Goal: Task Accomplishment & Management: Complete application form

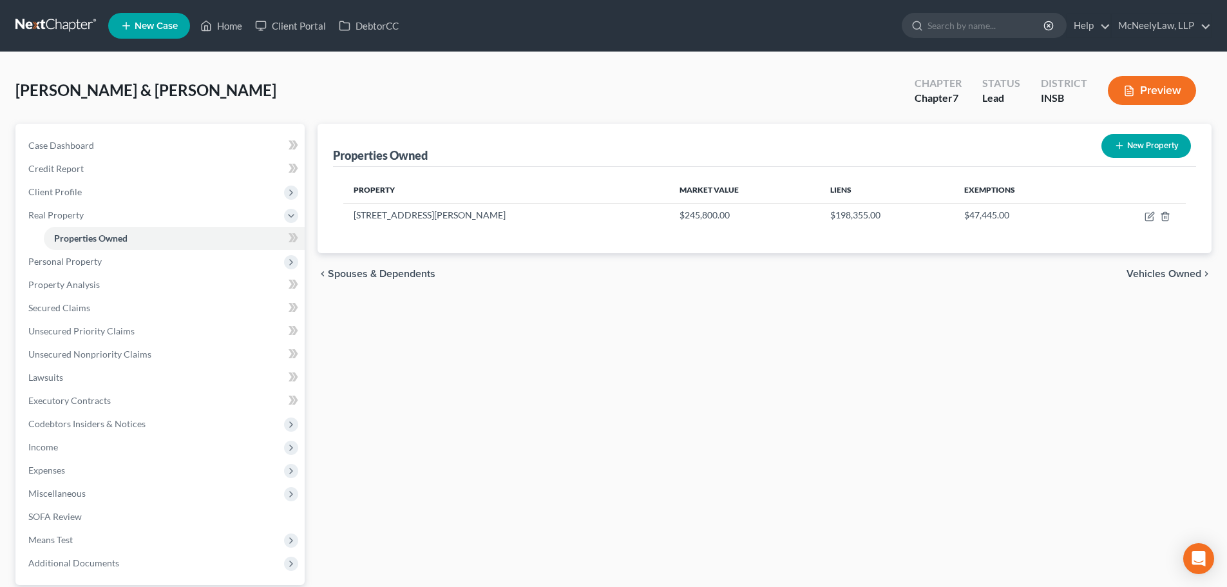
click at [493, 404] on div "Properties Owned New Property Property Market Value Liens Exemptions [STREET_AD…" at bounding box center [764, 391] width 907 height 535
drag, startPoint x: 439, startPoint y: 422, endPoint x: 448, endPoint y: 420, distance: 9.1
click at [440, 422] on div "Properties Owned New Property Property Market Value Liens Exemptions [STREET_AD…" at bounding box center [764, 391] width 907 height 535
click at [1150, 280] on div "chevron_left Spouses & Dependents Vehicles Owned chevron_right" at bounding box center [764, 273] width 894 height 41
click at [1153, 276] on span "Vehicles Owned" at bounding box center [1163, 273] width 75 height 10
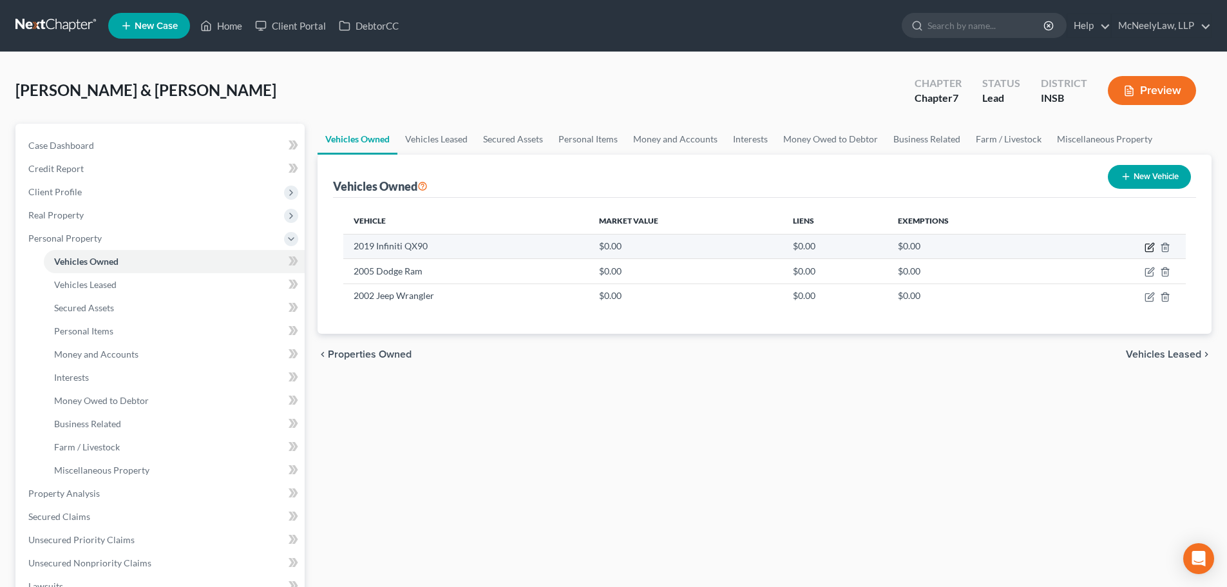
click at [1145, 248] on icon "button" at bounding box center [1149, 248] width 8 height 8
select select "0"
select select "7"
select select "3"
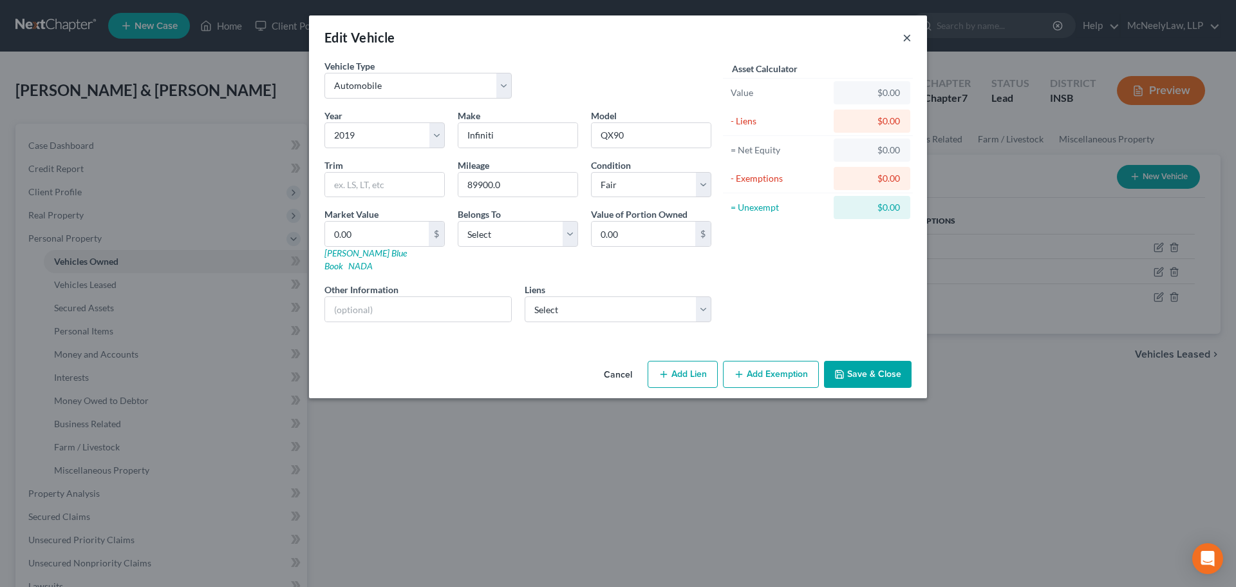
click at [907, 37] on button "×" at bounding box center [907, 37] width 9 height 15
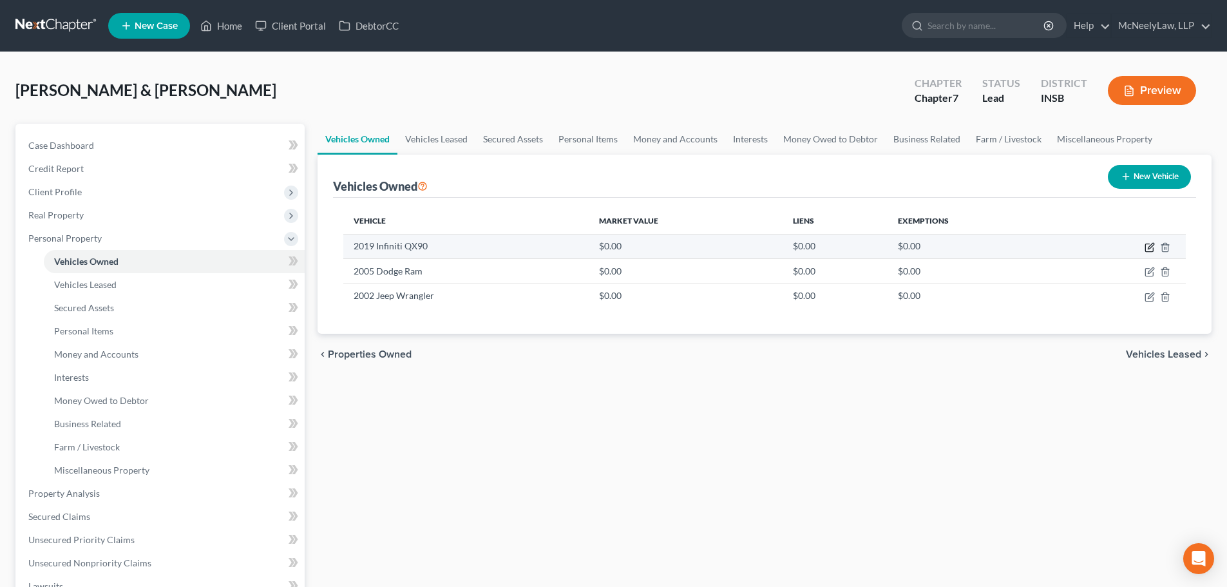
click at [1149, 248] on icon "button" at bounding box center [1149, 247] width 10 height 10
select select "0"
select select "7"
select select "3"
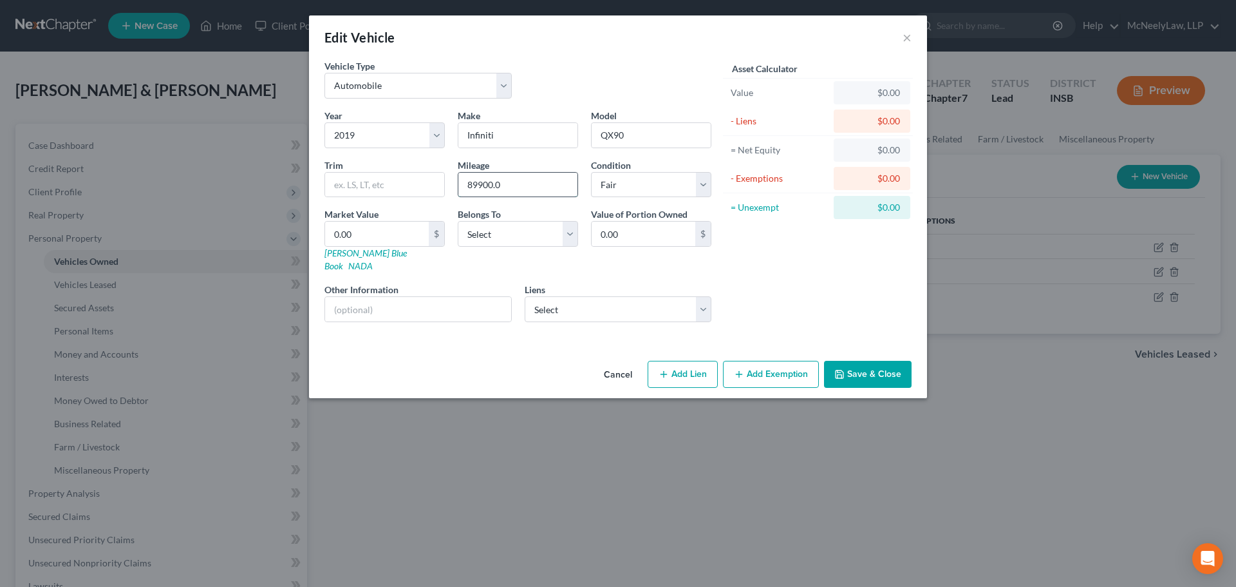
click at [520, 183] on input "89900.0" at bounding box center [517, 185] width 119 height 24
type input "89900"
click at [469, 355] on div "Cancel Add Lien Add Lease Add Exemption Save & Close" at bounding box center [618, 376] width 618 height 42
drag, startPoint x: 502, startPoint y: 184, endPoint x: 457, endPoint y: 184, distance: 45.1
click at [457, 184] on div "Mileage 89900" at bounding box center [517, 177] width 133 height 39
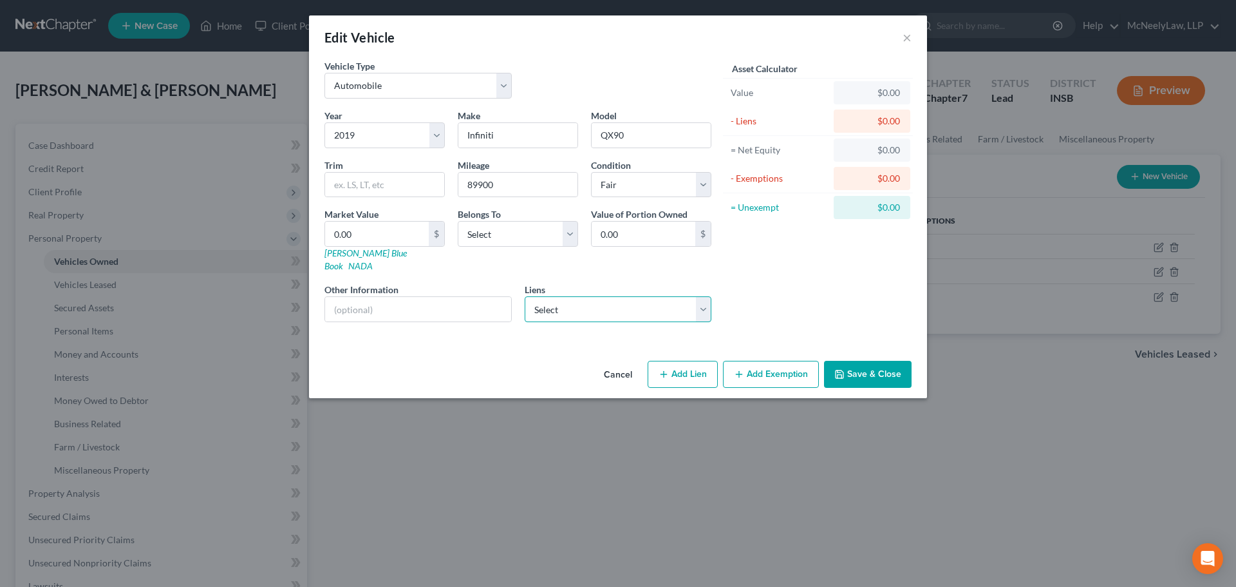
click at [585, 301] on select "Select Ally Fincl - $22,953.00 [DOMAIN_NAME] - $0.00 Forum - $0.00" at bounding box center [618, 309] width 187 height 26
select select "0"
click at [525, 296] on select "Select Ally Fincl - $22,953.00 [DOMAIN_NAME] - $0.00 Forum - $0.00" at bounding box center [618, 309] width 187 height 26
select select
select select "24"
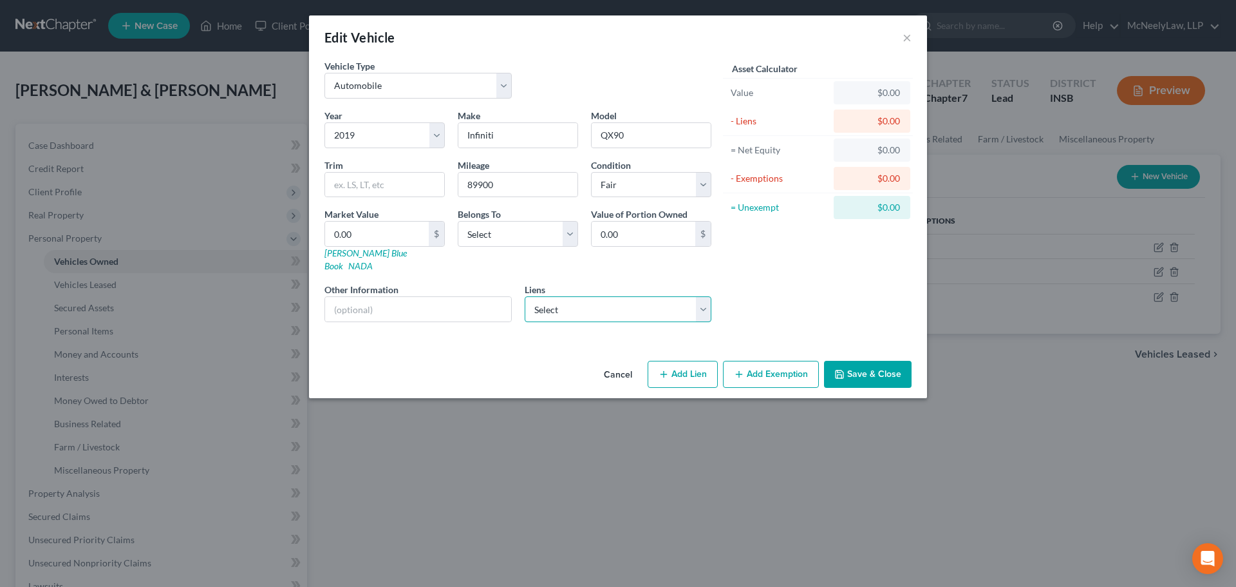
select select "2"
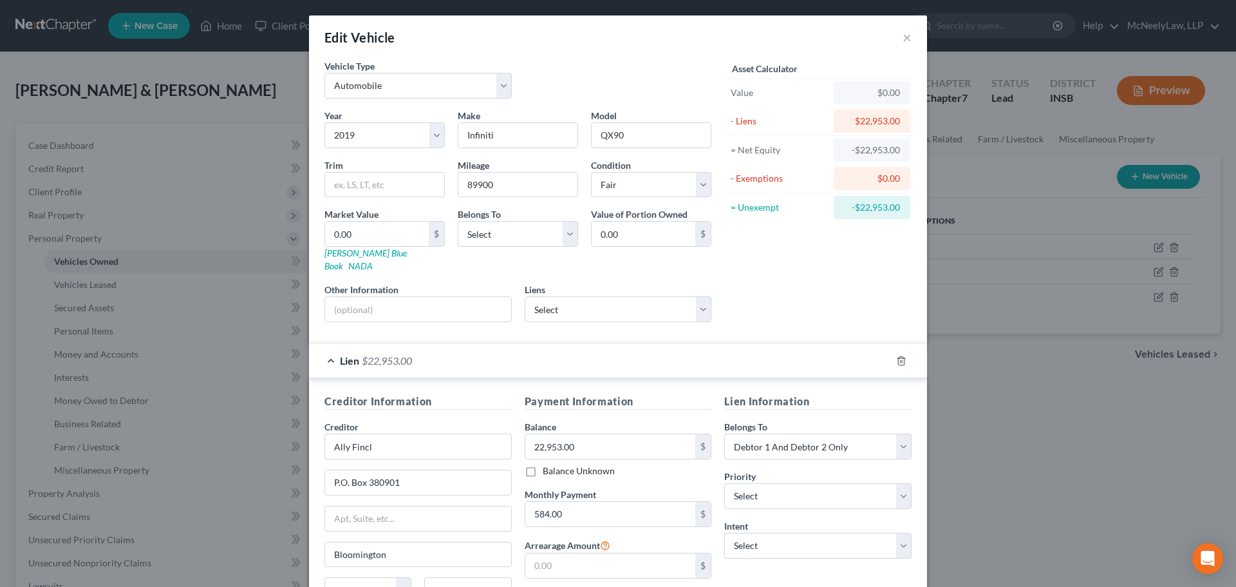
click at [752, 290] on div "Asset Calculator Value $0.00 - Liens $22,953.00 = Net Equity -$22,953.00 - Exem…" at bounding box center [818, 195] width 200 height 273
click at [666, 188] on select "Select Excellent Very Good Good Fair Poor" at bounding box center [651, 185] width 120 height 26
click at [591, 172] on select "Select Excellent Very Good Good Fair Poor" at bounding box center [651, 185] width 120 height 26
click at [391, 230] on input "0.00" at bounding box center [377, 233] width 104 height 24
type input "1"
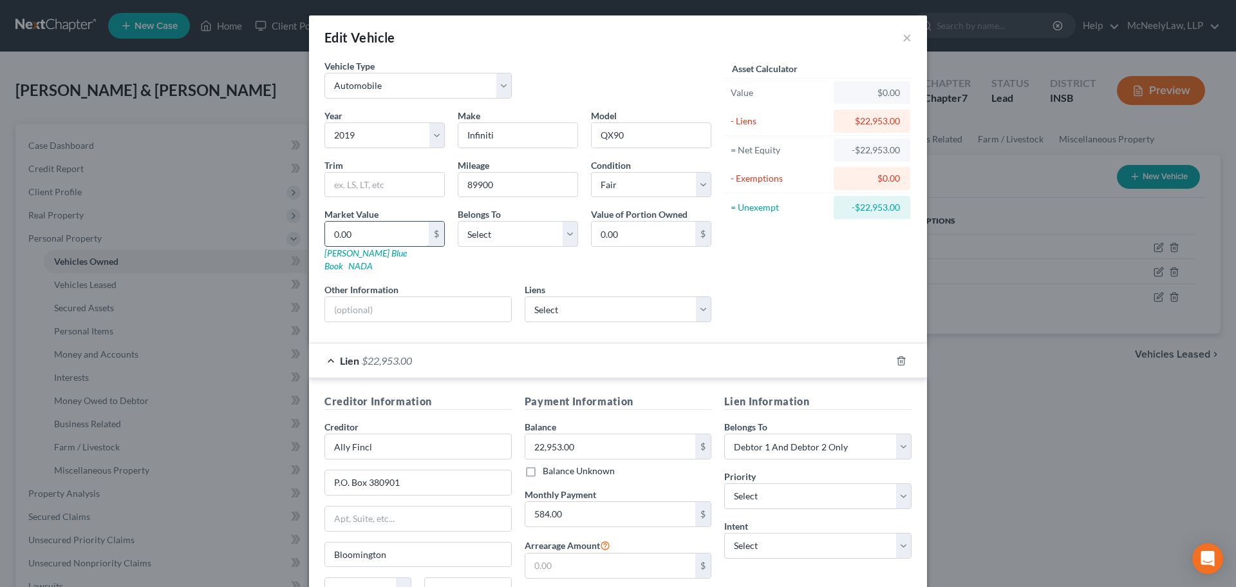
type input "1.00"
type input "12"
type input "12.00"
type input "124"
type input "124.00"
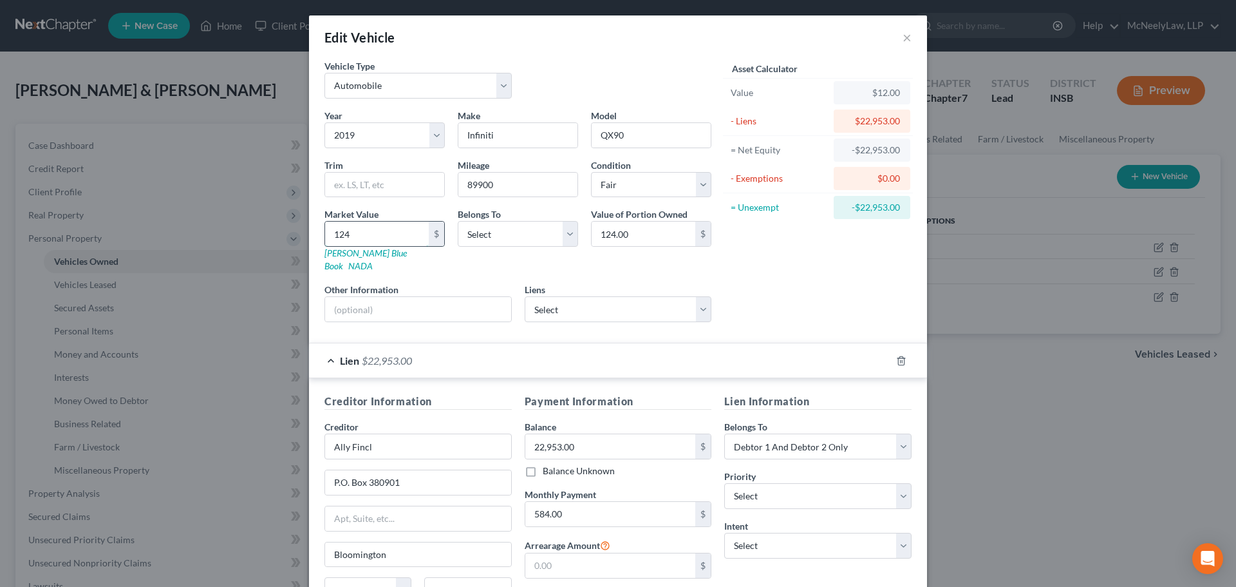
type input "1240"
type input "1,240.00"
type input "1,2400"
type input "12,400.00"
type input "12,400"
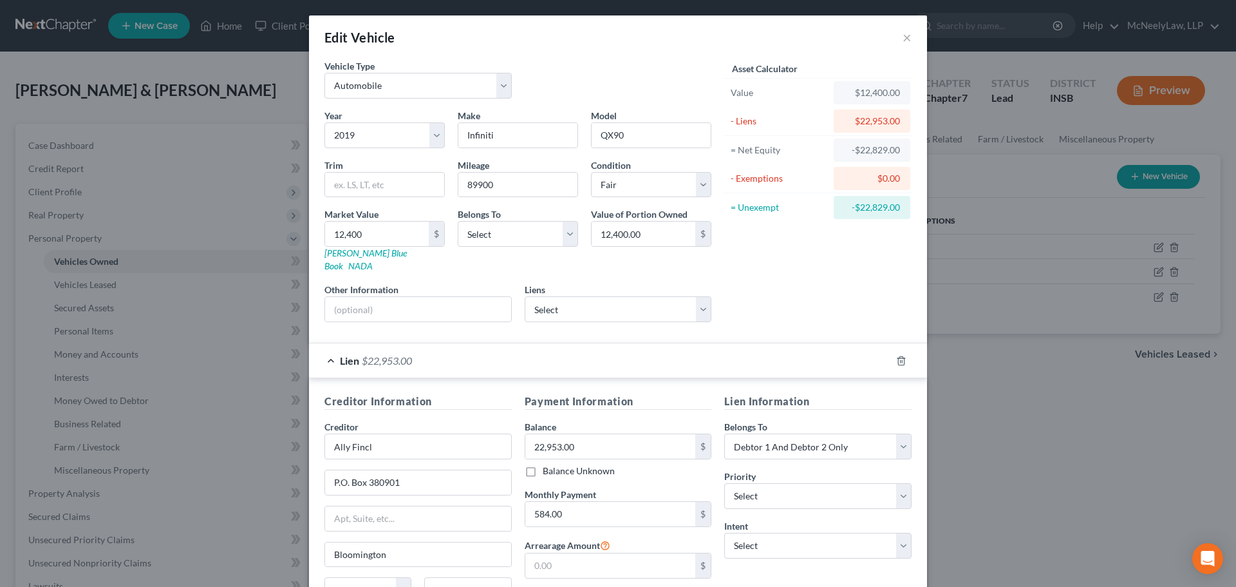
click at [732, 303] on div "Asset Calculator Value $12,400.00 - Liens $22,953.00 = Net Equity -$22,829.00 -…" at bounding box center [818, 195] width 200 height 273
click at [638, 297] on select "Select [DOMAIN_NAME] - $0.00 Forum - $0.00" at bounding box center [618, 309] width 187 height 26
click at [783, 270] on div "Asset Calculator Value $12,400.00 - Liens $22,953.00 = Net Equity -$22,829.00 -…" at bounding box center [818, 195] width 200 height 273
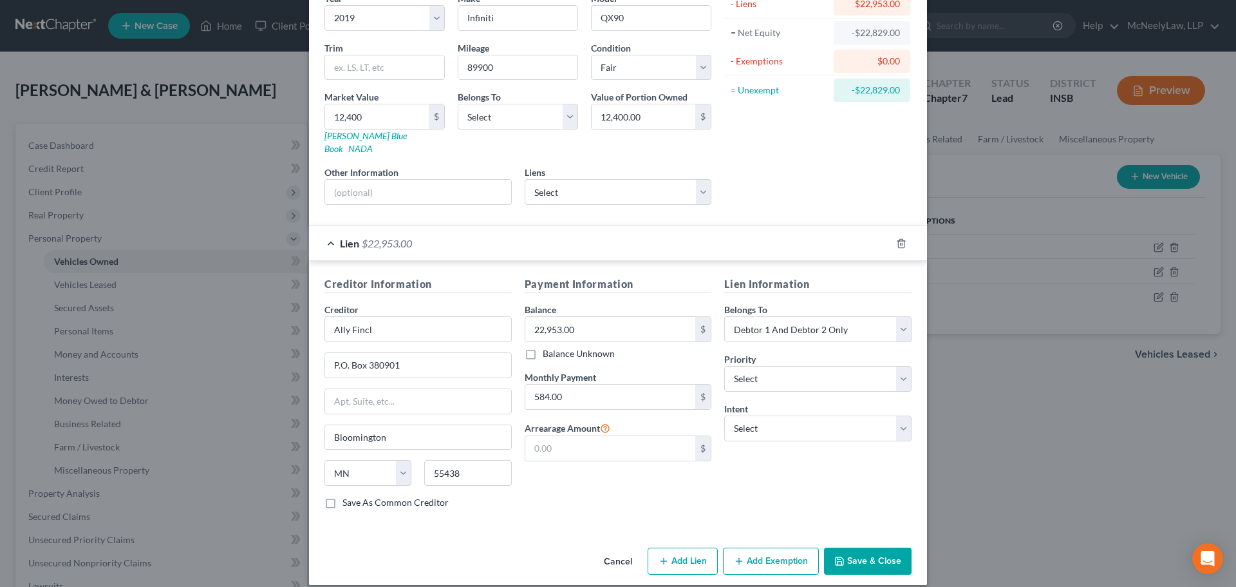
scroll to position [118, 0]
click at [866, 547] on button "Save & Close" at bounding box center [868, 560] width 88 height 27
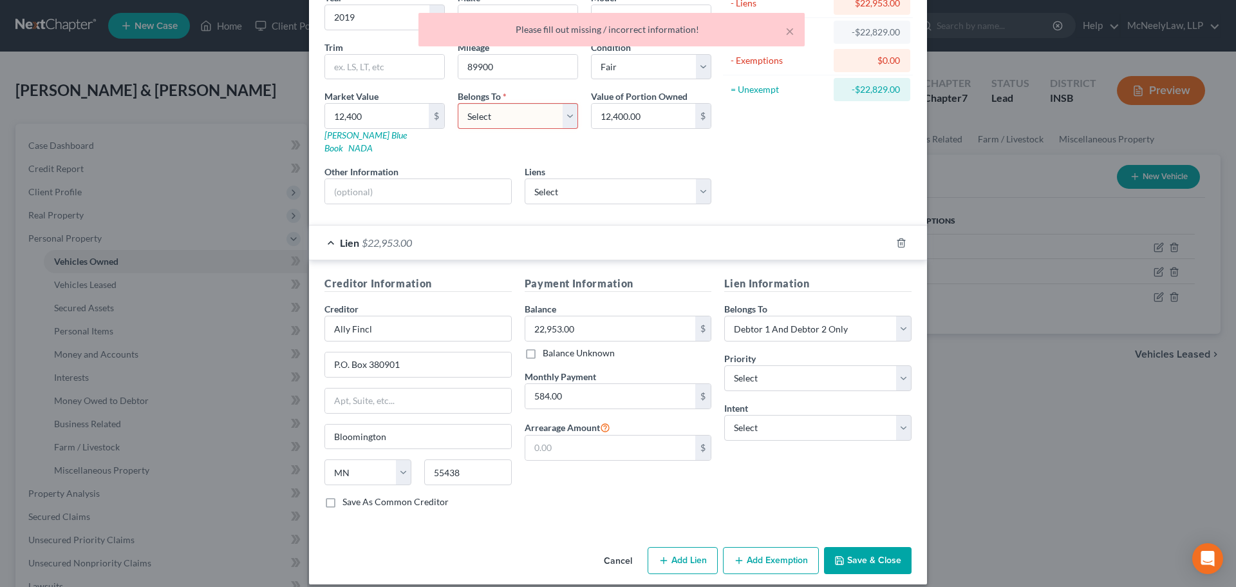
drag, startPoint x: 550, startPoint y: 117, endPoint x: 547, endPoint y: 123, distance: 6.6
click at [550, 117] on select "Select Debtor 1 Only Debtor 2 Only Debtor 1 And Debtor 2 Only At Least One Of T…" at bounding box center [518, 116] width 120 height 26
select select "2"
click at [458, 103] on select "Select Debtor 1 Only Debtor 2 Only Debtor 1 And Debtor 2 Only At Least One Of T…" at bounding box center [518, 116] width 120 height 26
click at [855, 547] on button "Save & Close" at bounding box center [868, 560] width 88 height 27
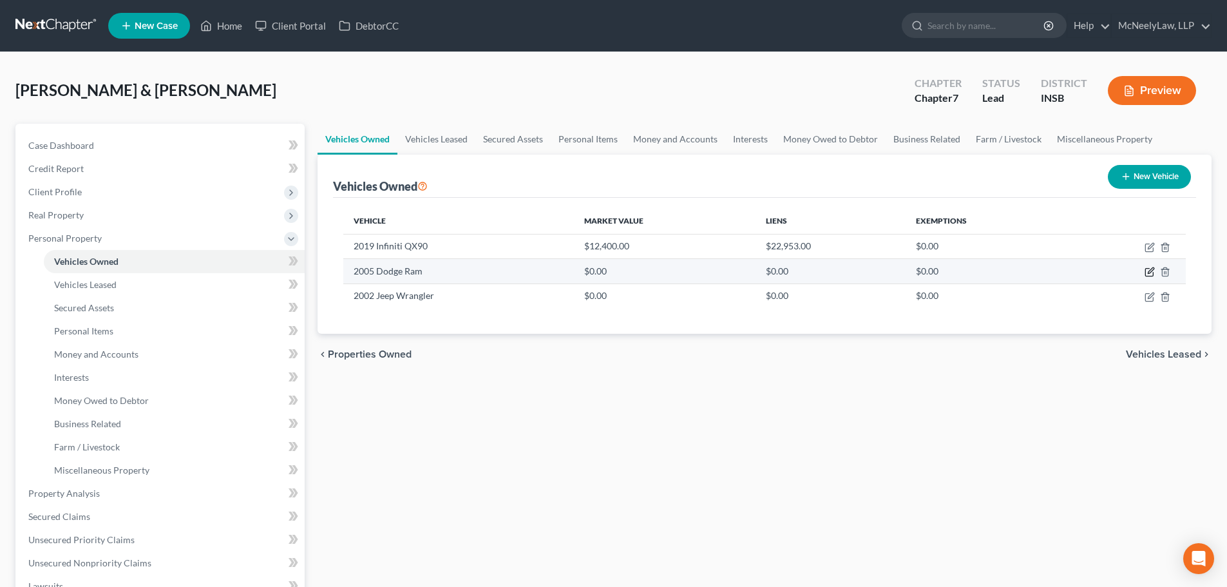
click at [1147, 272] on icon "button" at bounding box center [1149, 272] width 10 height 10
select select "0"
select select "21"
select select "4"
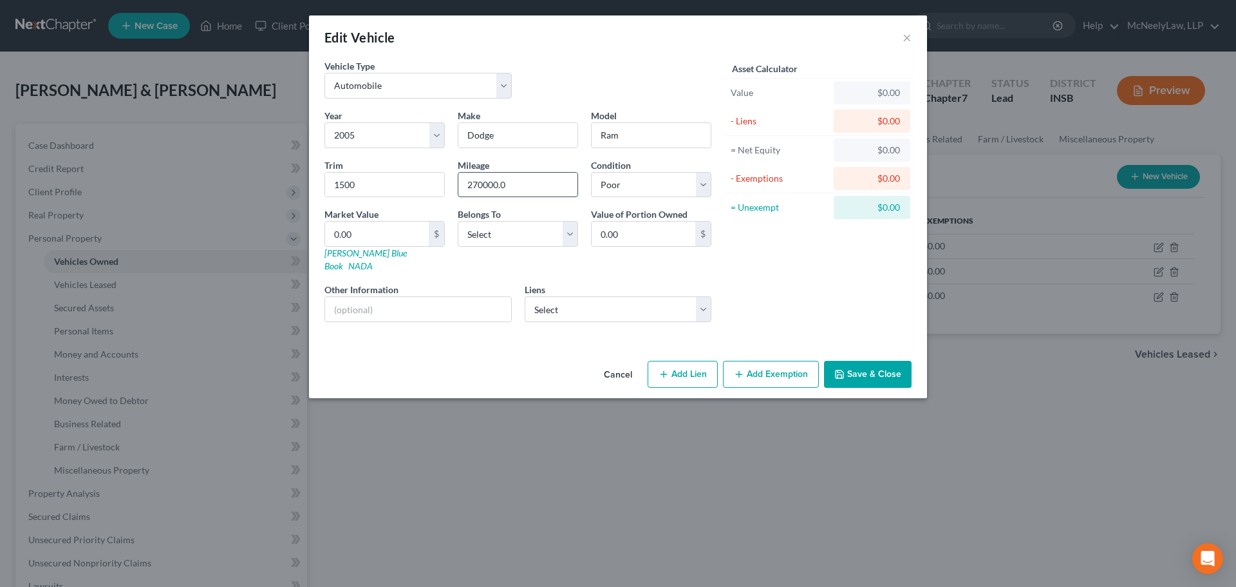
click at [514, 185] on input "270000.0" at bounding box center [517, 185] width 119 height 24
drag, startPoint x: 524, startPoint y: 185, endPoint x: 379, endPoint y: 193, distance: 145.7
click at [379, 193] on div "Year Select 2026 2025 2024 2023 2022 2021 2020 2019 2018 2017 2016 2015 2014 20…" at bounding box center [518, 220] width 400 height 223
type input "270000"
type input "2"
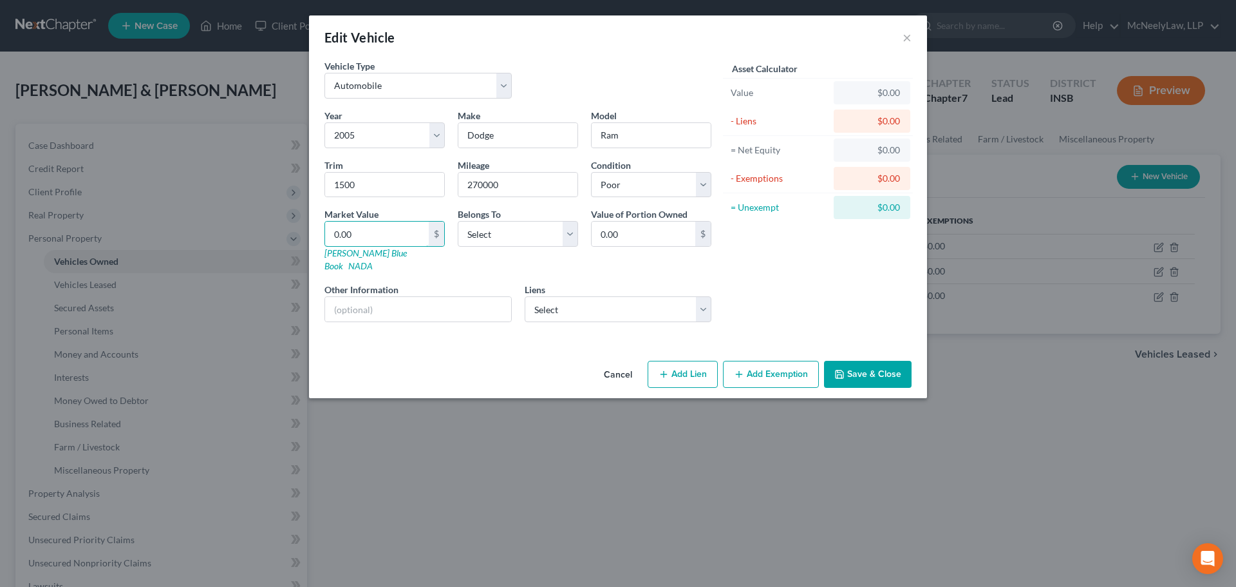
type input "2.00"
type input "28"
type input "28.00"
type input "280"
type input "280.00"
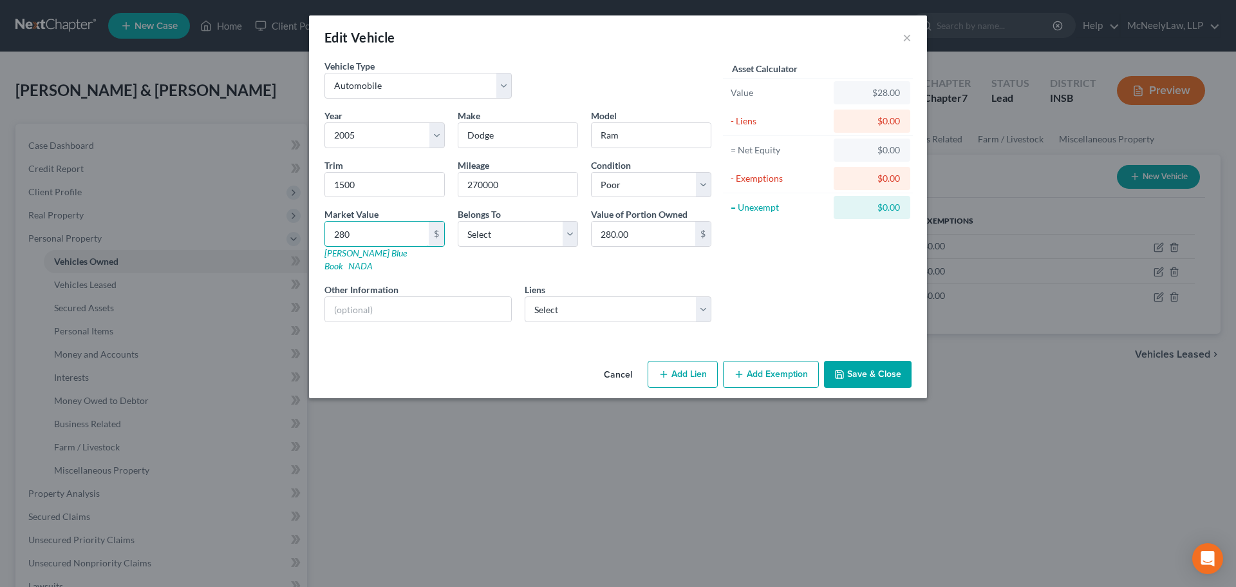
type input "2800"
type input "2,800.00"
click at [540, 224] on select "Select Debtor 1 Only Debtor 2 Only Debtor 1 And Debtor 2 Only At Least One Of T…" at bounding box center [518, 234] width 120 height 26
select select "2"
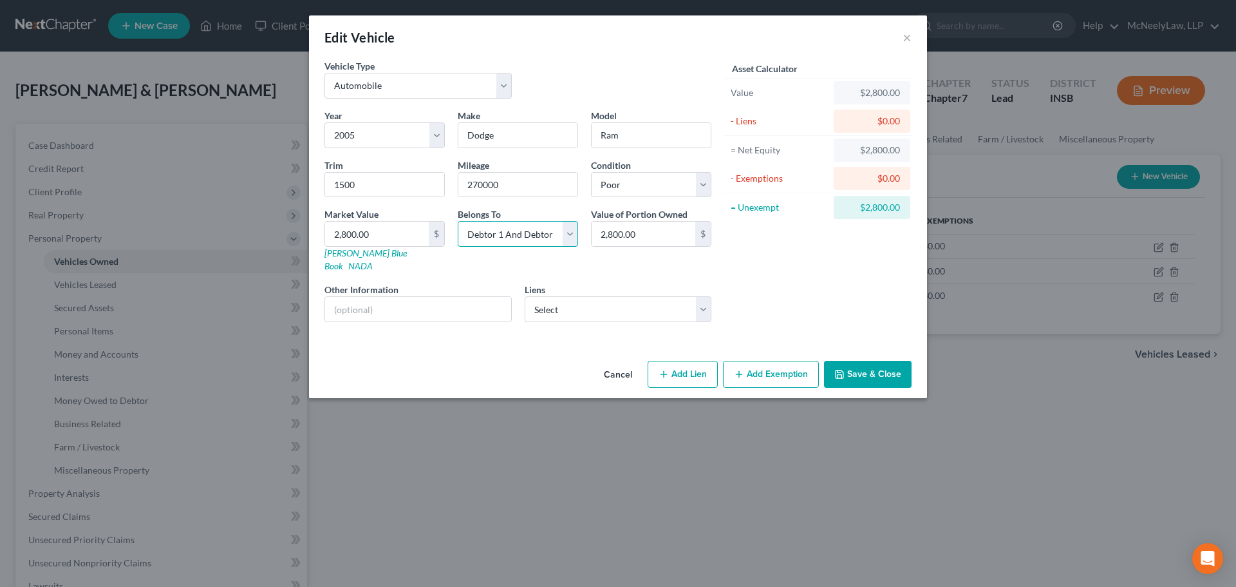
click at [458, 221] on select "Select Debtor 1 Only Debtor 2 Only Debtor 1 And Debtor 2 Only At Least One Of T…" at bounding box center [518, 234] width 120 height 26
click at [805, 244] on div "Asset Calculator Value $2,800.00 - Liens $0.00 = Net Equity $2,800.00 - Exempti…" at bounding box center [818, 195] width 200 height 273
click at [751, 361] on button "Add Exemption" at bounding box center [771, 374] width 96 height 27
select select "2"
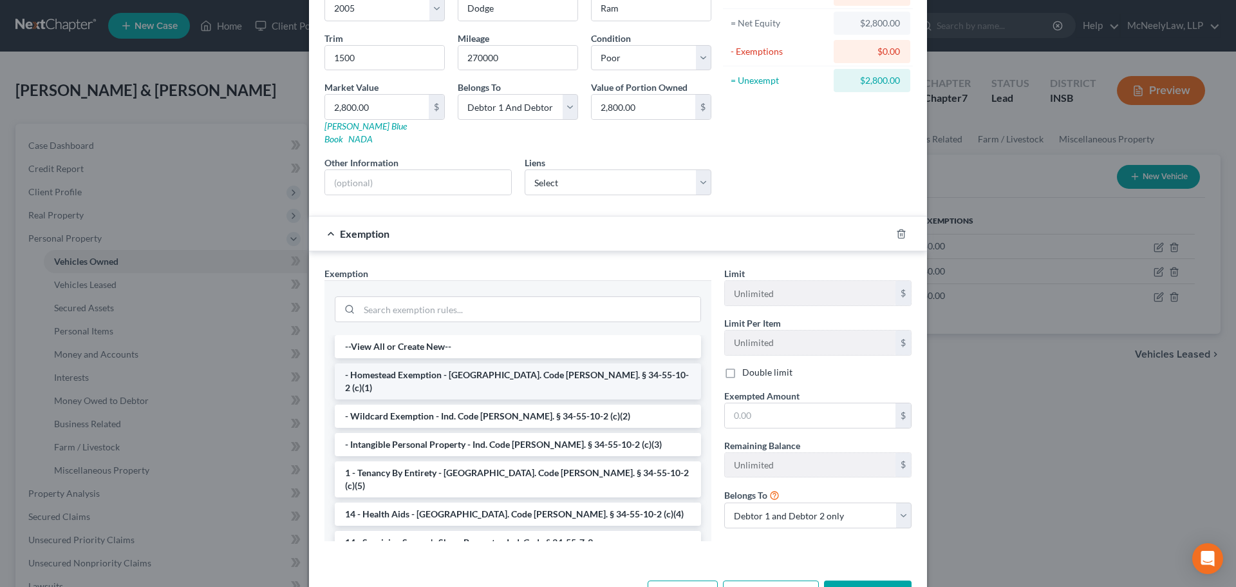
scroll to position [129, 0]
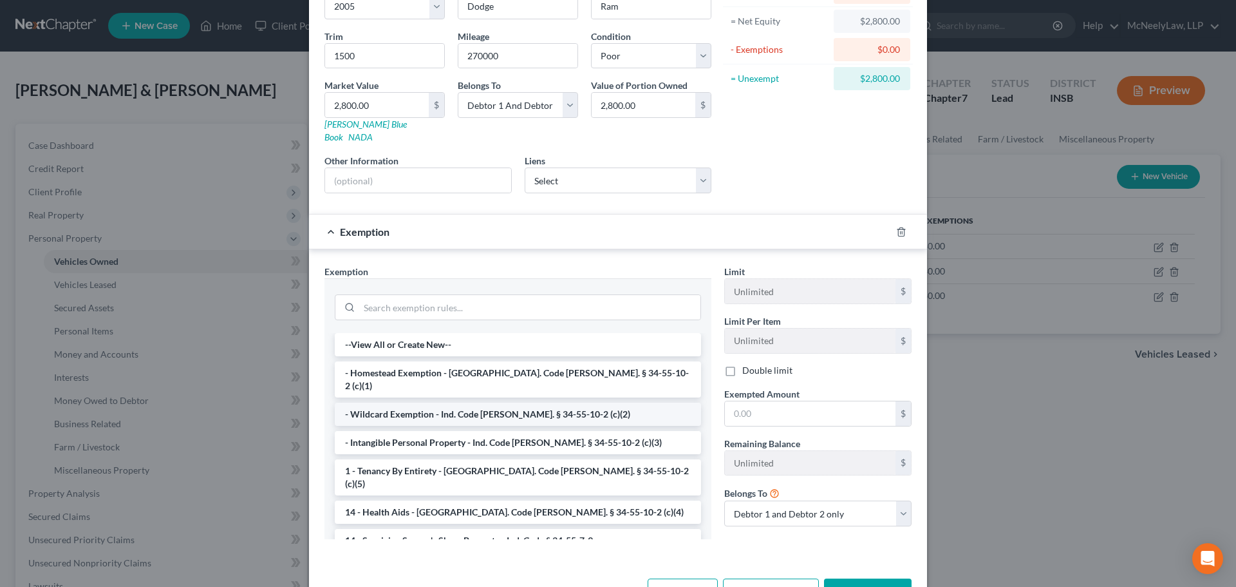
click at [484, 402] on li "- Wildcard Exemption - Ind. Code [PERSON_NAME]. § 34-55-10-2 (c)(2)" at bounding box center [518, 413] width 366 height 23
checkbox input "true"
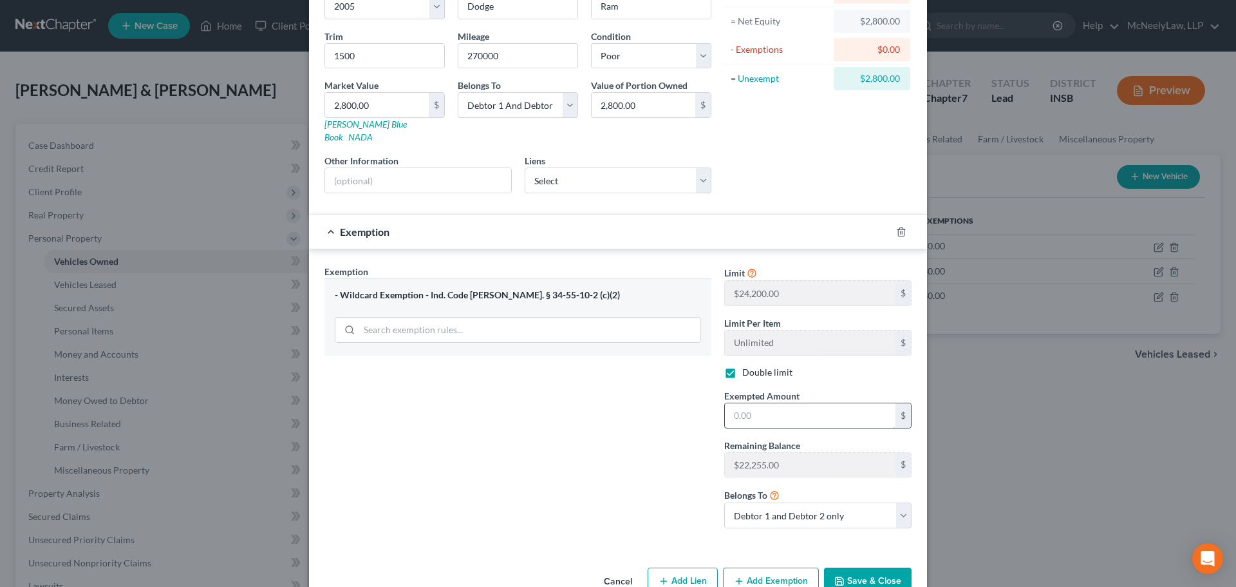
click at [791, 404] on input "text" at bounding box center [810, 415] width 171 height 24
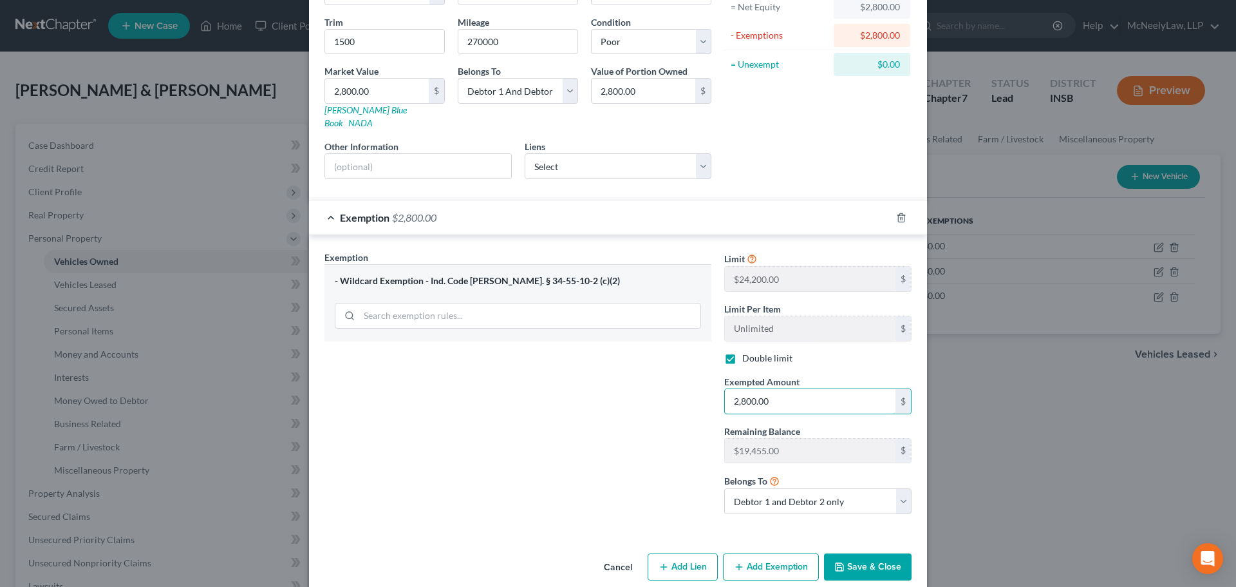
scroll to position [149, 0]
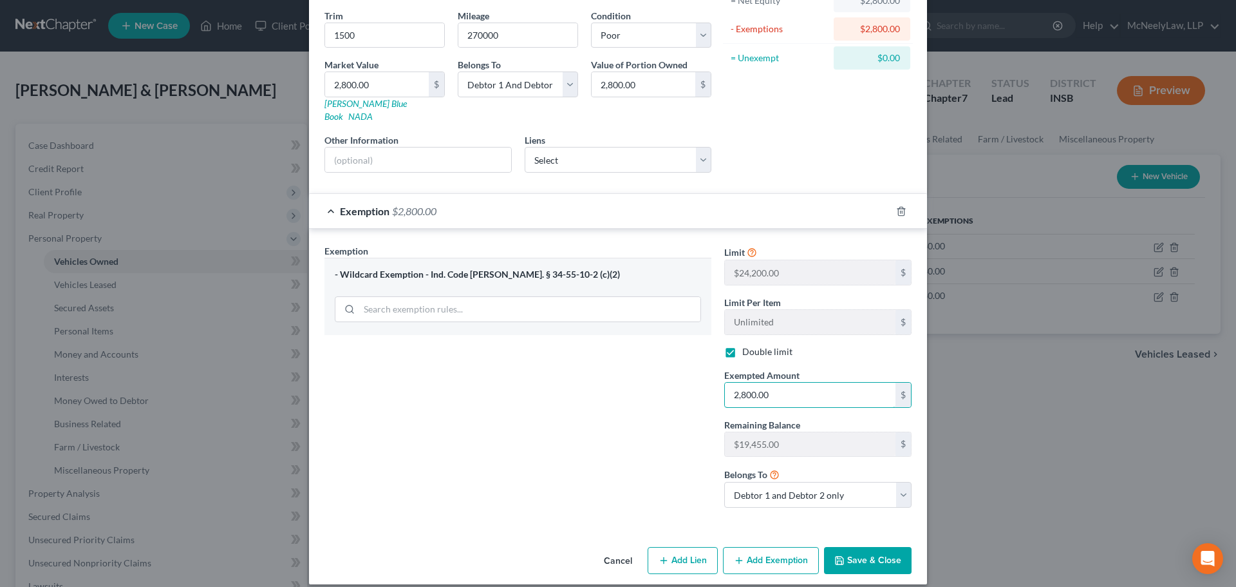
type input "2,800.00"
click at [858, 547] on button "Save & Close" at bounding box center [868, 560] width 88 height 27
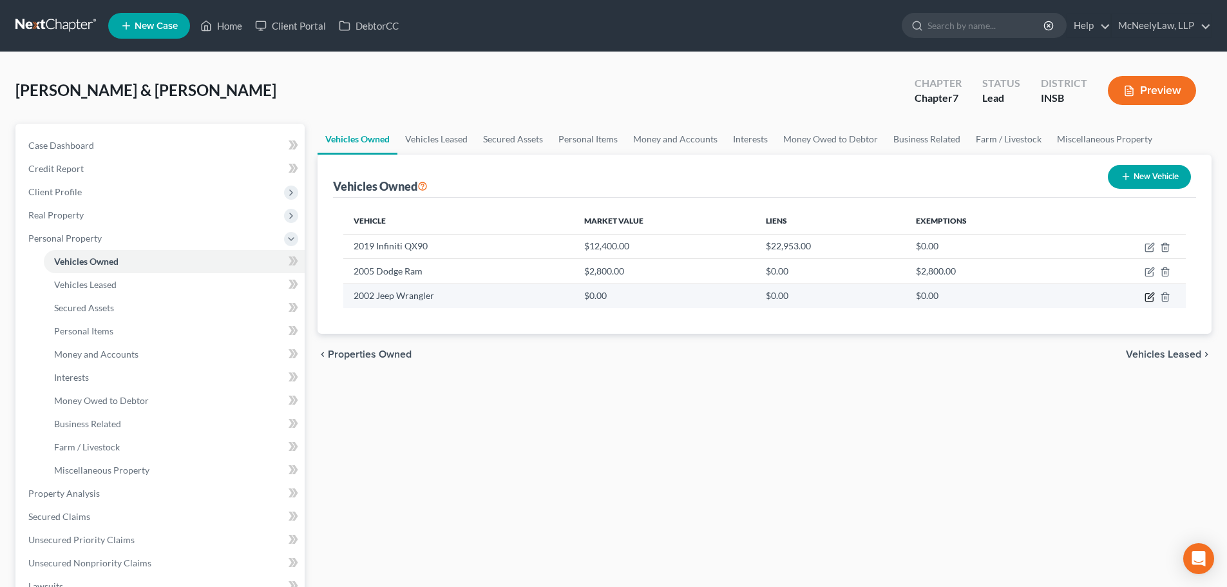
click at [1152, 297] on icon "button" at bounding box center [1149, 297] width 10 height 10
select select "0"
select select "24"
select select "3"
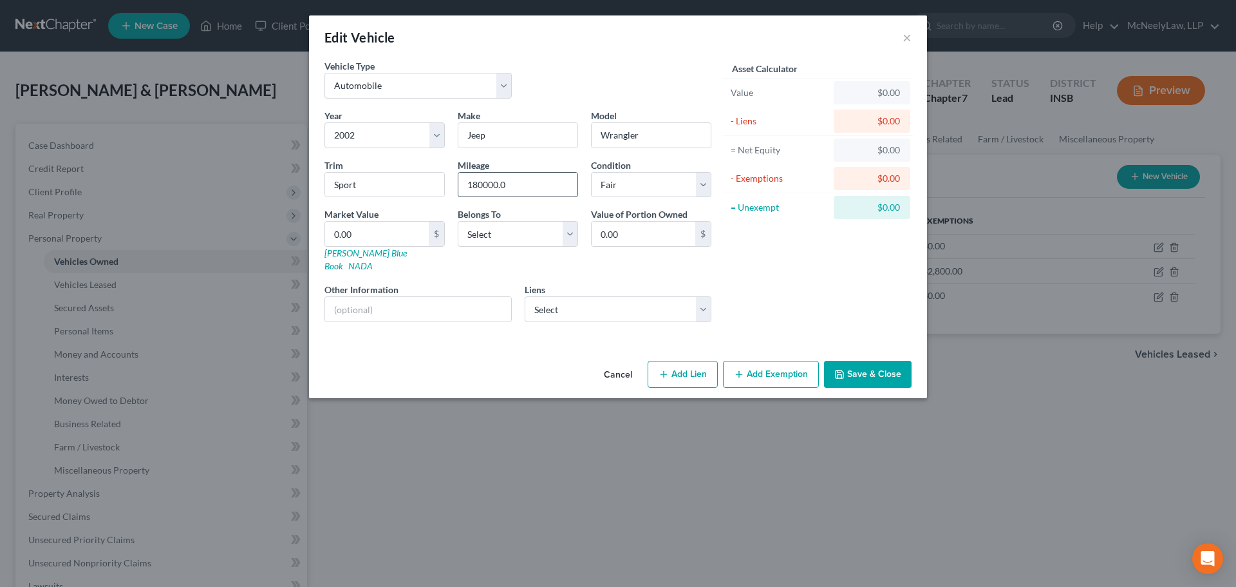
click at [538, 184] on input "180000.0" at bounding box center [517, 185] width 119 height 24
click at [542, 184] on input "180000" at bounding box center [517, 185] width 119 height 24
type input "180000"
click at [503, 177] on div "Mileage 180000" at bounding box center [517, 177] width 133 height 39
drag, startPoint x: 523, startPoint y: 182, endPoint x: 378, endPoint y: 191, distance: 145.8
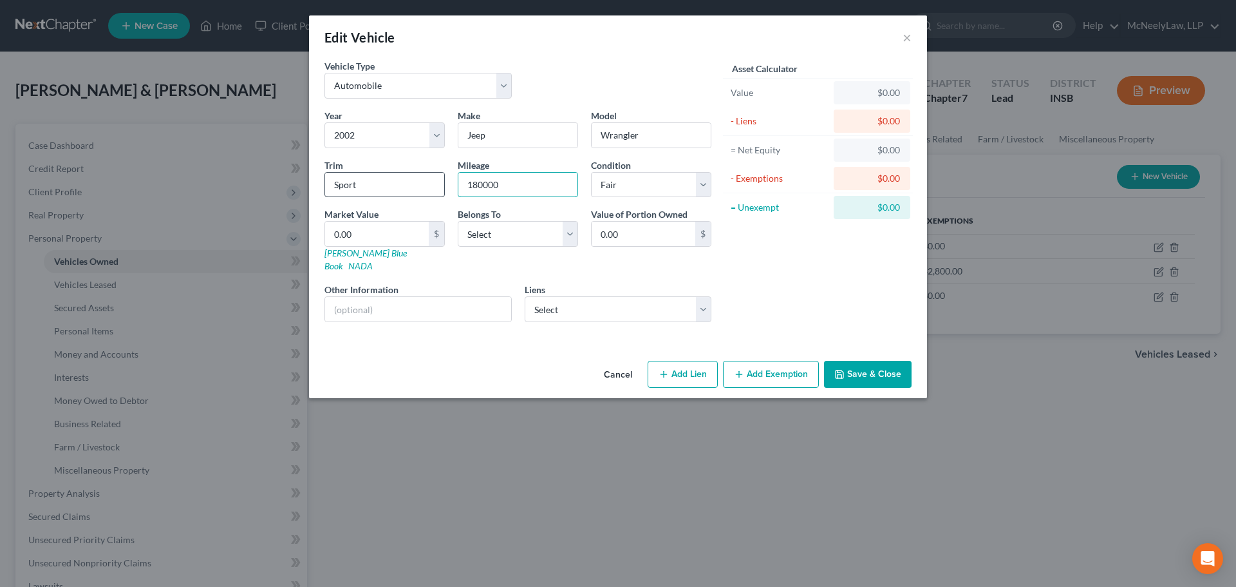
click at [382, 189] on div "Year Select 2026 2025 2024 2023 2022 2021 2020 2019 2018 2017 2016 2015 2014 20…" at bounding box center [518, 220] width 400 height 223
click at [506, 238] on select "Select Debtor 1 Only Debtor 2 Only Debtor 1 And Debtor 2 Only At Least One Of T…" at bounding box center [518, 234] width 120 height 26
select select "2"
click at [458, 221] on select "Select Debtor 1 Only Debtor 2 Only Debtor 1 And Debtor 2 Only At Least One Of T…" at bounding box center [518, 234] width 120 height 26
click at [400, 234] on input "0.00" at bounding box center [377, 233] width 104 height 24
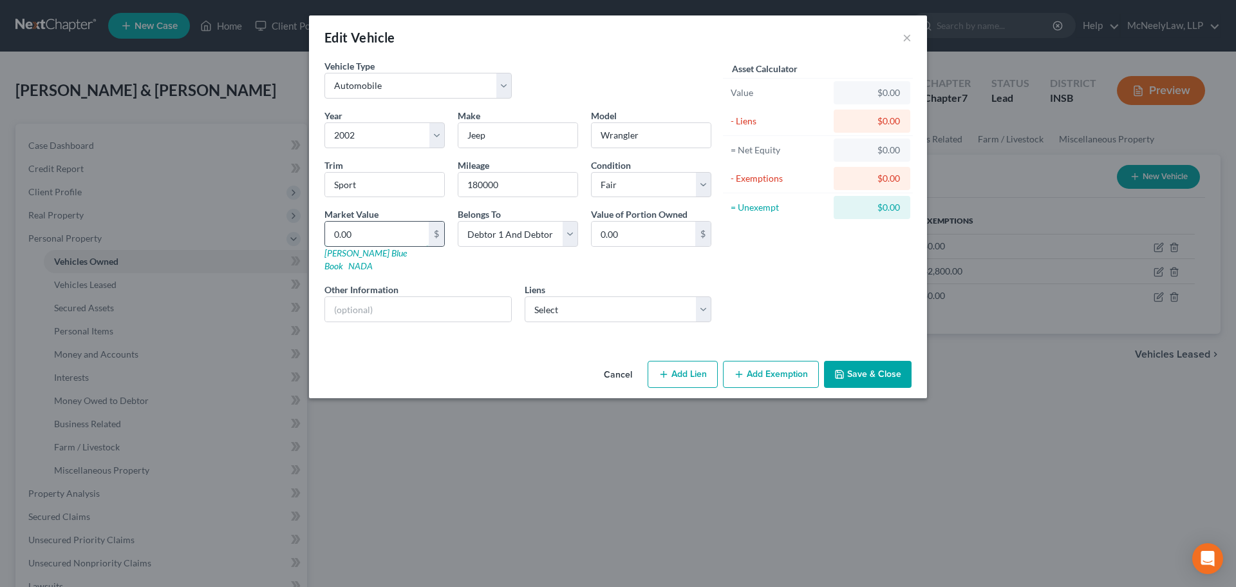
type input "4"
type input "4.00"
type input "41"
type input "41.00"
type input "410"
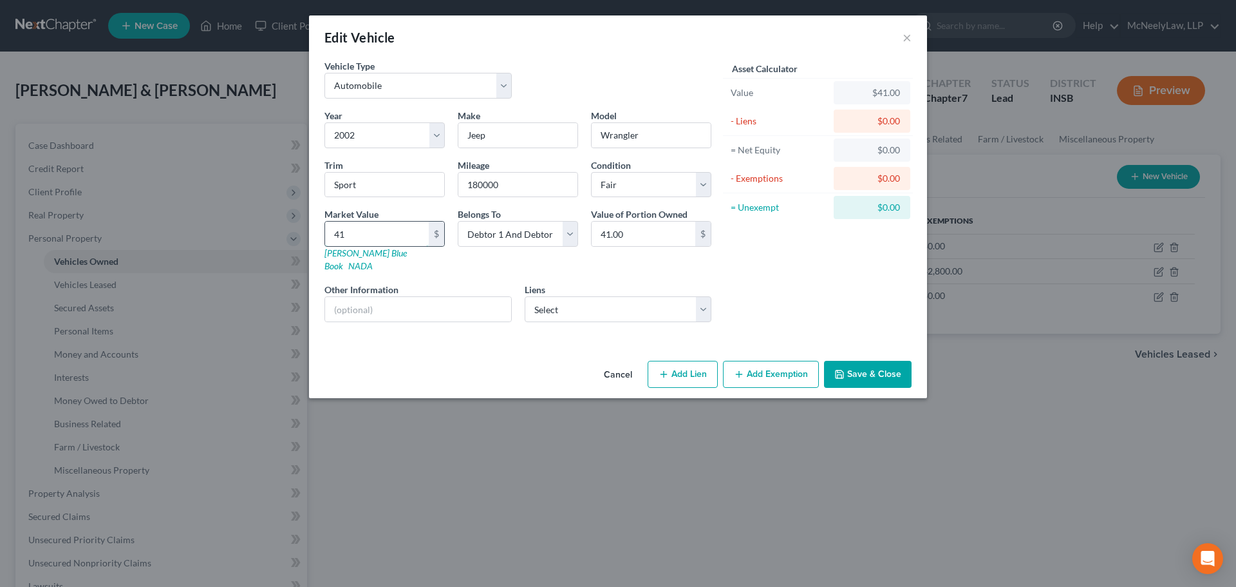
type input "410.00"
type input "4100"
type input "4,100.00"
type input "4,1000"
type input "41,000.00"
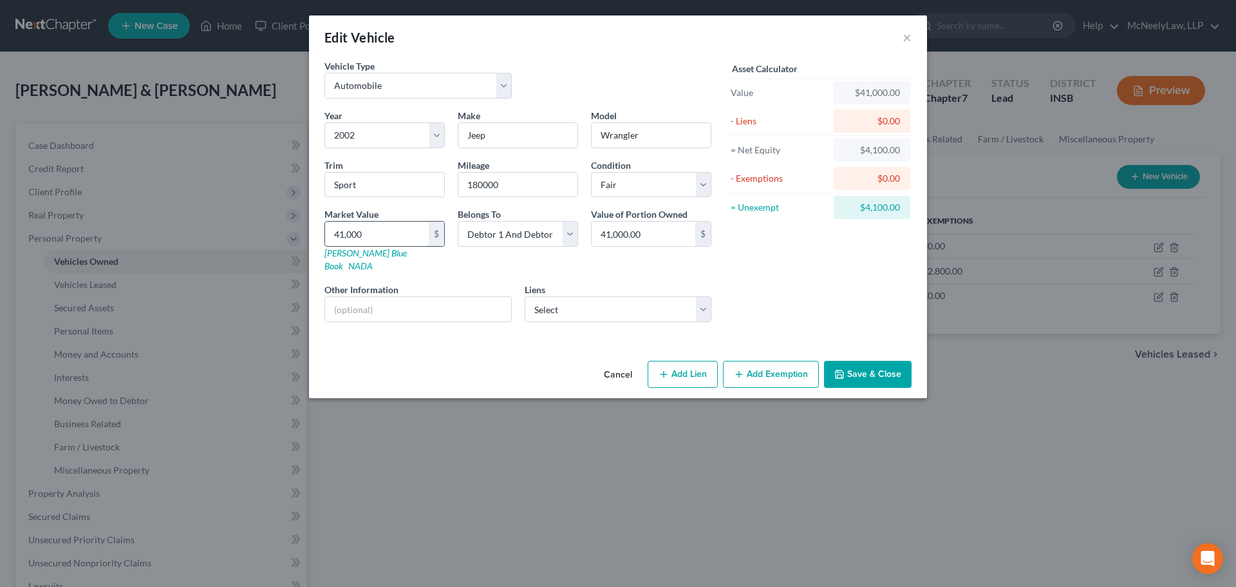
type input "41,00"
type input "4,100.00"
click at [836, 290] on div "Asset Calculator Value $4,100.00 - Liens $0.00 = Net Equity $41,000.00 - Exempt…" at bounding box center [818, 195] width 200 height 273
click at [605, 283] on div "Liens Select [DOMAIN_NAME] - $0.00 Forum - $0.00" at bounding box center [618, 302] width 187 height 39
click at [615, 297] on select "Select [DOMAIN_NAME] - $0.00 Forum - $0.00" at bounding box center [618, 309] width 187 height 26
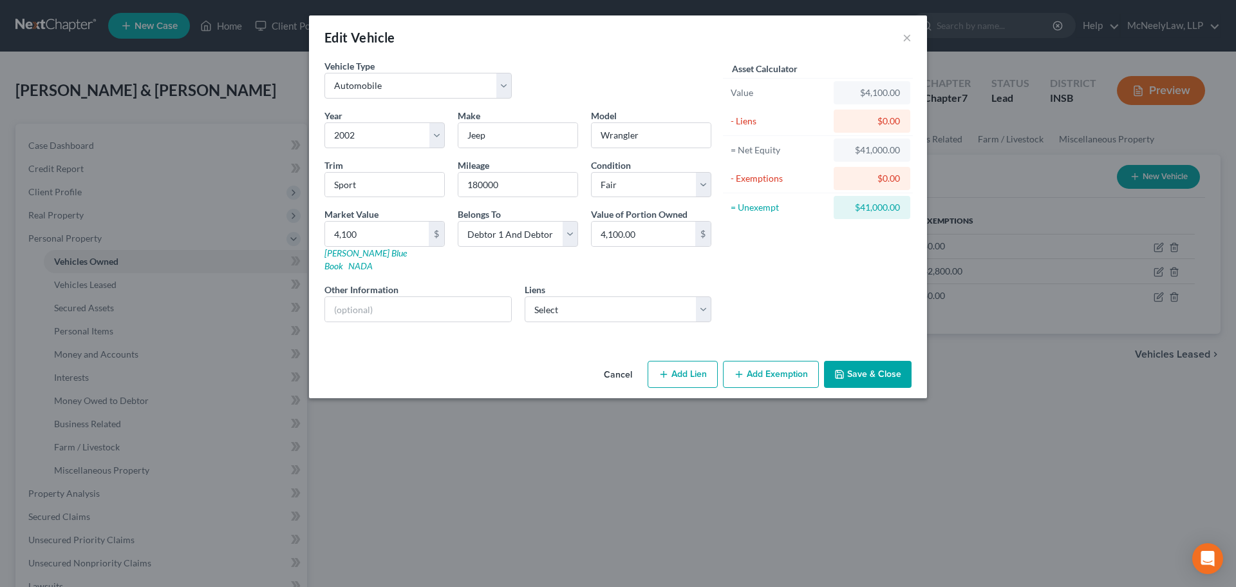
click at [809, 267] on div "Asset Calculator Value $4,100.00 - Liens $0.00 = Net Equity $41,000.00 - Exempt…" at bounding box center [818, 195] width 200 height 273
click at [379, 232] on input "4,100" at bounding box center [377, 233] width 104 height 24
click at [395, 232] on input "4,100" at bounding box center [377, 233] width 104 height 24
type input "4,100.00"
click at [782, 252] on div "Asset Calculator Value $4,100.00 - Liens $0.00 = Net Equity $4,100.00 - Exempti…" at bounding box center [818, 195] width 200 height 273
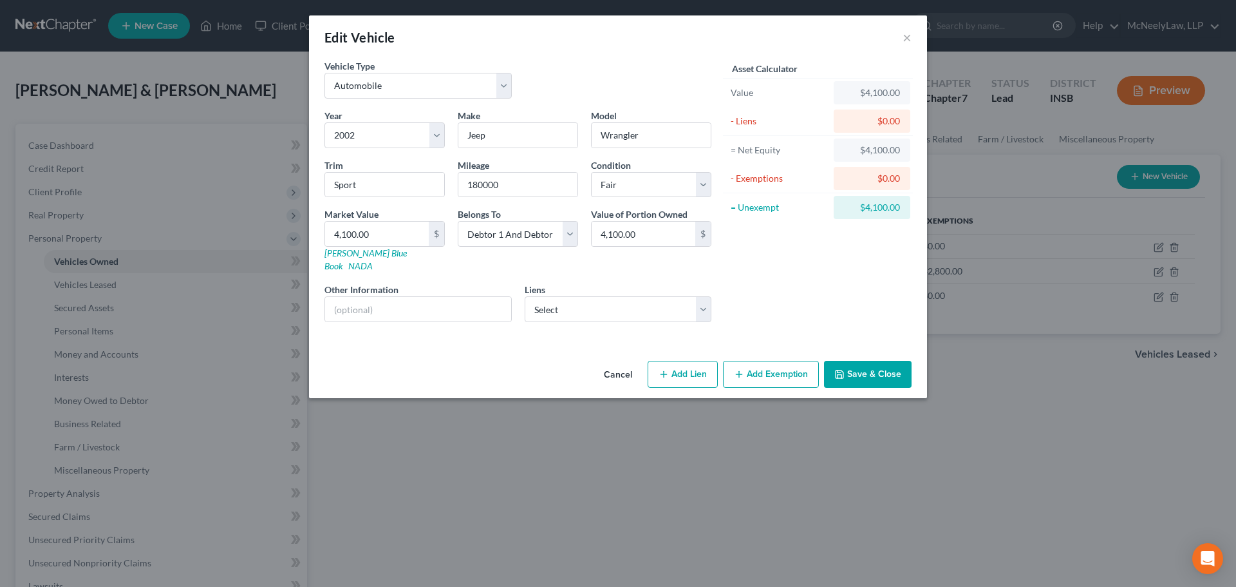
click at [778, 362] on button "Add Exemption" at bounding box center [771, 374] width 96 height 27
select select "2"
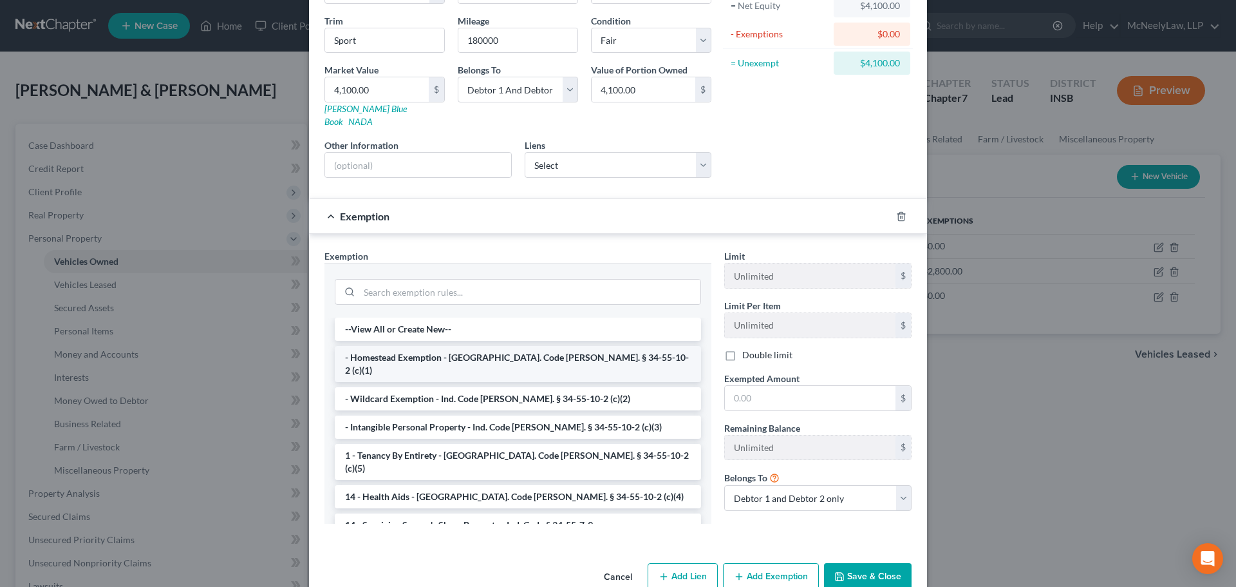
scroll to position [160, 0]
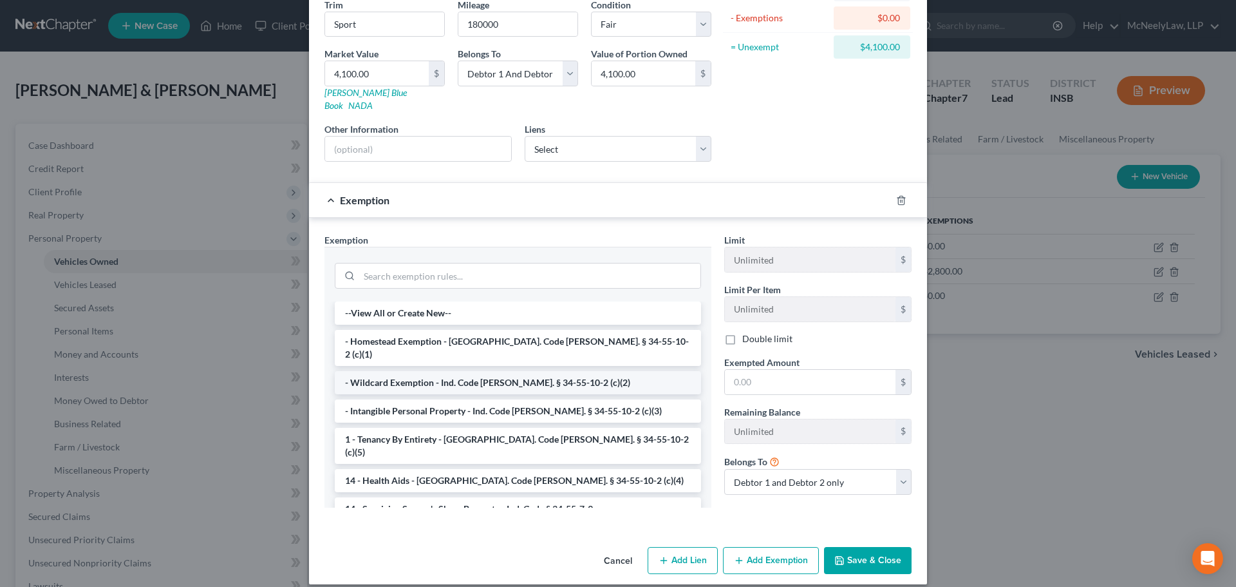
click at [411, 371] on li "- Wildcard Exemption - Ind. Code [PERSON_NAME]. § 34-55-10-2 (c)(2)" at bounding box center [518, 382] width 366 height 23
checkbox input "true"
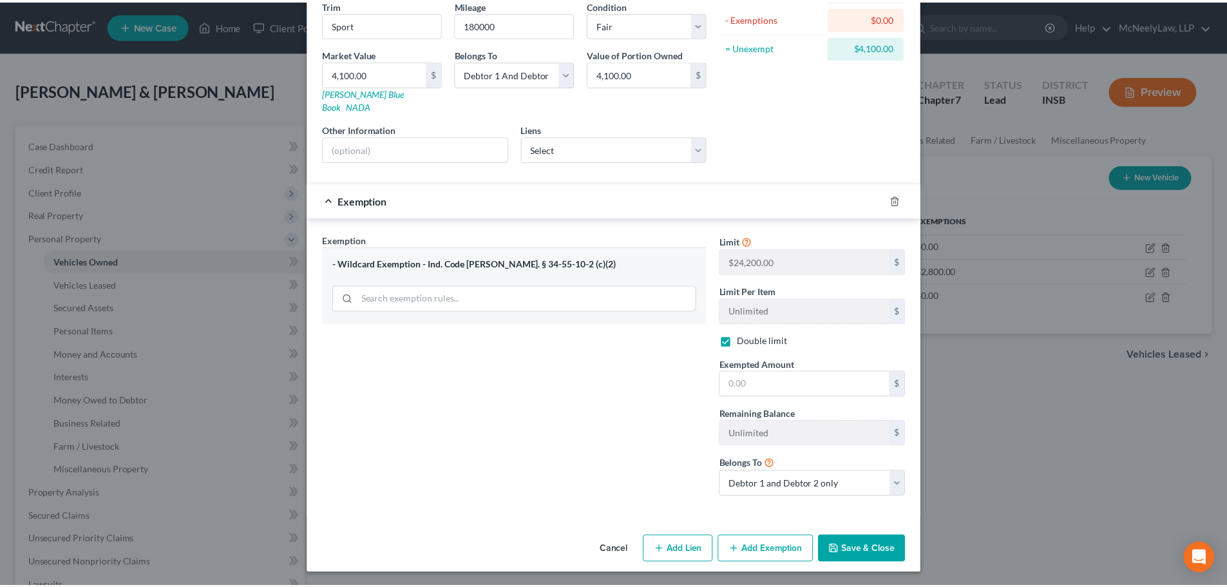
scroll to position [149, 0]
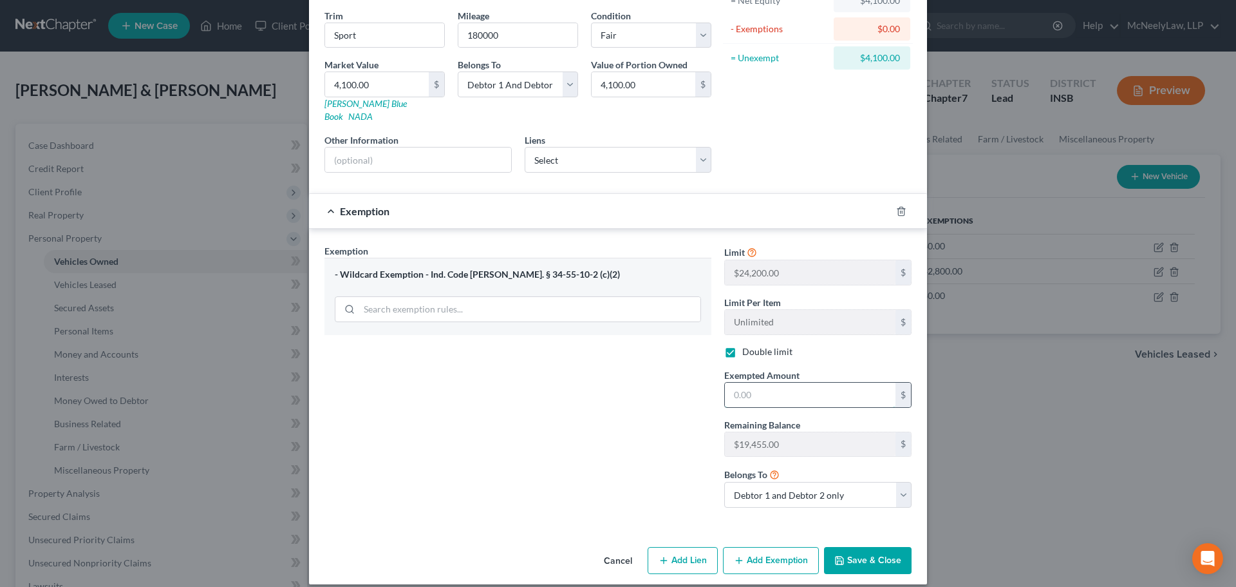
click at [795, 386] on input "text" at bounding box center [810, 394] width 171 height 24
type input "4,100.00"
click at [881, 550] on button "Save & Close" at bounding box center [868, 560] width 88 height 27
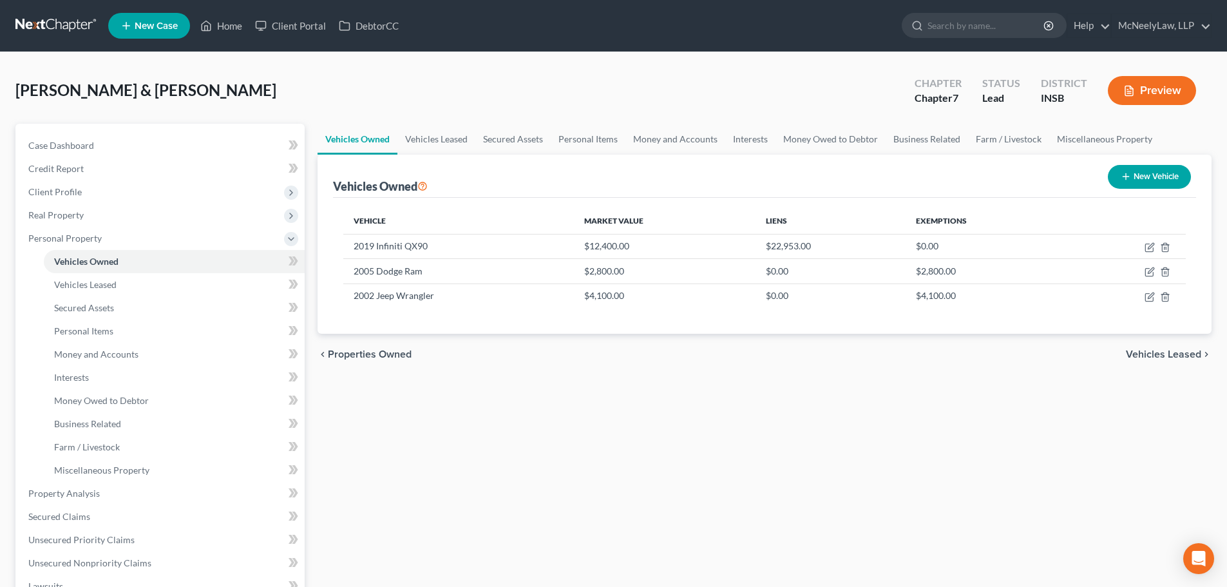
click at [987, 530] on div "Vehicles Owned Vehicles Leased Secured Assets Personal Items Money and Accounts…" at bounding box center [764, 496] width 907 height 744
drag, startPoint x: 816, startPoint y: 518, endPoint x: 820, endPoint y: 502, distance: 15.9
click at [820, 502] on div "Vehicles Owned Vehicles Leased Secured Assets Personal Items Money and Accounts…" at bounding box center [764, 496] width 907 height 744
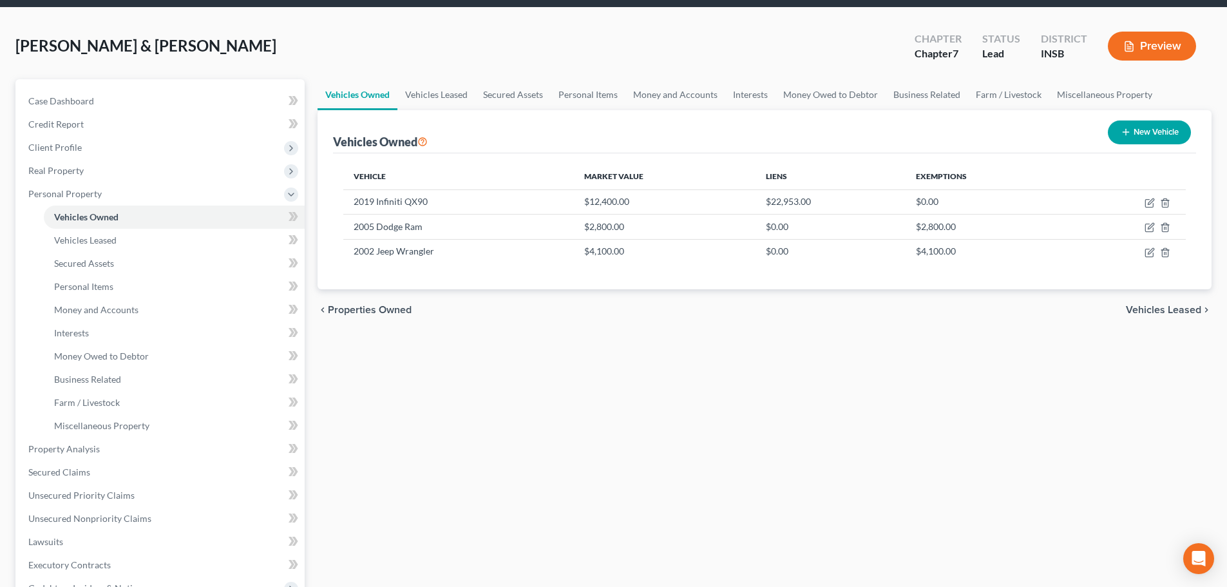
scroll to position [0, 0]
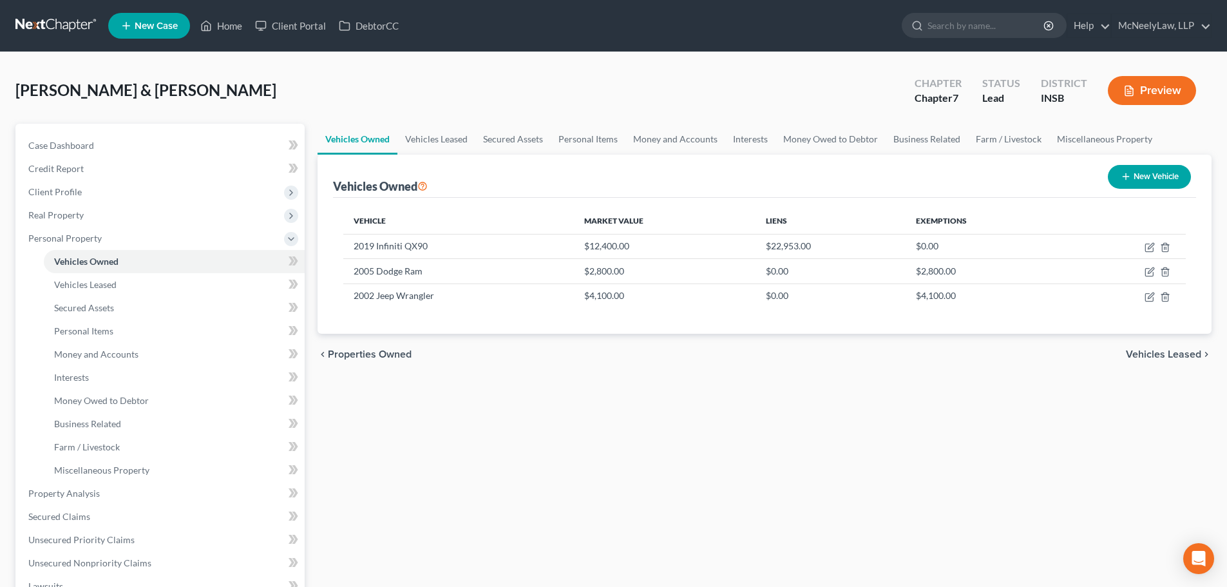
click at [1131, 350] on span "Vehicles Leased" at bounding box center [1162, 354] width 75 height 10
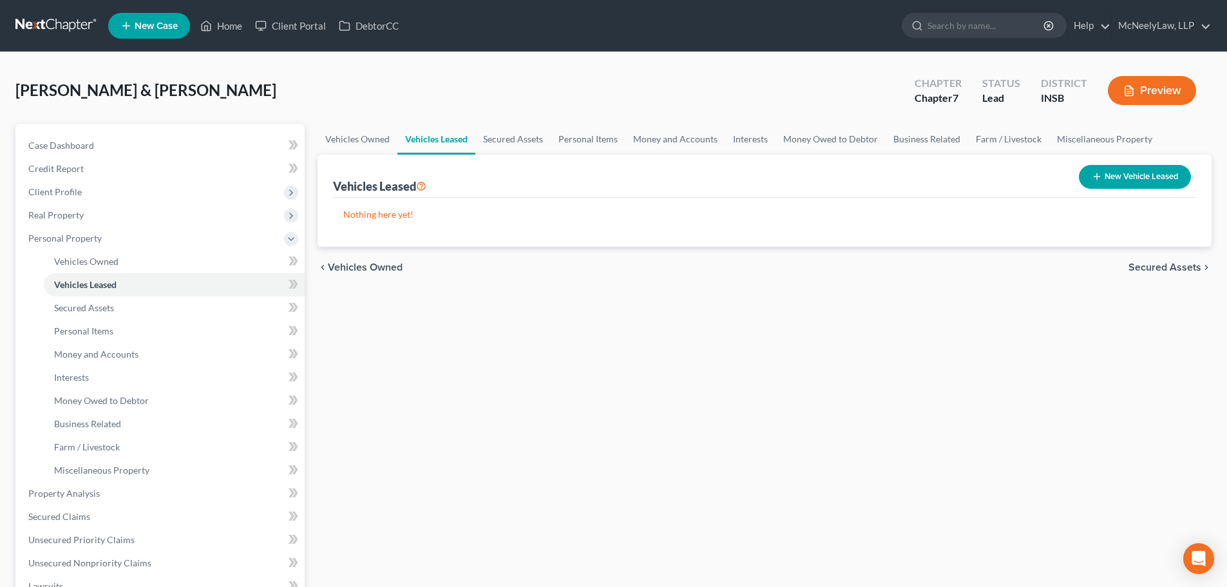
click at [1174, 272] on span "Secured Assets" at bounding box center [1164, 267] width 73 height 10
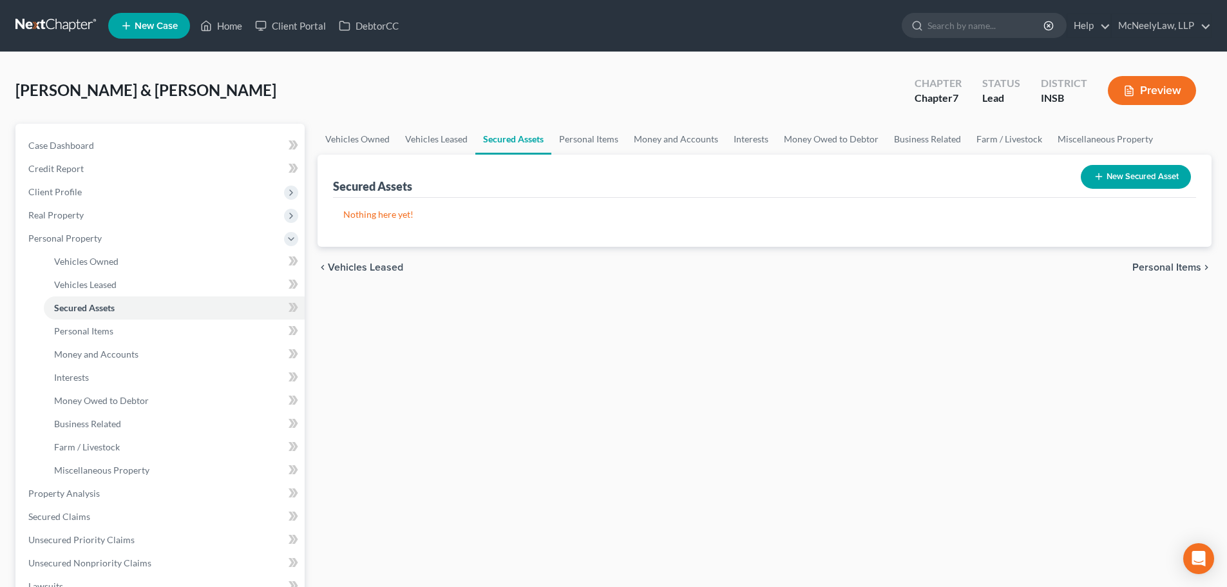
click at [1176, 265] on span "Personal Items" at bounding box center [1166, 267] width 69 height 10
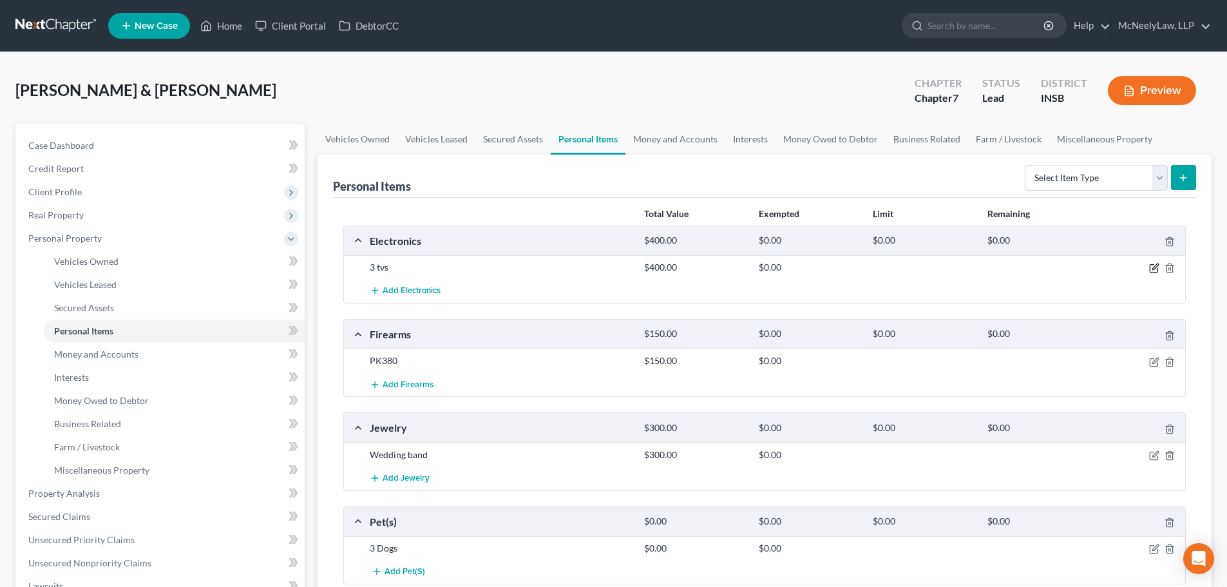
click at [1152, 267] on icon "button" at bounding box center [1154, 268] width 10 height 10
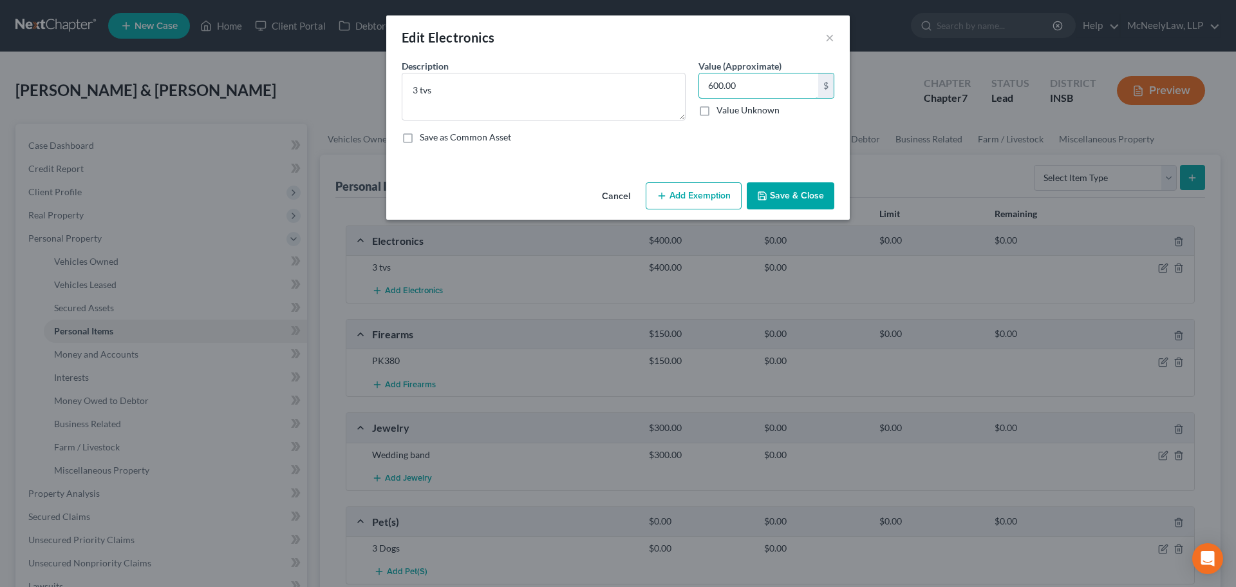
type input "600.00"
click at [703, 202] on button "Add Exemption" at bounding box center [694, 195] width 96 height 27
select select "2"
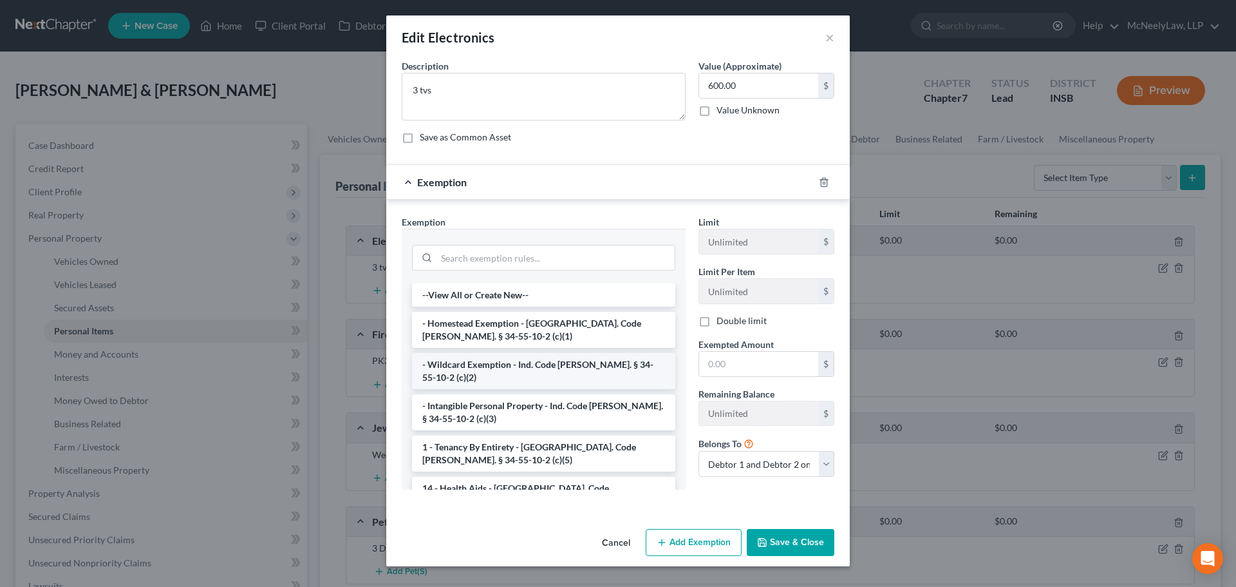
click at [514, 359] on li "- Wildcard Exemption - Ind. Code [PERSON_NAME]. § 34-55-10-2 (c)(2)" at bounding box center [543, 371] width 263 height 36
checkbox input "true"
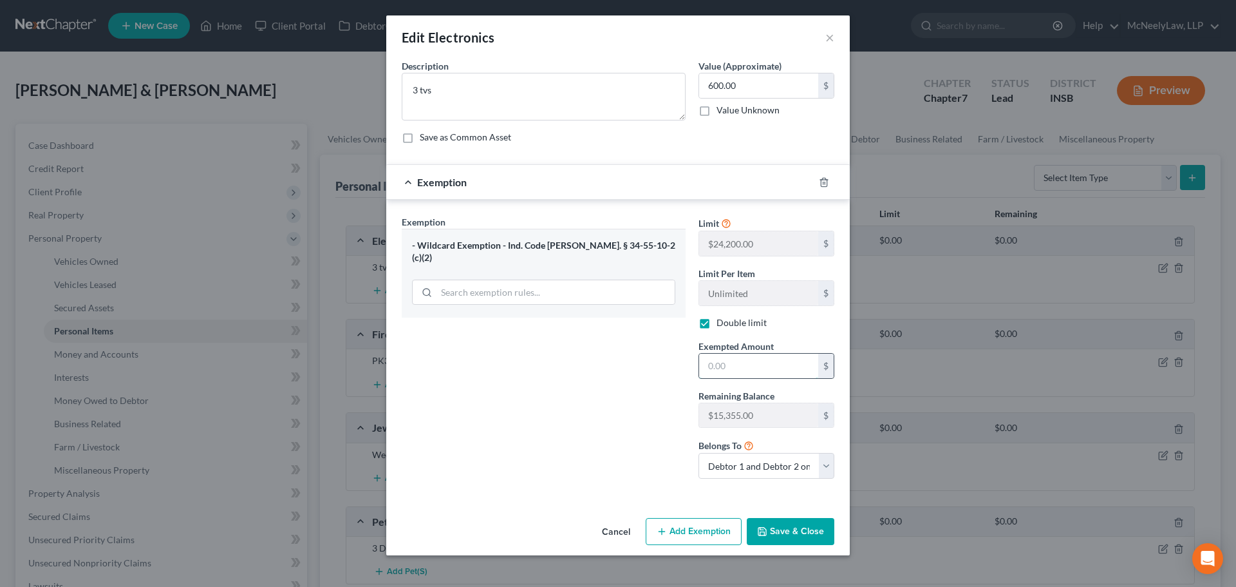
click at [724, 367] on input "text" at bounding box center [758, 365] width 119 height 24
type input "600.00"
click at [803, 534] on button "Save & Close" at bounding box center [791, 531] width 88 height 27
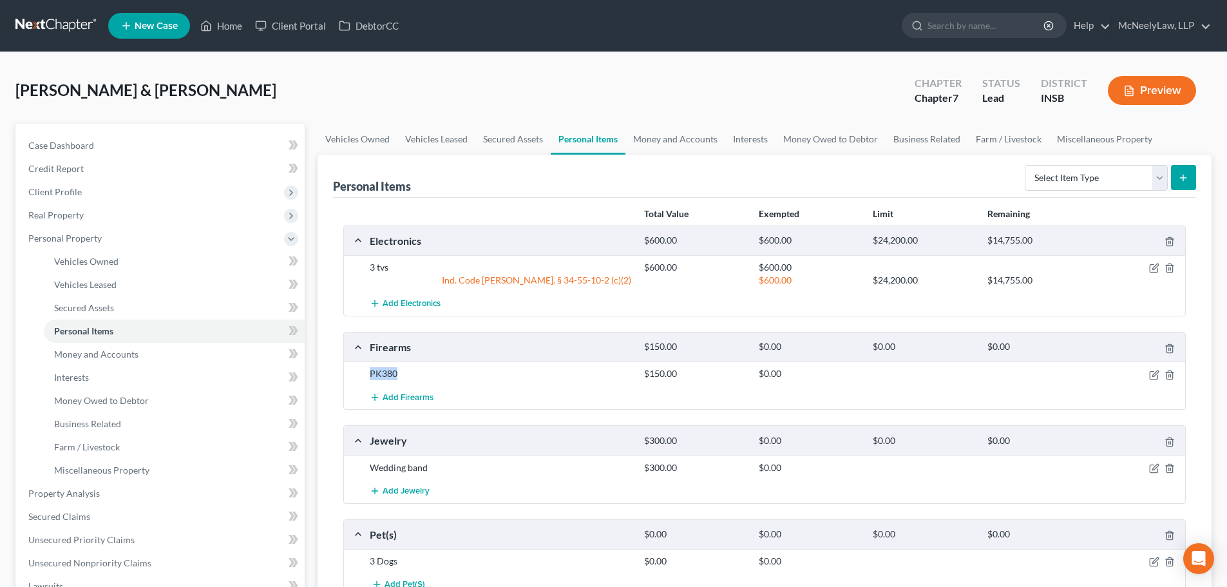
drag, startPoint x: 370, startPoint y: 371, endPoint x: 404, endPoint y: 371, distance: 34.8
click at [404, 371] on div "PK380" at bounding box center [500, 373] width 274 height 13
copy div "PK380"
click at [1149, 375] on icon "button" at bounding box center [1154, 375] width 10 height 10
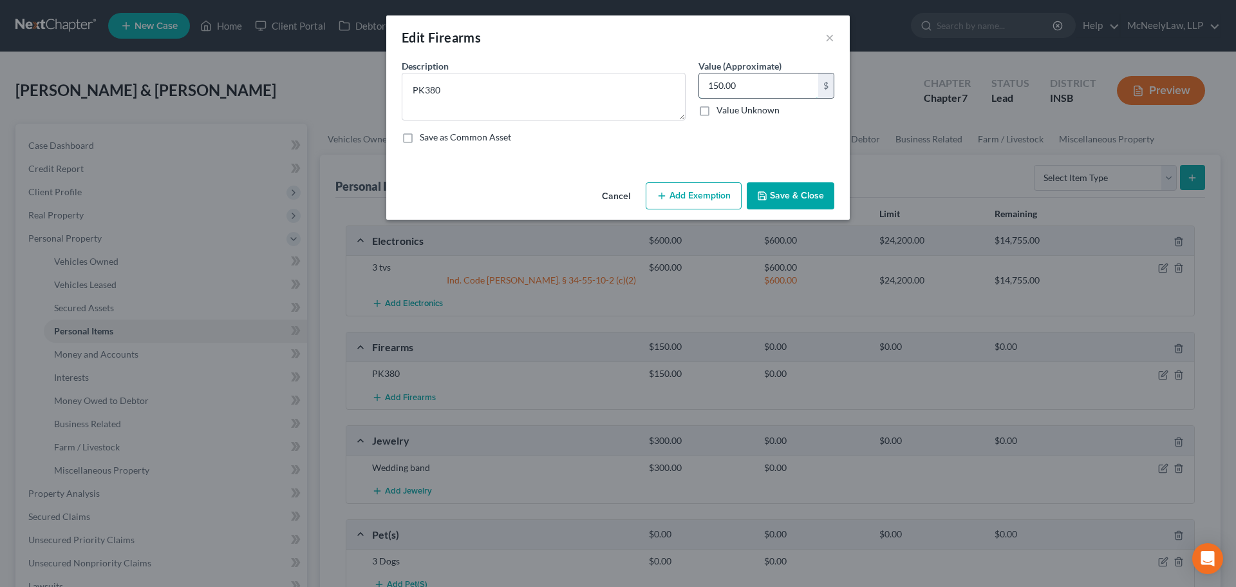
click at [795, 88] on input "150.00" at bounding box center [758, 85] width 119 height 24
click at [758, 83] on input "200.00" at bounding box center [758, 85] width 119 height 24
type input "300.00"
click at [717, 197] on button "Add Exemption" at bounding box center [694, 195] width 96 height 27
select select "2"
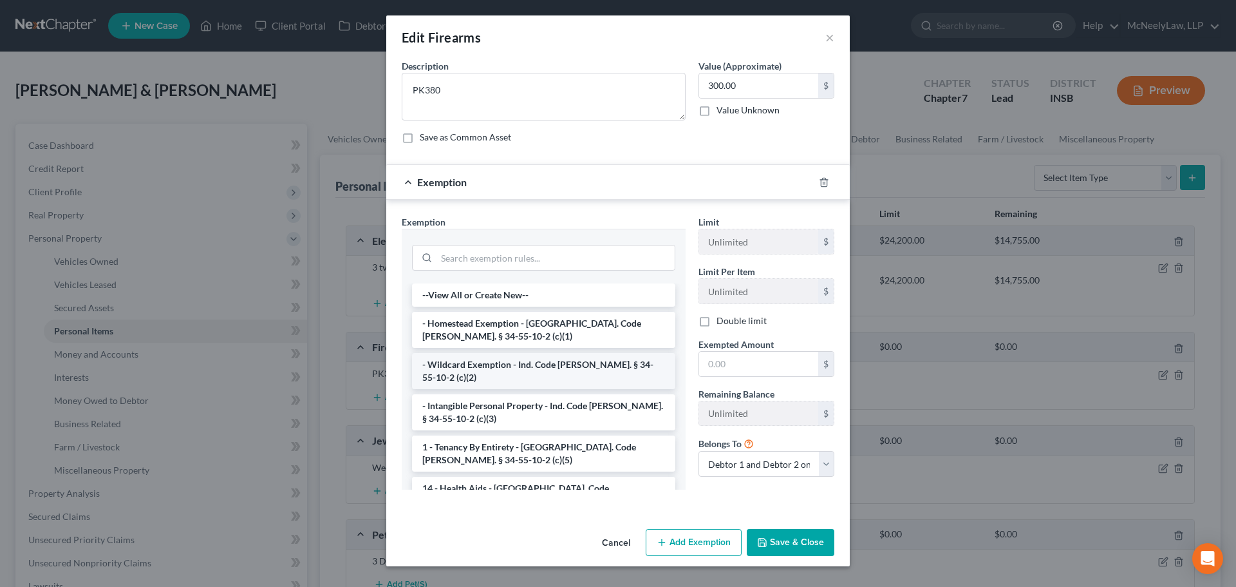
click at [509, 366] on li "- Wildcard Exemption - Ind. Code [PERSON_NAME]. § 34-55-10-2 (c)(2)" at bounding box center [543, 371] width 263 height 36
checkbox input "true"
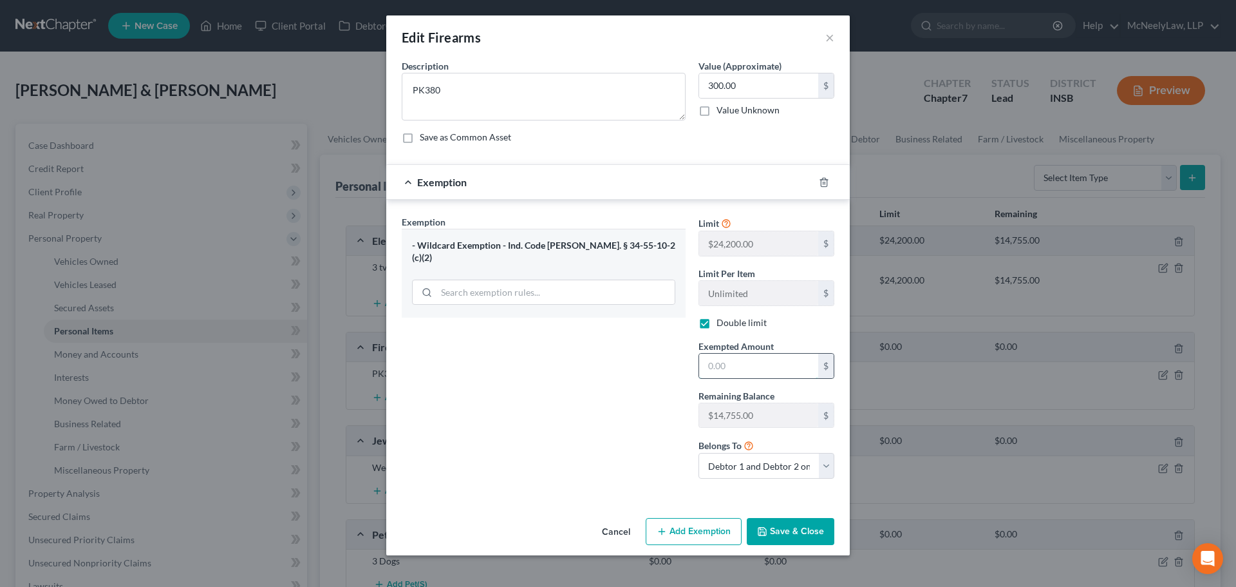
click at [744, 373] on input "text" at bounding box center [758, 365] width 119 height 24
type input "300.00"
click at [786, 524] on button "Save & Close" at bounding box center [791, 531] width 88 height 27
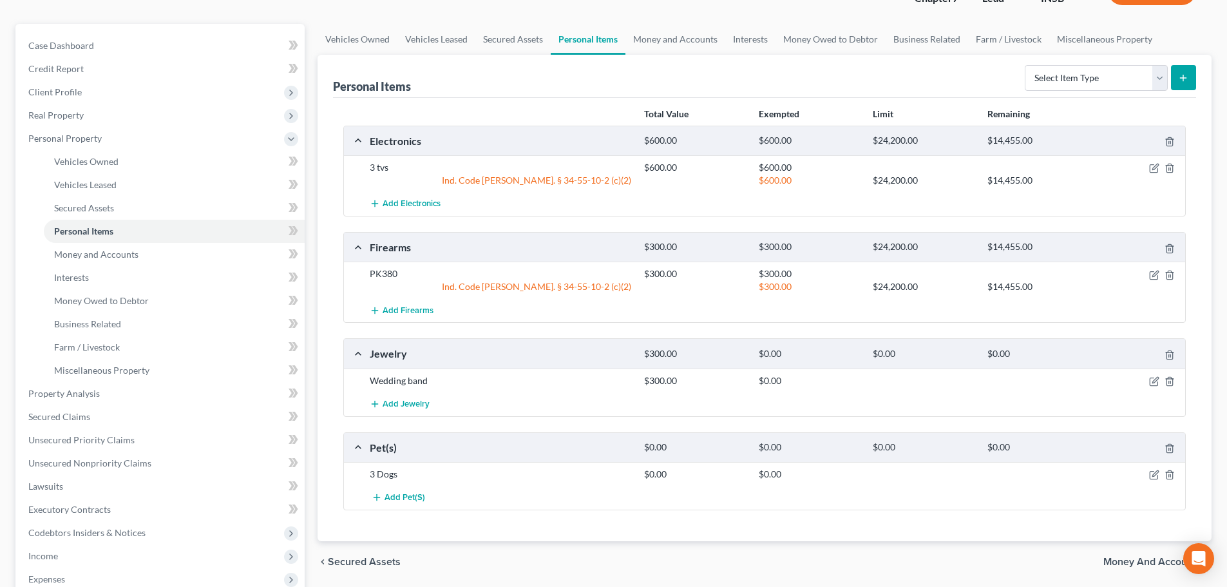
scroll to position [129, 0]
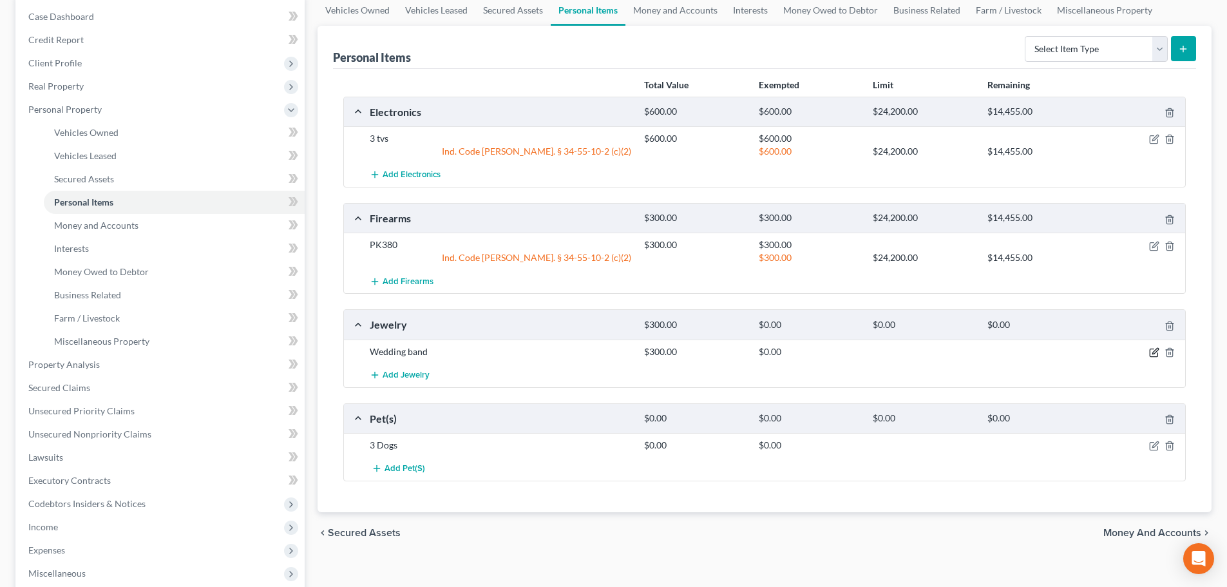
click at [1152, 355] on icon "button" at bounding box center [1154, 352] width 10 height 10
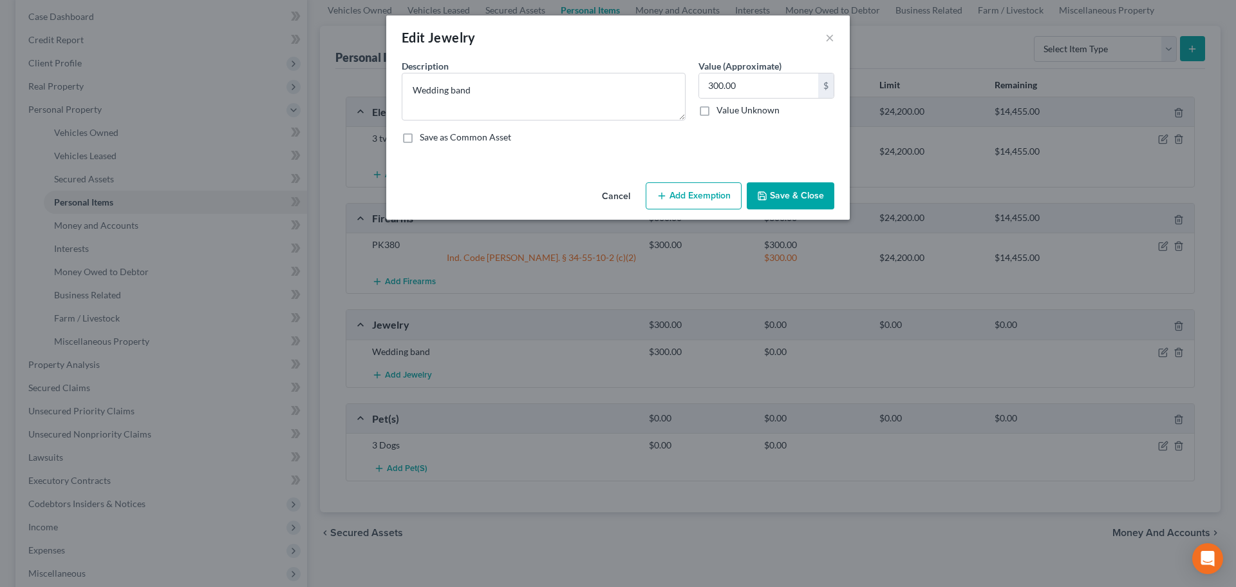
click at [699, 196] on button "Add Exemption" at bounding box center [694, 195] width 96 height 27
select select "2"
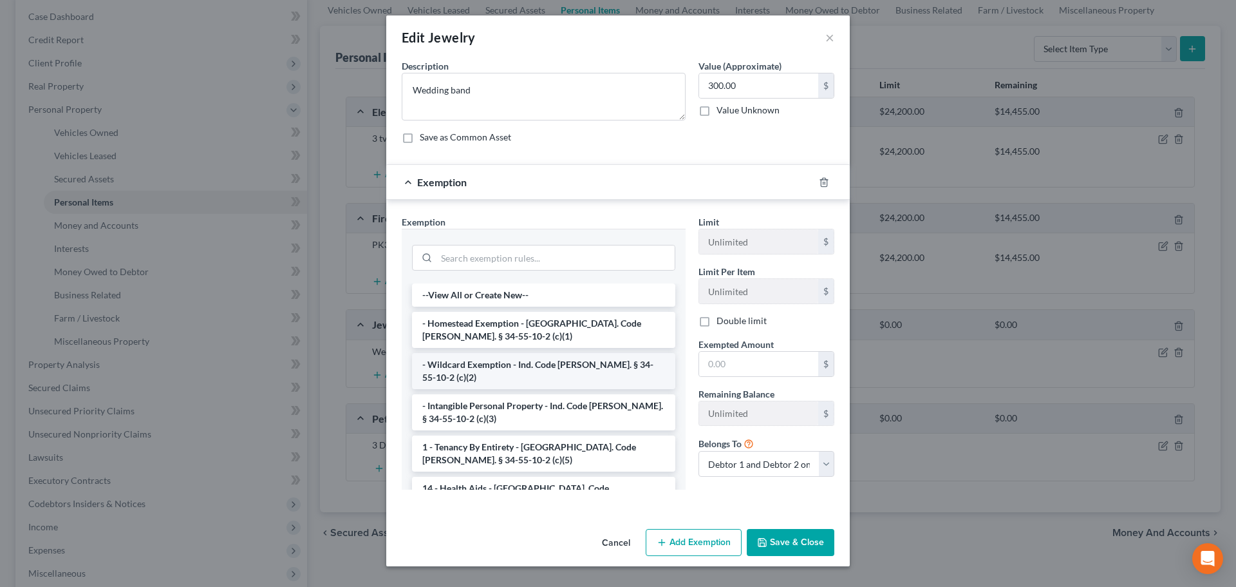
click at [472, 364] on li "- Wildcard Exemption - Ind. Code [PERSON_NAME]. § 34-55-10-2 (c)(2)" at bounding box center [543, 371] width 263 height 36
checkbox input "true"
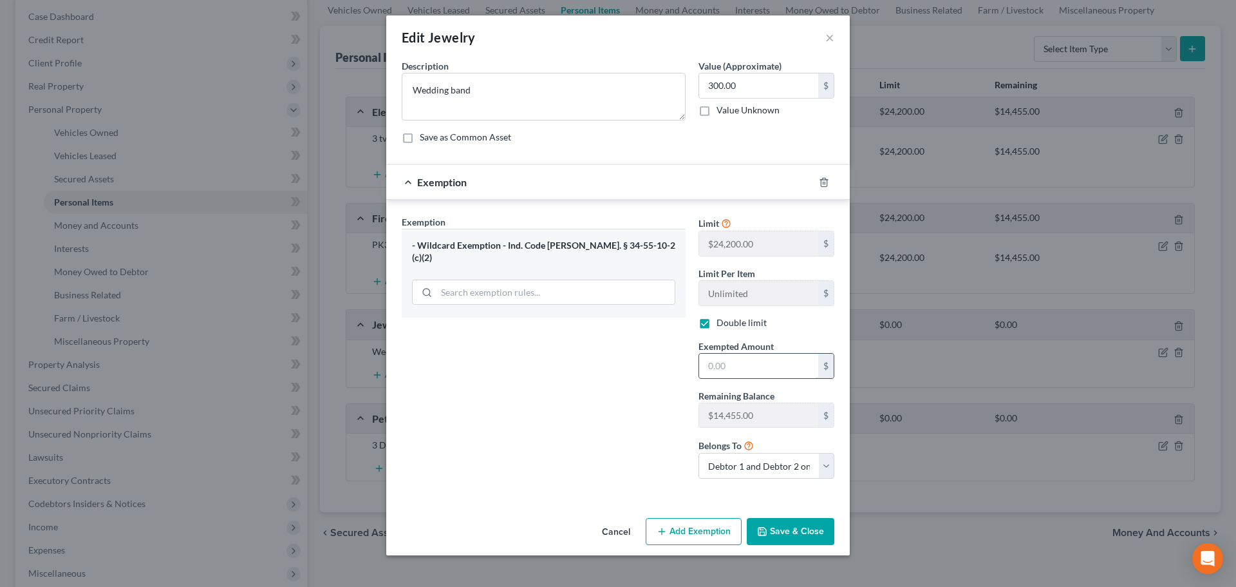
drag, startPoint x: 762, startPoint y: 375, endPoint x: 763, endPoint y: 366, distance: 8.5
click at [761, 375] on input "text" at bounding box center [758, 365] width 119 height 24
type input "300.00"
click at [802, 532] on button "Save & Close" at bounding box center [791, 531] width 88 height 27
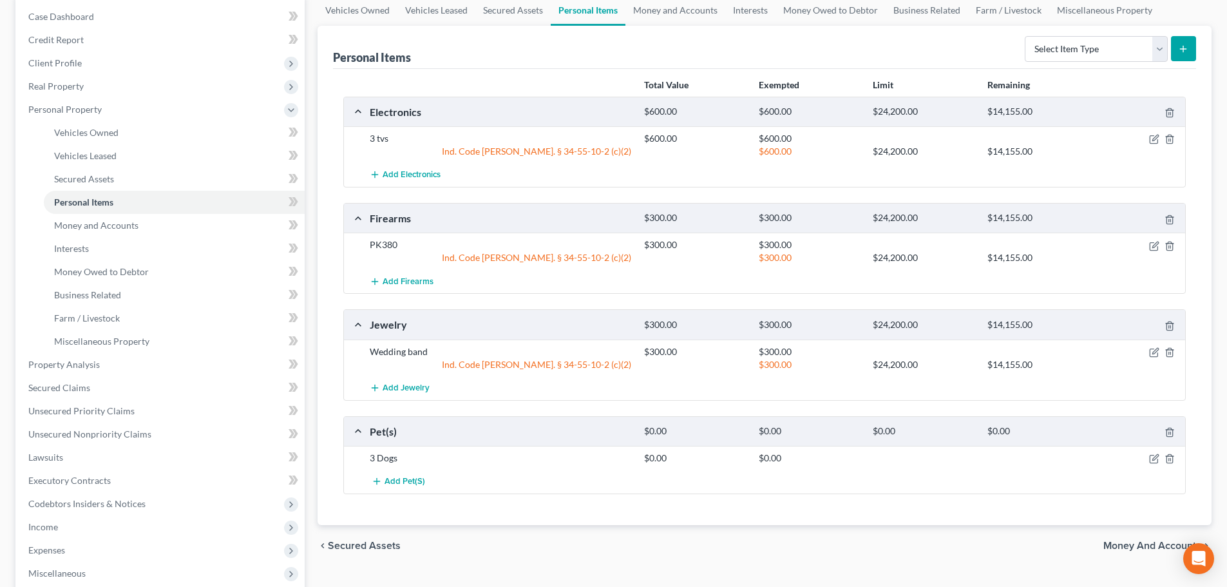
click at [1142, 544] on span "Money and Accounts" at bounding box center [1152, 545] width 98 height 10
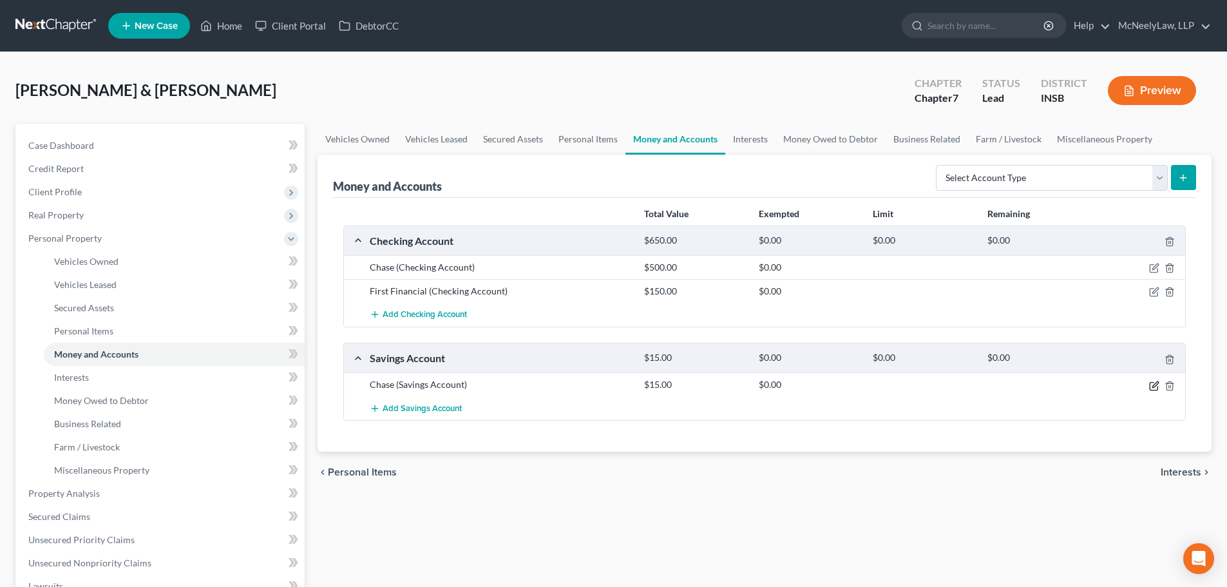
click at [1152, 388] on icon "button" at bounding box center [1154, 386] width 10 height 10
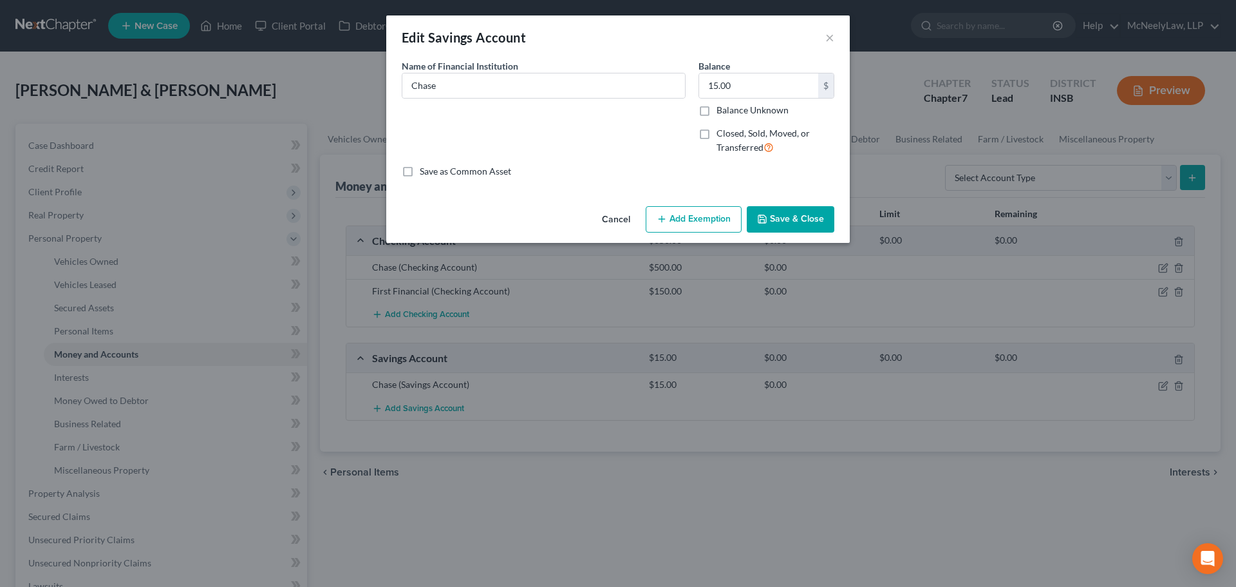
click at [685, 209] on button "Add Exemption" at bounding box center [694, 219] width 96 height 27
select select "2"
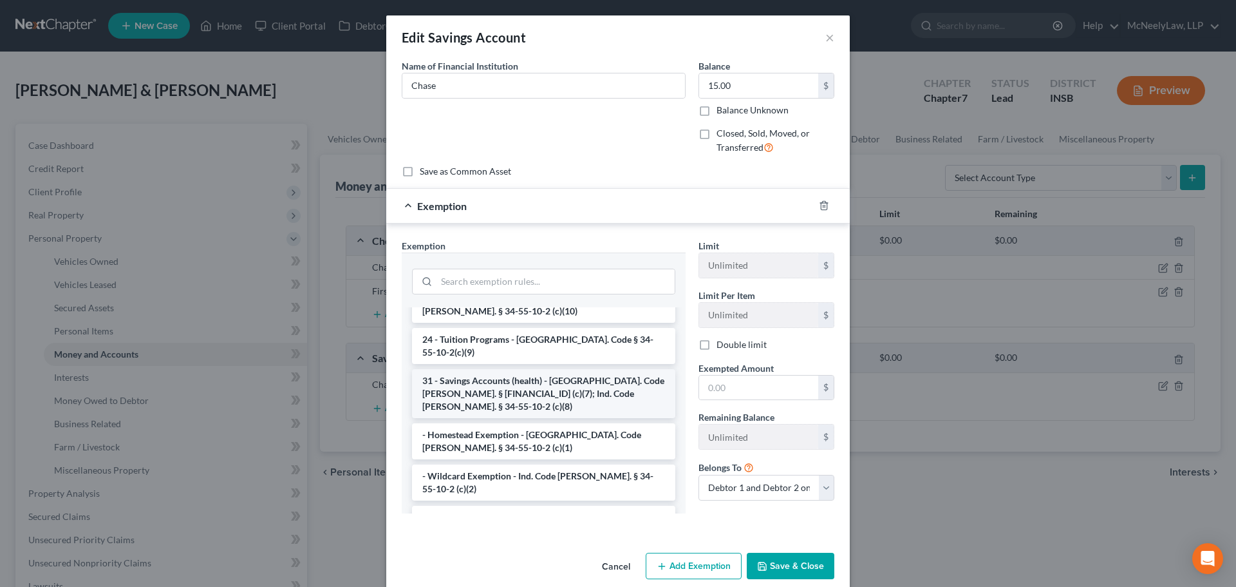
scroll to position [193, 0]
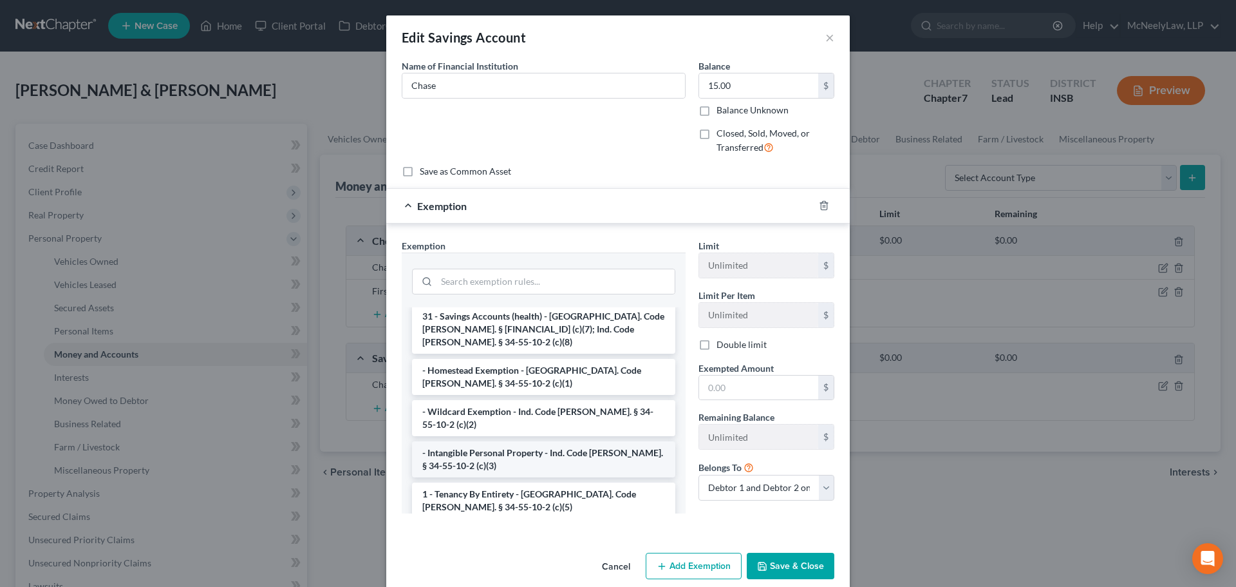
click at [503, 441] on li "- Intangible Personal Property - Ind. Code [PERSON_NAME]. § 34-55-10-2 (c)(3)" at bounding box center [543, 459] width 263 height 36
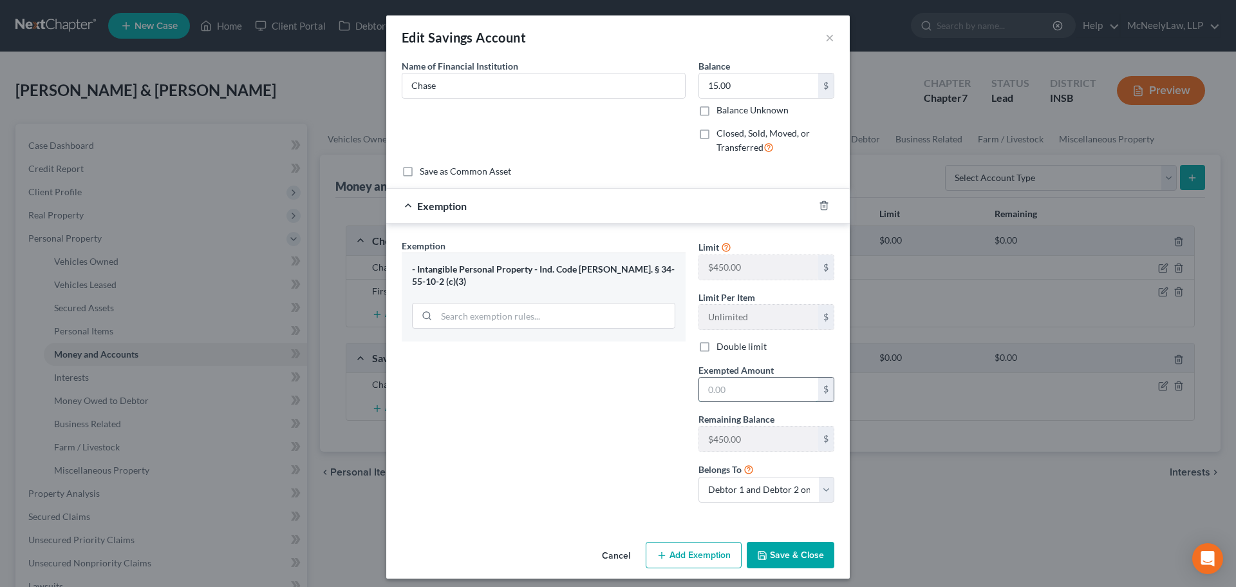
drag, startPoint x: 749, startPoint y: 398, endPoint x: 747, endPoint y: 391, distance: 6.7
click at [749, 398] on input "text" at bounding box center [758, 389] width 119 height 24
type input "15.00"
click at [711, 349] on div "Double limit" at bounding box center [767, 346] width 136 height 13
click at [717, 344] on label "Double limit" at bounding box center [742, 346] width 50 height 13
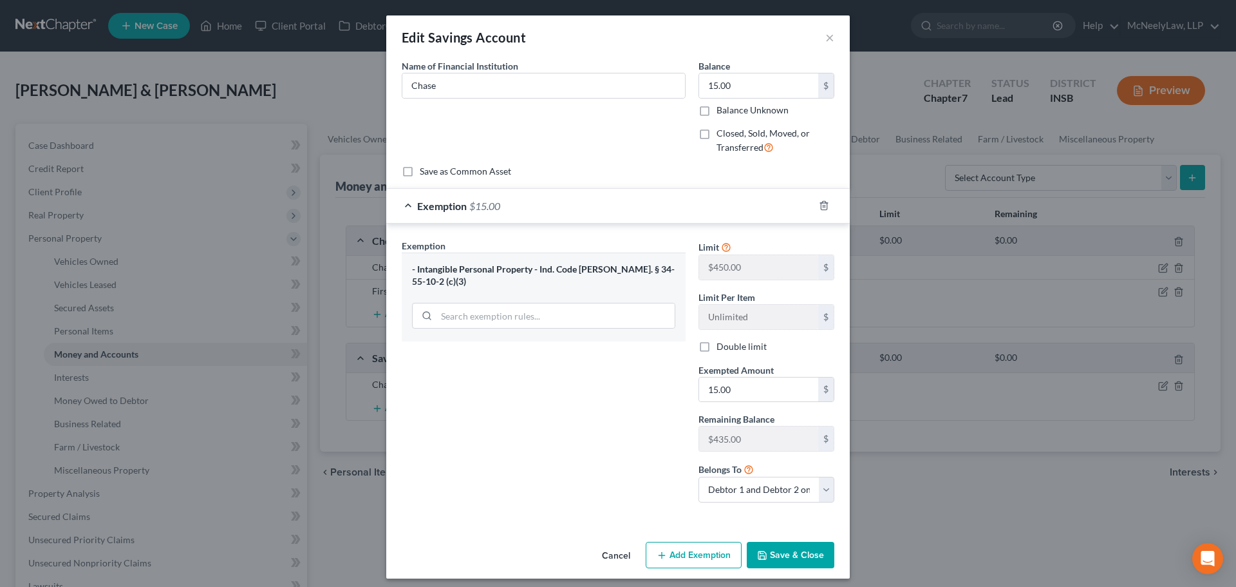
click at [722, 344] on input "Double limit" at bounding box center [726, 344] width 8 height 8
checkbox input "true"
click at [825, 37] on button "×" at bounding box center [829, 37] width 9 height 15
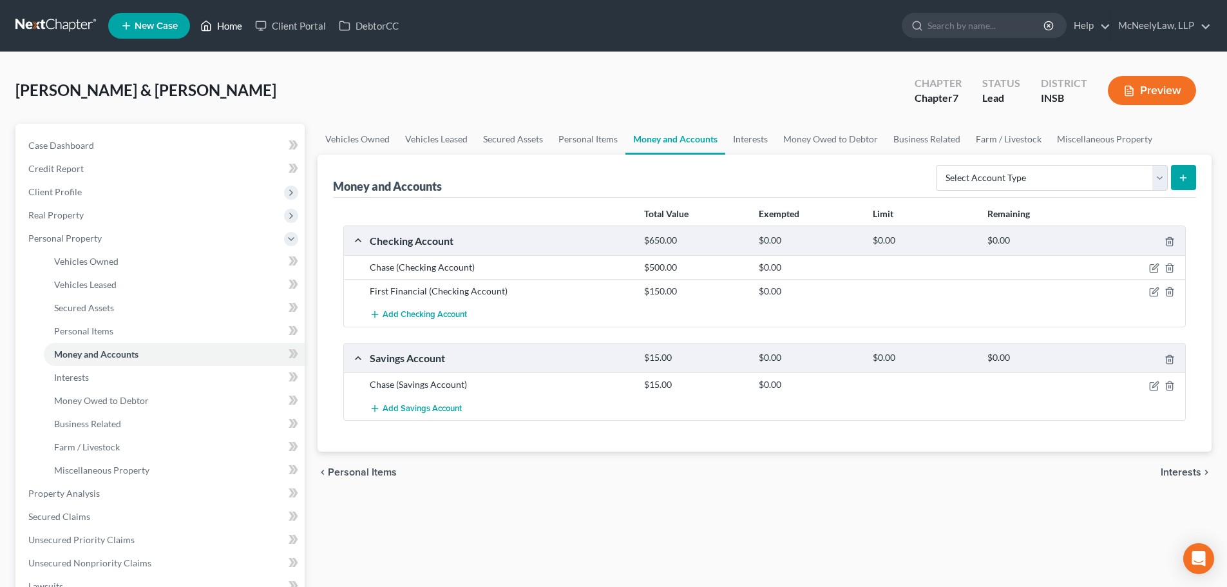
click at [232, 23] on link "Home" at bounding box center [221, 25] width 55 height 23
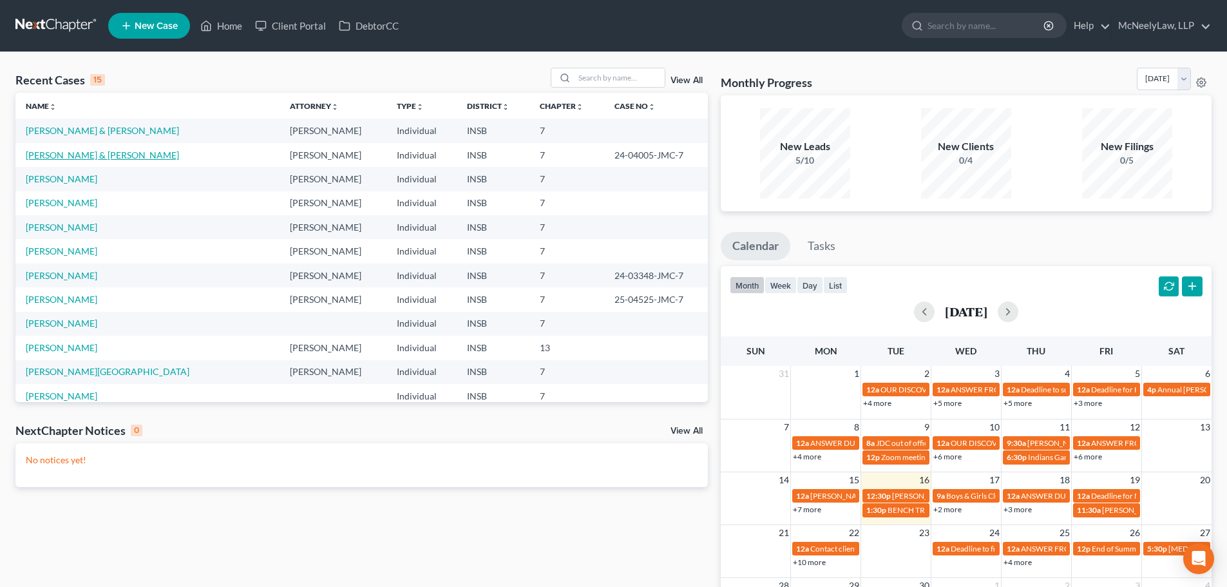
click at [66, 153] on link "[PERSON_NAME] & [PERSON_NAME]" at bounding box center [102, 154] width 153 height 11
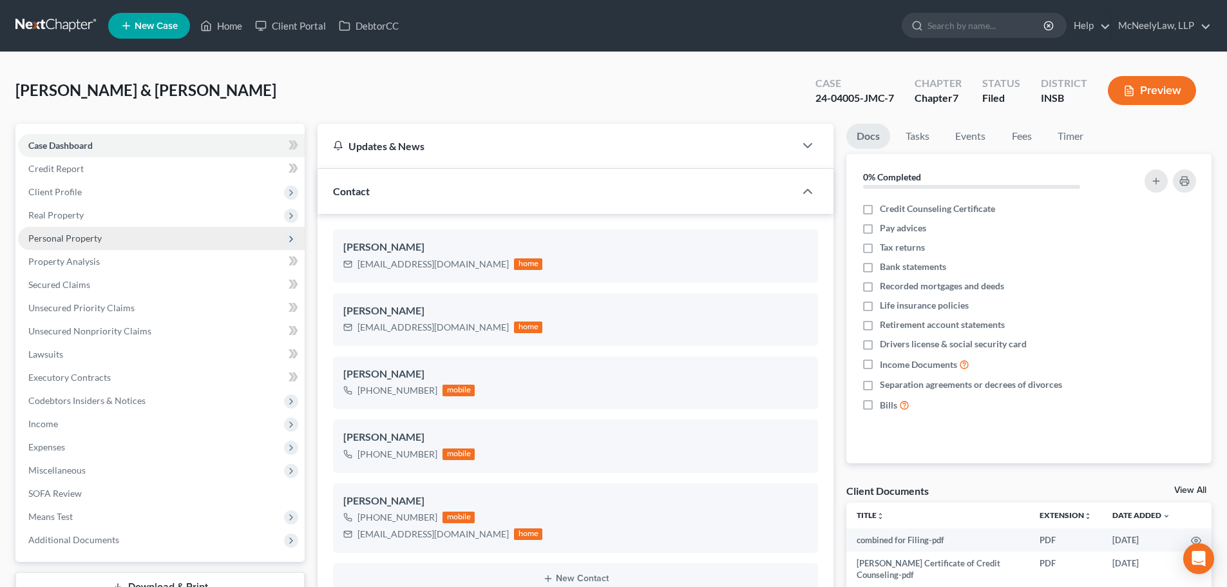
click at [106, 245] on span "Personal Property" at bounding box center [161, 238] width 287 height 23
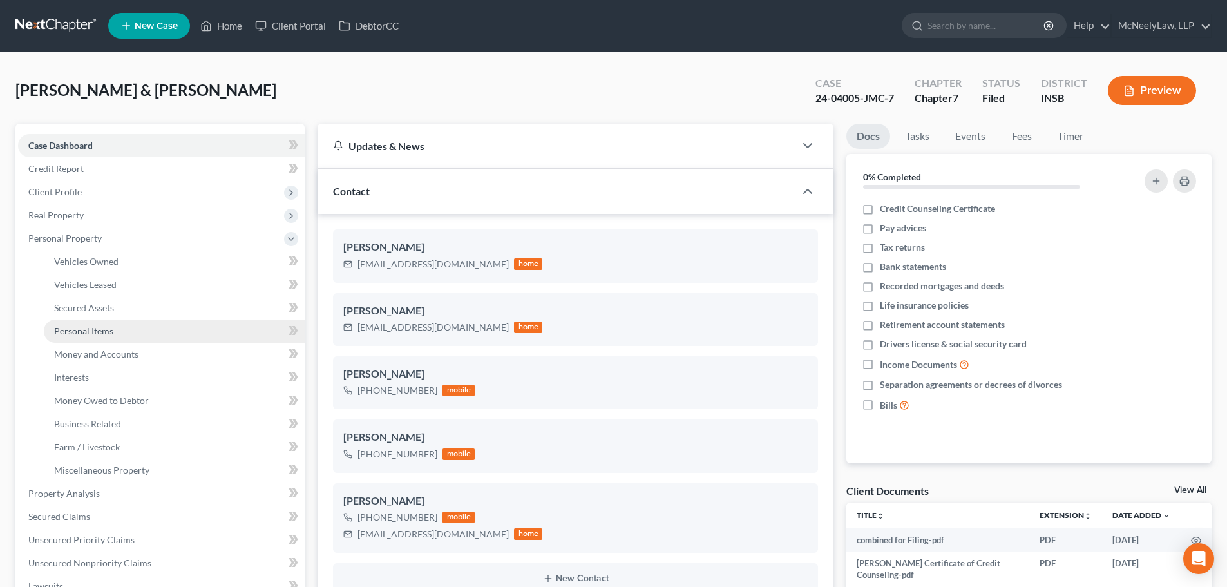
click at [110, 335] on span "Personal Items" at bounding box center [83, 330] width 59 height 11
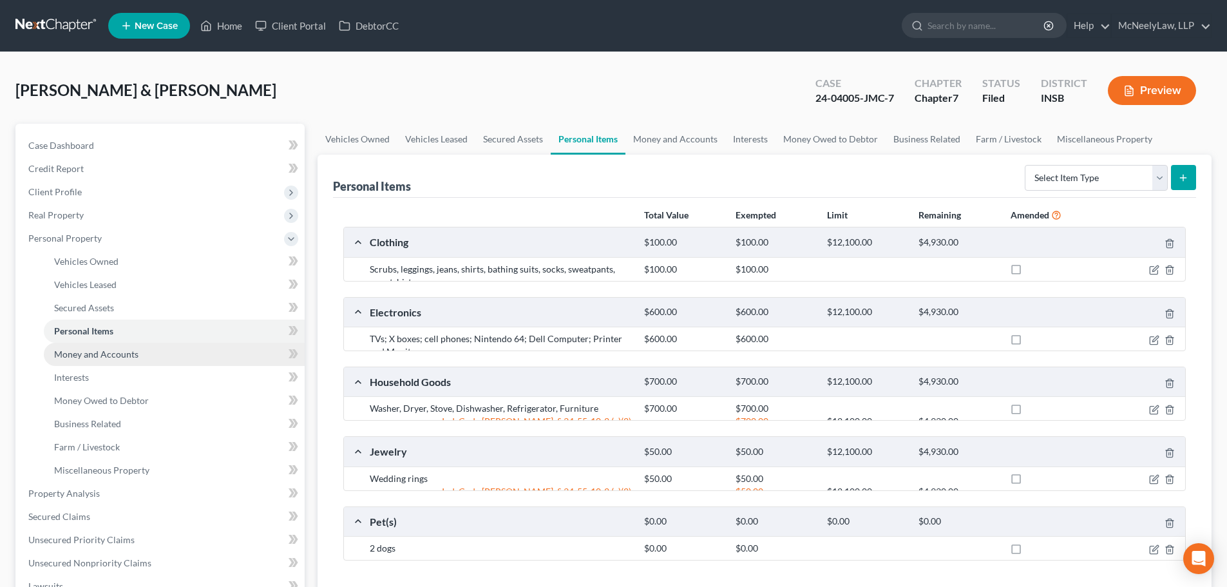
click at [108, 359] on span "Money and Accounts" at bounding box center [96, 353] width 84 height 11
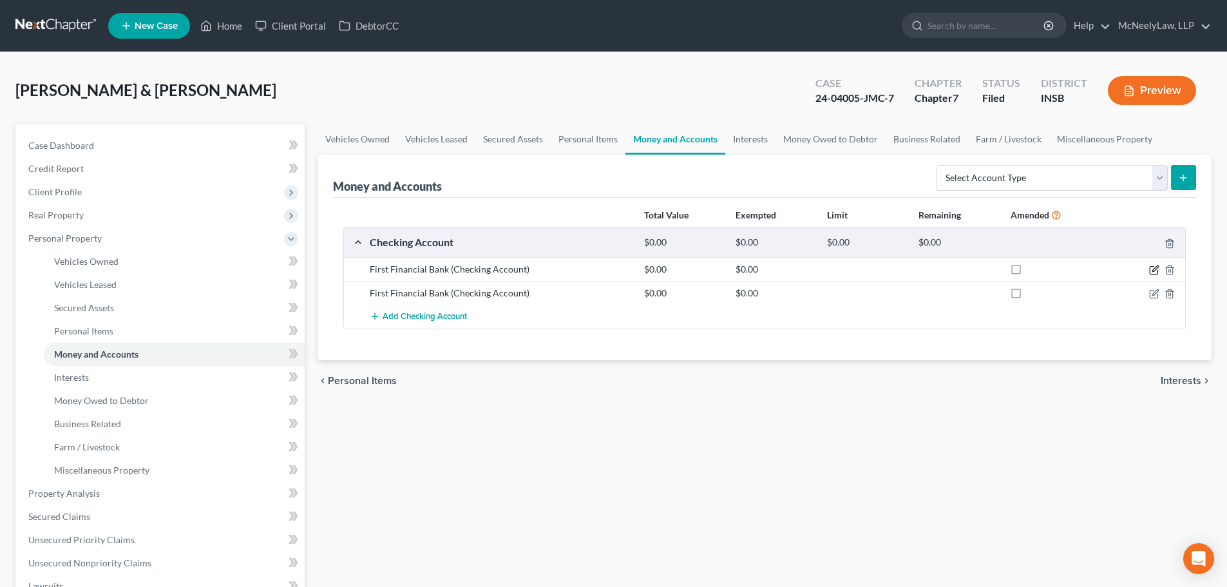
click at [1155, 268] on icon "button" at bounding box center [1155, 268] width 6 height 6
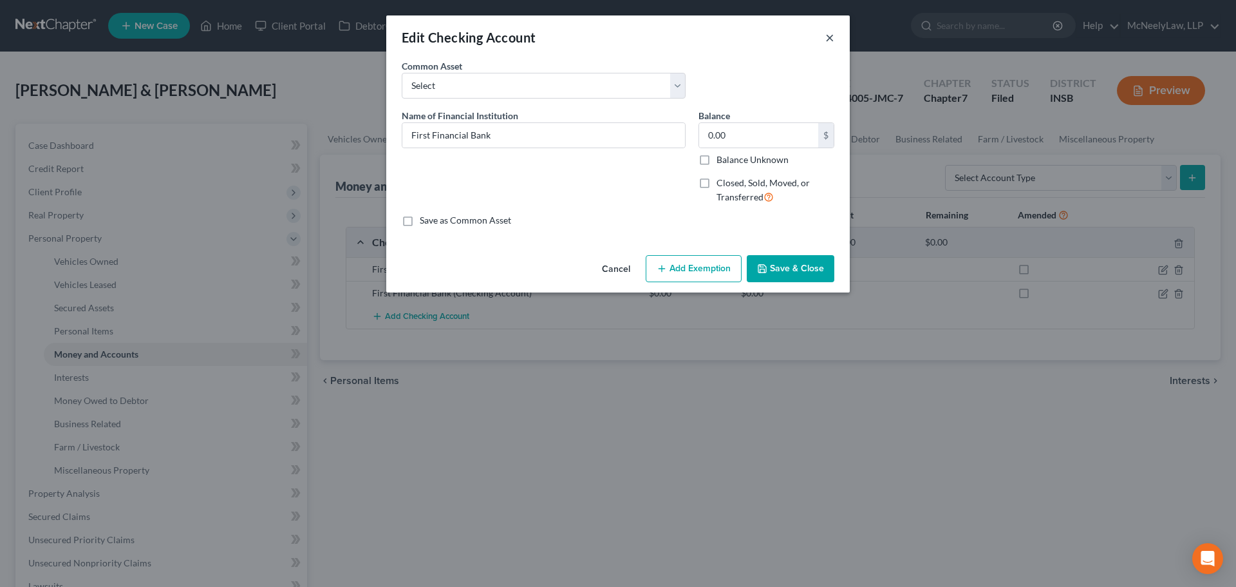
click at [827, 37] on button "×" at bounding box center [829, 37] width 9 height 15
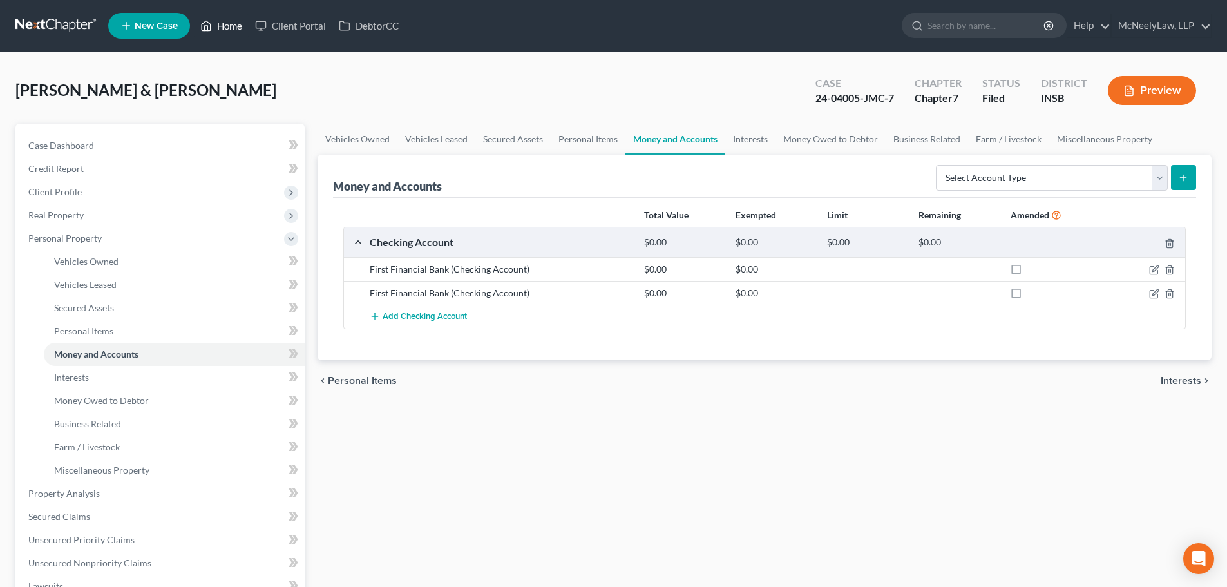
click at [224, 23] on link "Home" at bounding box center [221, 25] width 55 height 23
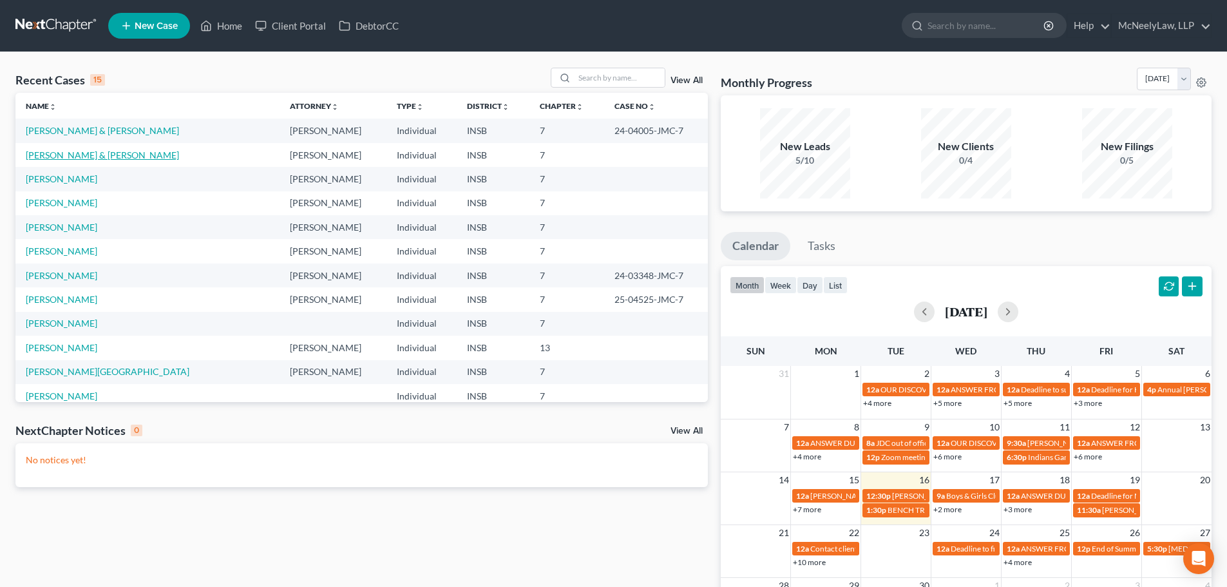
click at [94, 154] on link "[PERSON_NAME] & [PERSON_NAME]" at bounding box center [102, 154] width 153 height 11
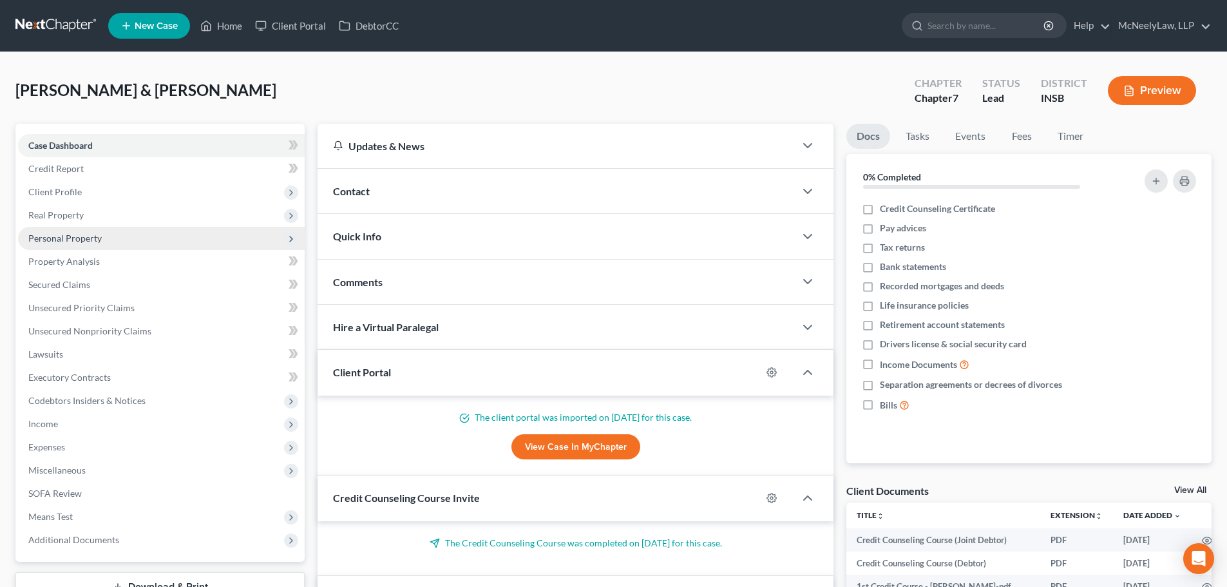
click at [122, 243] on span "Personal Property" at bounding box center [161, 238] width 287 height 23
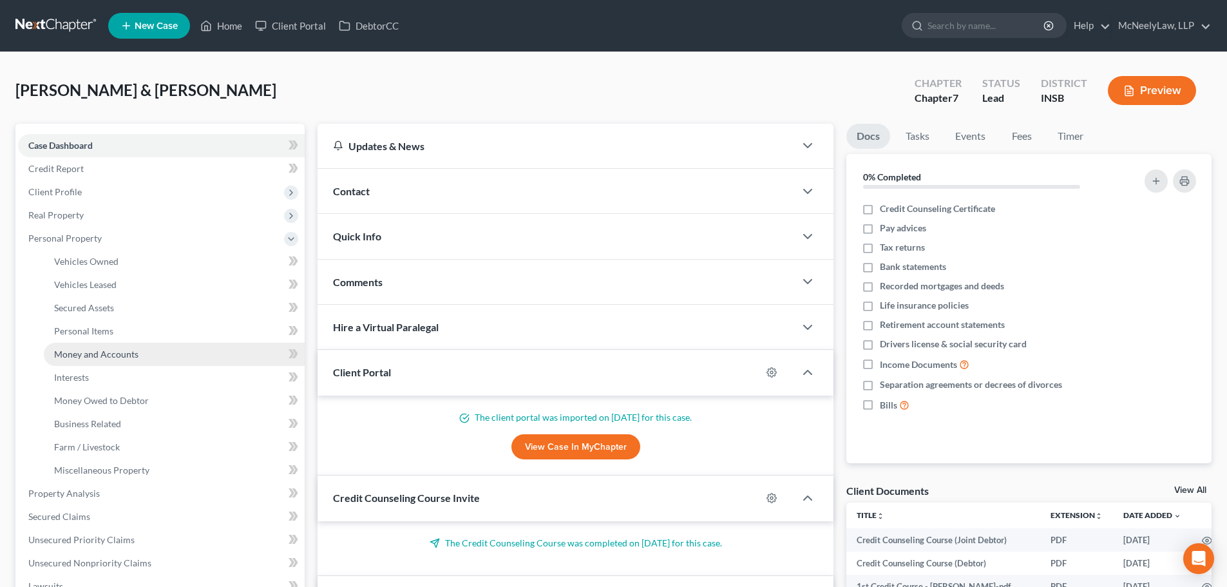
click at [126, 347] on link "Money and Accounts" at bounding box center [174, 354] width 261 height 23
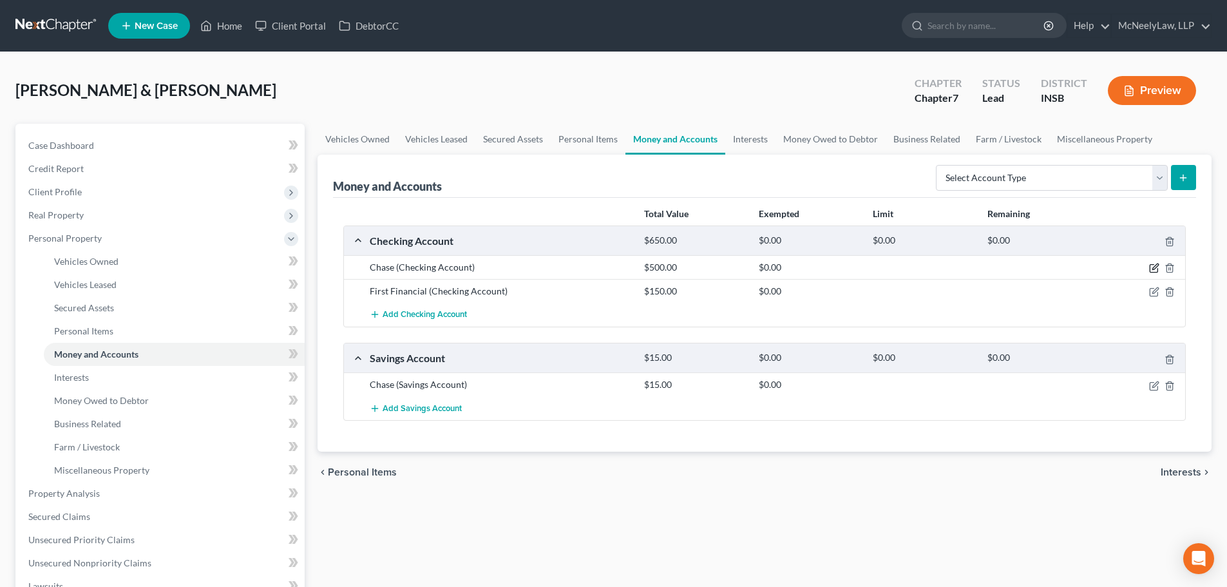
click at [1155, 268] on icon "button" at bounding box center [1155, 267] width 6 height 6
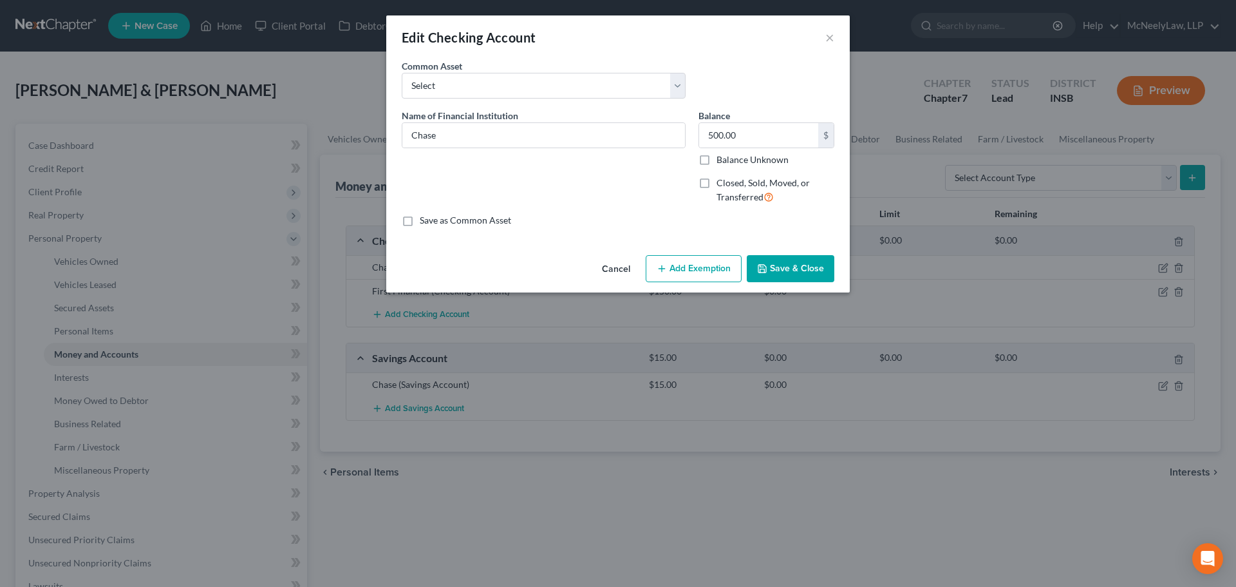
click at [703, 264] on button "Add Exemption" at bounding box center [694, 268] width 96 height 27
select select "2"
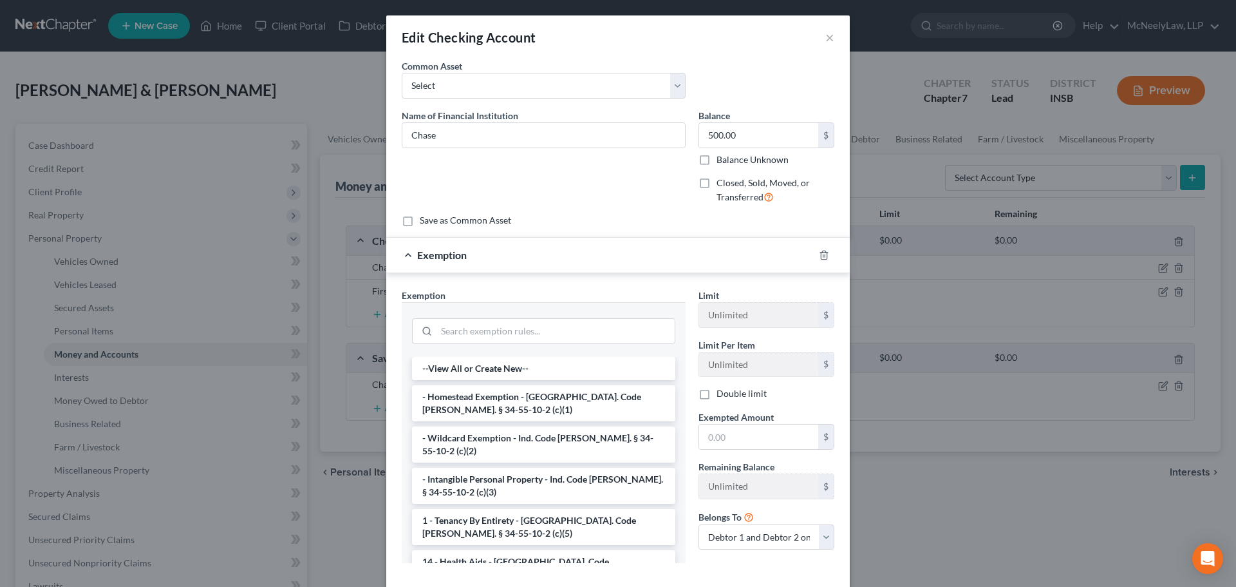
click at [549, 477] on li "- Intangible Personal Property - Ind. Code [PERSON_NAME]. § 34-55-10-2 (c)(3)" at bounding box center [543, 485] width 263 height 36
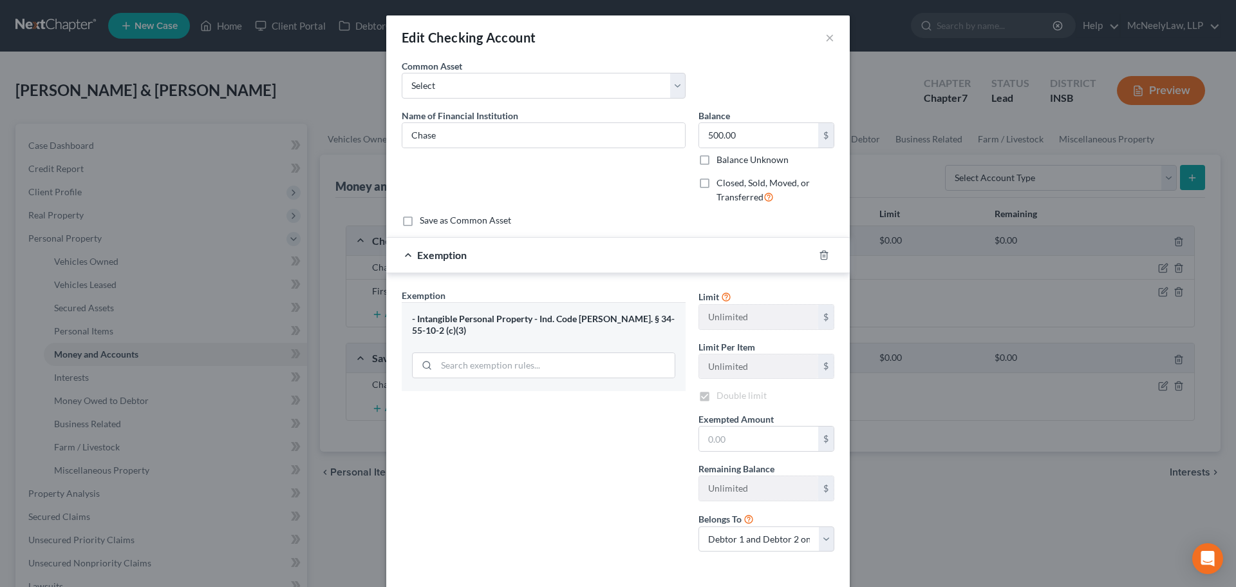
checkbox input "true"
click at [739, 439] on input "text" at bounding box center [758, 438] width 119 height 24
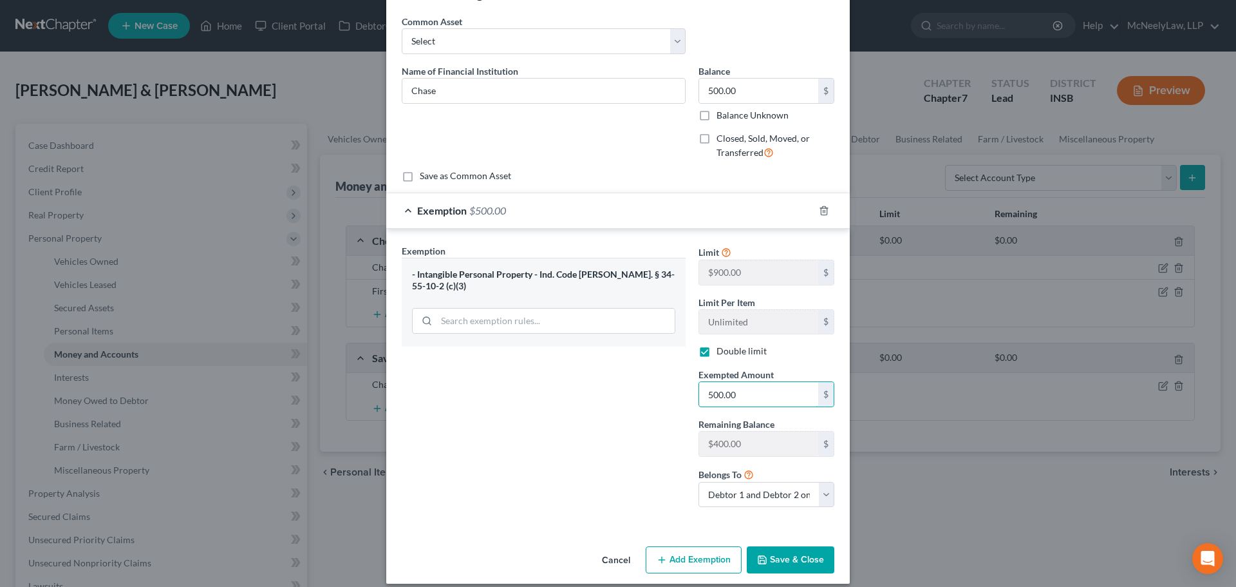
scroll to position [57, 0]
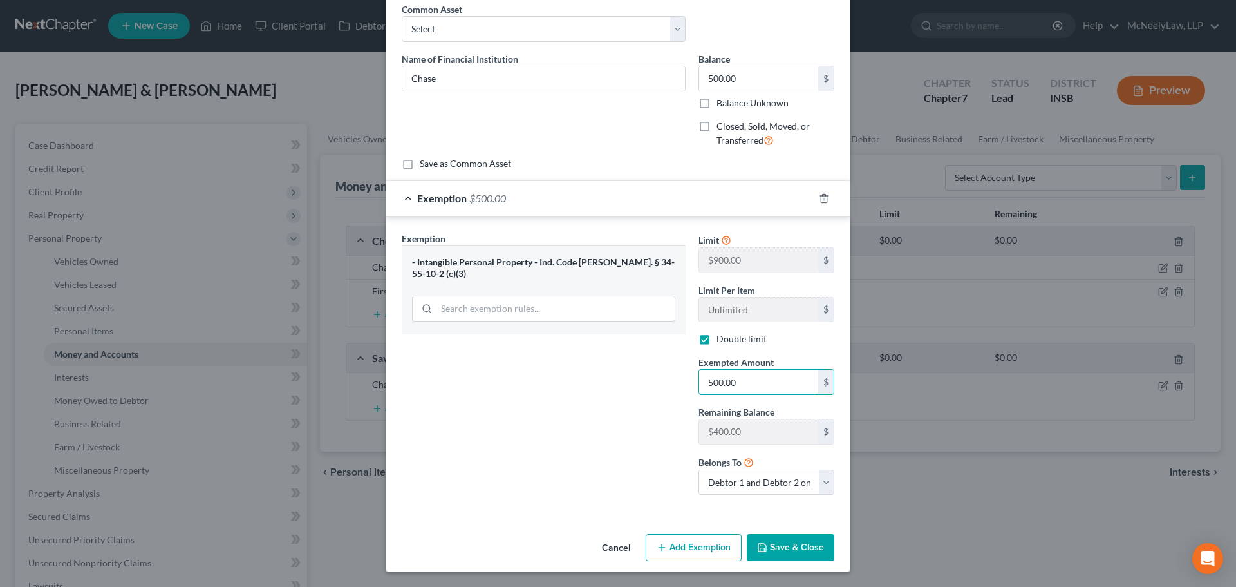
type input "500.00"
click at [773, 546] on button "Save & Close" at bounding box center [791, 547] width 88 height 27
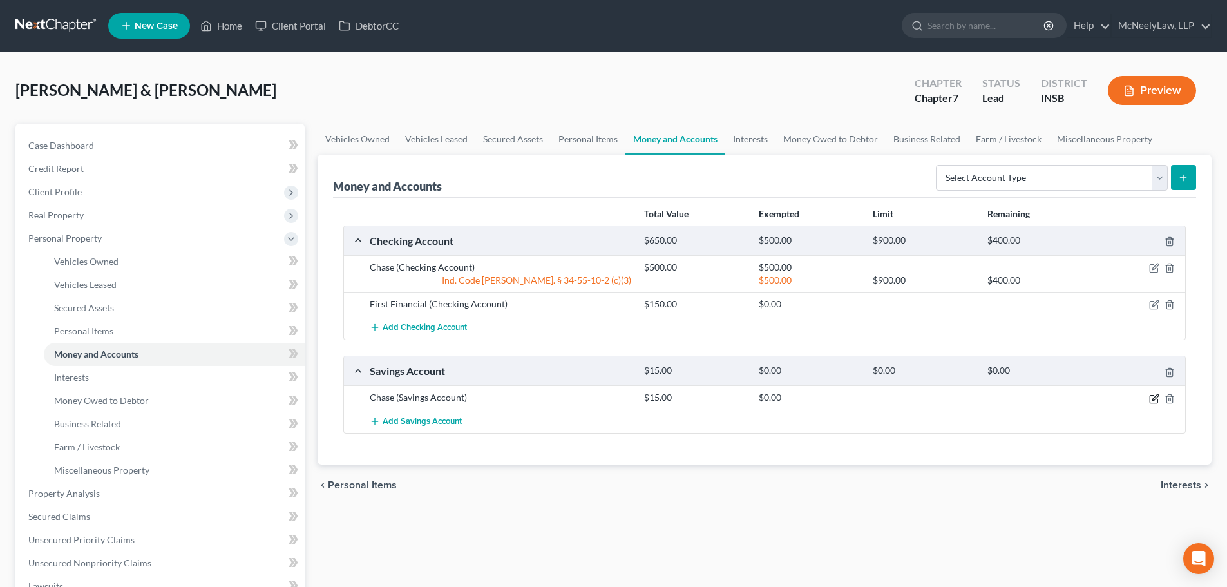
click at [1152, 397] on icon "button" at bounding box center [1154, 398] width 10 height 10
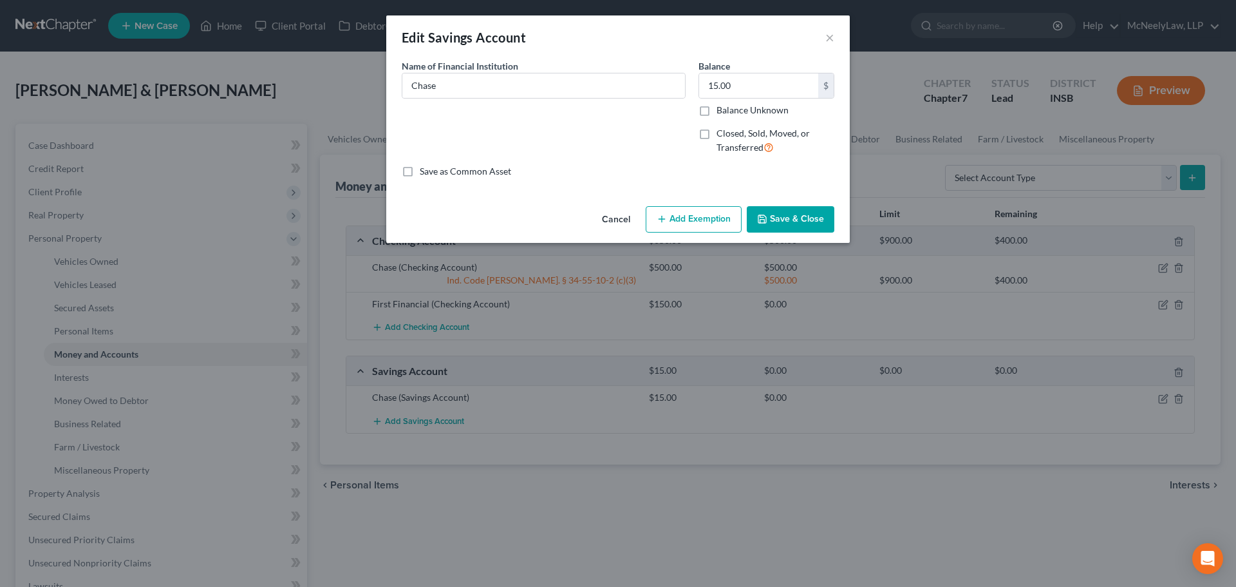
click at [693, 220] on button "Add Exemption" at bounding box center [694, 219] width 96 height 27
select select "2"
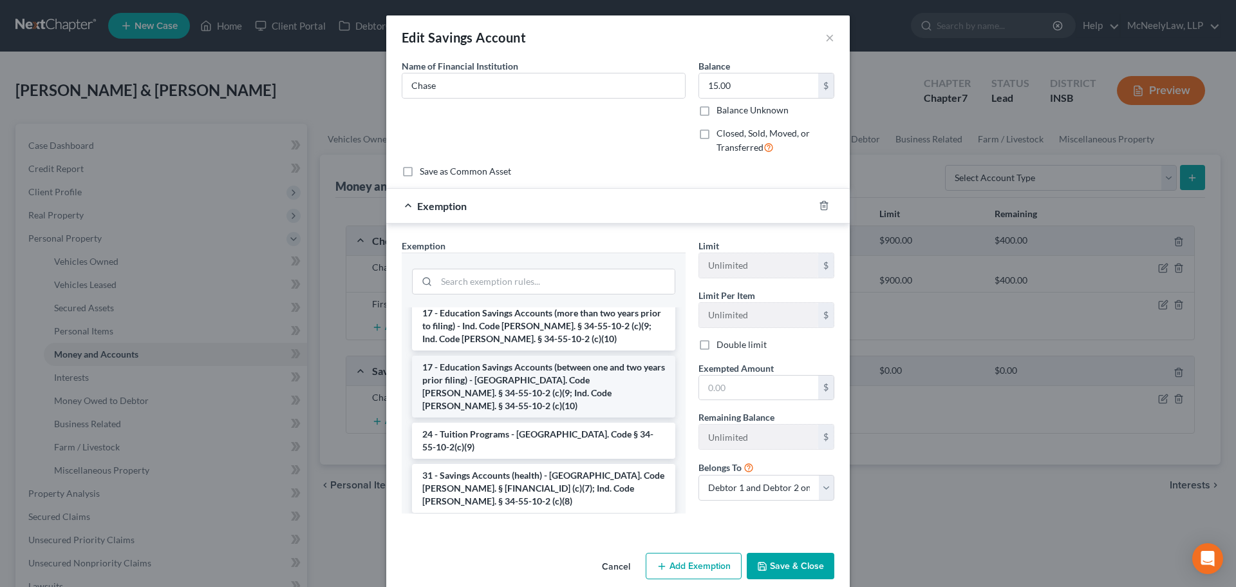
scroll to position [129, 0]
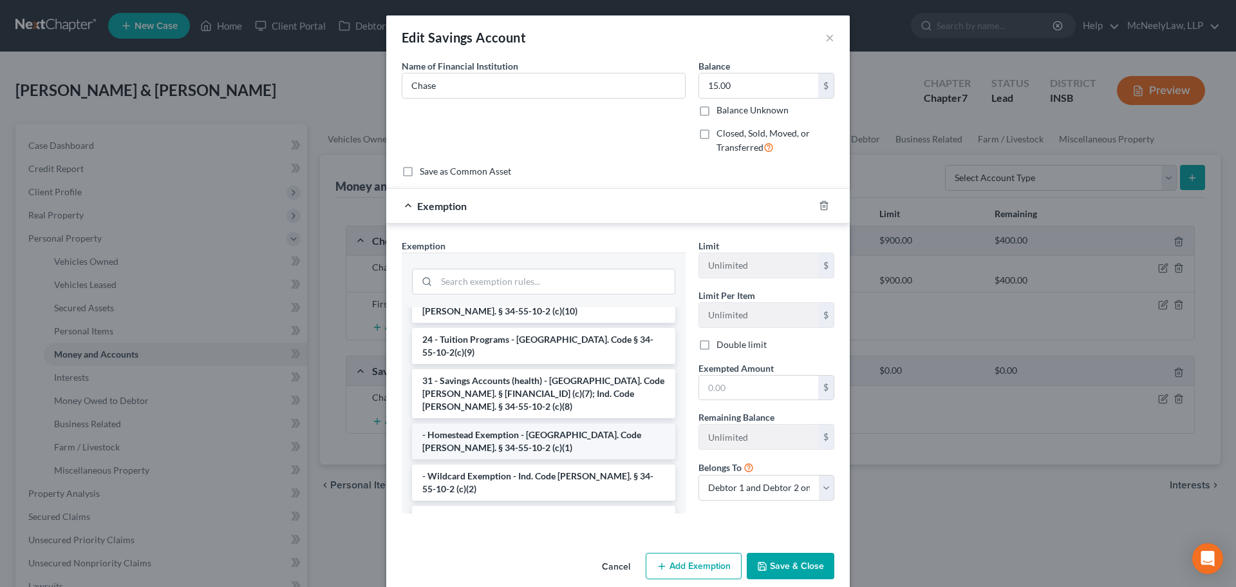
click at [480, 423] on li "- Homestead Exemption - [GEOGRAPHIC_DATA]. Code [PERSON_NAME]. § 34-55-10-2 (c)…" at bounding box center [543, 441] width 263 height 36
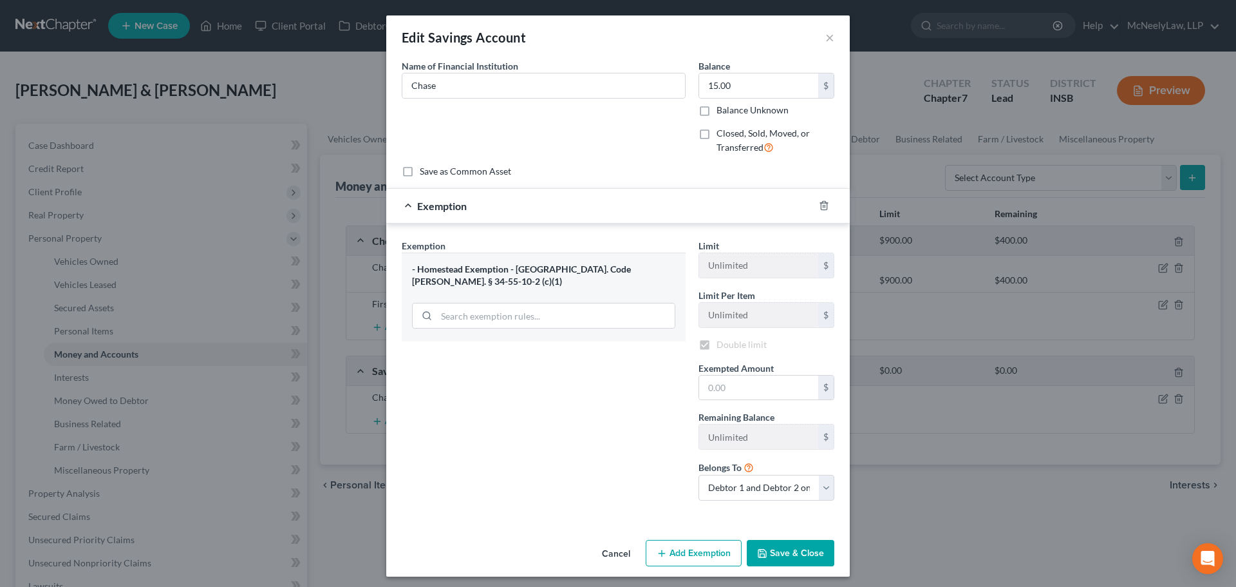
checkbox input "true"
click at [543, 280] on div "- Homestead Exemption - [GEOGRAPHIC_DATA]. Code [PERSON_NAME]. § 34-55-10-2 (c)…" at bounding box center [544, 296] width 284 height 89
click at [537, 268] on div "- Homestead Exemption - [GEOGRAPHIC_DATA]. Code [PERSON_NAME]. § 34-55-10-2 (c)…" at bounding box center [543, 275] width 263 height 24
click at [535, 268] on div "- Homestead Exemption - [GEOGRAPHIC_DATA]. Code [PERSON_NAME]. § 34-55-10-2 (c)…" at bounding box center [543, 275] width 263 height 24
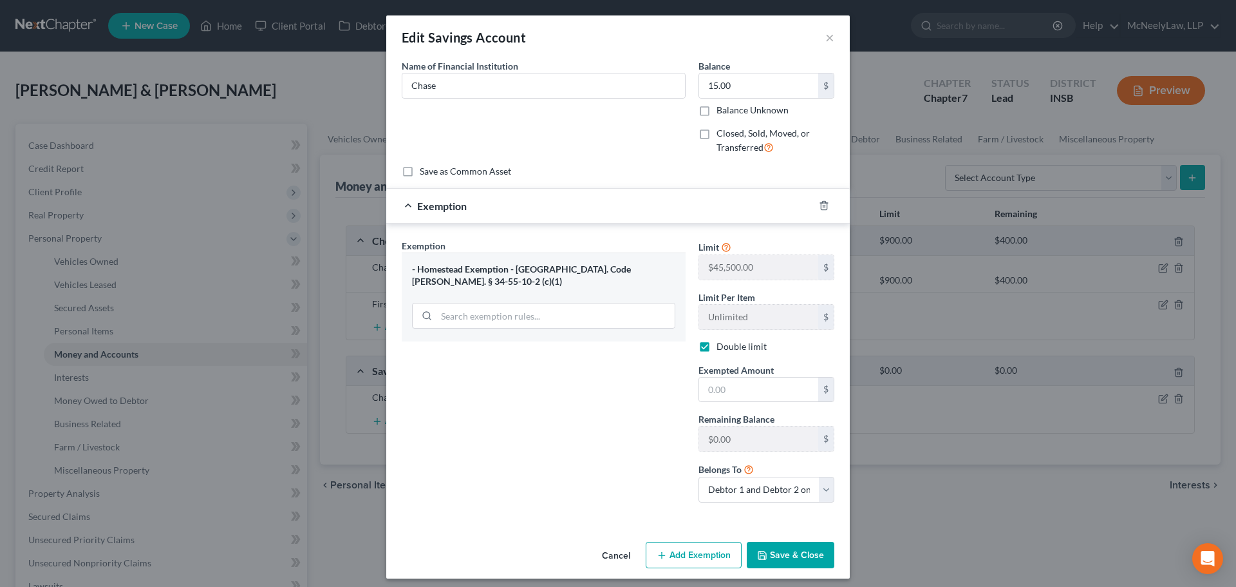
drag, startPoint x: 453, startPoint y: 268, endPoint x: 732, endPoint y: 243, distance: 280.6
click at [455, 268] on div "- Homestead Exemption - [GEOGRAPHIC_DATA]. Code [PERSON_NAME]. § 34-55-10-2 (c)…" at bounding box center [543, 275] width 263 height 24
click at [820, 209] on icon "button" at bounding box center [824, 205] width 10 height 10
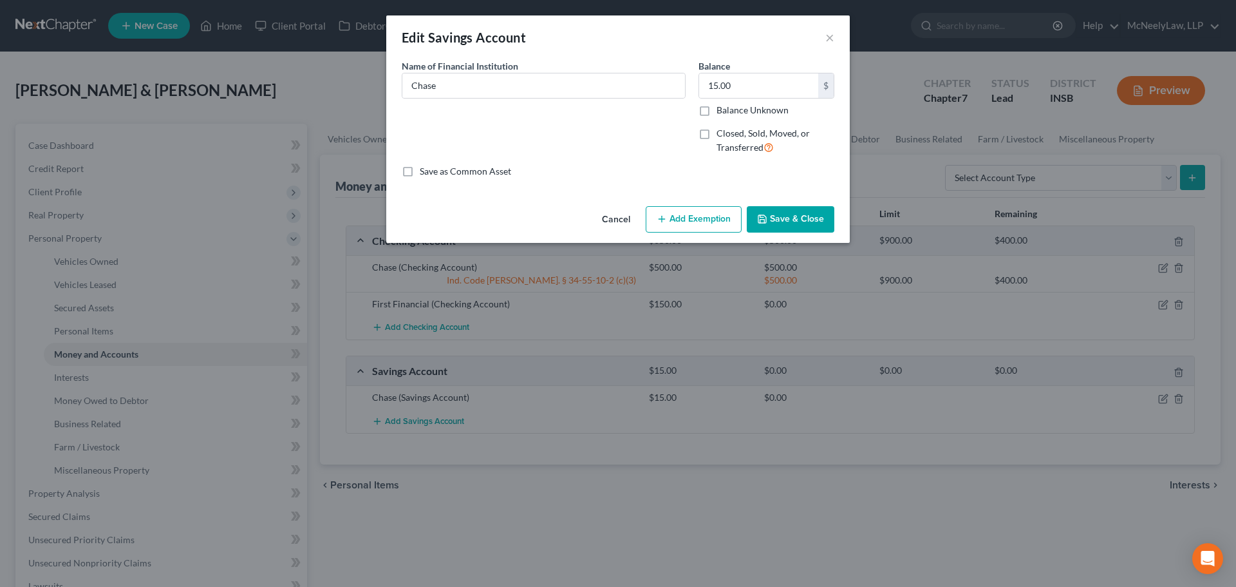
click at [691, 215] on button "Add Exemption" at bounding box center [694, 219] width 96 height 27
select select "2"
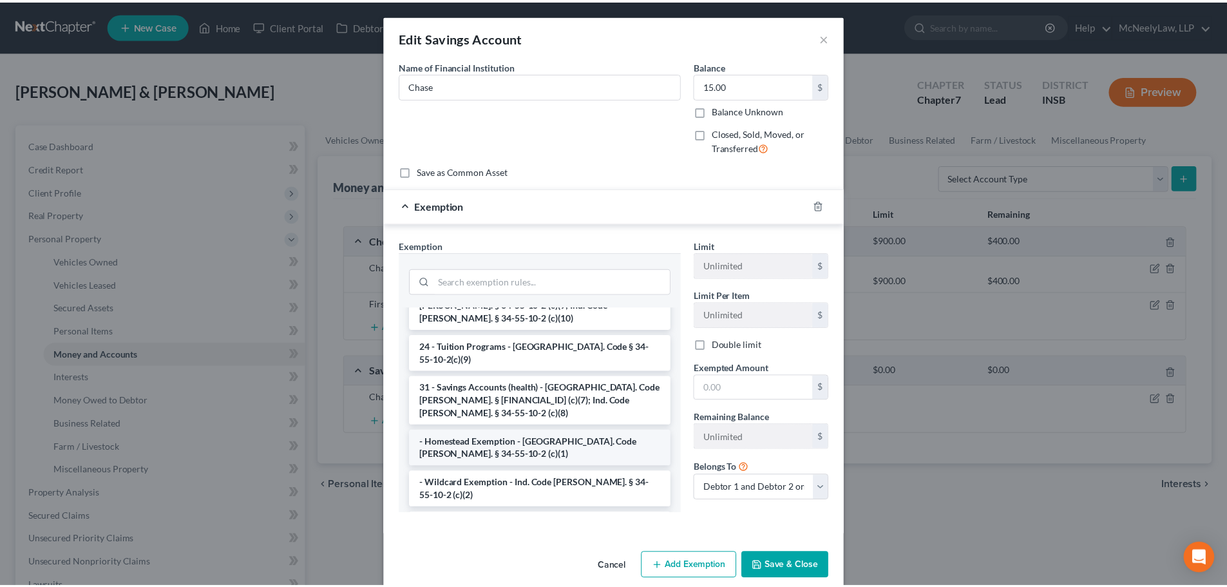
scroll to position [193, 0]
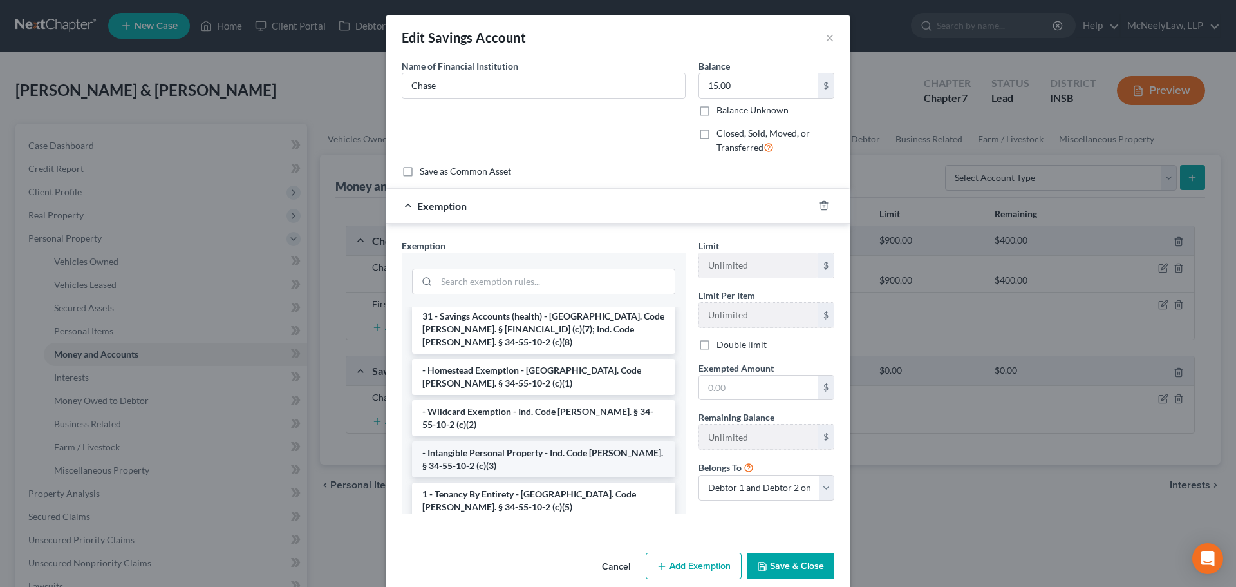
click at [514, 441] on li "- Intangible Personal Property - Ind. Code [PERSON_NAME]. § 34-55-10-2 (c)(3)" at bounding box center [543, 459] width 263 height 36
checkbox input "true"
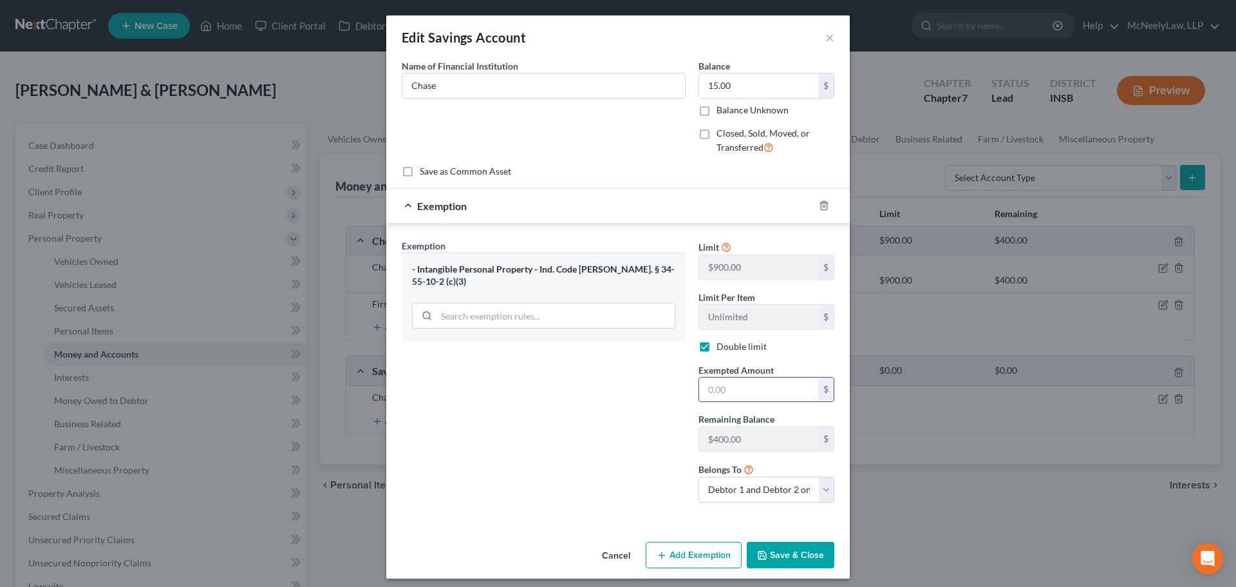
click at [767, 391] on input "text" at bounding box center [758, 389] width 119 height 24
type input "15.00"
click at [784, 559] on button "Save & Close" at bounding box center [791, 554] width 88 height 27
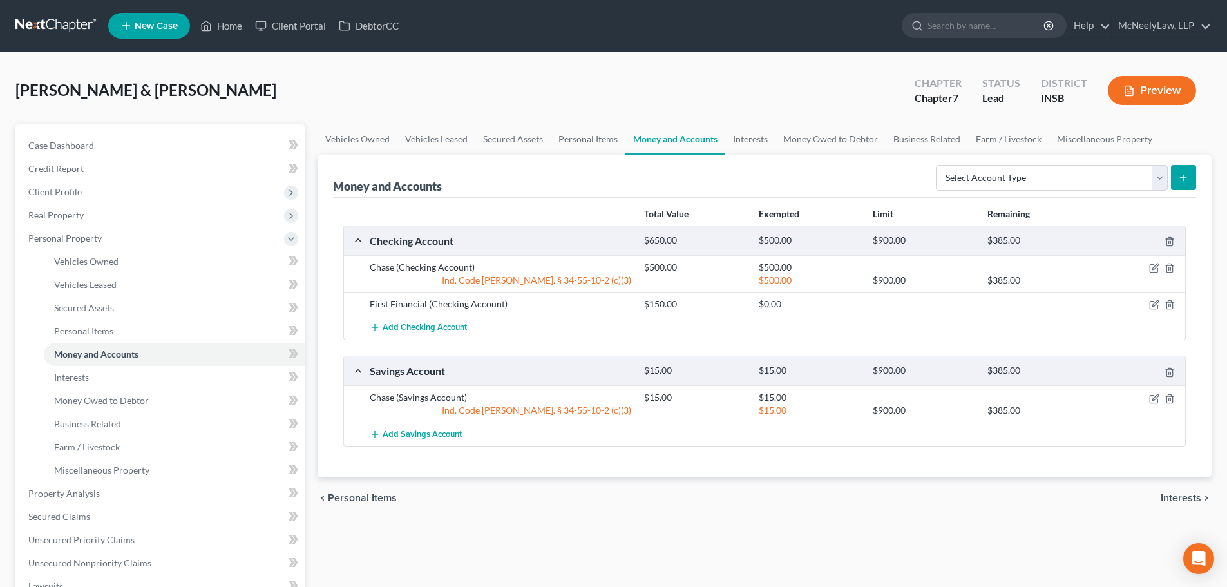
click at [1162, 496] on span "Interests" at bounding box center [1180, 498] width 41 height 10
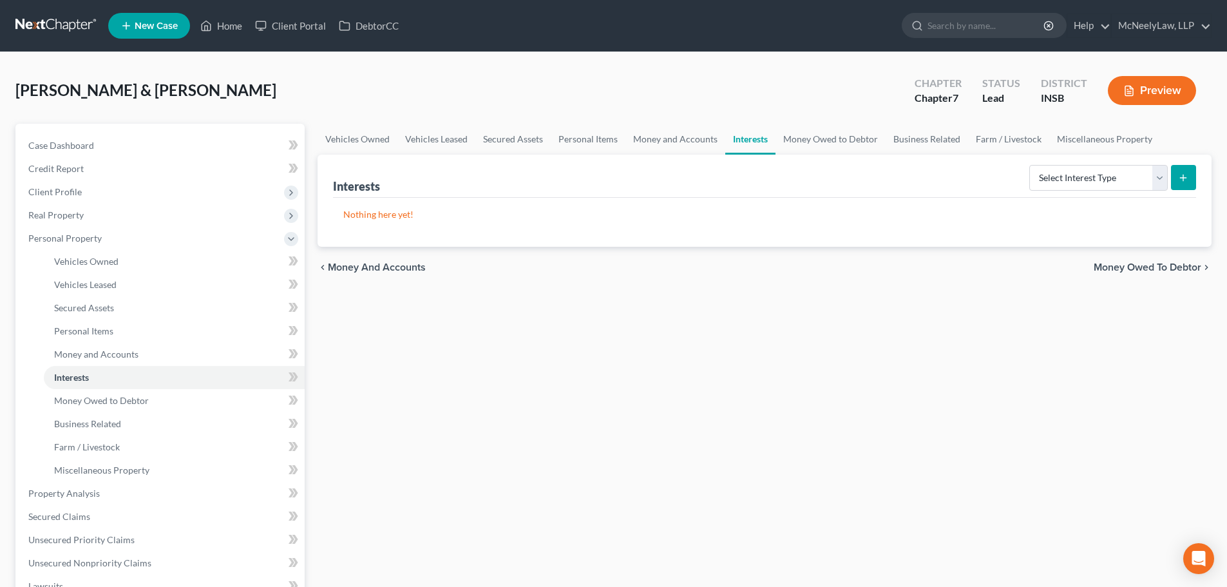
click at [1178, 266] on span "Money Owed to Debtor" at bounding box center [1147, 267] width 108 height 10
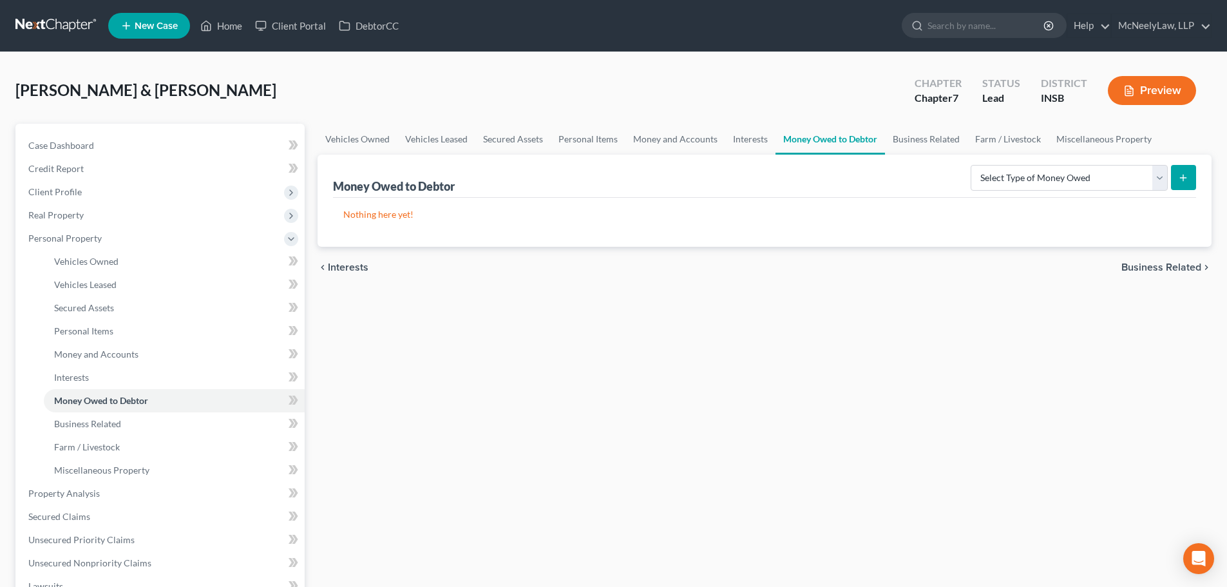
click at [1161, 265] on span "Business Related" at bounding box center [1161, 267] width 80 height 10
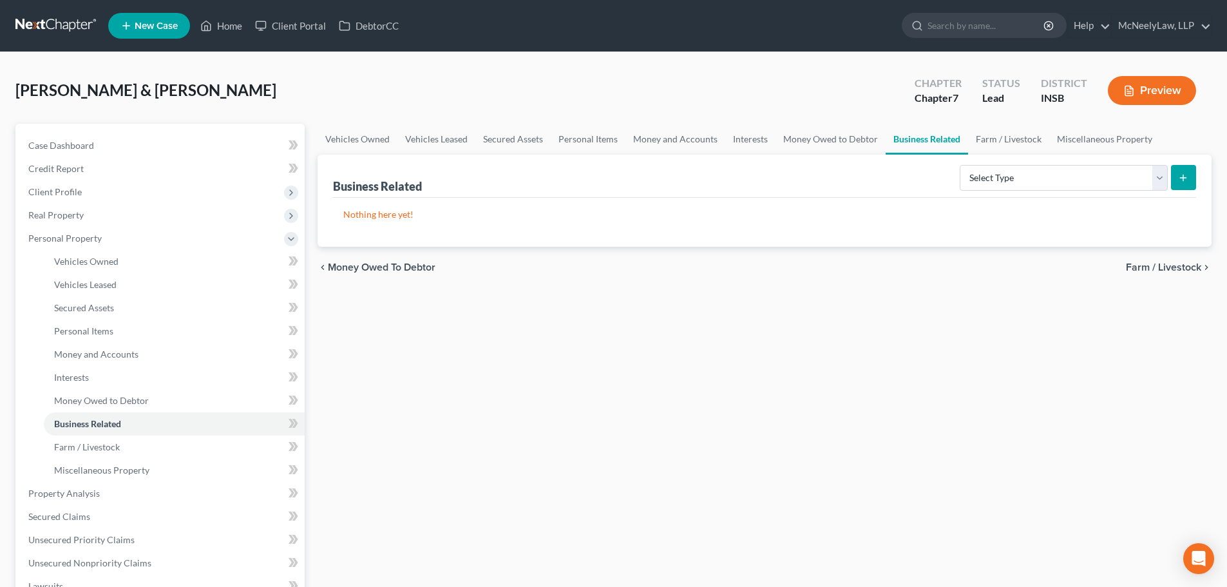
click at [1165, 267] on span "Farm / Livestock" at bounding box center [1162, 267] width 75 height 10
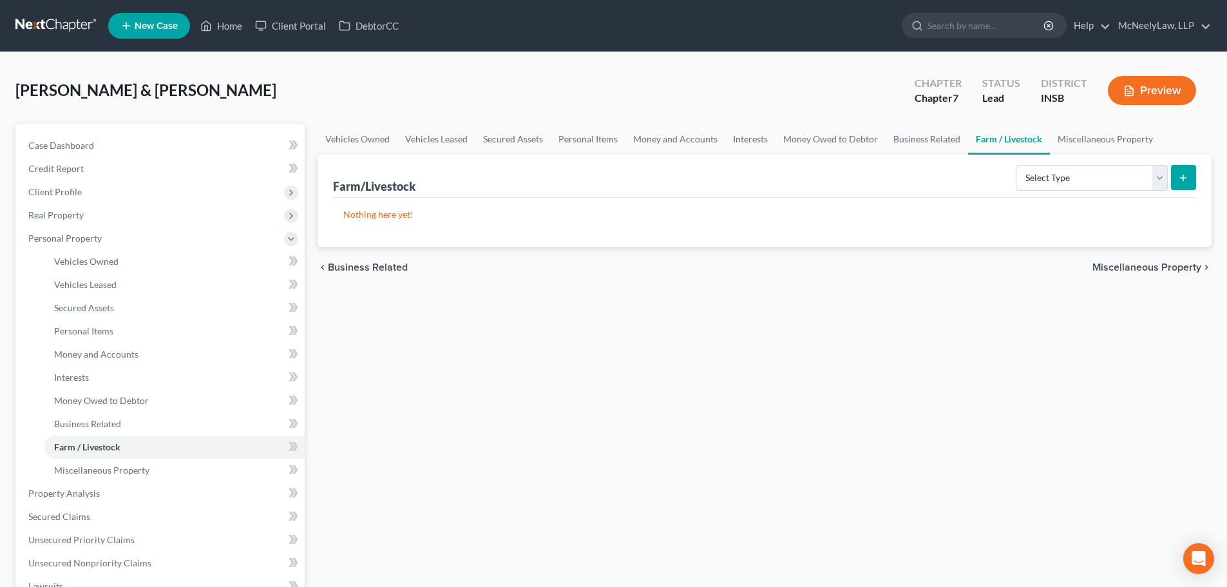
click at [1165, 267] on span "Miscellaneous Property" at bounding box center [1146, 267] width 109 height 10
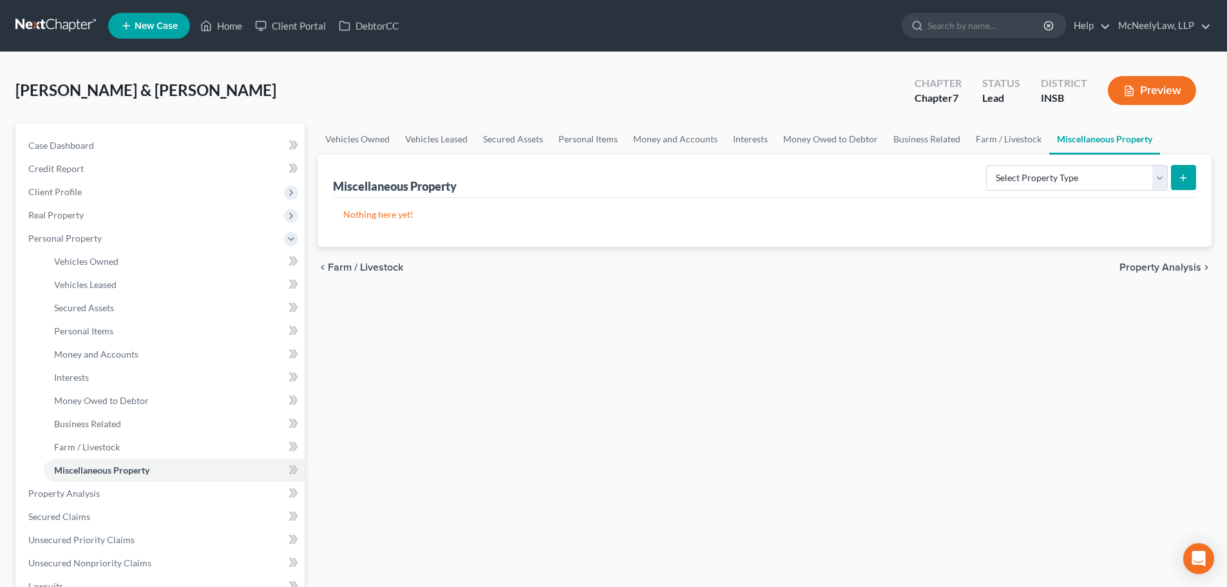
click at [1165, 267] on span "Property Analysis" at bounding box center [1160, 267] width 82 height 10
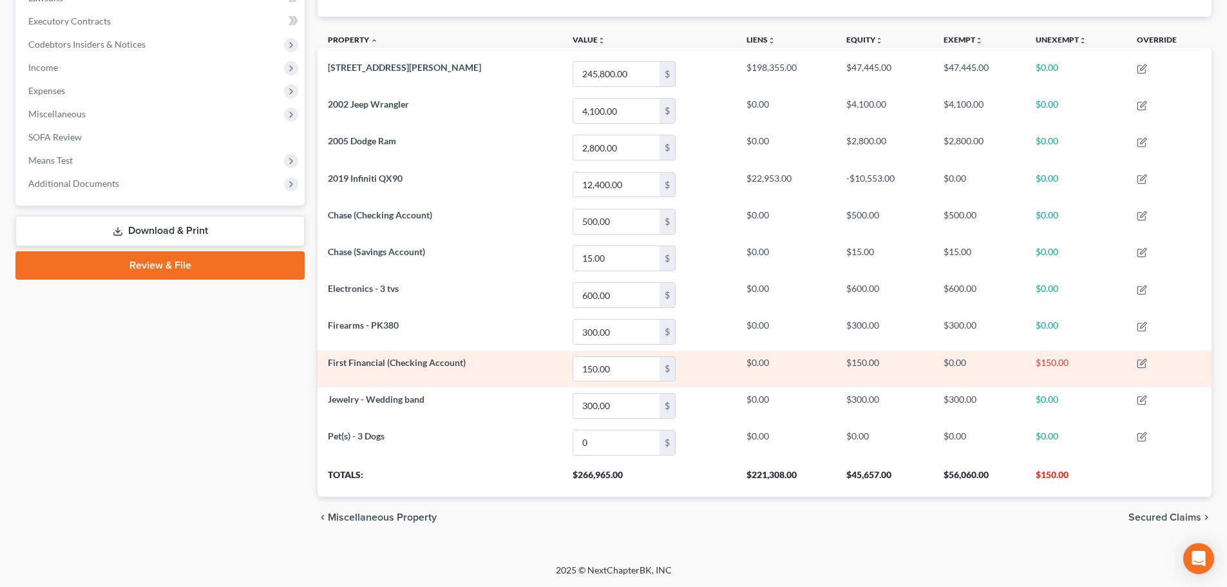
click at [469, 373] on td "First Financial (Checking Account)" at bounding box center [439, 368] width 245 height 37
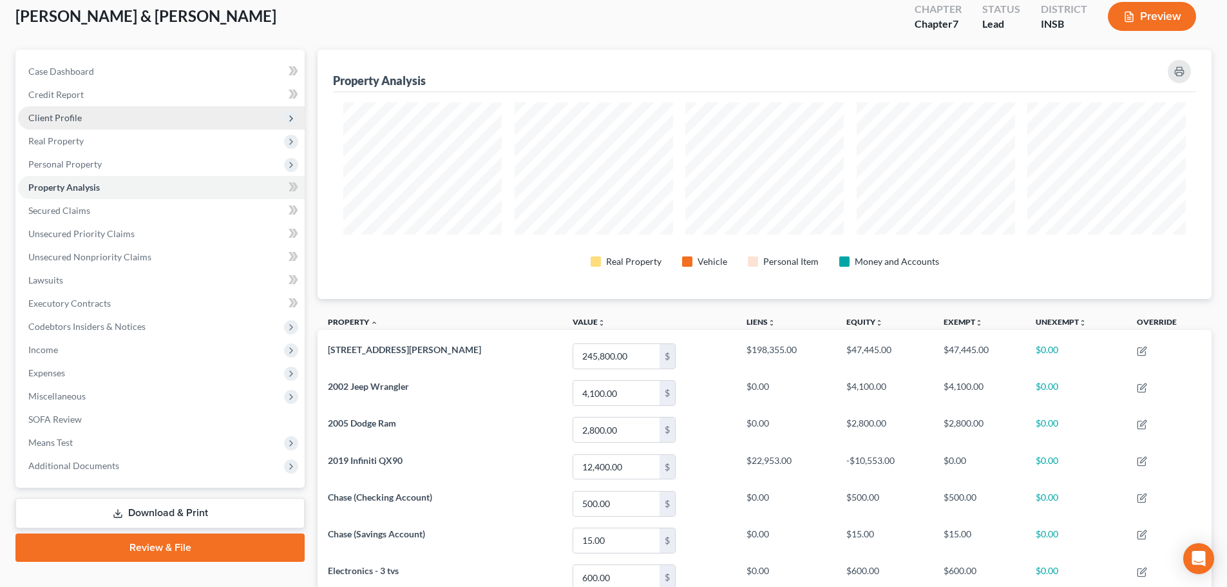
scroll to position [64, 0]
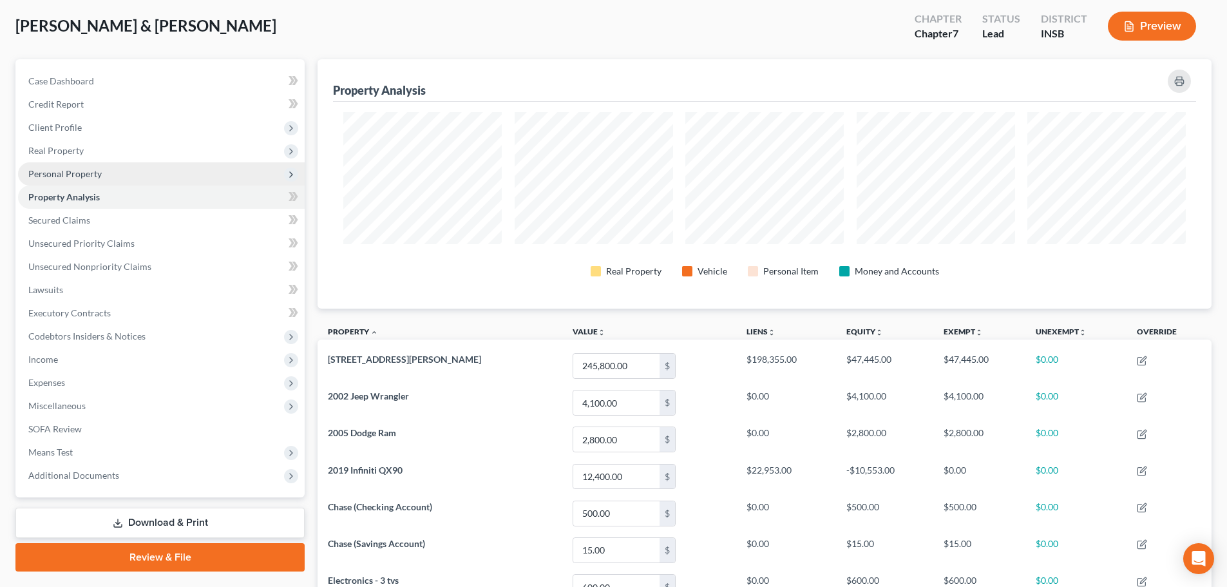
click at [77, 170] on span "Personal Property" at bounding box center [64, 173] width 73 height 11
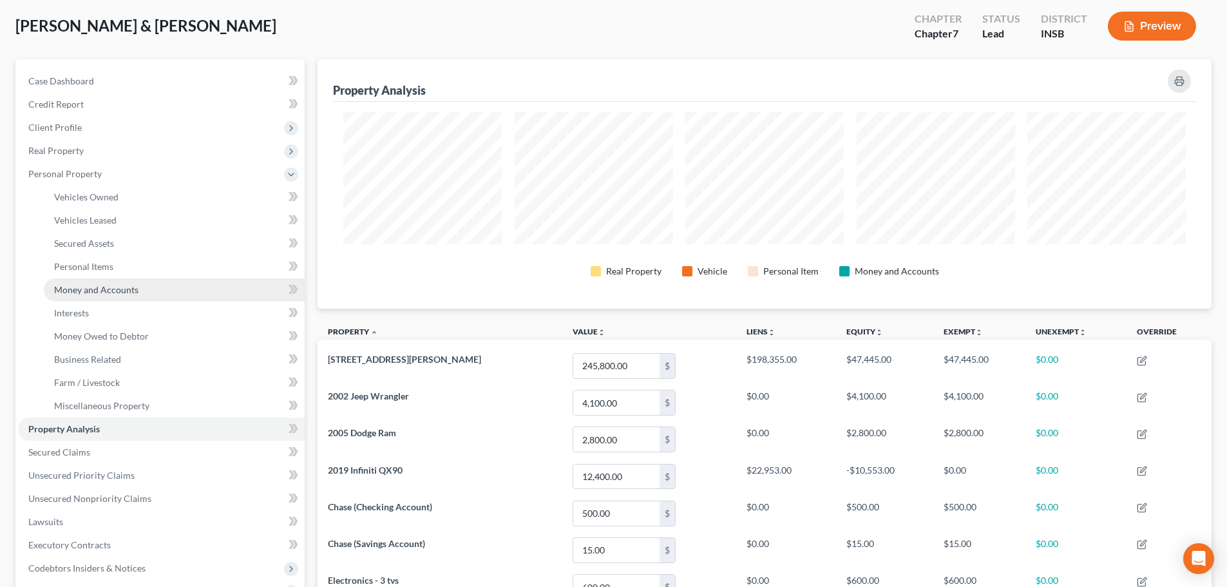
click at [110, 290] on span "Money and Accounts" at bounding box center [96, 289] width 84 height 11
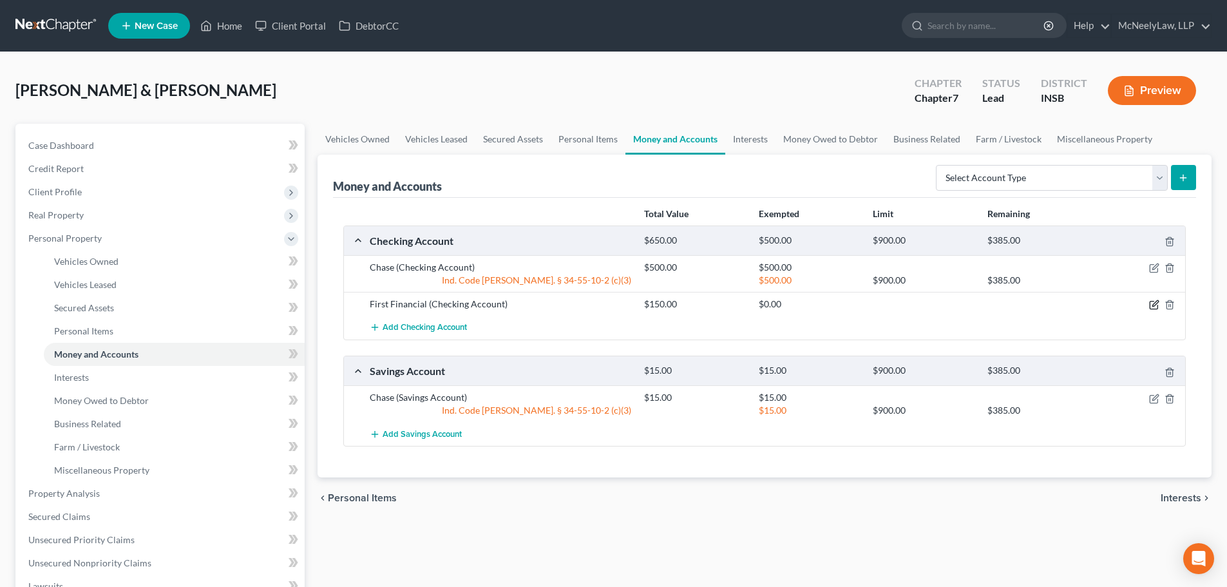
click at [1153, 305] on icon "button" at bounding box center [1155, 304] width 6 height 6
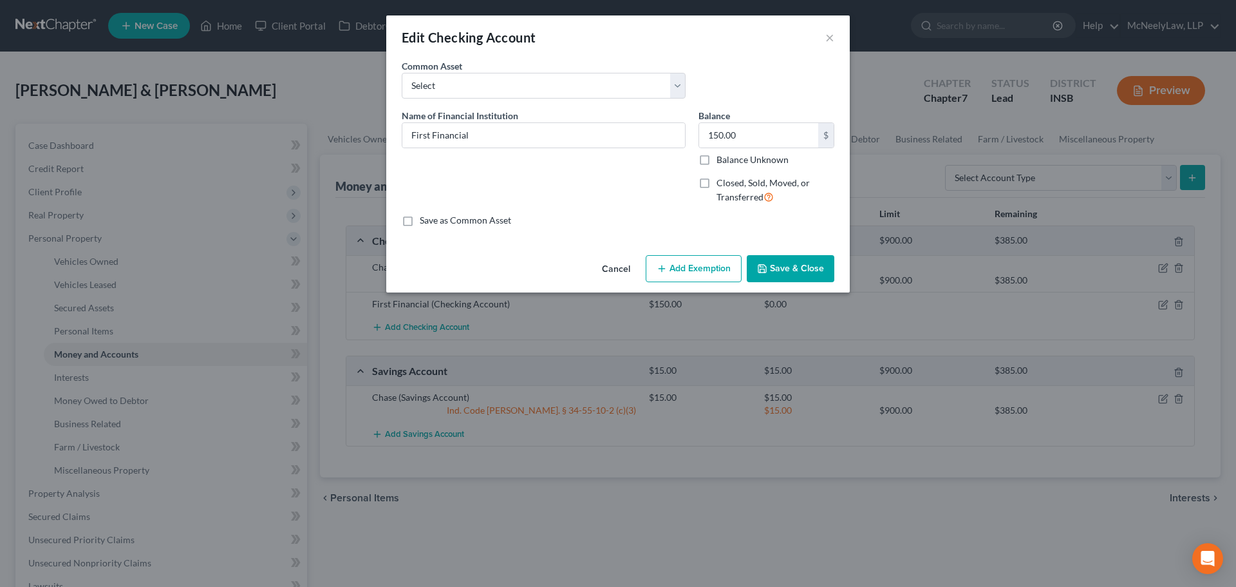
click at [693, 273] on button "Add Exemption" at bounding box center [694, 268] width 96 height 27
select select "2"
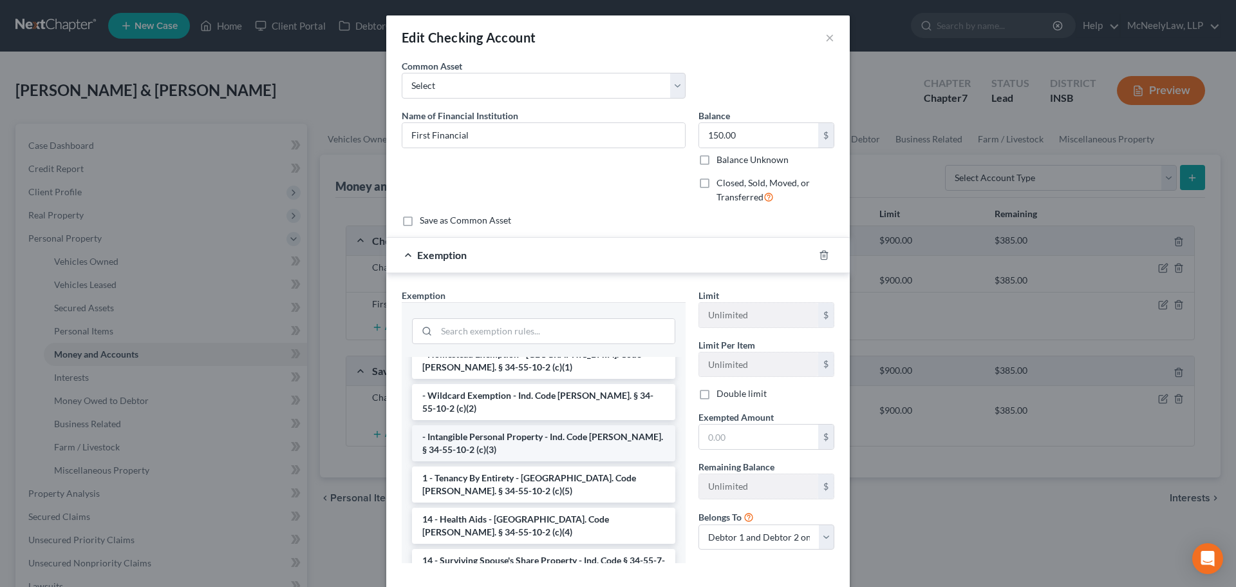
scroll to position [64, 0]
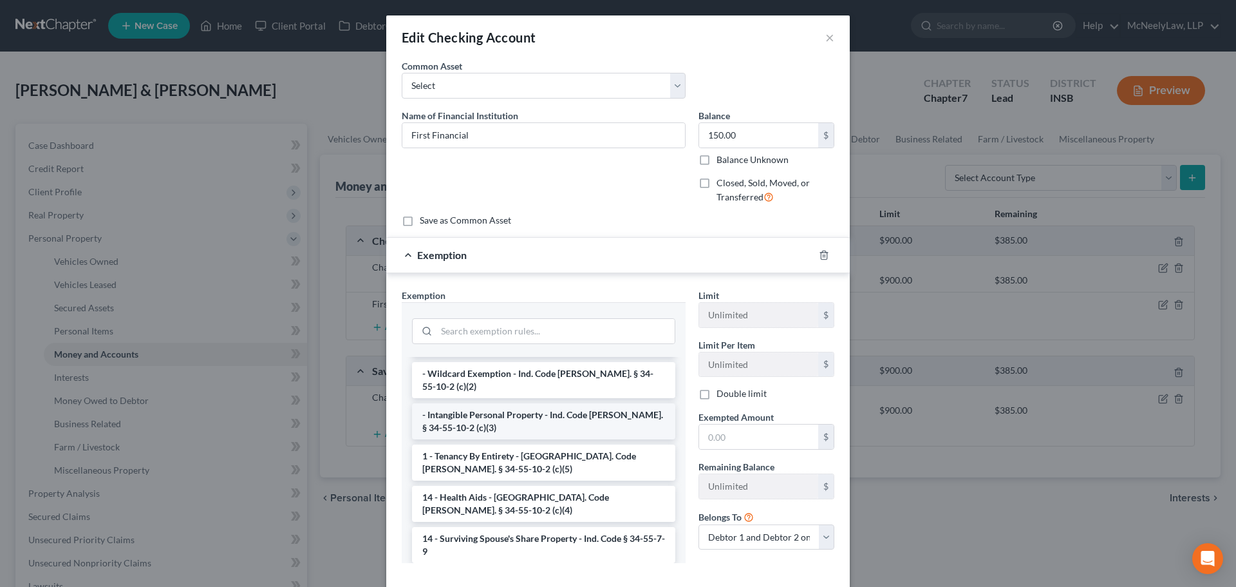
click at [523, 411] on li "- Intangible Personal Property - Ind. Code [PERSON_NAME]. § 34-55-10-2 (c)(3)" at bounding box center [543, 421] width 263 height 36
checkbox input "true"
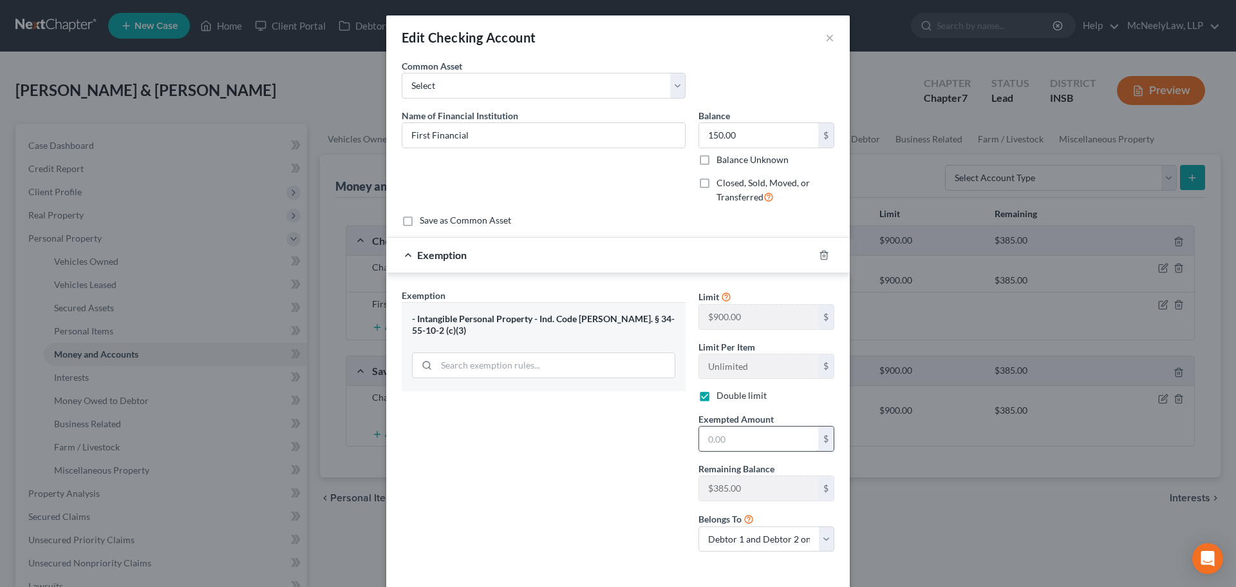
click at [751, 435] on input "text" at bounding box center [758, 438] width 119 height 24
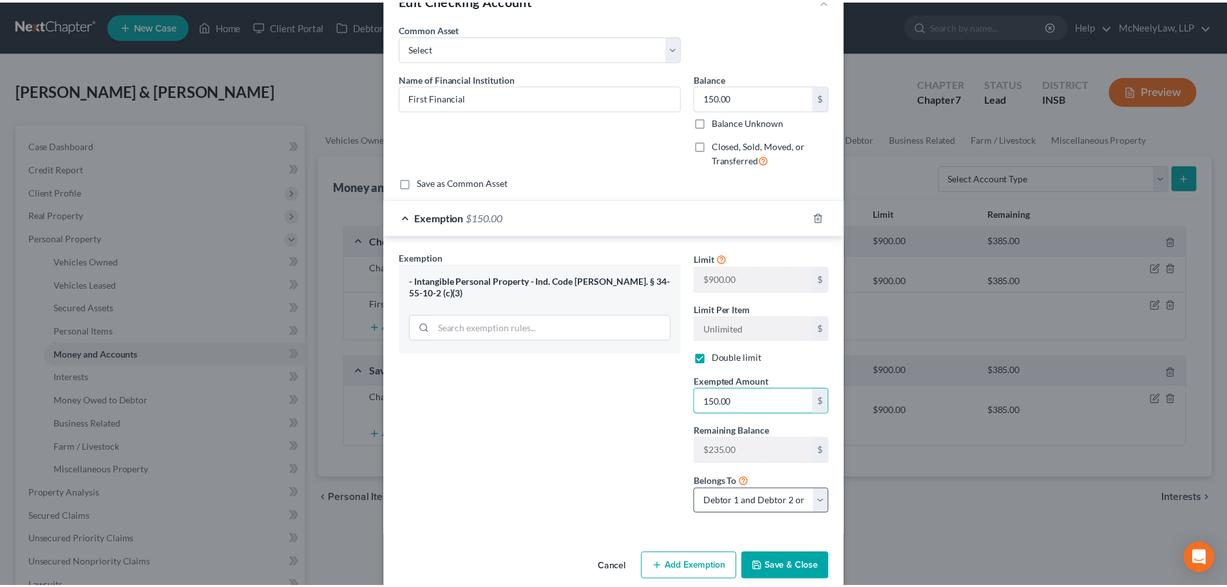
scroll to position [57, 0]
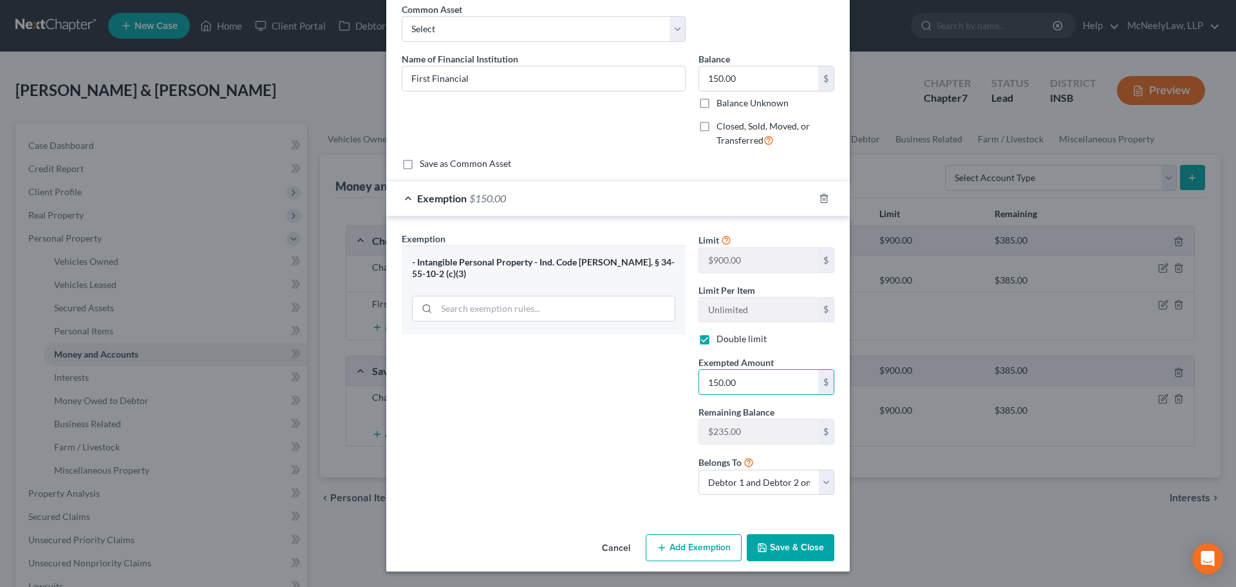
type input "150.00"
click at [800, 543] on button "Save & Close" at bounding box center [791, 547] width 88 height 27
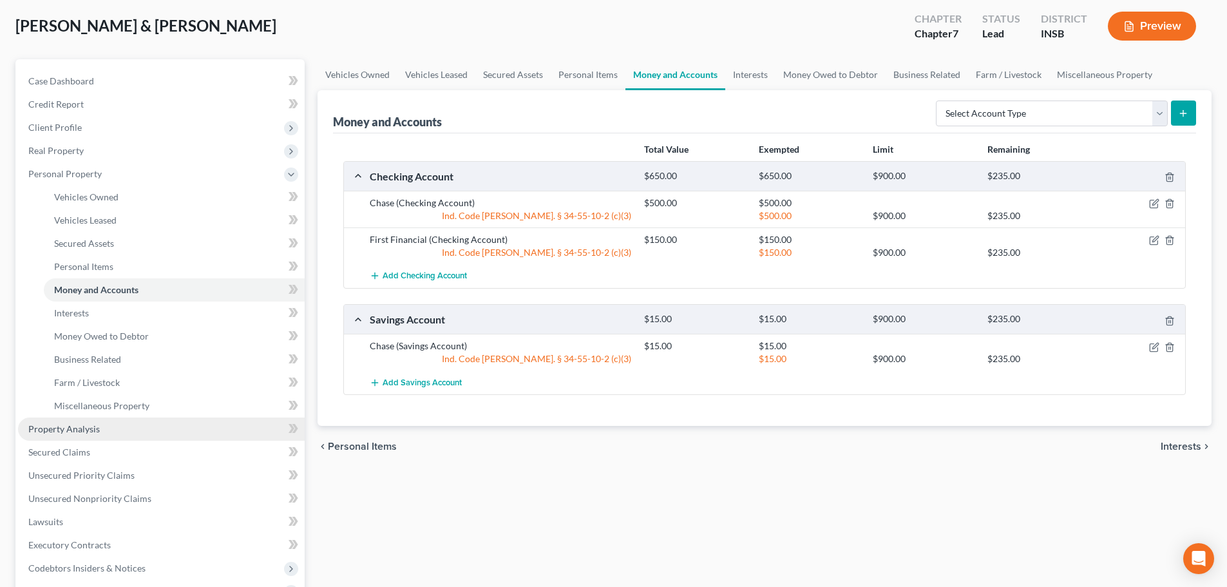
click at [78, 436] on link "Property Analysis" at bounding box center [161, 428] width 287 height 23
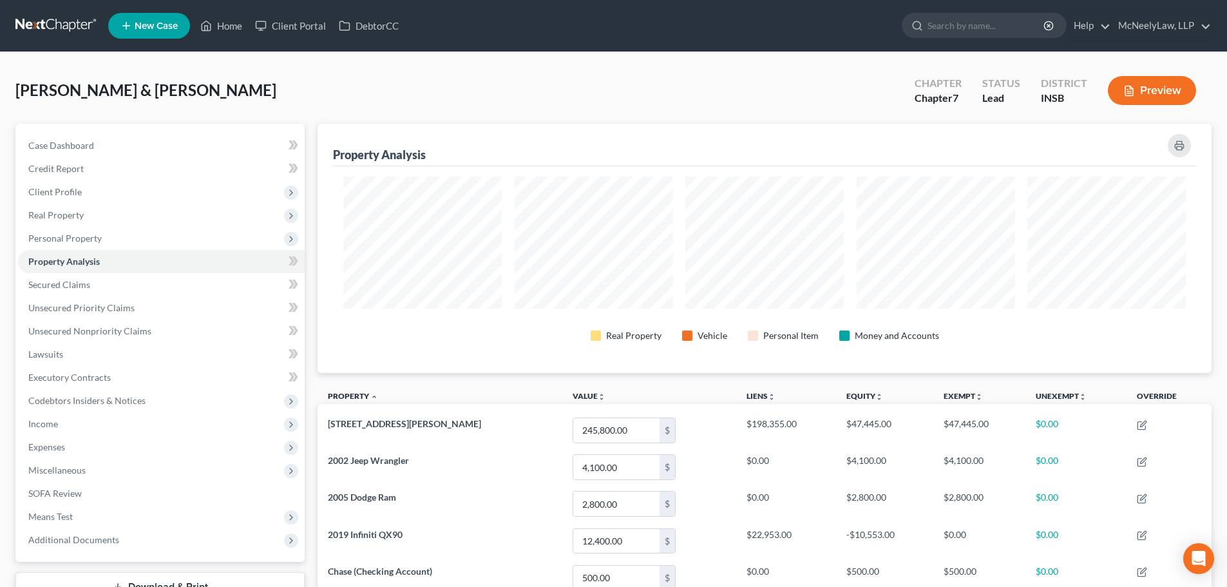
scroll to position [643599, 642955]
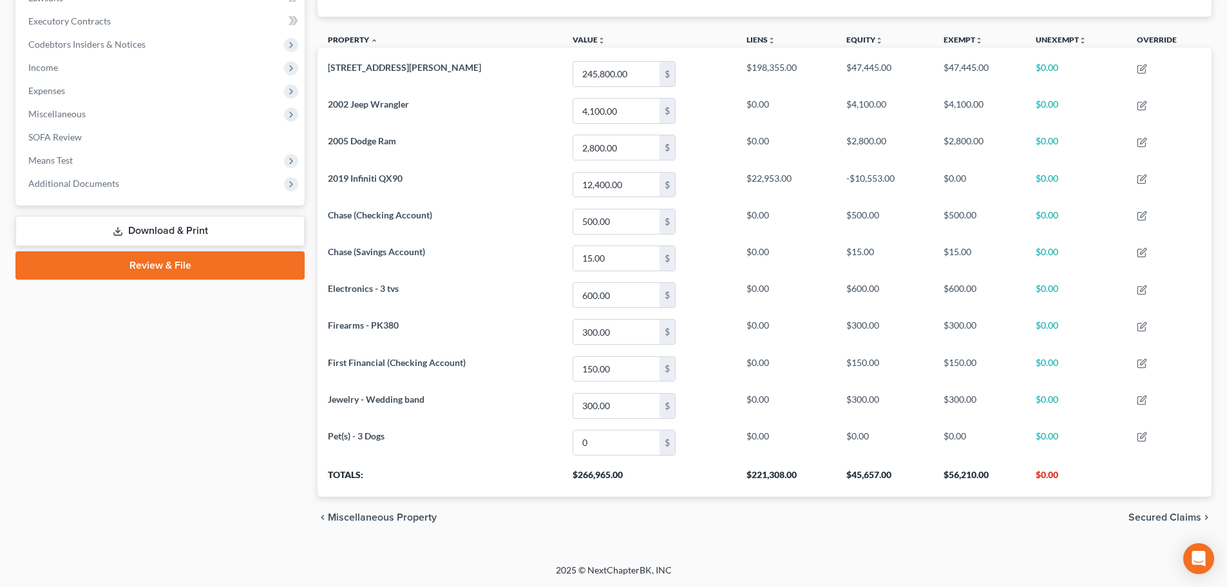
click at [1166, 519] on span "Secured Claims" at bounding box center [1164, 517] width 73 height 10
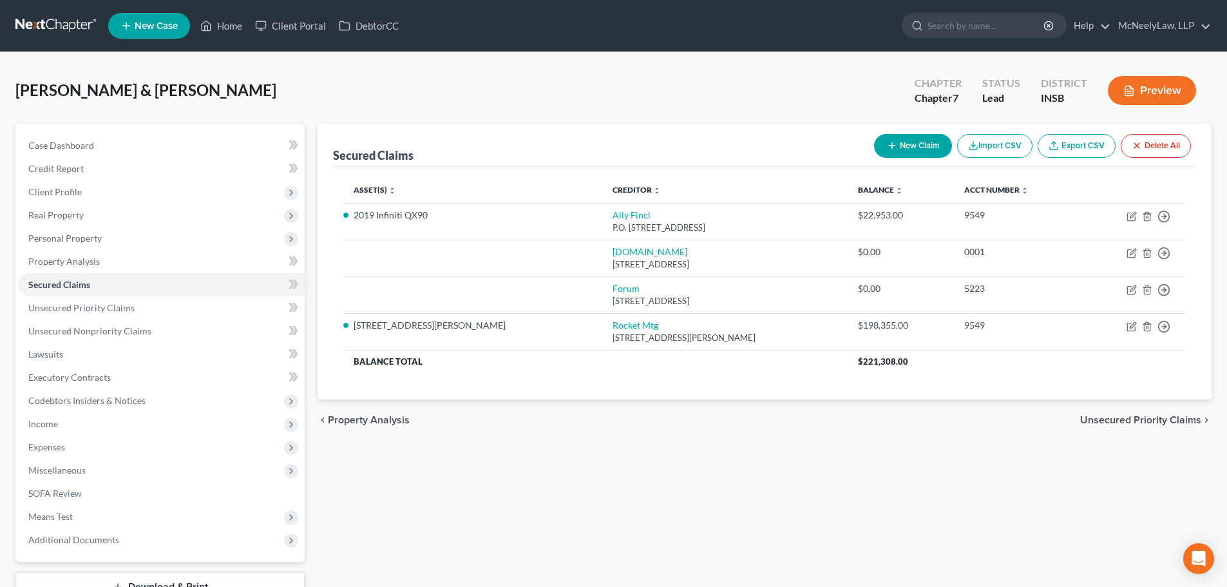
click at [1128, 422] on span "Unsecured Priority Claims" at bounding box center [1140, 420] width 121 height 10
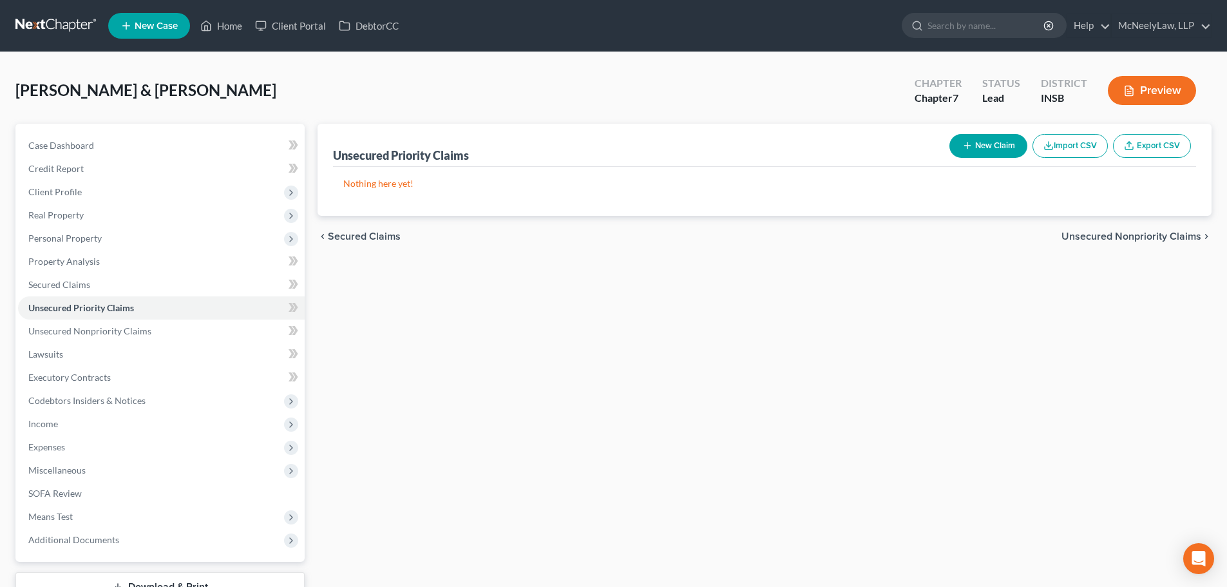
click at [1133, 227] on div "chevron_left Secured Claims Unsecured Nonpriority Claims chevron_right" at bounding box center [764, 236] width 894 height 41
click at [1131, 232] on span "Unsecured Nonpriority Claims" at bounding box center [1131, 236] width 140 height 10
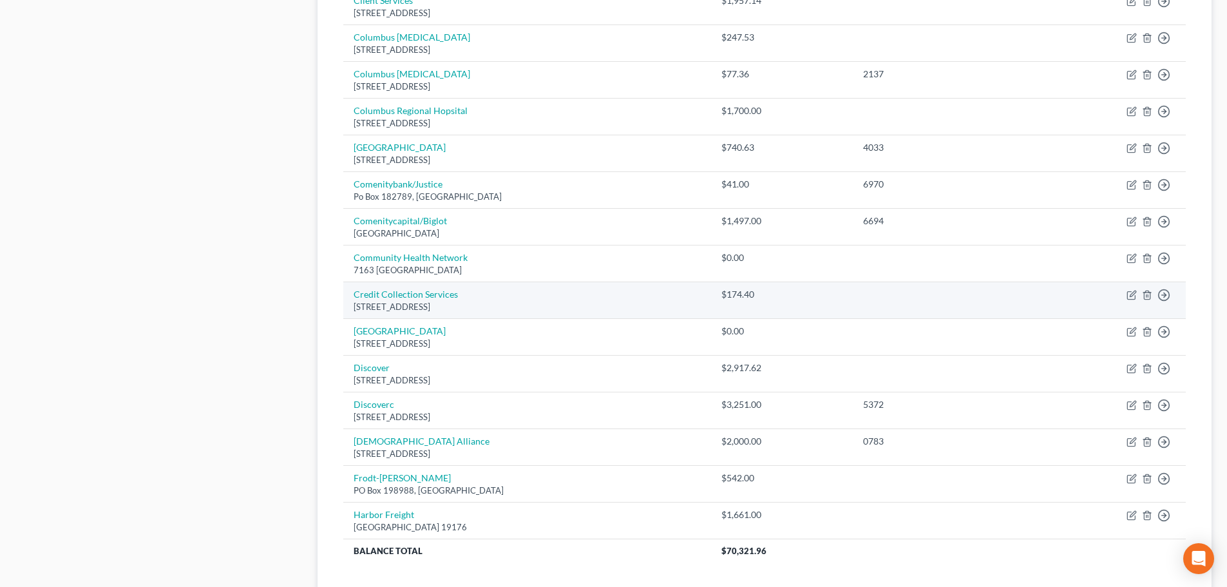
scroll to position [900, 0]
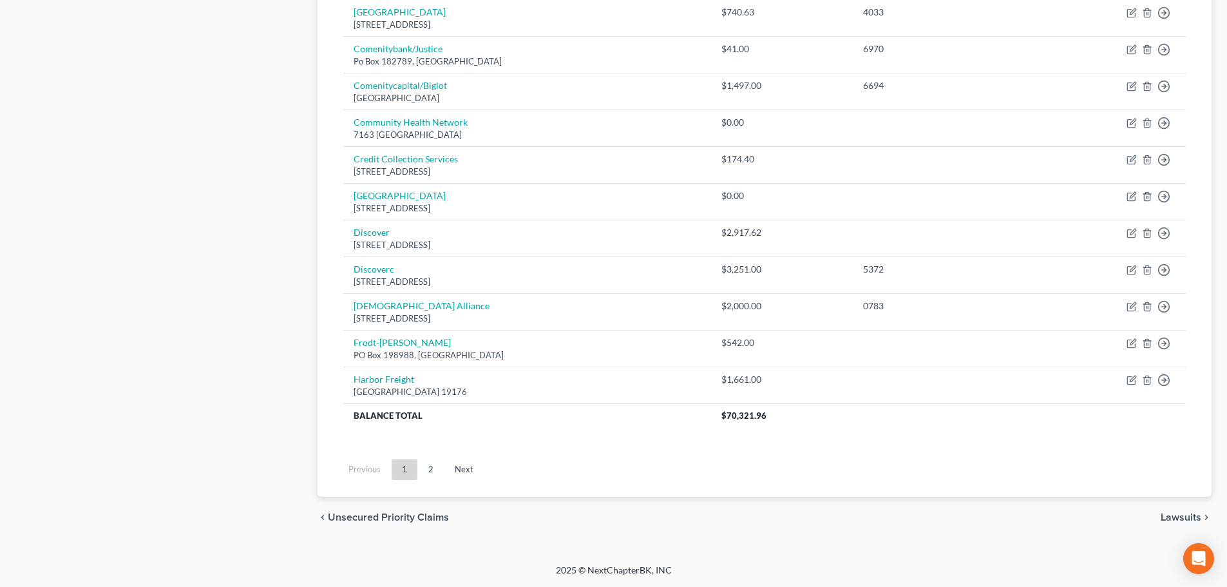
drag, startPoint x: 1196, startPoint y: 527, endPoint x: 1196, endPoint y: 518, distance: 9.0
click at [1196, 526] on div "chevron_left Unsecured Priority Claims Lawsuits chevron_right" at bounding box center [764, 516] width 894 height 41
click at [1197, 516] on span "Lawsuits" at bounding box center [1180, 517] width 41 height 10
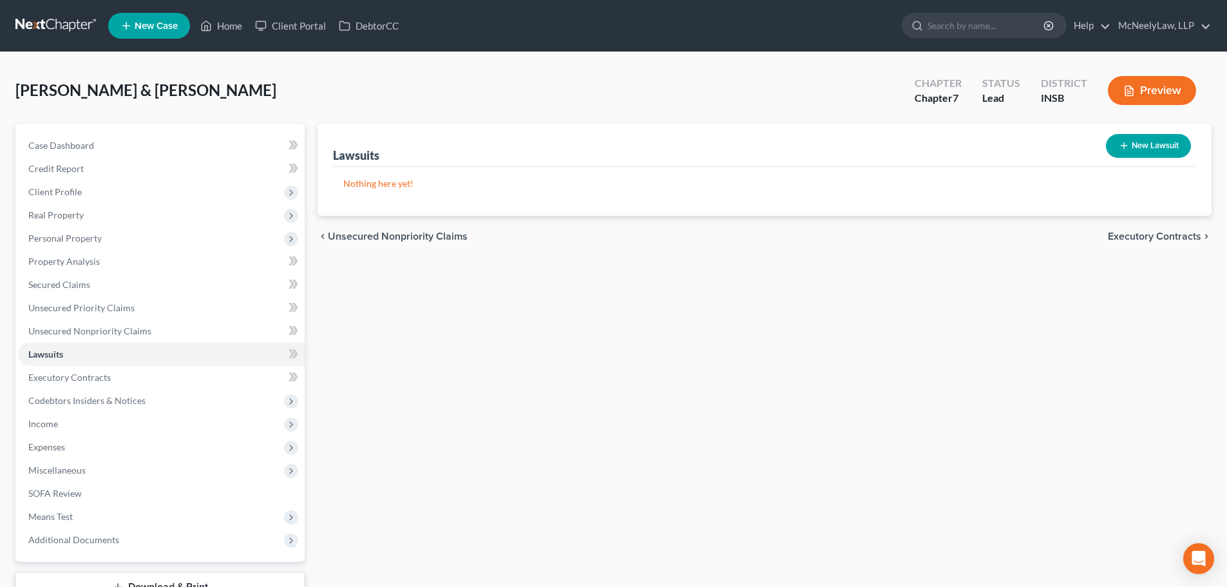
click at [1158, 239] on span "Executory Contracts" at bounding box center [1153, 236] width 93 height 10
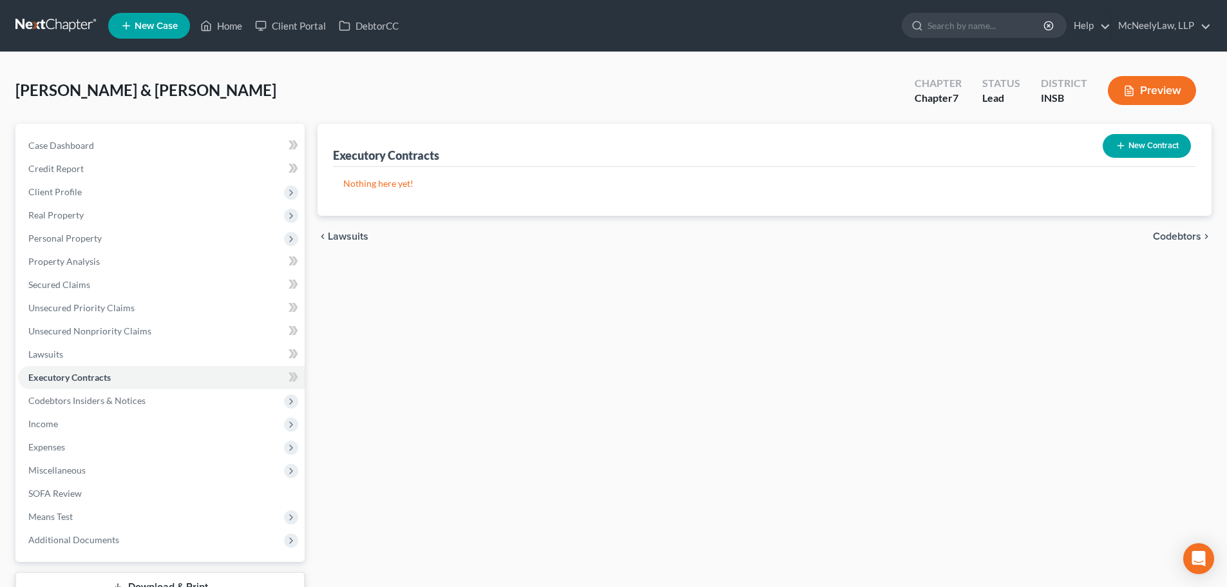
click at [1160, 234] on span "Codebtors" at bounding box center [1176, 236] width 48 height 10
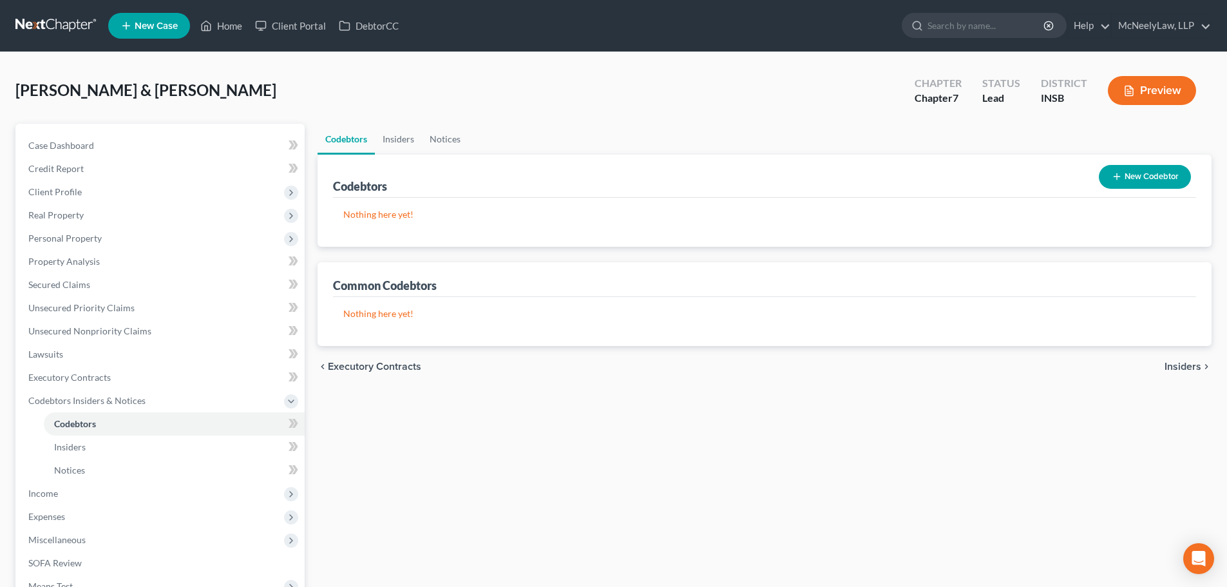
click at [1180, 371] on span "Insiders" at bounding box center [1182, 366] width 37 height 10
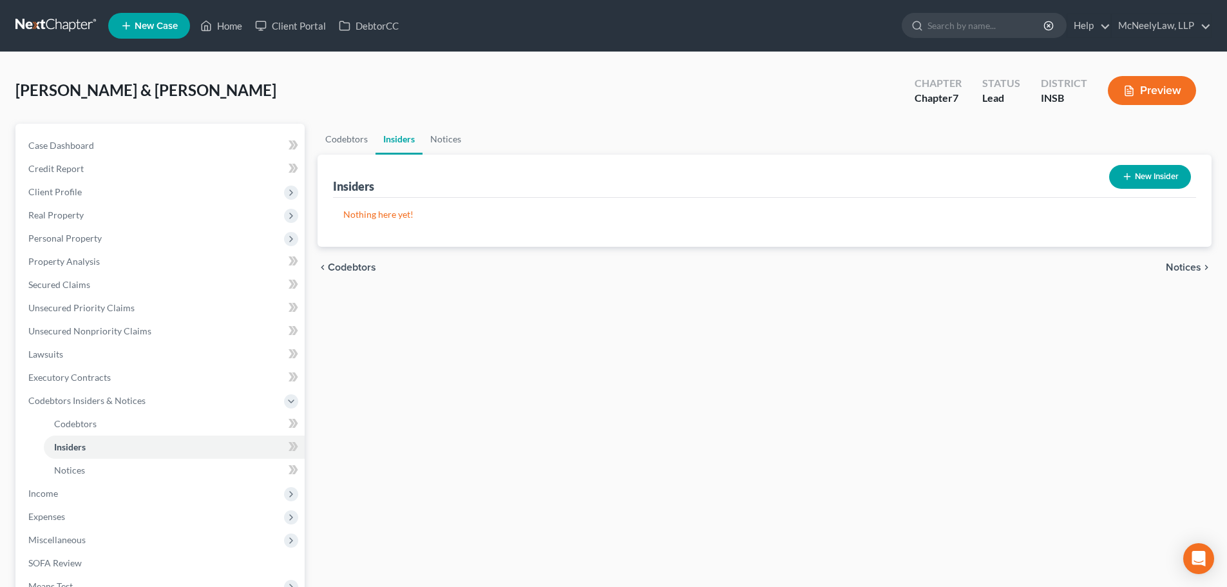
click at [1181, 269] on span "Notices" at bounding box center [1182, 267] width 35 height 10
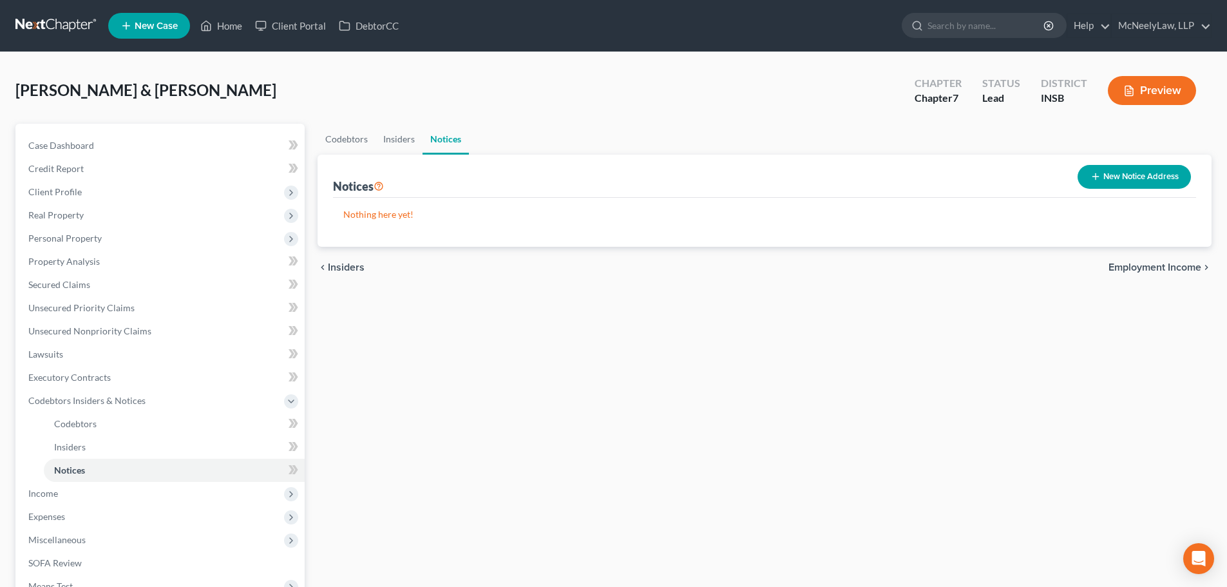
click at [1176, 268] on span "Employment Income" at bounding box center [1154, 267] width 93 height 10
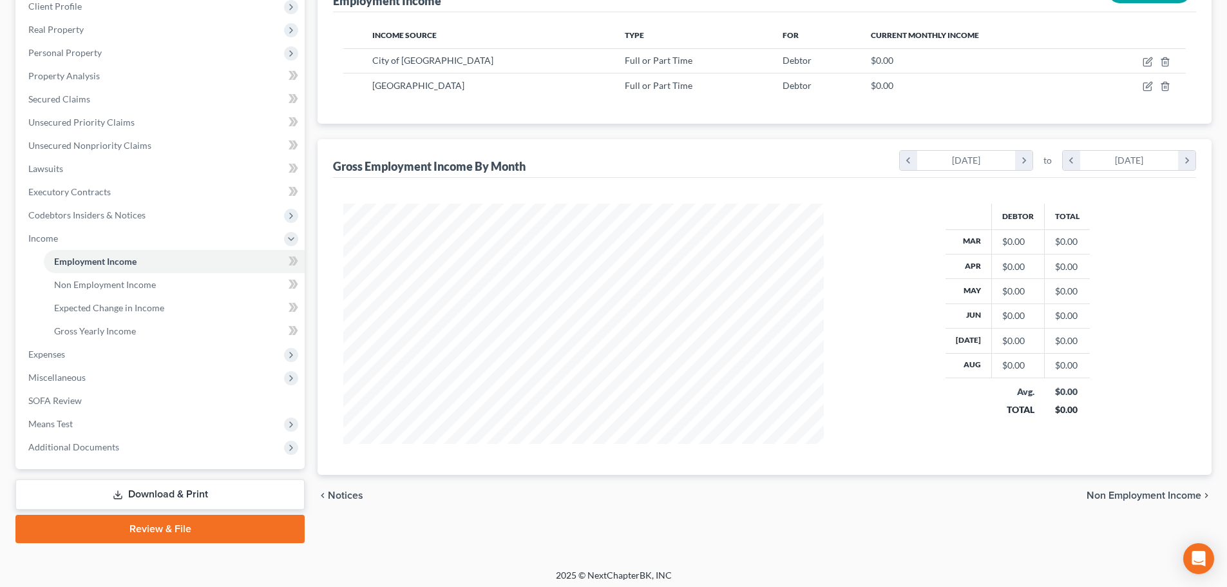
scroll to position [191, 0]
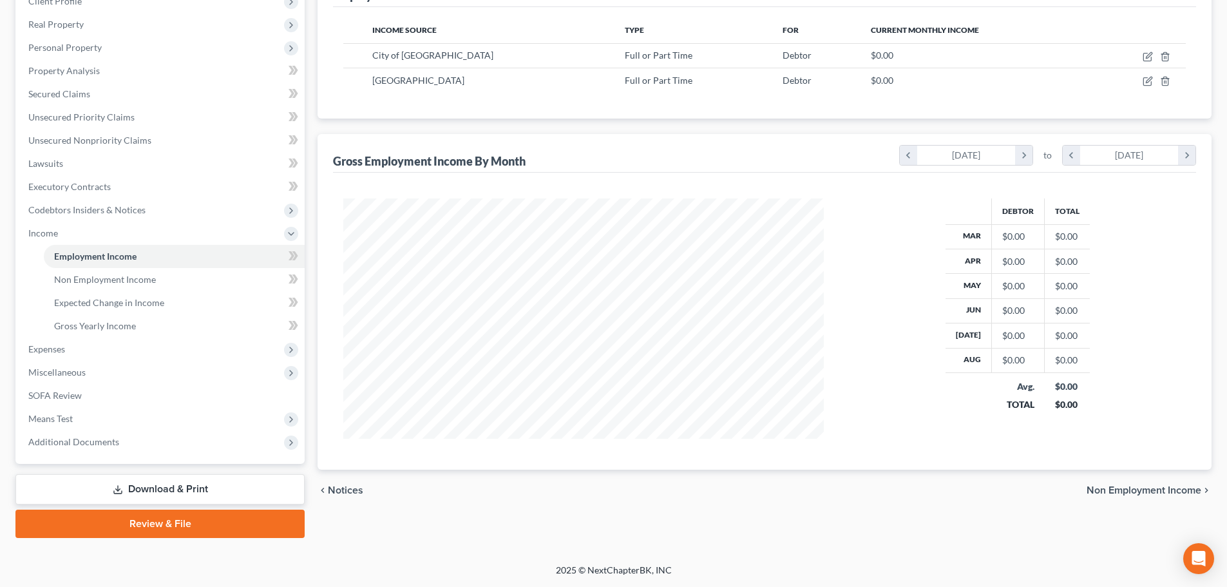
click at [1156, 485] on span "Non Employment Income" at bounding box center [1143, 490] width 115 height 10
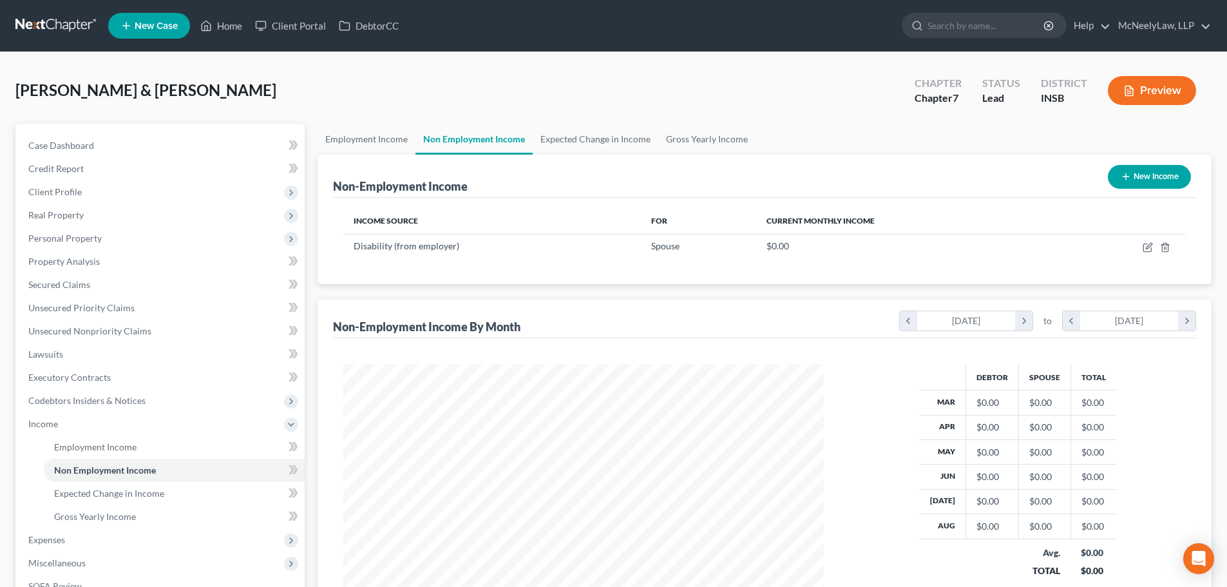
scroll to position [240, 506]
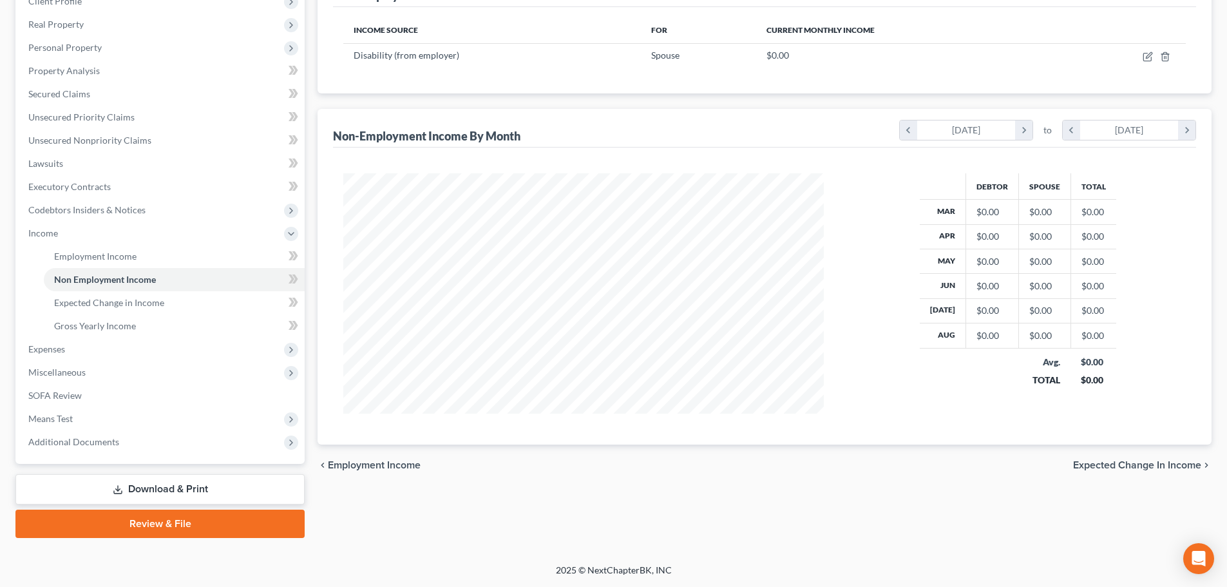
click at [1137, 469] on span "Expected Change in Income" at bounding box center [1137, 465] width 128 height 10
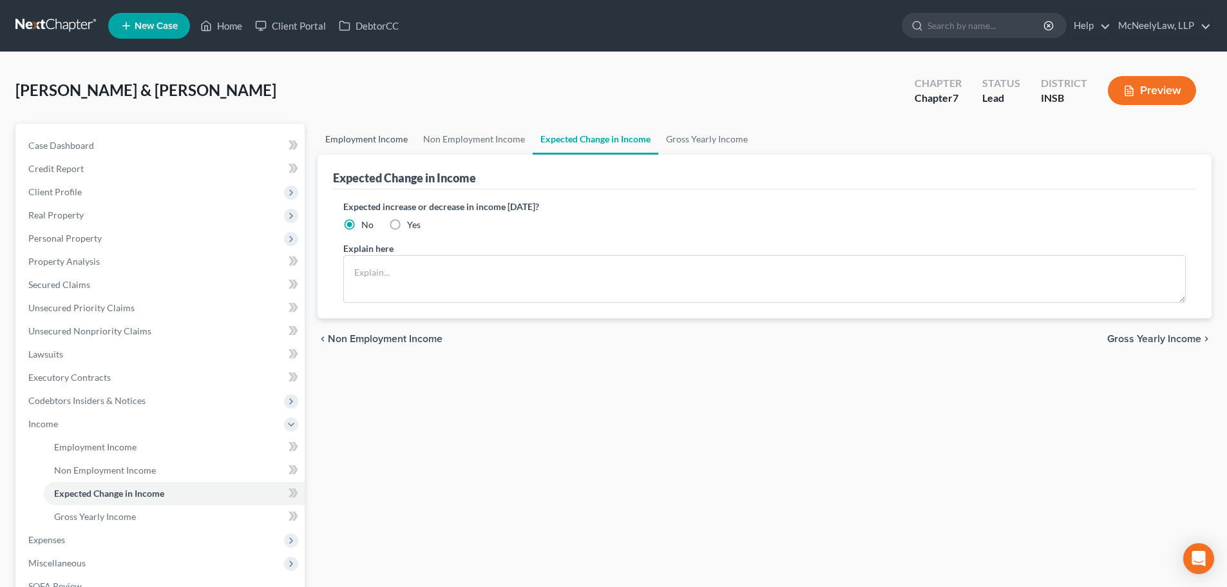
drag, startPoint x: 354, startPoint y: 139, endPoint x: 370, endPoint y: 174, distance: 38.0
click at [354, 139] on link "Employment Income" at bounding box center [366, 139] width 98 height 31
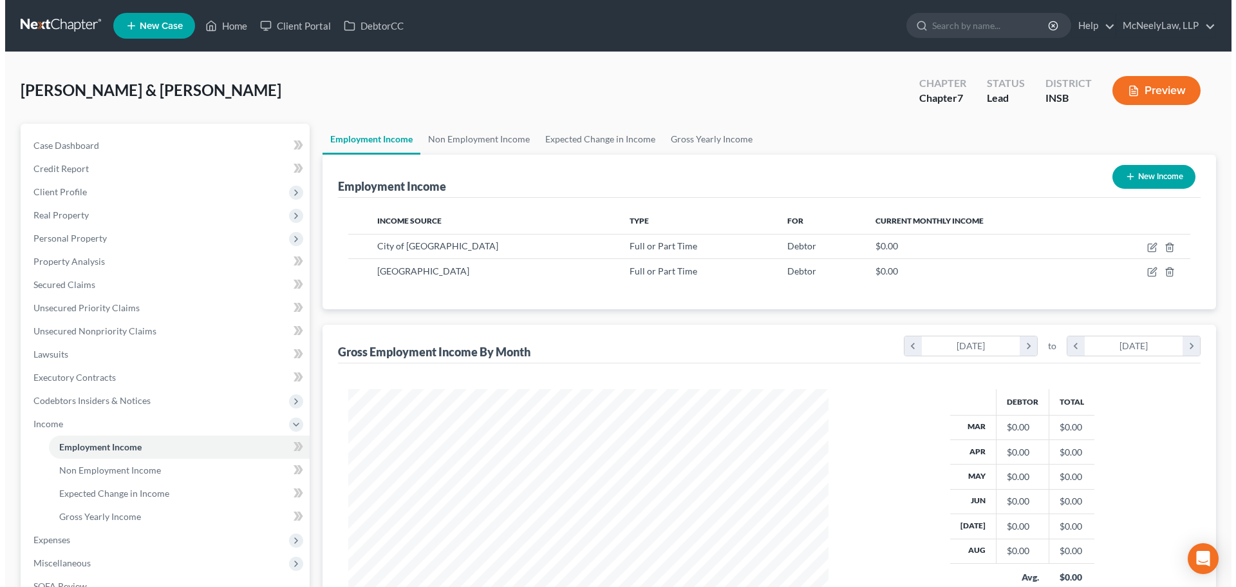
scroll to position [240, 506]
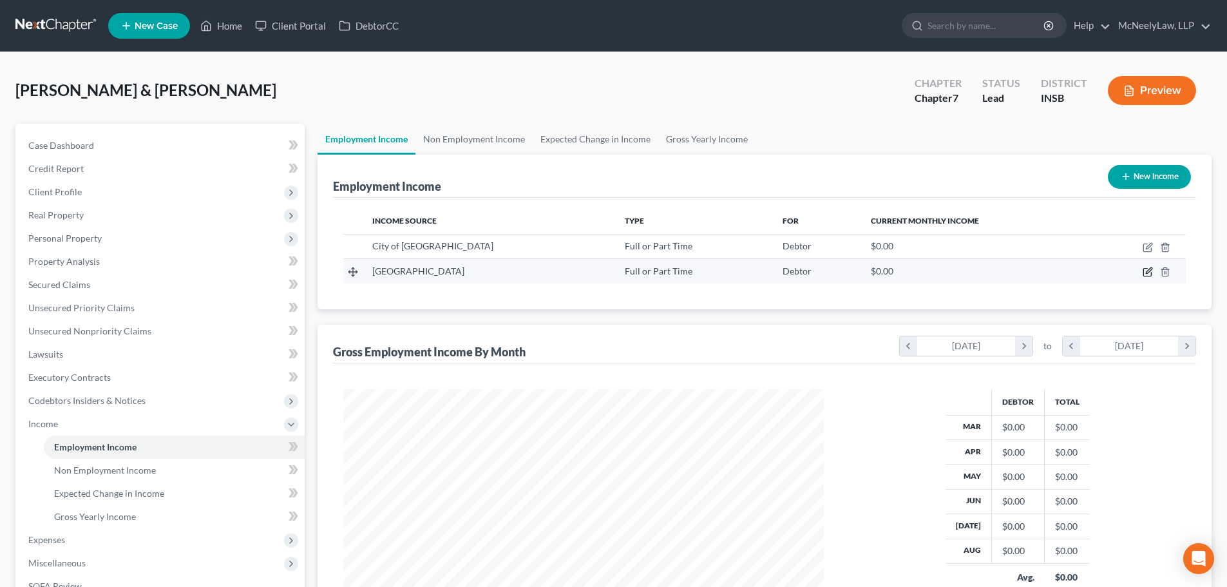
click at [1149, 271] on icon "button" at bounding box center [1148, 271] width 6 height 6
select select "0"
select select "15"
select select "2"
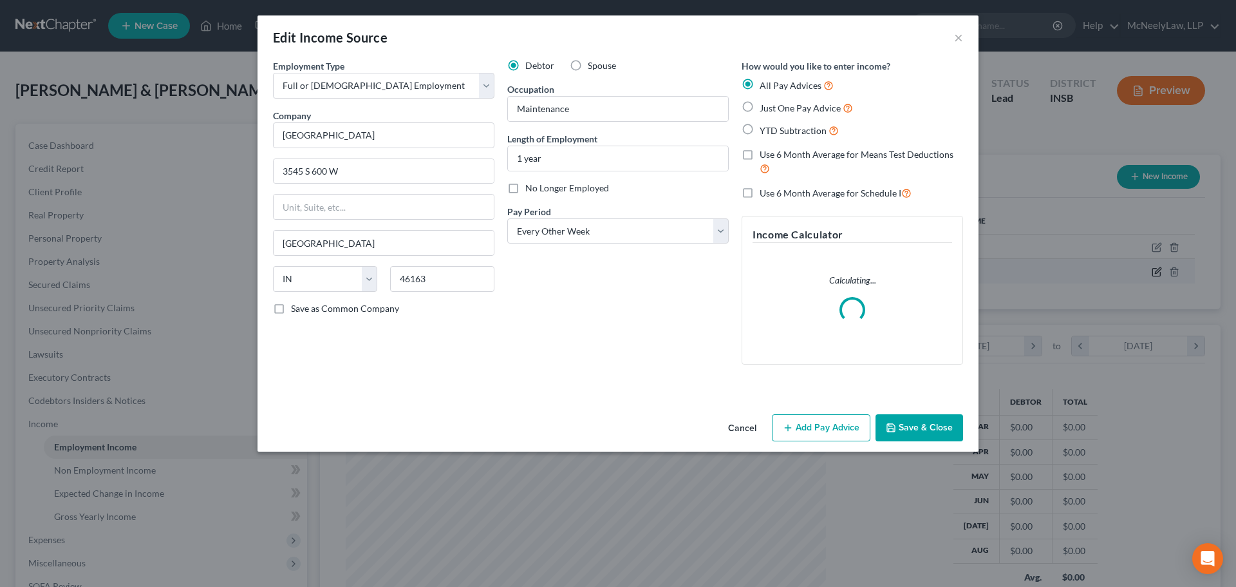
scroll to position [242, 511]
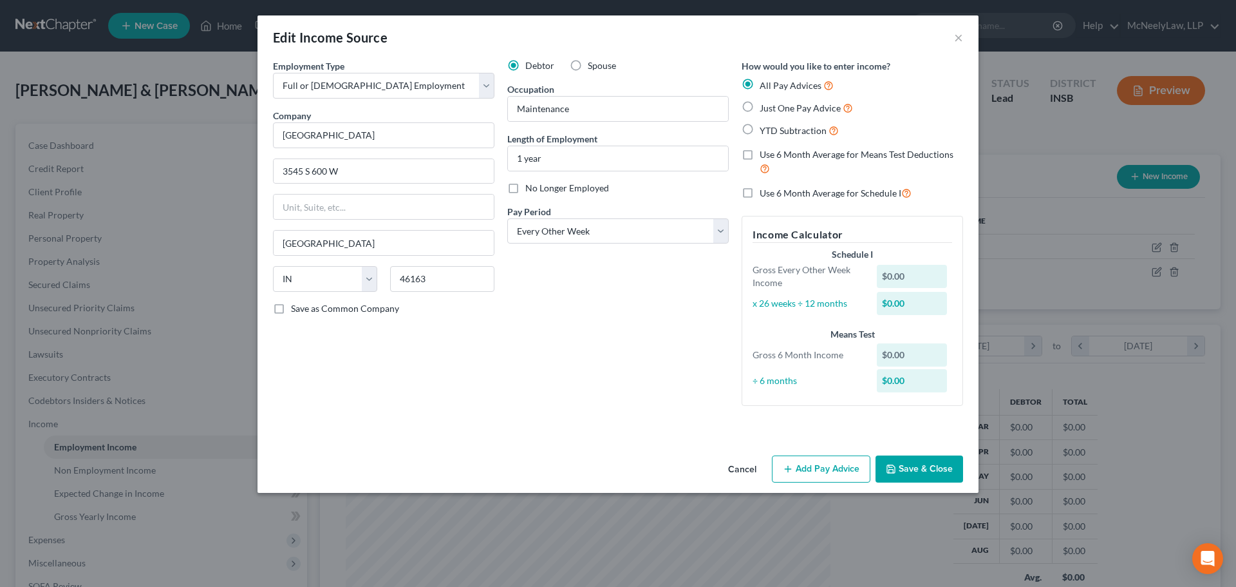
click at [840, 471] on button "Add Pay Advice" at bounding box center [821, 468] width 99 height 27
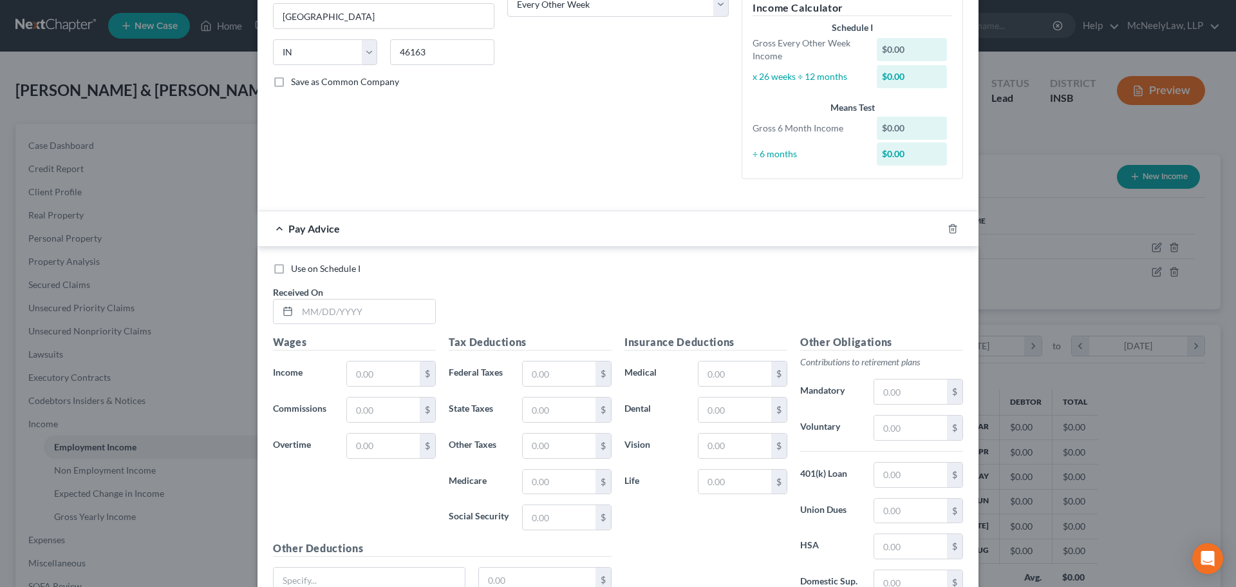
scroll to position [344, 0]
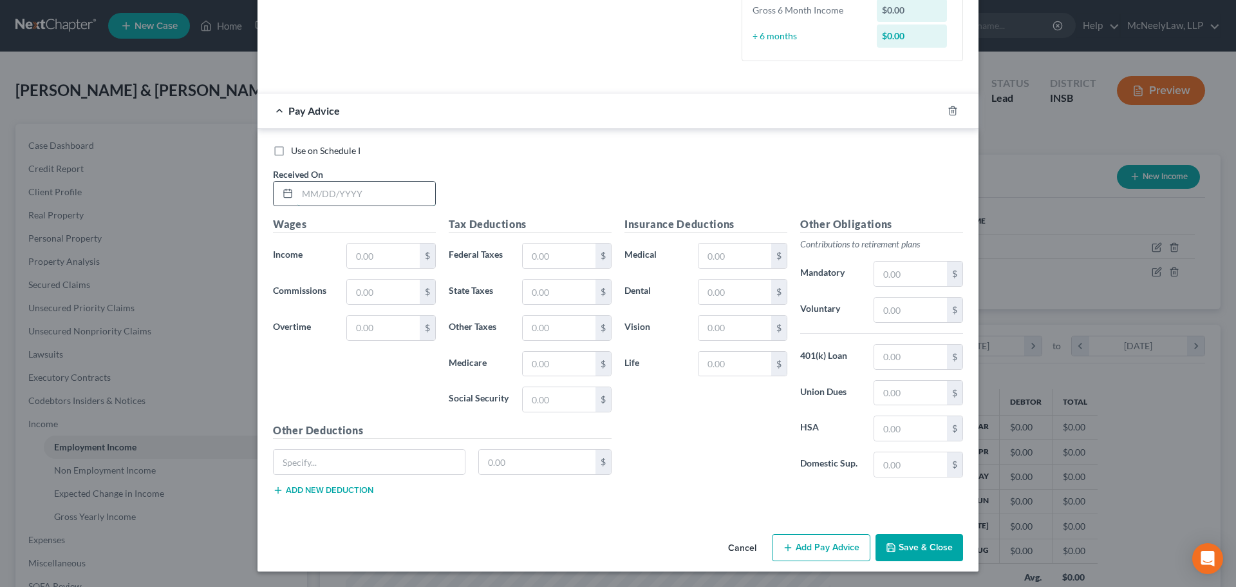
click at [379, 199] on input "text" at bounding box center [366, 194] width 138 height 24
drag, startPoint x: 378, startPoint y: 199, endPoint x: 262, endPoint y: 196, distance: 115.9
click at [267, 196] on div "Received On * [DATE]" at bounding box center [355, 186] width 176 height 39
type input "[DATE]"
click at [368, 247] on input "text" at bounding box center [383, 255] width 73 height 24
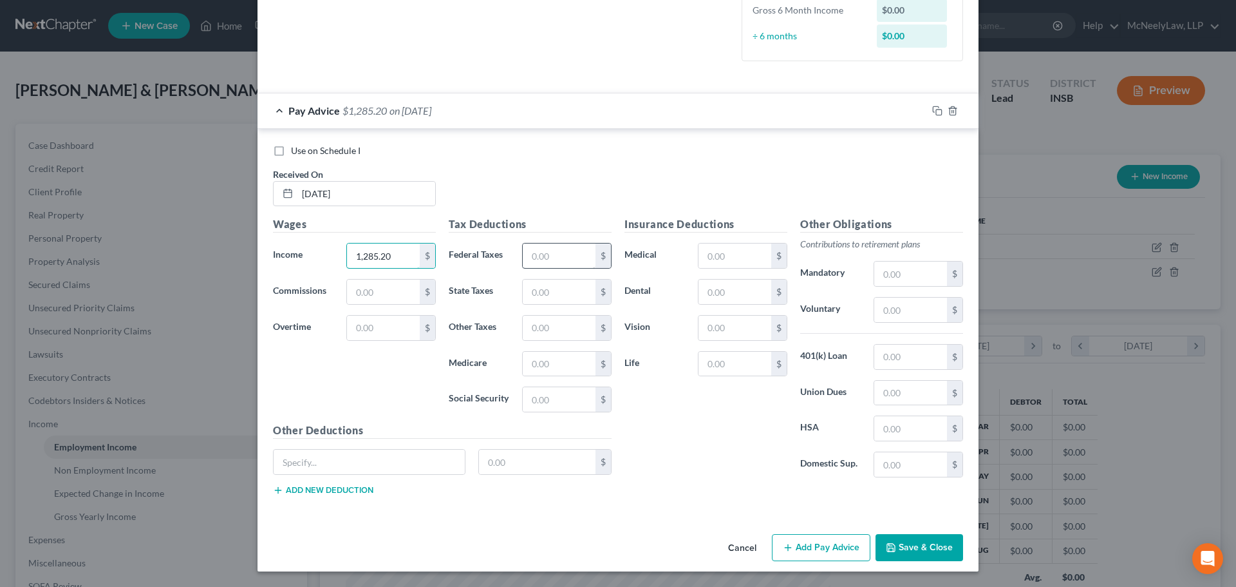
type input "1,285.20"
click at [559, 256] on input "text" at bounding box center [559, 255] width 73 height 24
type input "13.14"
click at [549, 392] on input "text" at bounding box center [559, 399] width 73 height 24
type input "79.68"
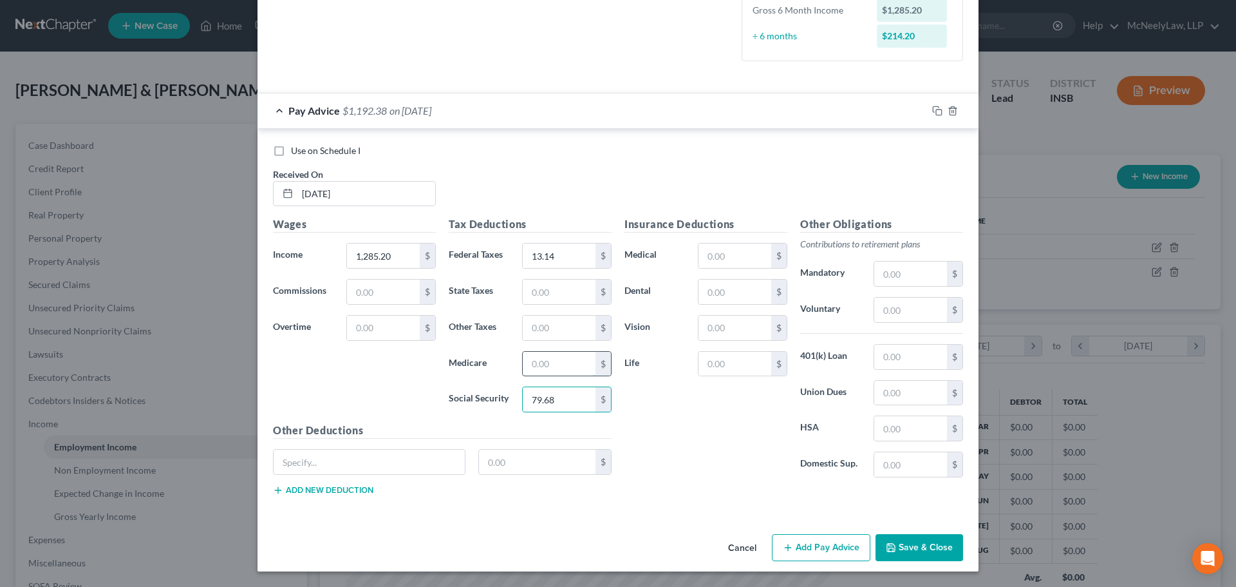
click at [545, 369] on input "text" at bounding box center [559, 364] width 73 height 24
type input "18.63"
click at [552, 296] on input "text" at bounding box center [559, 291] width 73 height 24
type input "38.56"
click at [554, 323] on input "text" at bounding box center [559, 327] width 73 height 24
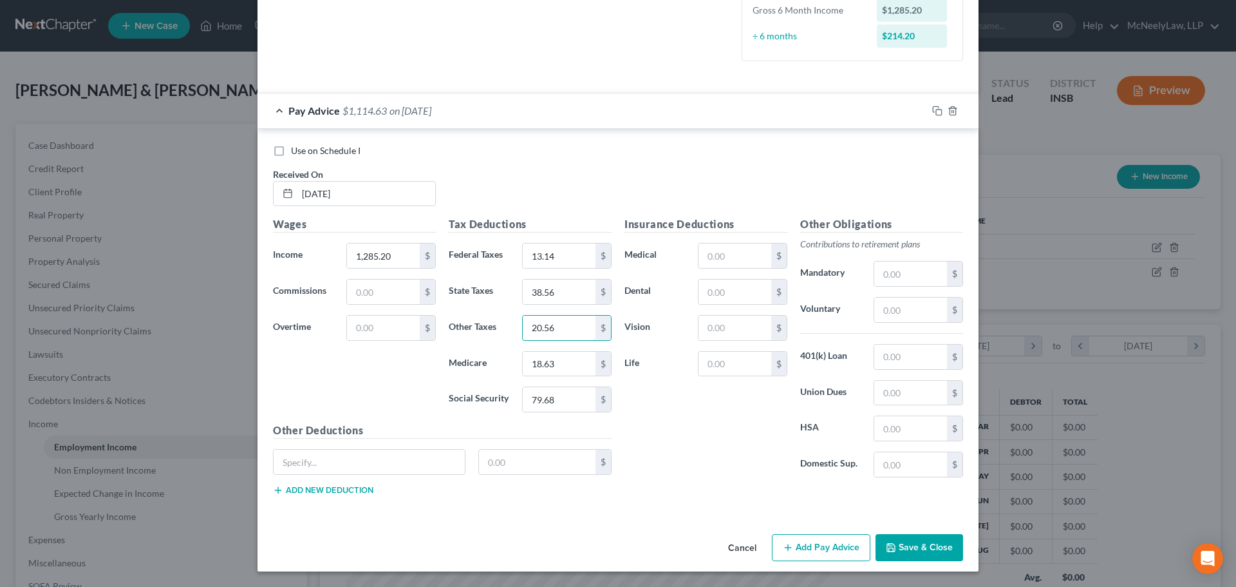
type input "20.56"
click at [697, 417] on div "Insurance Deductions Medical $ Dental $ Vision $ Life $" at bounding box center [706, 351] width 176 height 271
click at [813, 547] on button "Add Pay Advice" at bounding box center [821, 547] width 99 height 27
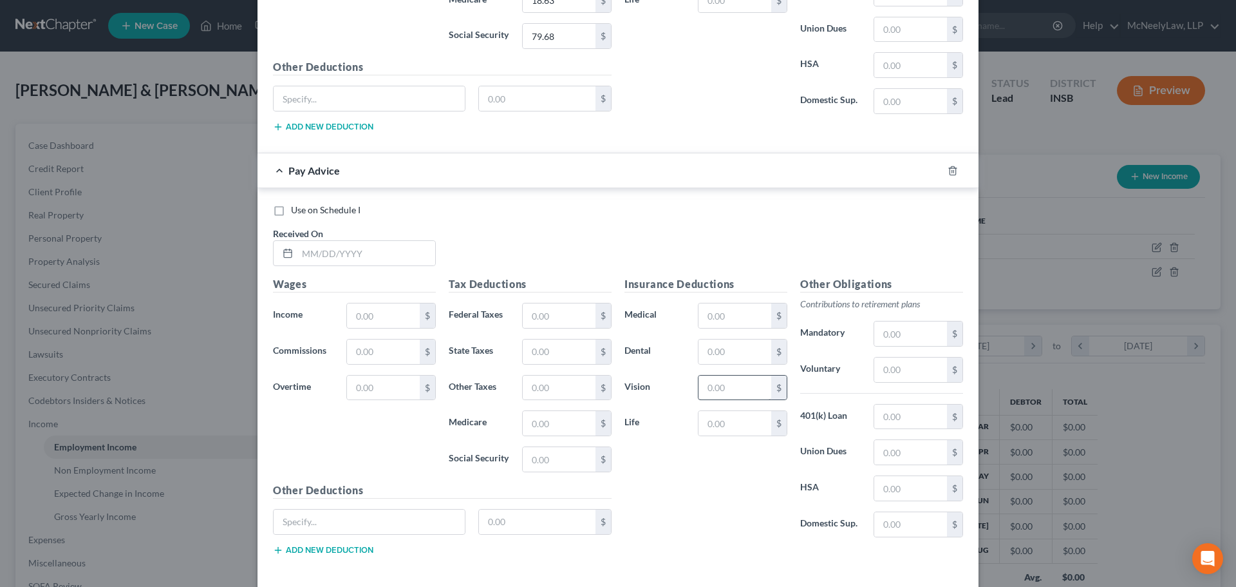
scroll to position [731, 0]
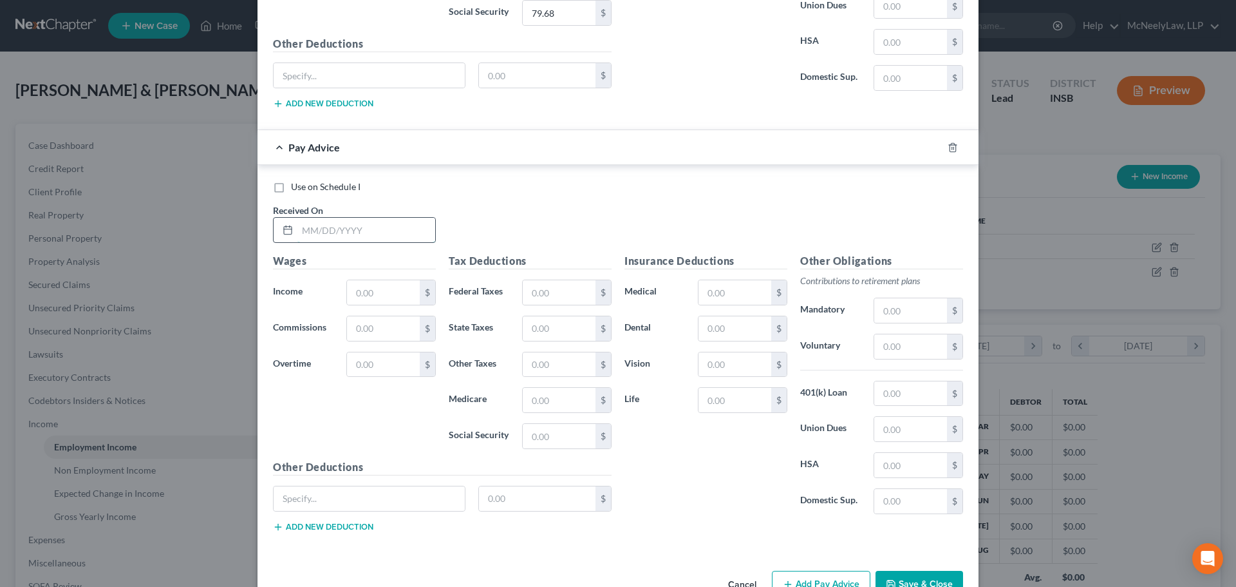
click at [353, 228] on input "text" at bounding box center [366, 230] width 138 height 24
type input "[DATE]"
click at [384, 294] on input "text" at bounding box center [383, 292] width 73 height 24
type input "1,587.60"
click at [567, 283] on input "text" at bounding box center [559, 292] width 73 height 24
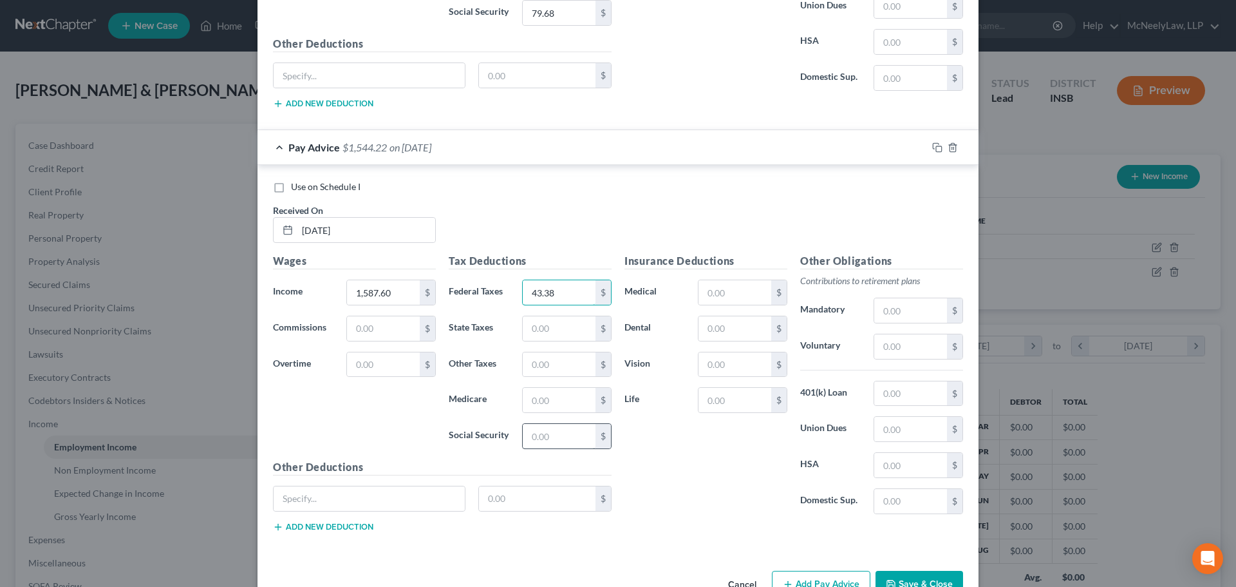
type input "43.38"
click at [556, 437] on input "text" at bounding box center [559, 436] width 73 height 24
type input "98.43"
click at [541, 400] on input "text" at bounding box center [559, 400] width 73 height 24
type input "23.02"
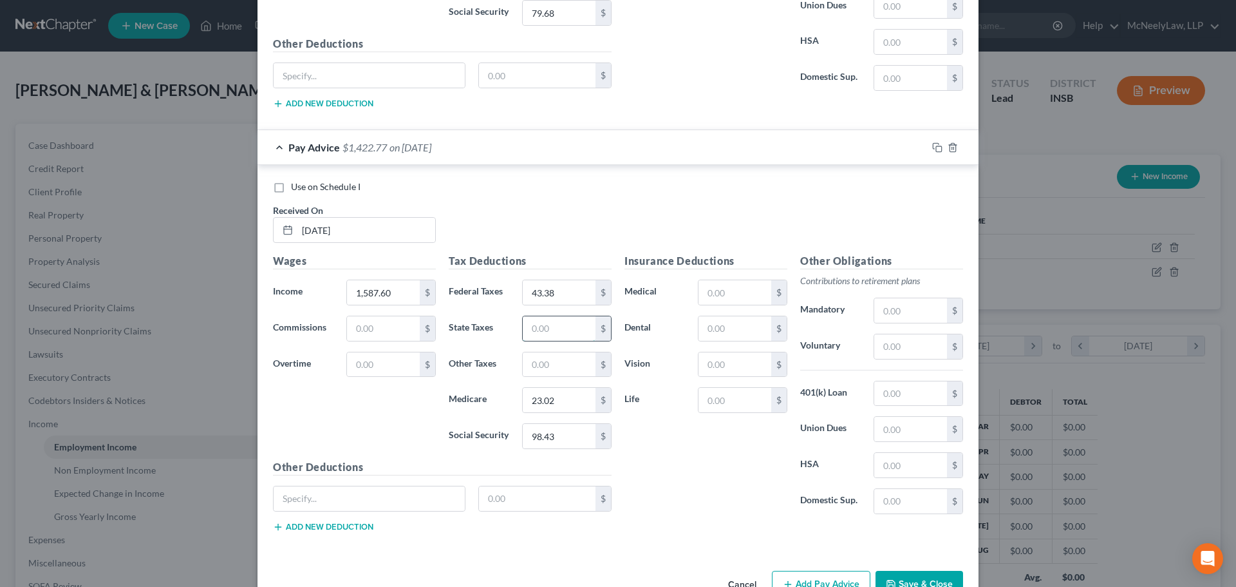
click at [558, 329] on input "text" at bounding box center [559, 328] width 73 height 24
type input "47.63"
click at [553, 378] on div "Tax Deductions Federal Taxes 43.38 $ State Taxes 47.63 $ Other Taxes $ Medicare…" at bounding box center [530, 356] width 176 height 206
click at [558, 368] on input "text" at bounding box center [559, 364] width 73 height 24
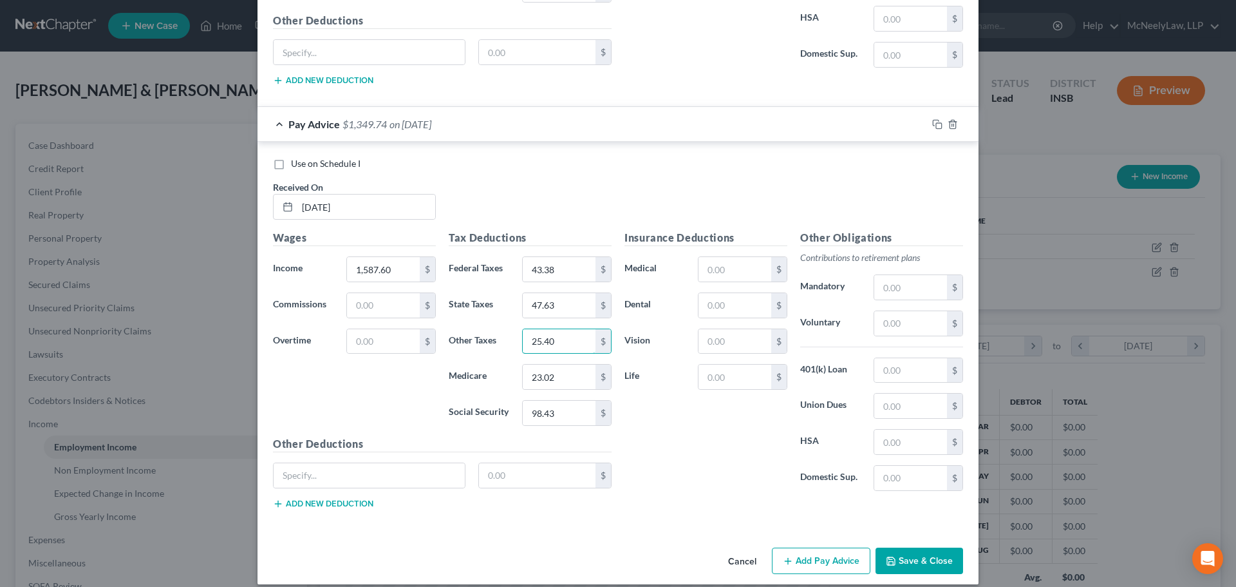
scroll to position [767, 0]
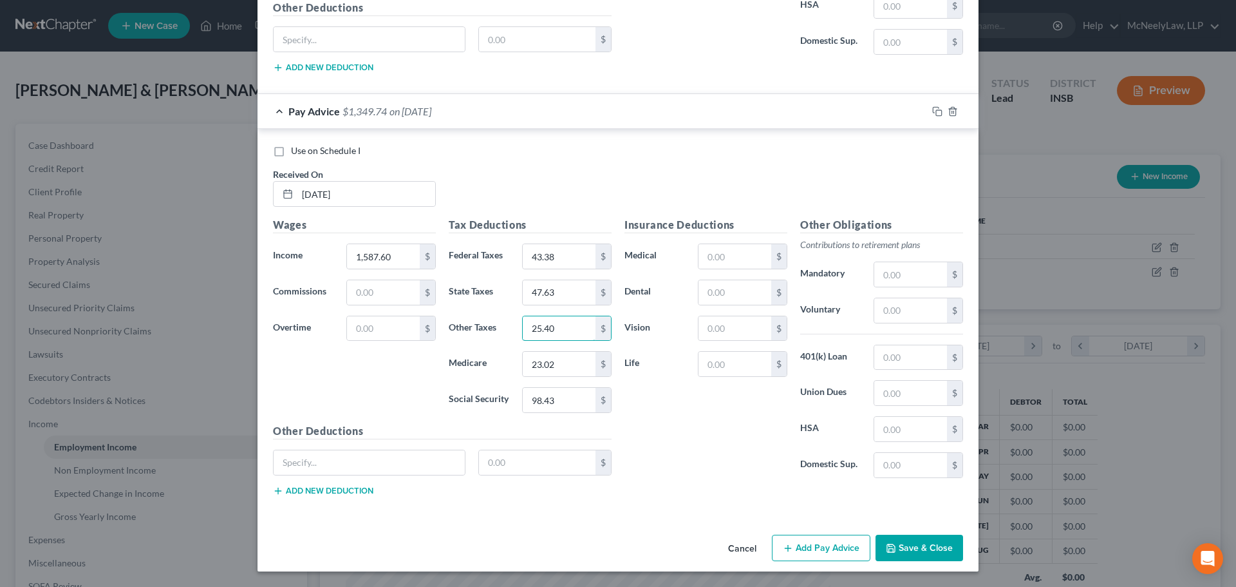
type input "25.40"
click at [805, 546] on button "Add Pay Advice" at bounding box center [821, 547] width 99 height 27
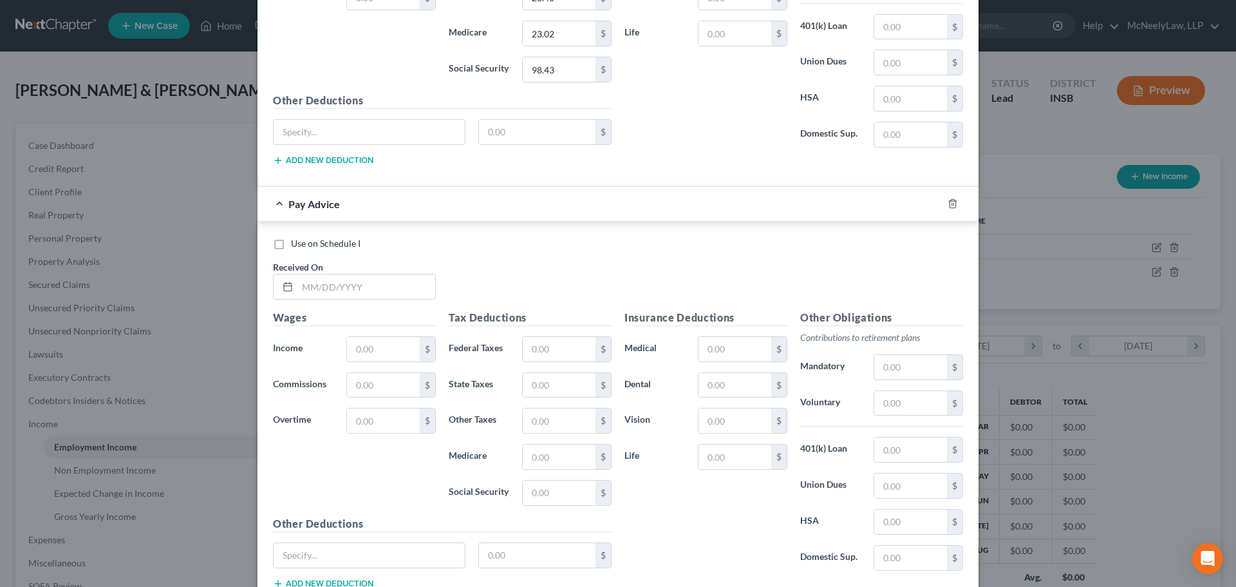
scroll to position [1190, 0]
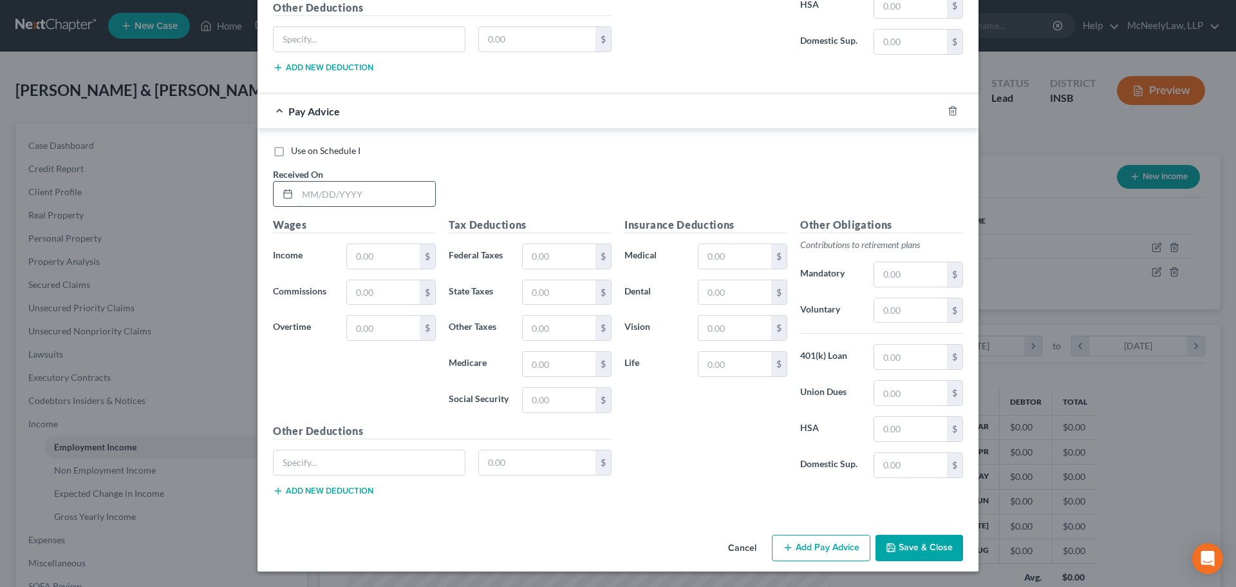
click at [375, 203] on input "text" at bounding box center [366, 194] width 138 height 24
type input "[DATE]"
click at [368, 256] on input "text" at bounding box center [383, 256] width 73 height 24
type input "1,228.50"
click at [541, 256] on input "text" at bounding box center [559, 256] width 73 height 24
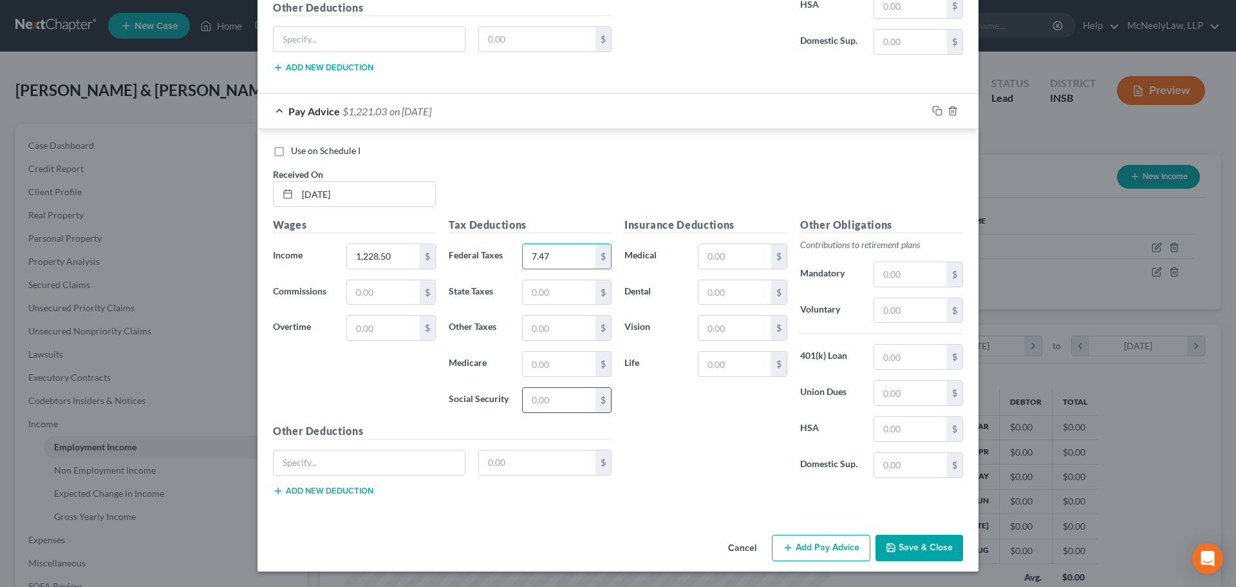
type input "7.47"
click at [550, 402] on input "text" at bounding box center [559, 400] width 73 height 24
type input "76.17"
click at [551, 365] on input "text" at bounding box center [559, 364] width 73 height 24
type input "17.82"
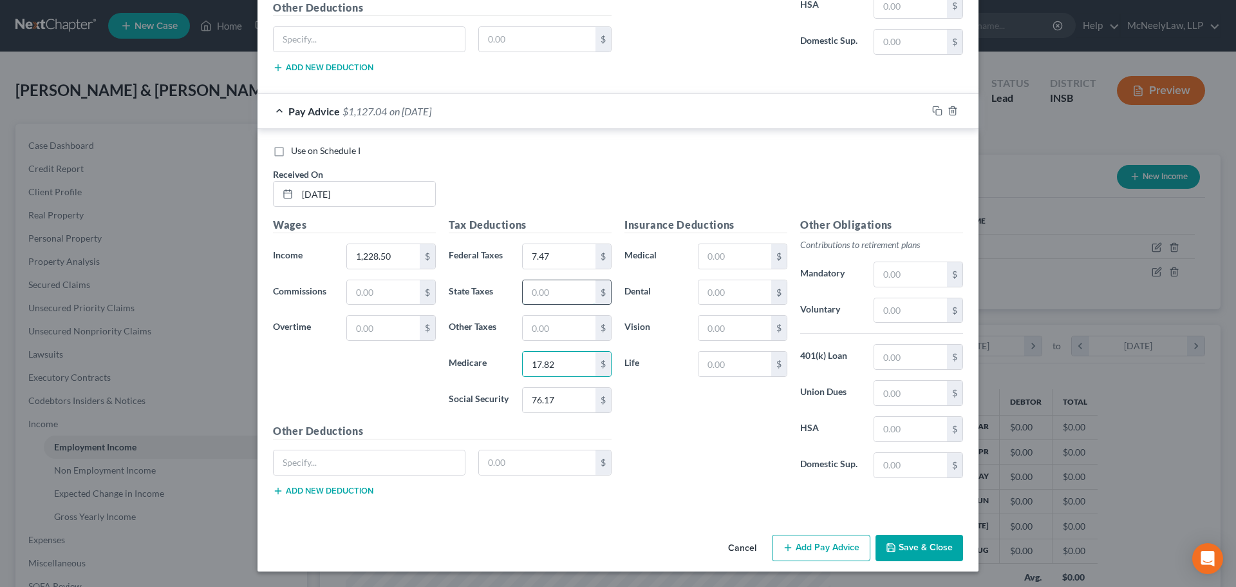
click at [540, 300] on input "text" at bounding box center [559, 292] width 73 height 24
type input "36.86"
click at [549, 326] on input "text" at bounding box center [559, 327] width 73 height 24
type input "19.66"
click at [812, 547] on button "Add Pay Advice" at bounding box center [821, 547] width 99 height 27
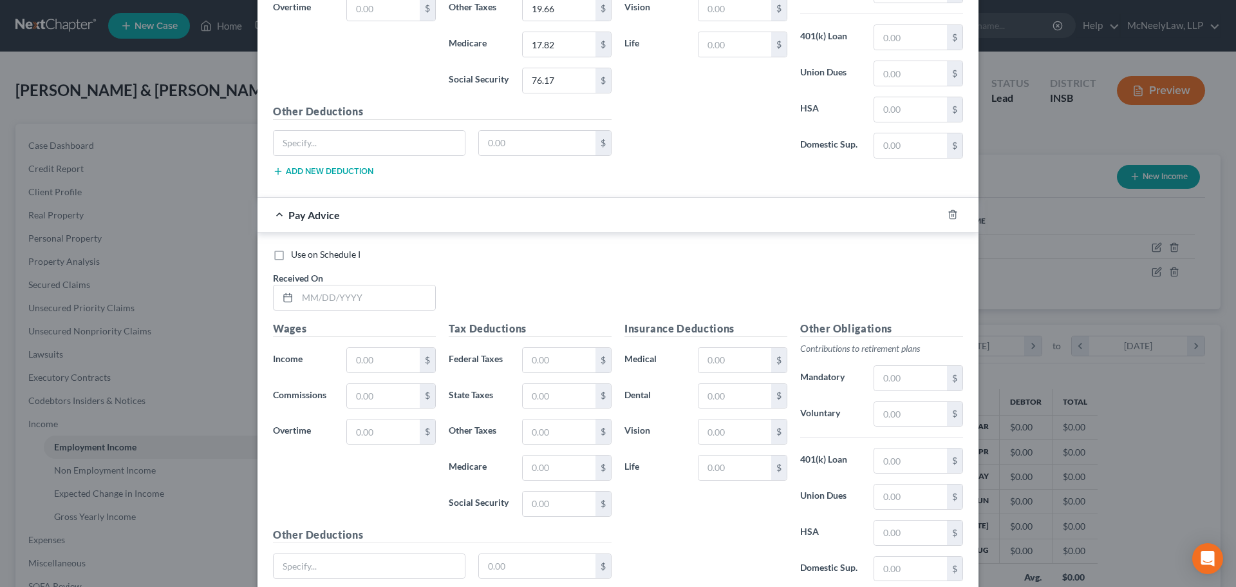
scroll to position [1512, 0]
click at [350, 300] on input "text" at bounding box center [366, 295] width 138 height 24
type input "[DATE]"
click at [384, 365] on input "text" at bounding box center [383, 357] width 73 height 24
type input "1,039.50"
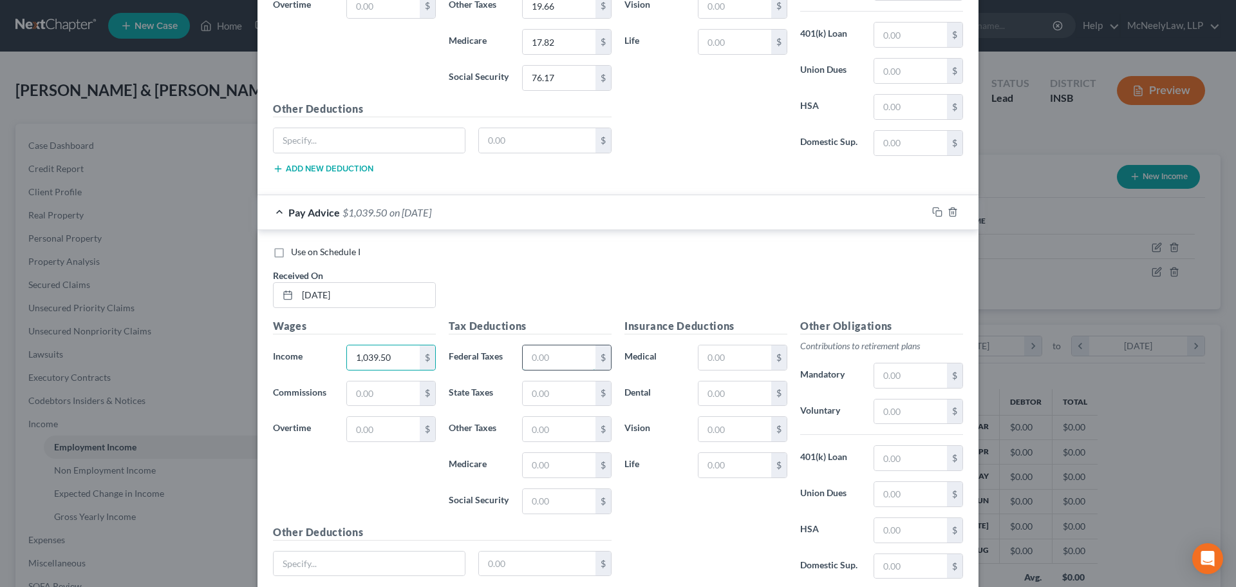
click at [534, 357] on input "text" at bounding box center [559, 357] width 73 height 24
click at [529, 504] on input "text" at bounding box center [559, 501] width 73 height 24
type input "3"
type input "64.45"
click at [563, 468] on input "text" at bounding box center [559, 465] width 73 height 24
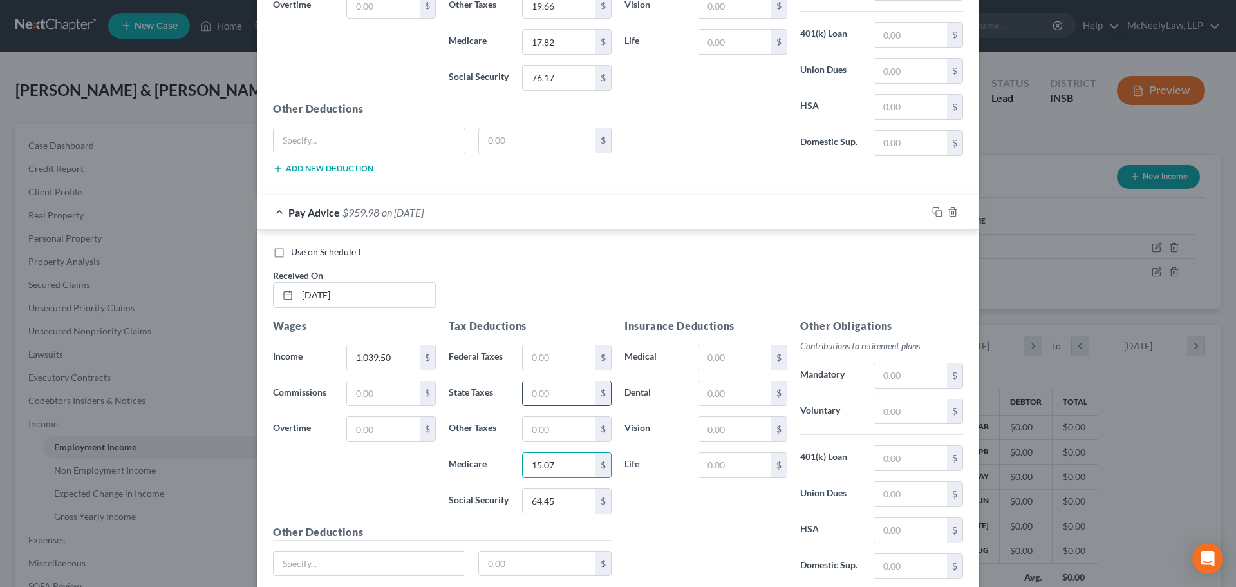
type input "15.07"
click at [541, 390] on input "text" at bounding box center [559, 393] width 73 height 24
type input "31.19"
click at [532, 424] on input "text" at bounding box center [559, 429] width 73 height 24
type input "16.63"
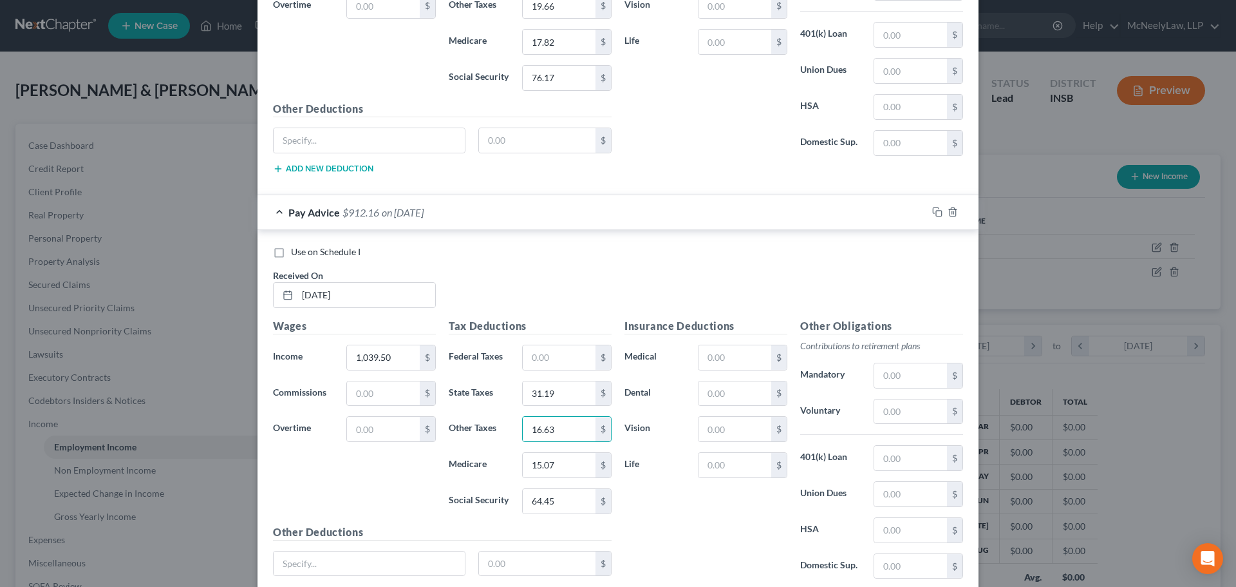
click at [659, 507] on div "Insurance Deductions Medical $ Dental $ Vision $ Life $" at bounding box center [706, 453] width 176 height 271
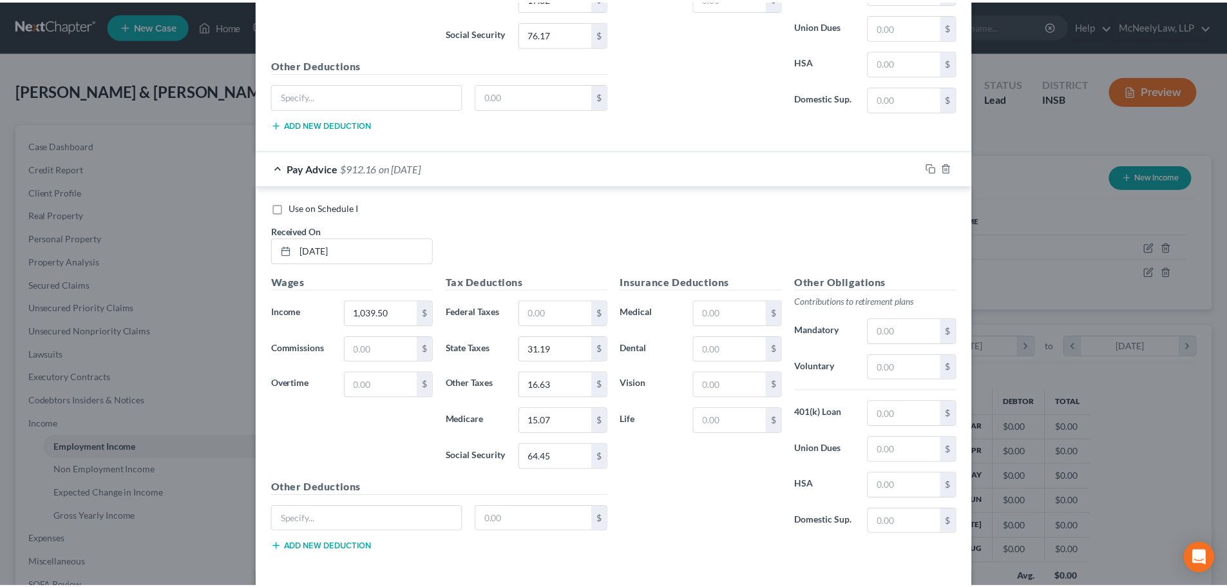
scroll to position [1613, 0]
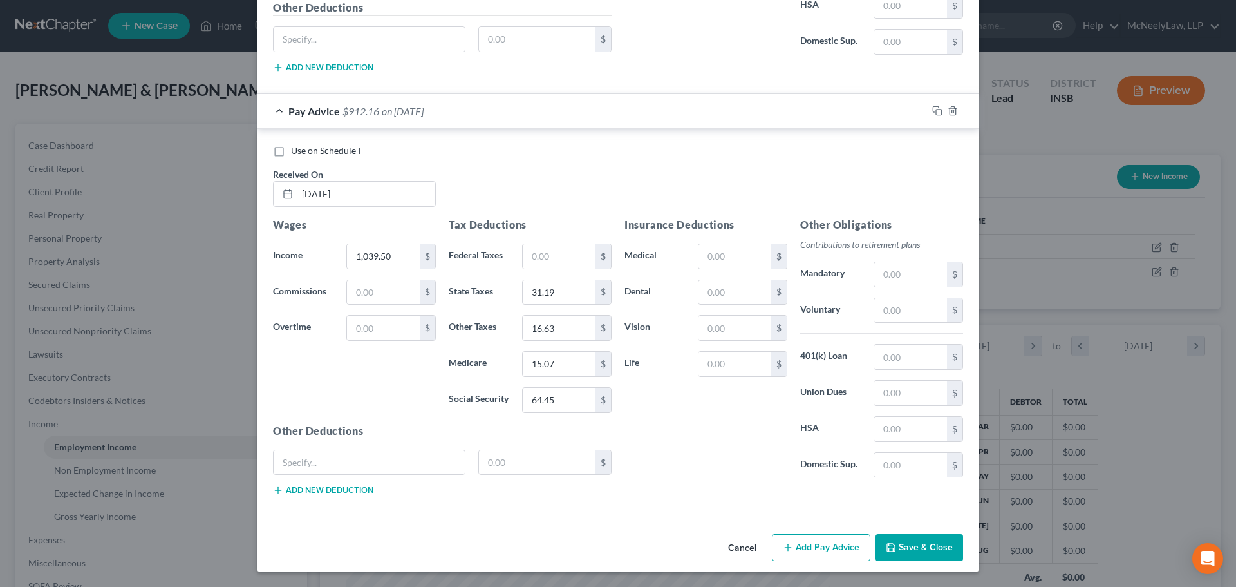
click at [936, 552] on button "Save & Close" at bounding box center [920, 547] width 88 height 27
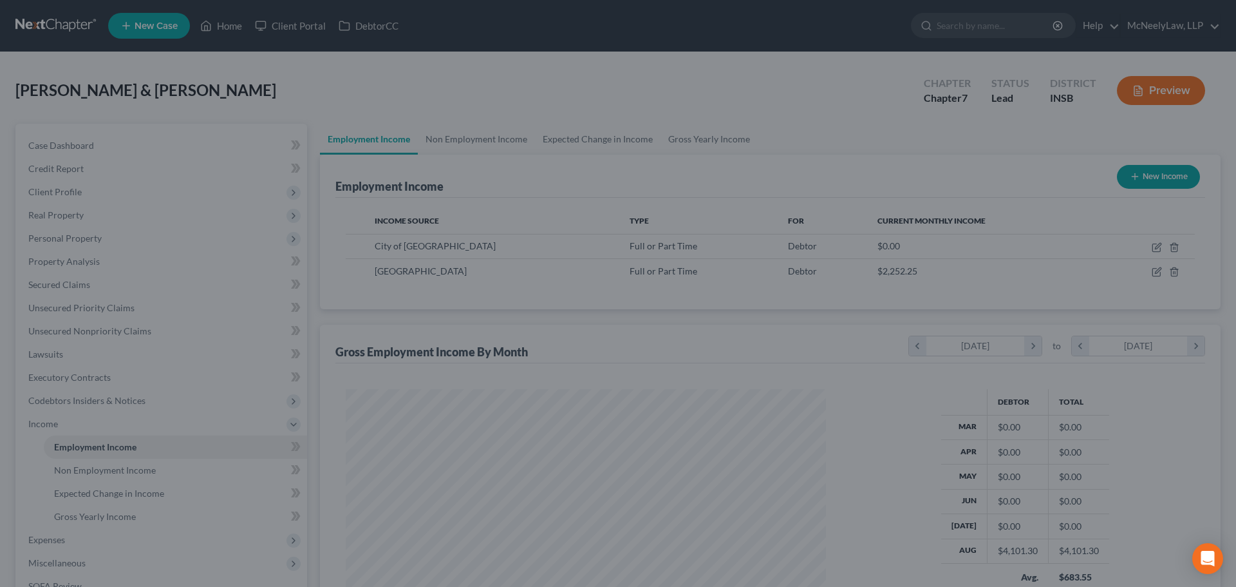
scroll to position [643608, 643343]
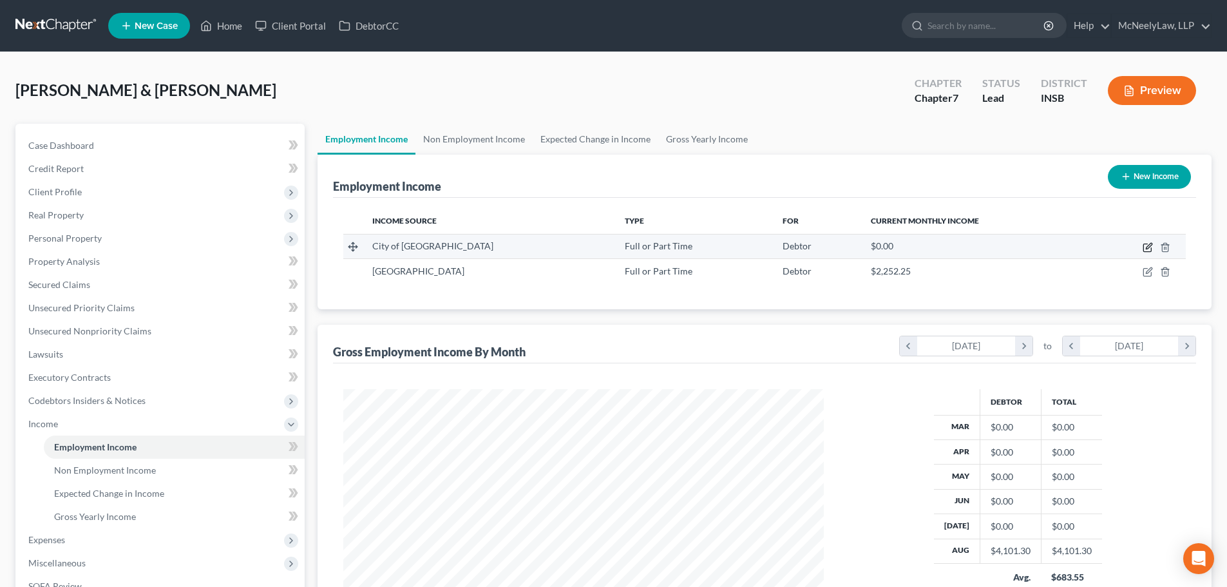
click at [1147, 250] on icon "button" at bounding box center [1147, 247] width 10 height 10
select select "0"
select select "15"
select select "3"
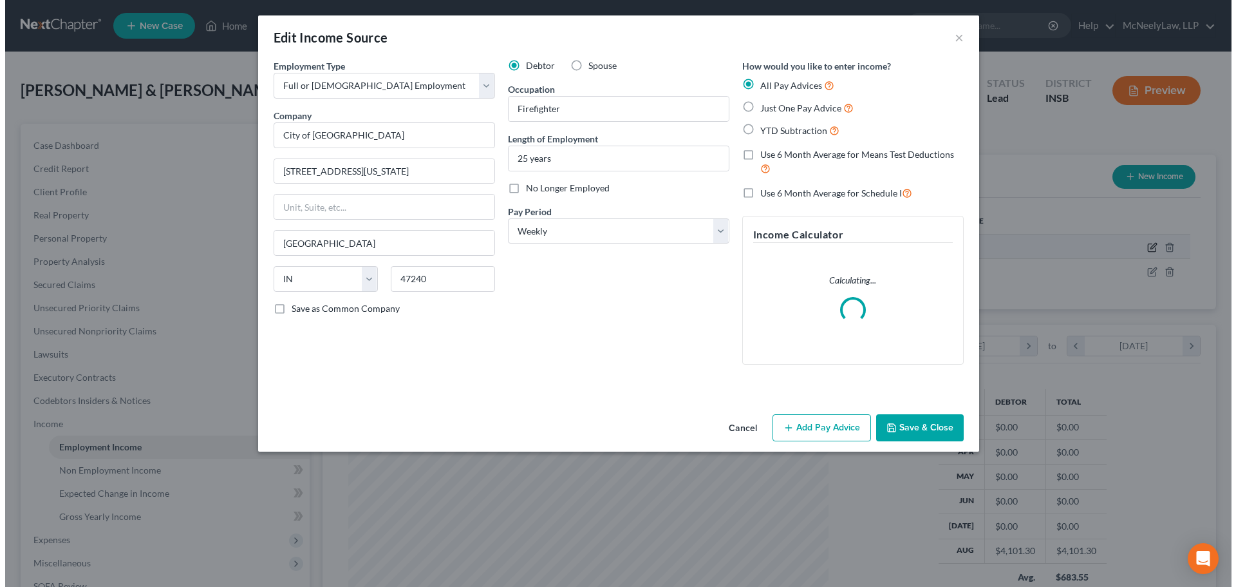
scroll to position [242, 511]
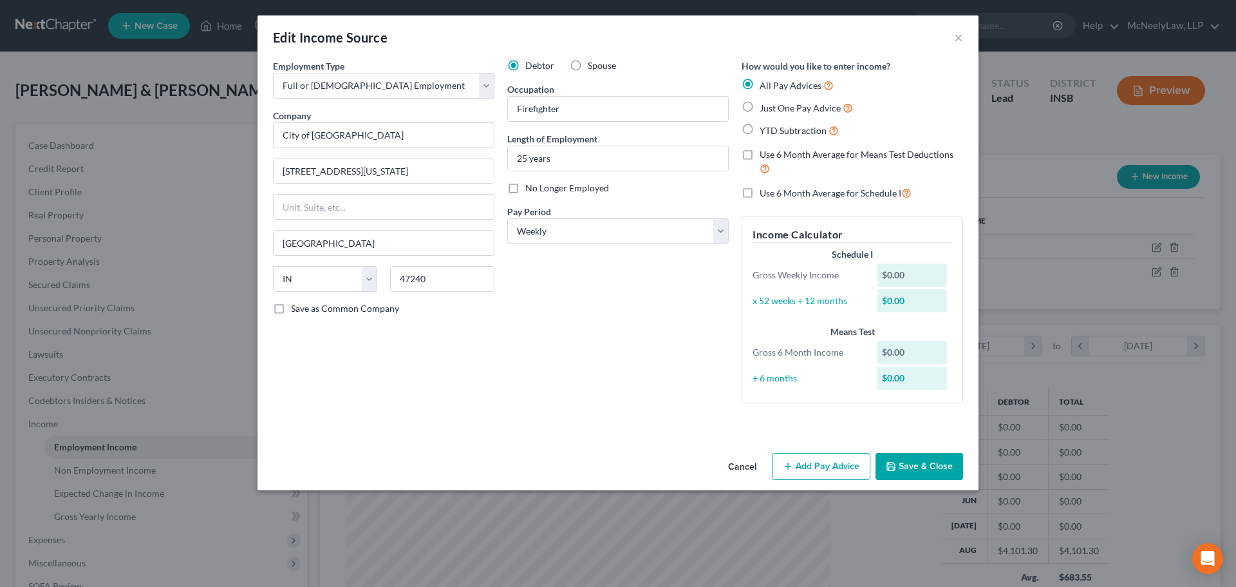
click at [789, 471] on icon "button" at bounding box center [788, 466] width 10 height 10
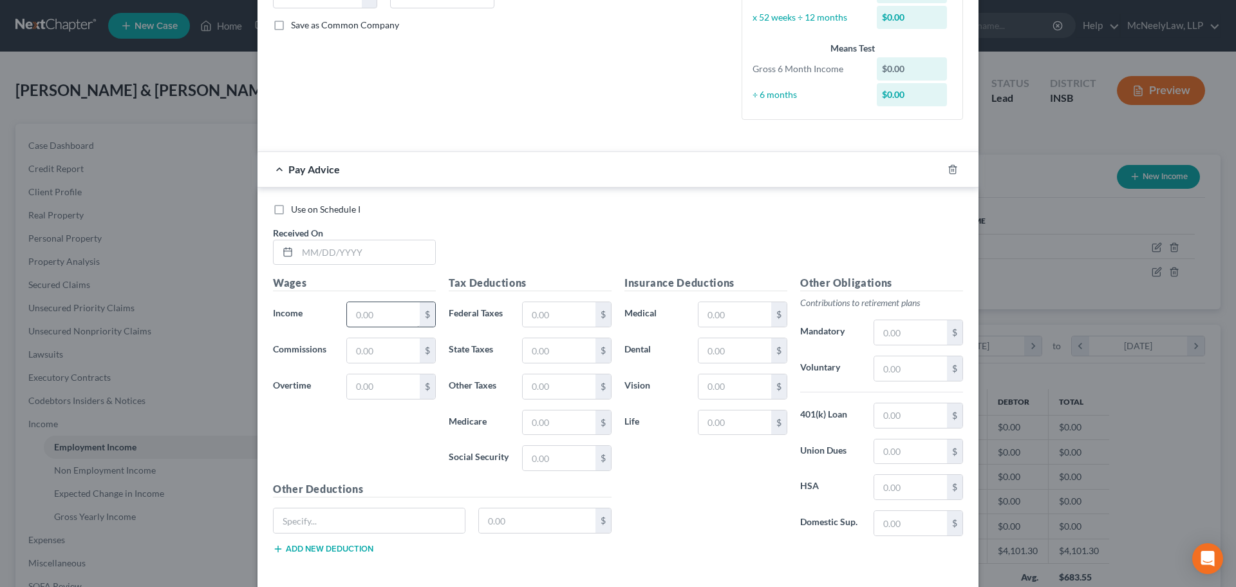
scroll to position [322, 0]
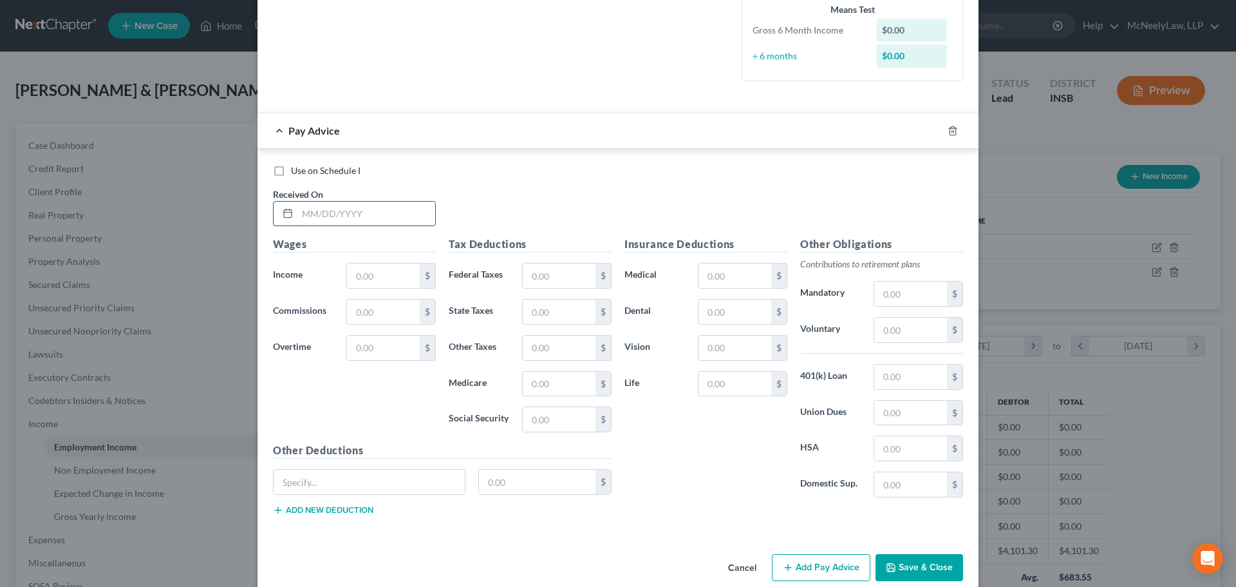
click at [371, 215] on input "text" at bounding box center [366, 214] width 138 height 24
click at [399, 216] on input "text" at bounding box center [366, 214] width 138 height 24
type input "[DATE]"
click at [375, 274] on input "text" at bounding box center [383, 275] width 73 height 24
type input "1,536.64"
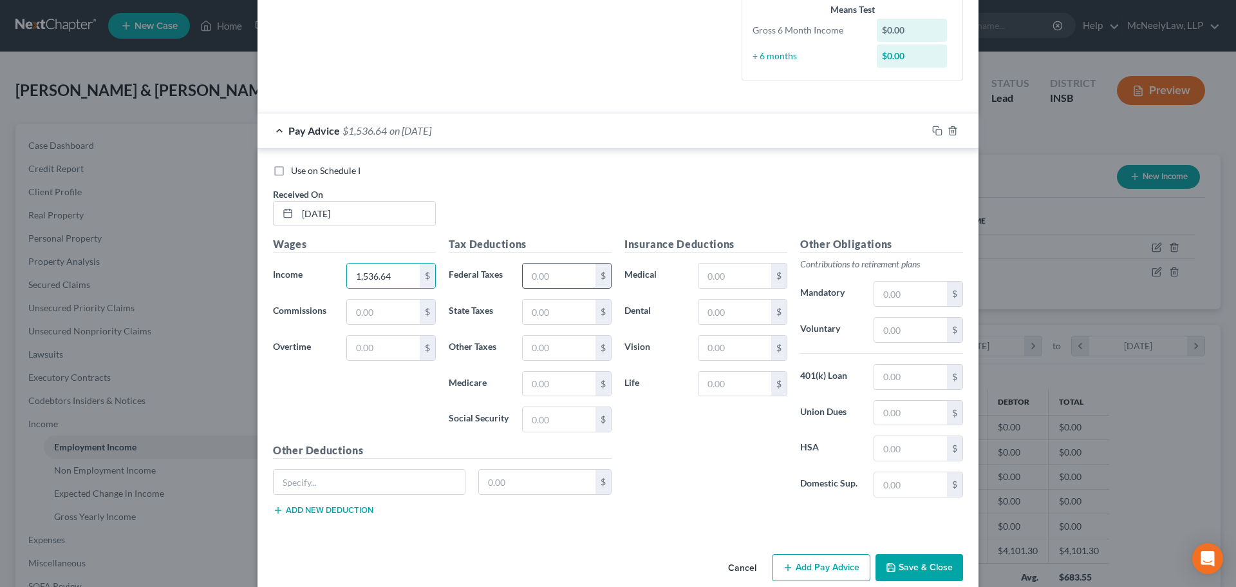
click at [552, 285] on input "text" at bounding box center [559, 275] width 73 height 24
type input "199.03"
click at [548, 390] on input "text" at bounding box center [559, 384] width 73 height 24
type input "21.35"
click at [551, 307] on input "text" at bounding box center [559, 311] width 73 height 24
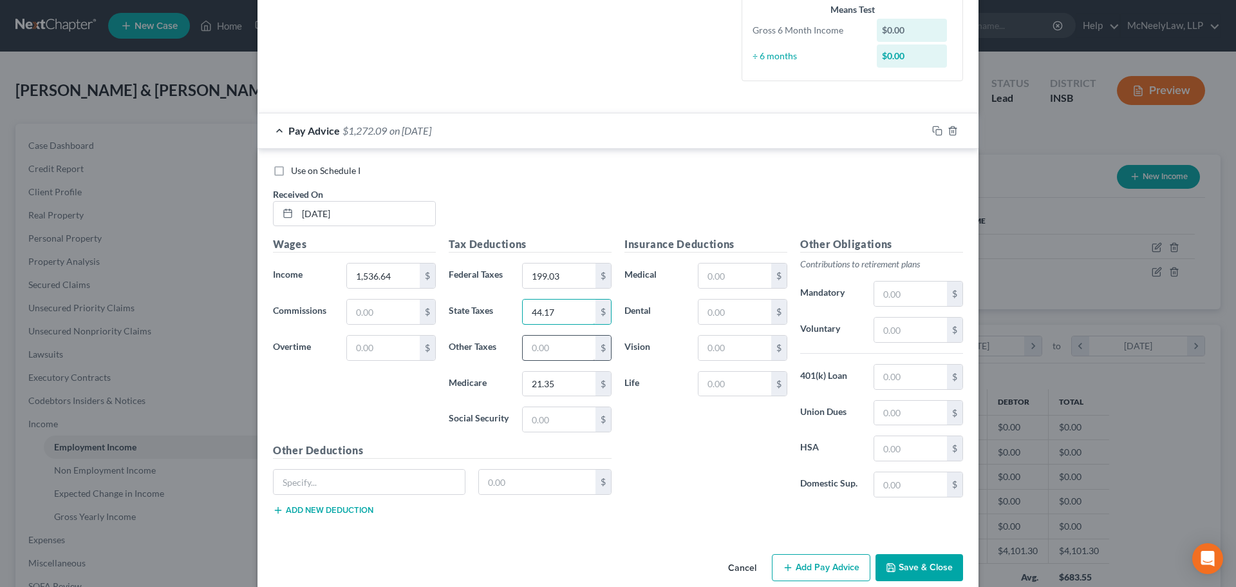
type input "44.17"
click at [554, 347] on input "text" at bounding box center [559, 347] width 73 height 24
type input "23.56"
click at [648, 449] on div "Insurance Deductions Medical $ Dental $ Vision $ Life $" at bounding box center [706, 371] width 176 height 271
click at [720, 280] on input "text" at bounding box center [735, 275] width 73 height 24
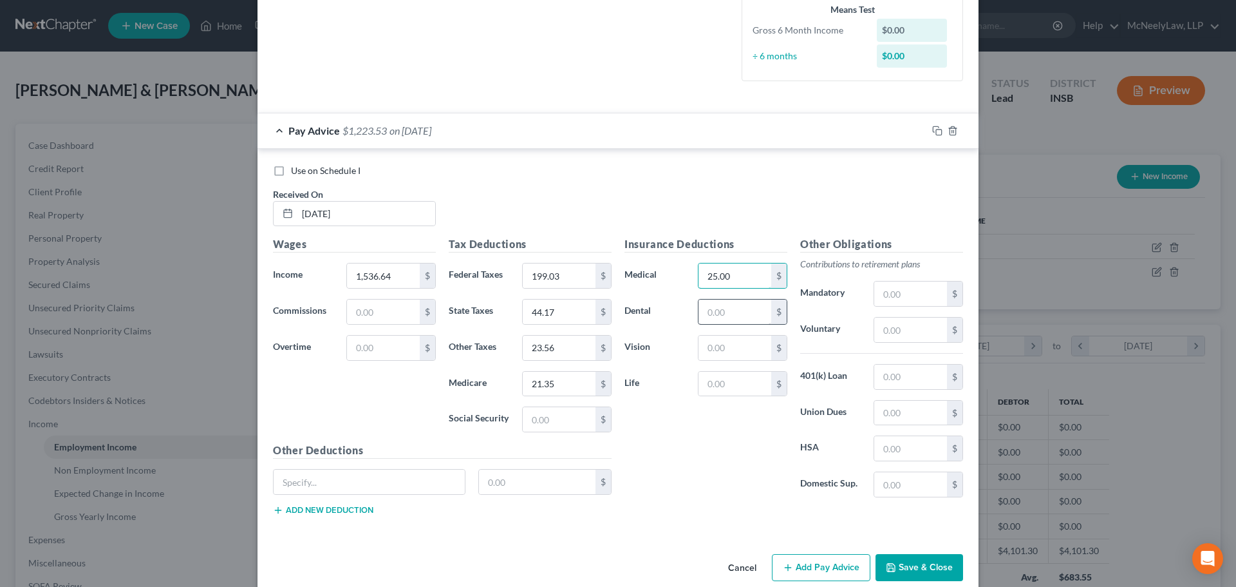
type input "25.00"
click at [719, 313] on input "text" at bounding box center [735, 311] width 73 height 24
type input "32.23"
click at [722, 339] on input "text" at bounding box center [735, 347] width 73 height 24
type input "7.06"
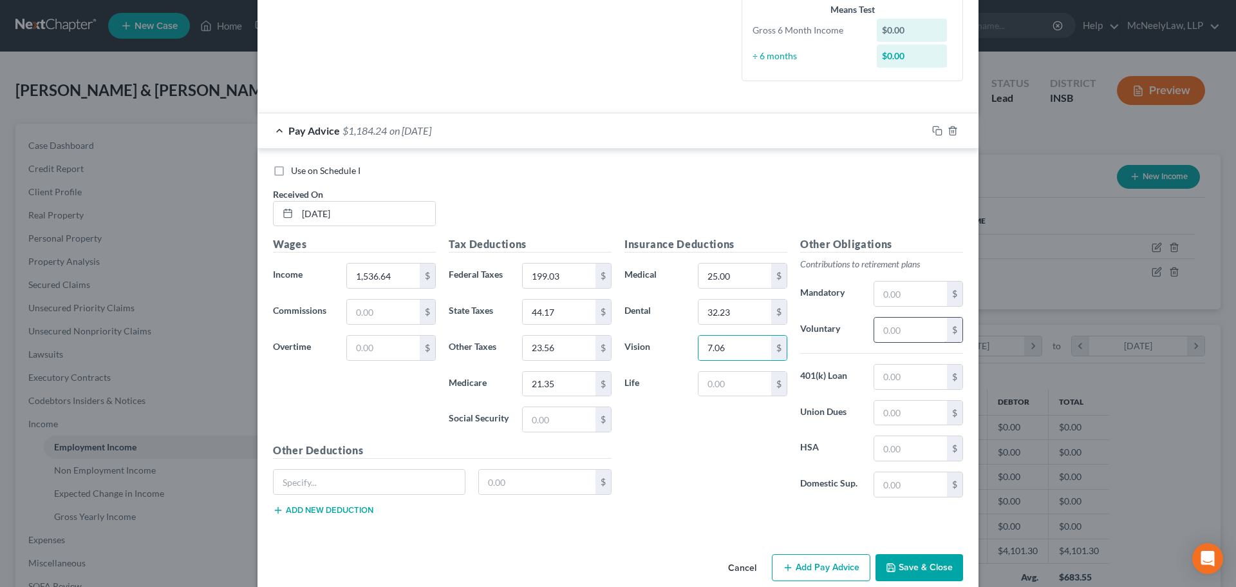
click at [890, 328] on input "text" at bounding box center [910, 329] width 73 height 24
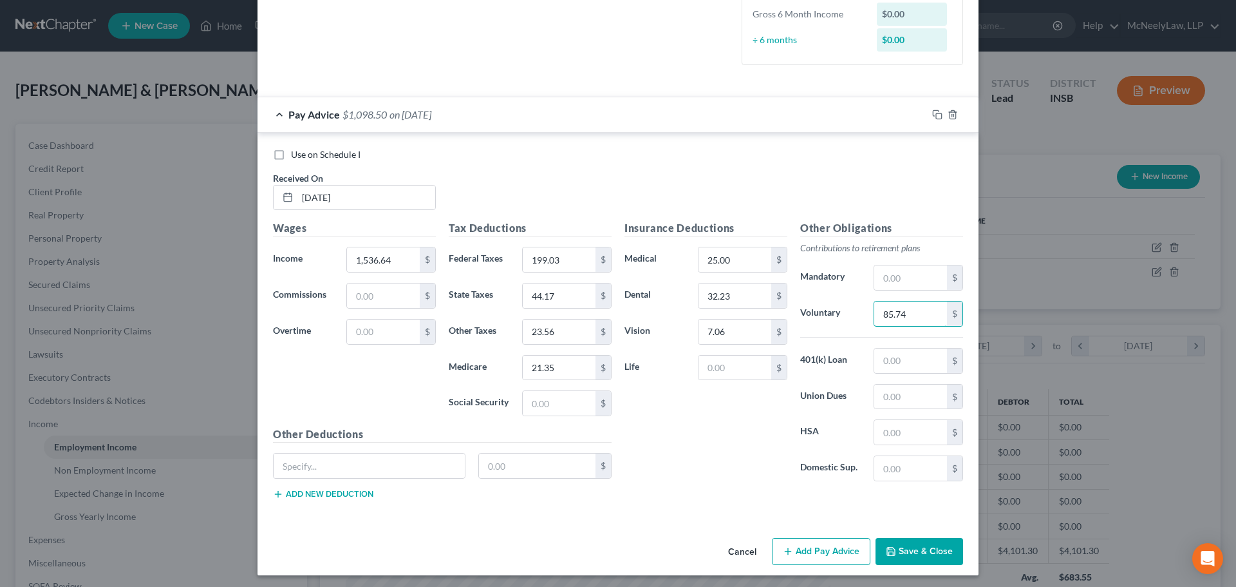
scroll to position [342, 0]
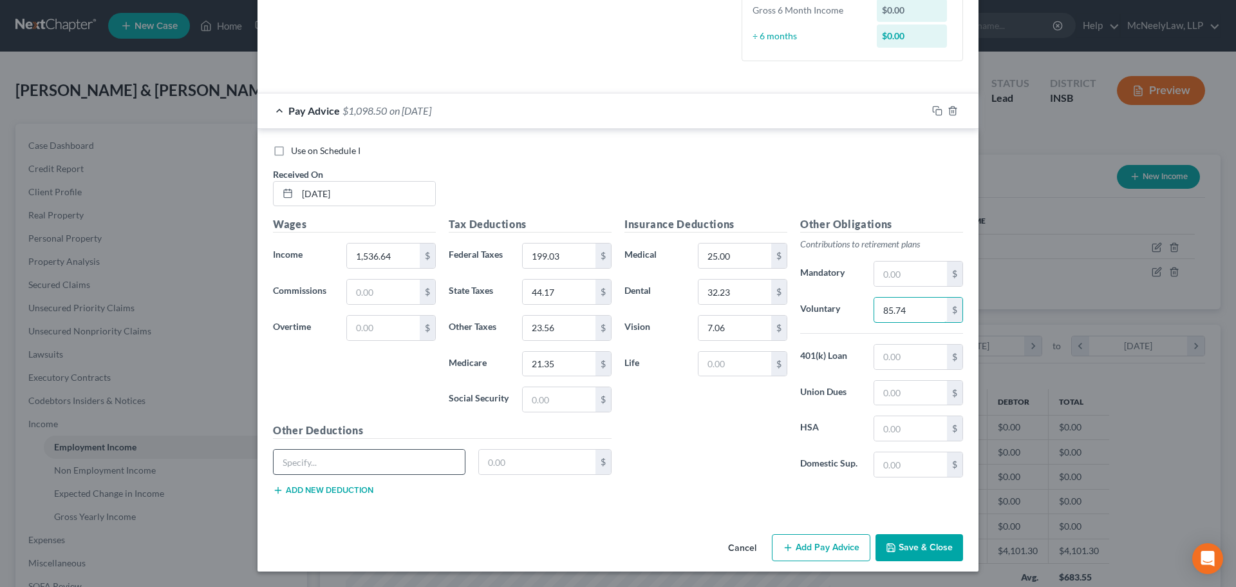
type input "85.74"
click at [341, 460] on input "text" at bounding box center [369, 461] width 191 height 24
type input "One America Life"
click at [511, 458] on input "text" at bounding box center [537, 461] width 117 height 24
type input "17.10"
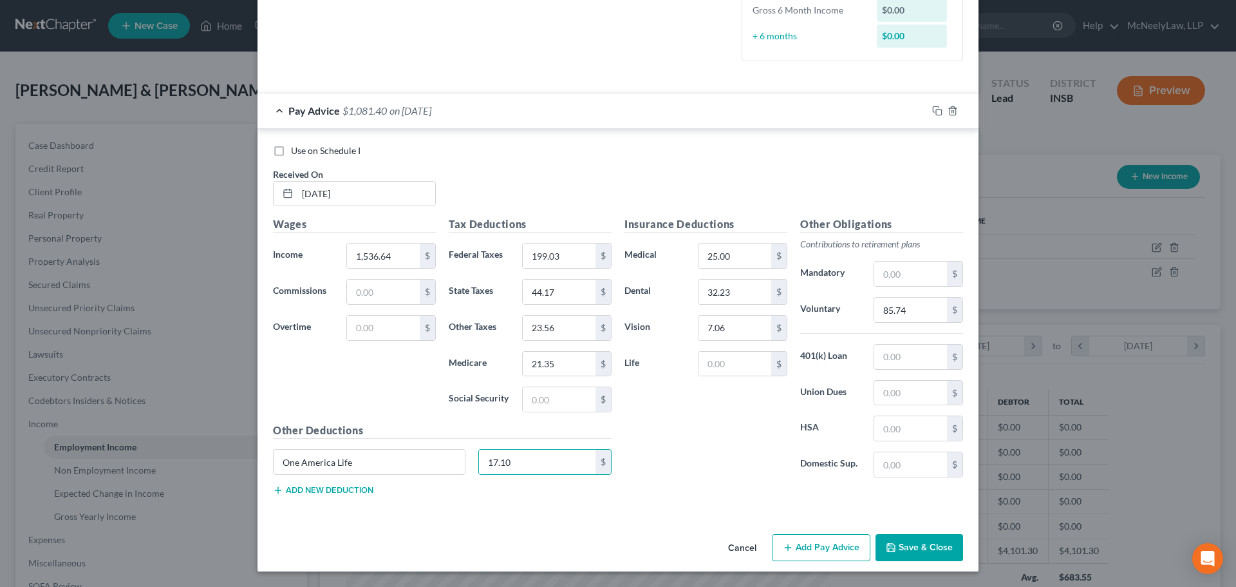
click at [359, 490] on button "Add new deduction" at bounding box center [323, 490] width 100 height 10
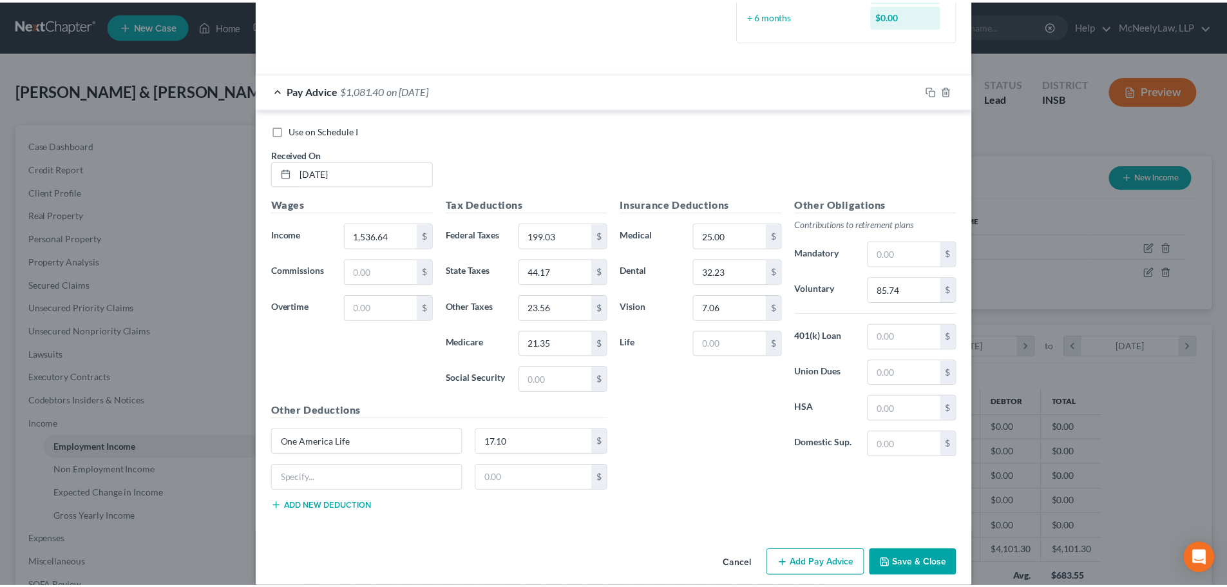
scroll to position [377, 0]
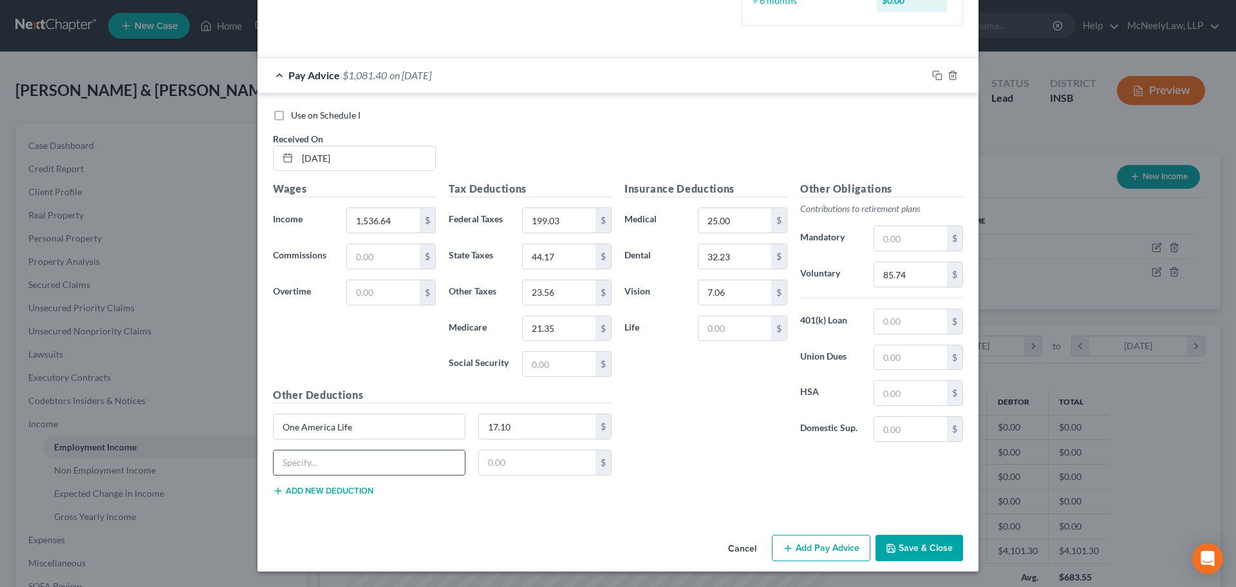
click at [344, 455] on input "text" at bounding box center [369, 462] width 191 height 24
type input "[US_STATE] National"
click at [485, 468] on input "text" at bounding box center [537, 462] width 117 height 24
type input "22.41"
click at [675, 389] on div "Insurance Deductions Medical 25.00 $ Dental 32.23 $ Vision 7.06 $ Life $" at bounding box center [706, 316] width 176 height 271
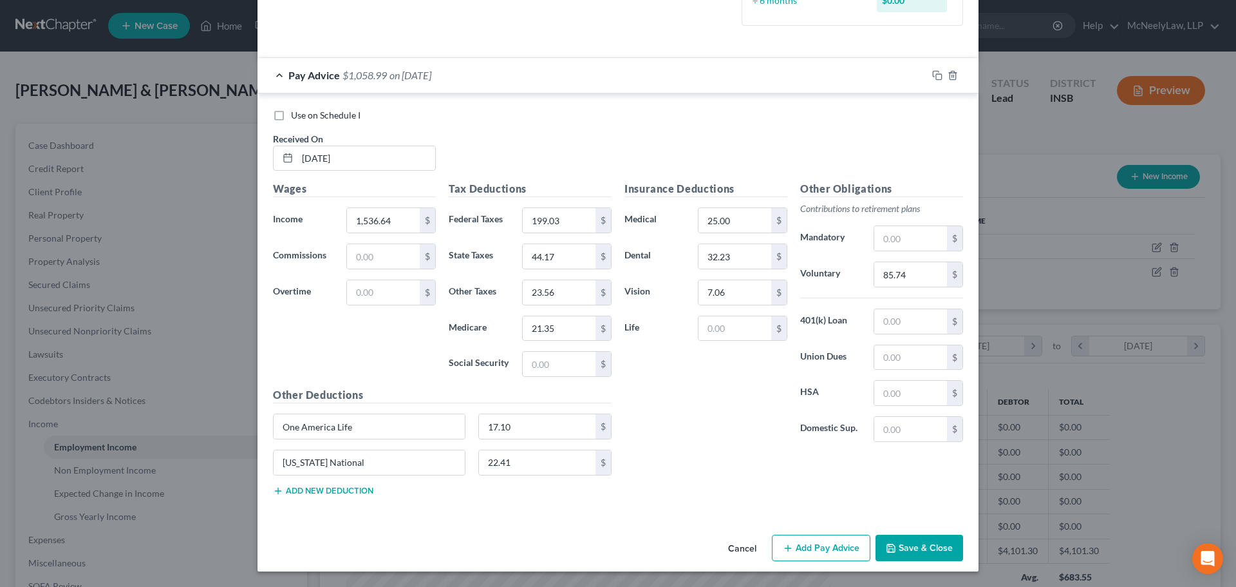
click at [913, 542] on button "Save & Close" at bounding box center [920, 547] width 88 height 27
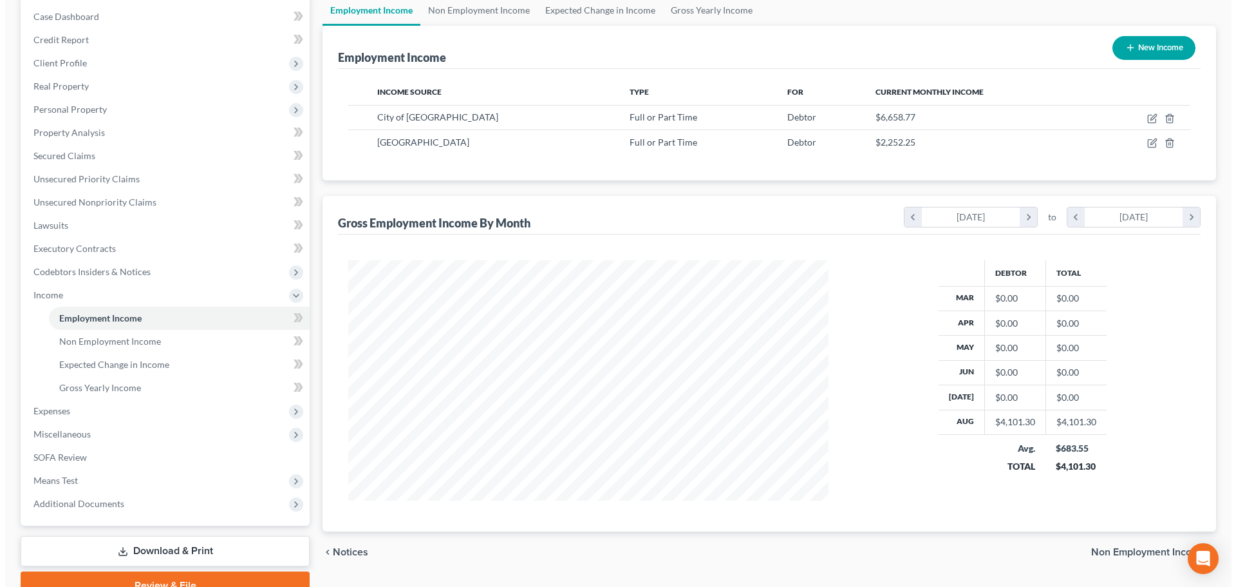
scroll to position [64, 0]
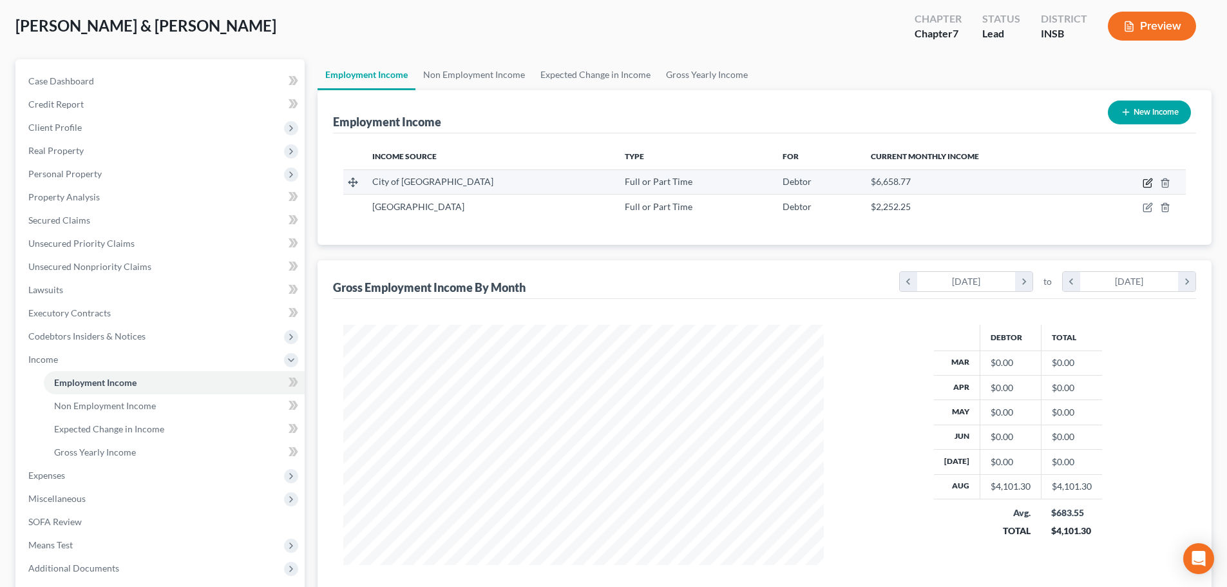
click at [1145, 180] on icon "button" at bounding box center [1147, 184] width 8 height 8
select select "0"
select select "15"
select select "3"
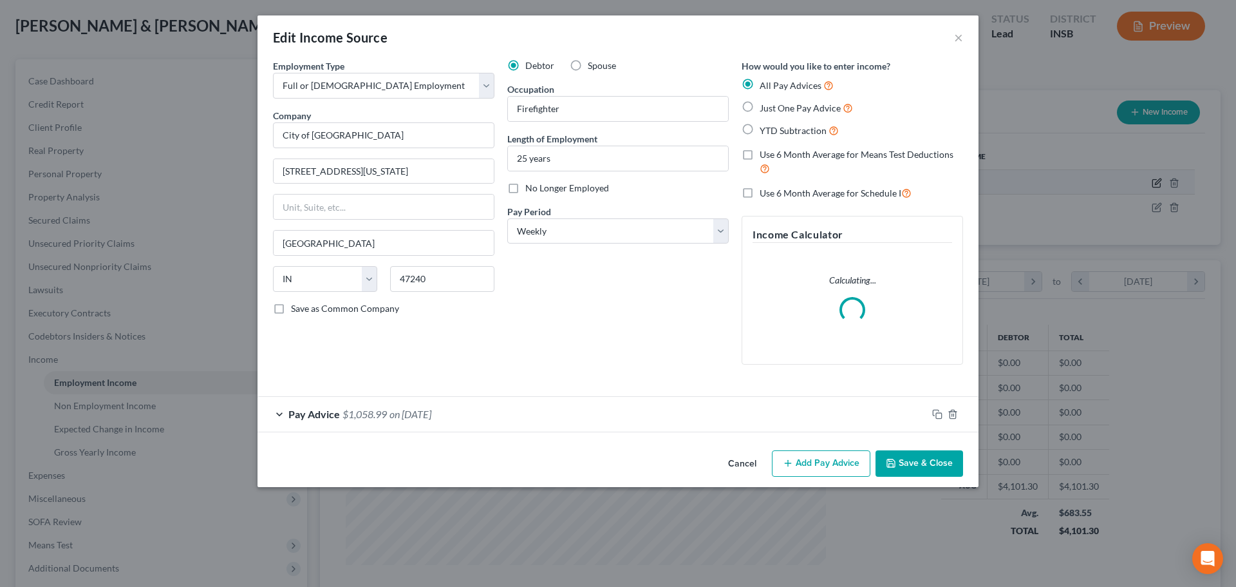
scroll to position [242, 511]
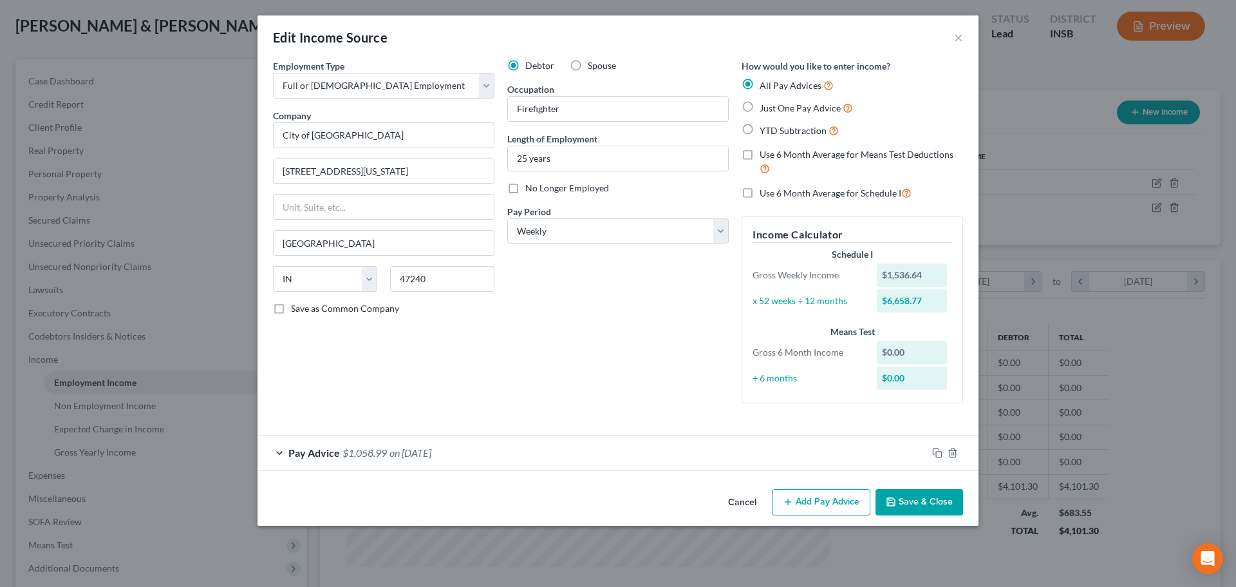
click at [829, 461] on div "Pay Advice $1,058.99 on [DATE]" at bounding box center [593, 452] width 670 height 34
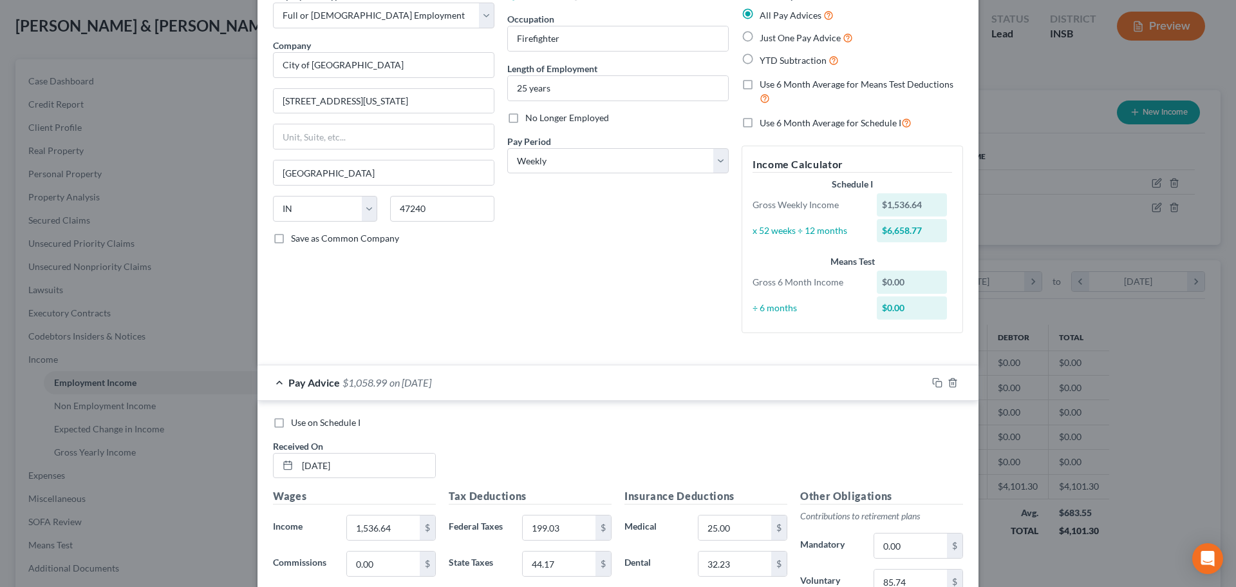
scroll to position [377, 0]
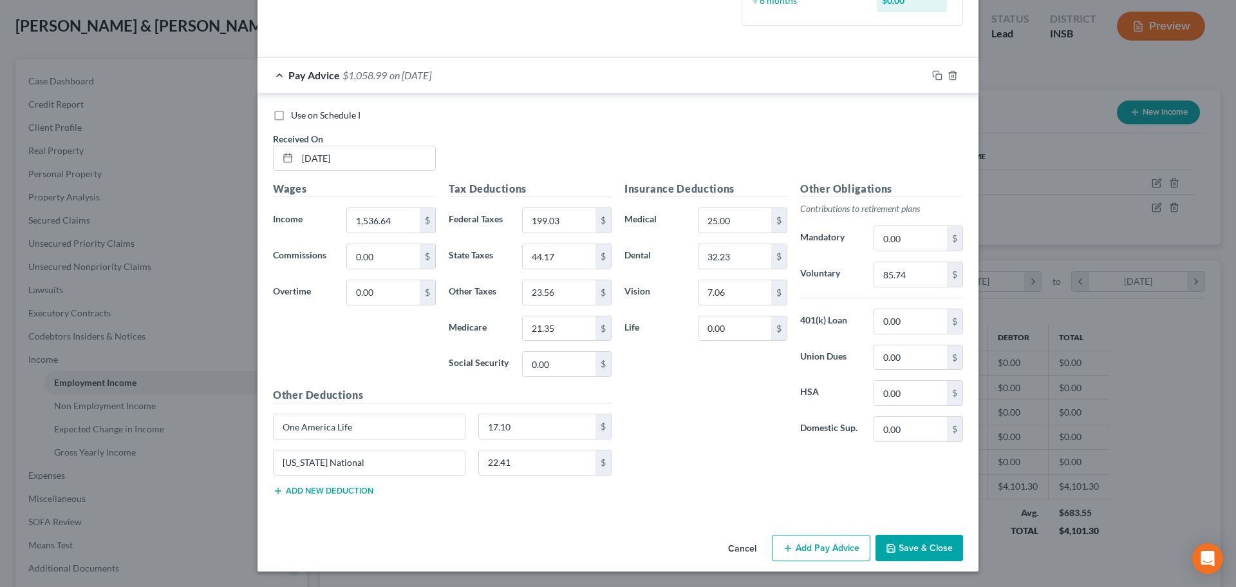
click at [810, 552] on button "Add Pay Advice" at bounding box center [821, 547] width 99 height 27
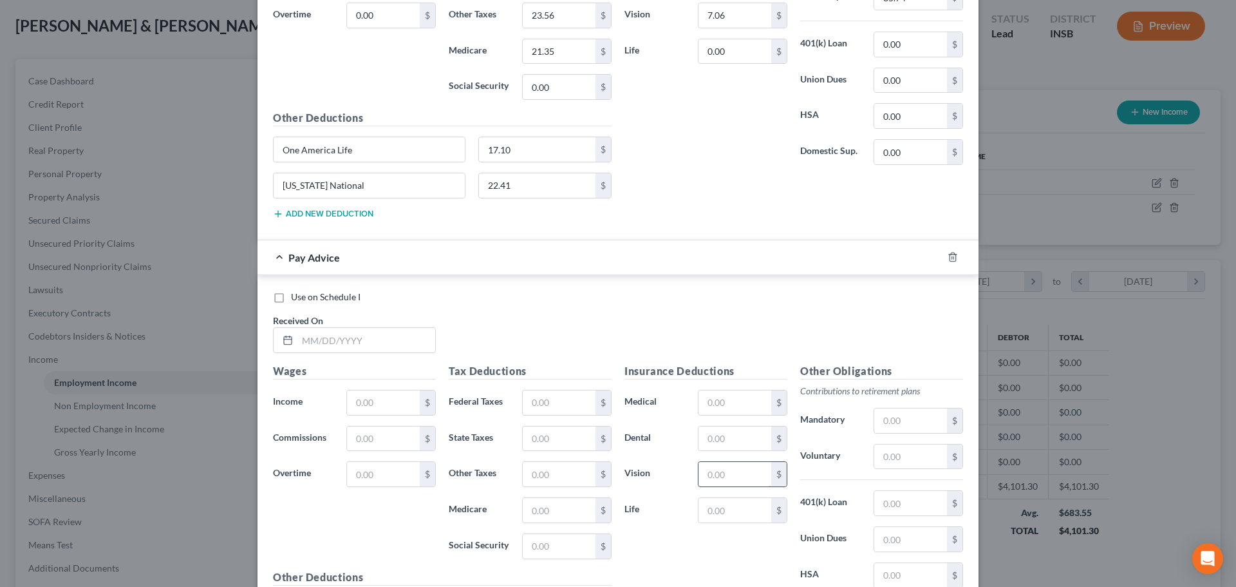
scroll to position [800, 0]
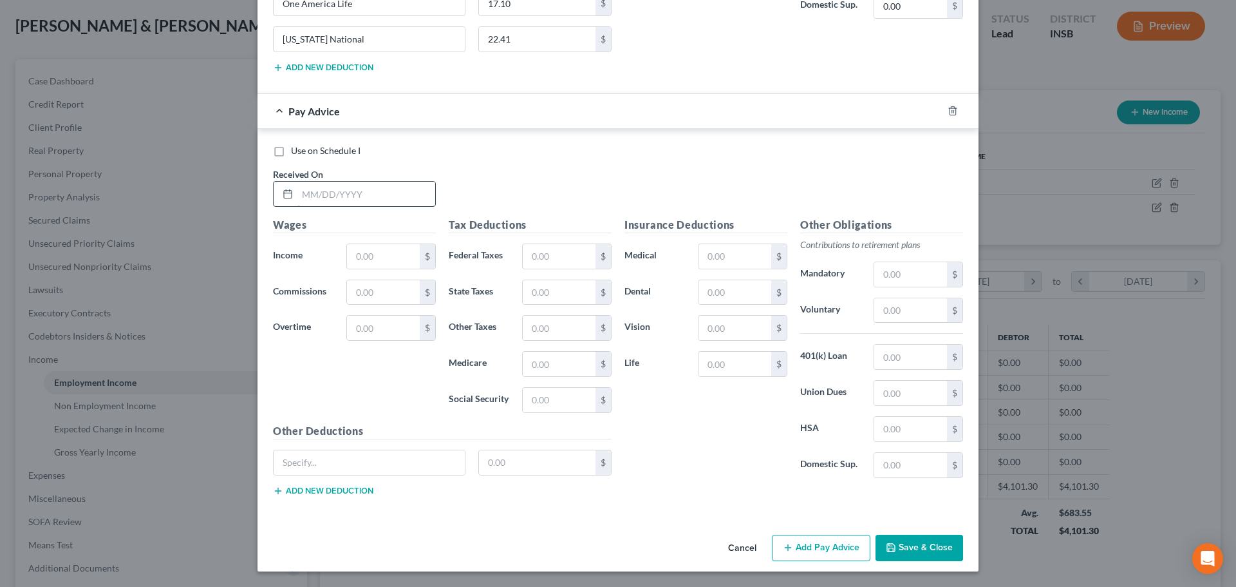
click at [350, 186] on input "text" at bounding box center [366, 194] width 138 height 24
type input "[DATE]"
click at [362, 250] on input "text" at bounding box center [383, 256] width 73 height 24
type input "1,536.64"
click at [530, 252] on input "text" at bounding box center [559, 256] width 73 height 24
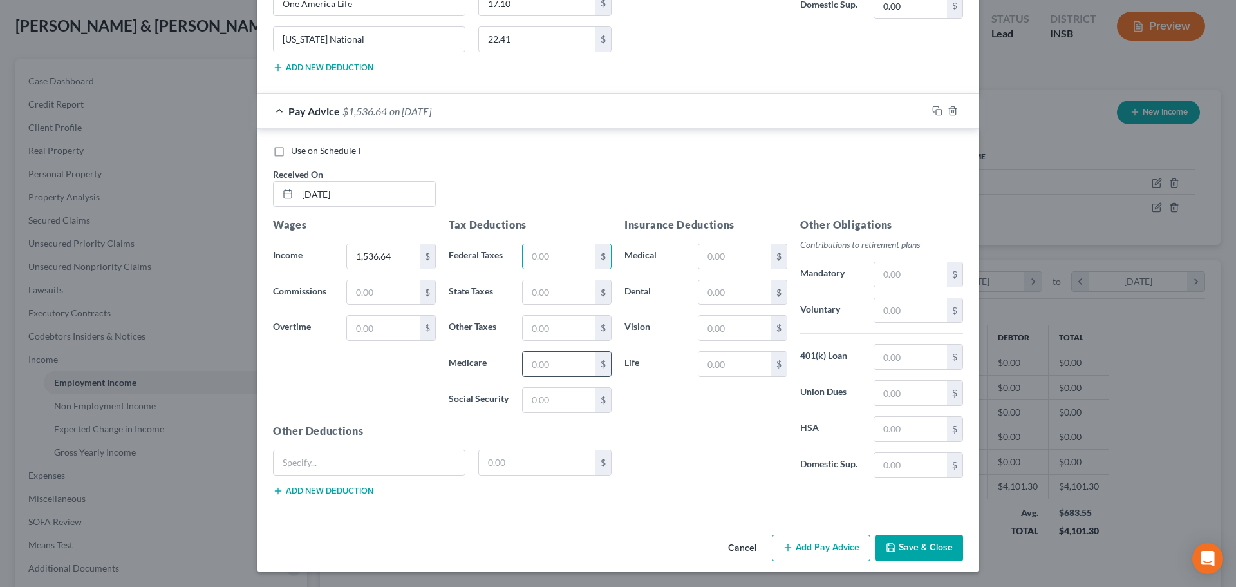
click at [525, 355] on input "text" at bounding box center [559, 364] width 73 height 24
type input "21.35"
click at [553, 271] on div "Tax Deductions Federal Taxes $ State Taxes $ Other Taxes $ Medicare 21.35 $ Soc…" at bounding box center [530, 320] width 176 height 206
click at [556, 260] on input "text" at bounding box center [559, 256] width 73 height 24
type input "199.03"
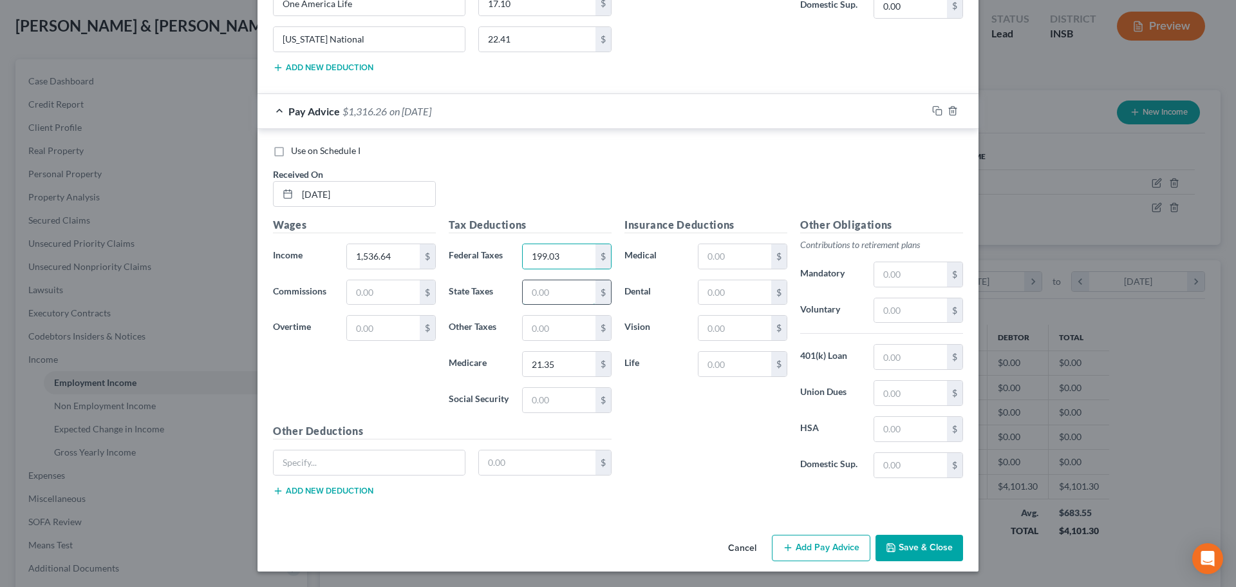
click at [549, 297] on input "text" at bounding box center [559, 292] width 73 height 24
type input "44.17"
click at [546, 334] on input "text" at bounding box center [559, 327] width 73 height 24
type input "23.56"
click at [731, 261] on input "text" at bounding box center [735, 256] width 73 height 24
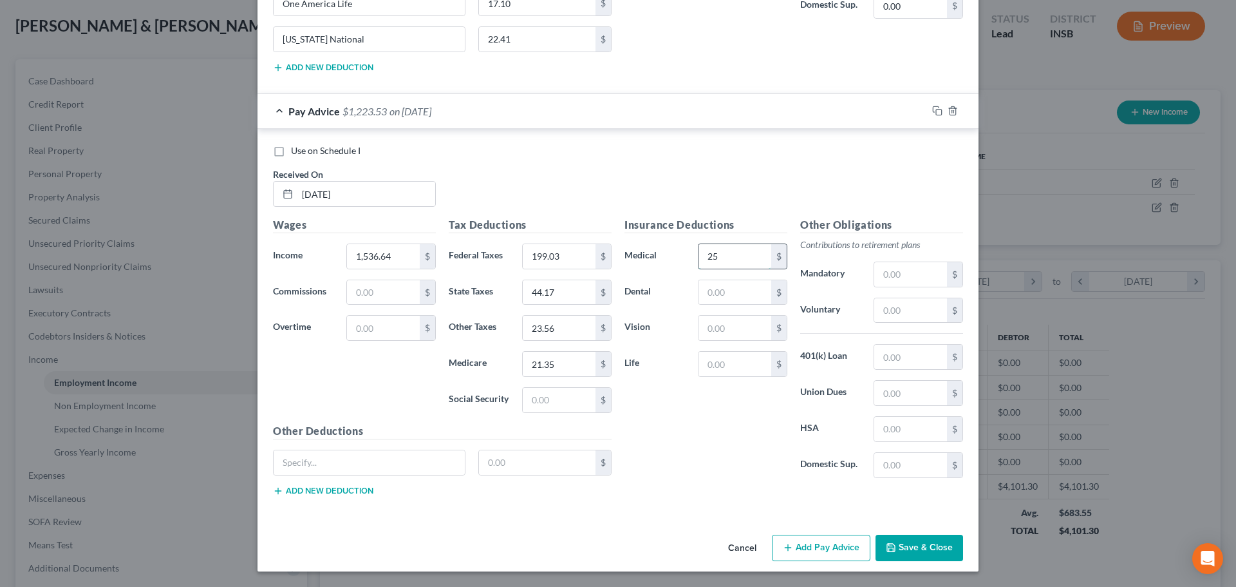
type input "25.00"
click at [711, 292] on input "text" at bounding box center [735, 292] width 73 height 24
type input "32.23"
click at [717, 332] on input "text" at bounding box center [735, 327] width 73 height 24
type input "7.06"
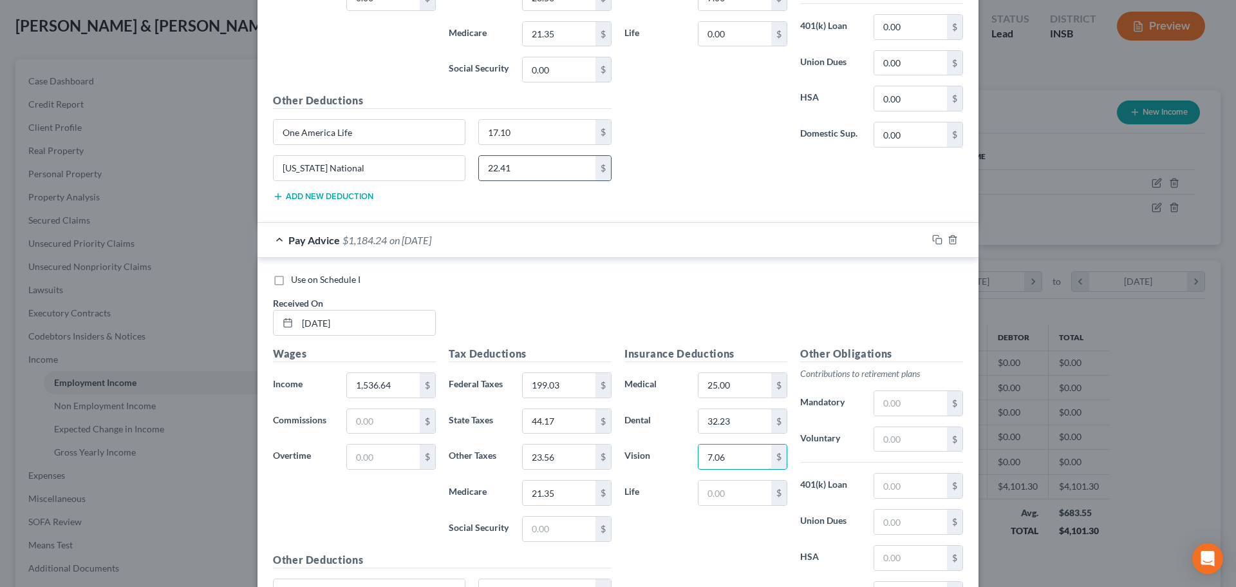
scroll to position [607, 0]
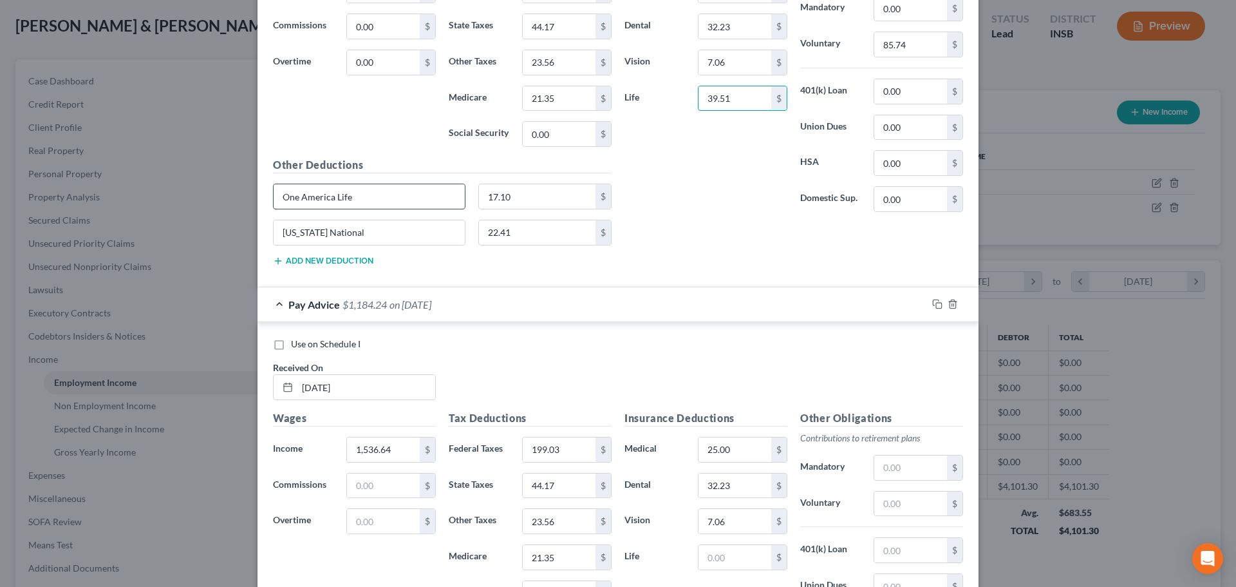
type input "39.51"
click at [368, 199] on input "One America Life" at bounding box center [369, 196] width 191 height 24
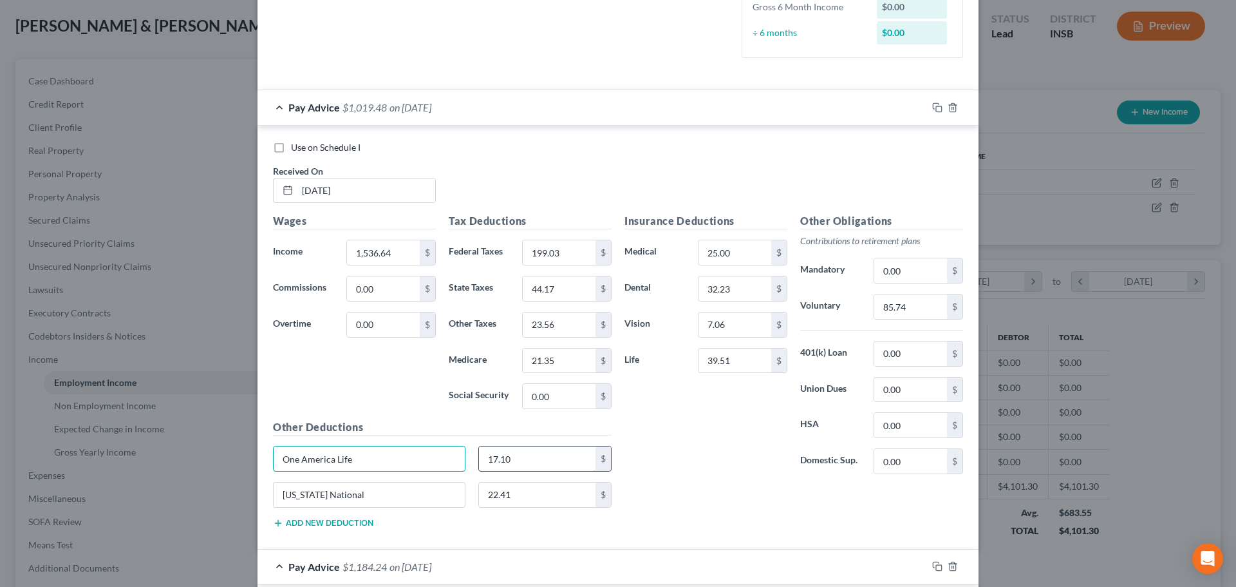
scroll to position [478, 0]
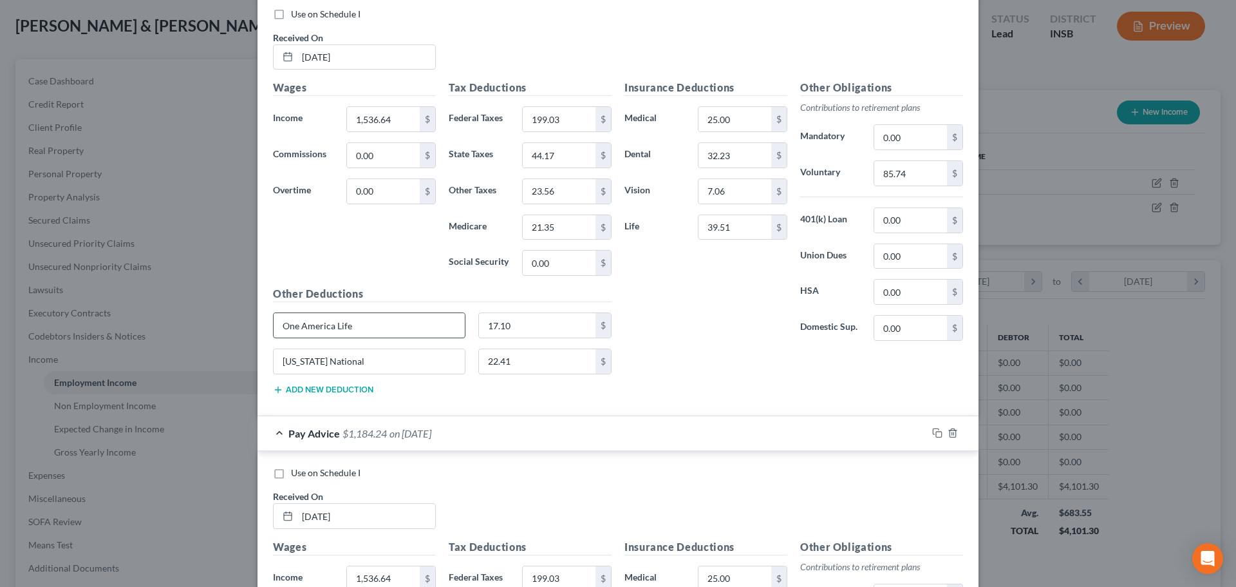
type input "One America Lif"
drag, startPoint x: 353, startPoint y: 326, endPoint x: 291, endPoint y: 340, distance: 63.4
click at [258, 333] on div "Use on Schedule I Received On * [DATE] Wages Income * 1,536.64 $ Commissions 0.…" at bounding box center [618, 204] width 721 height 424
drag, startPoint x: 425, startPoint y: 362, endPoint x: 367, endPoint y: 353, distance: 58.5
click at [187, 354] on div "Edit Income Source × Employment Type * Select Full or [DEMOGRAPHIC_DATA] Employ…" at bounding box center [618, 293] width 1236 height 587
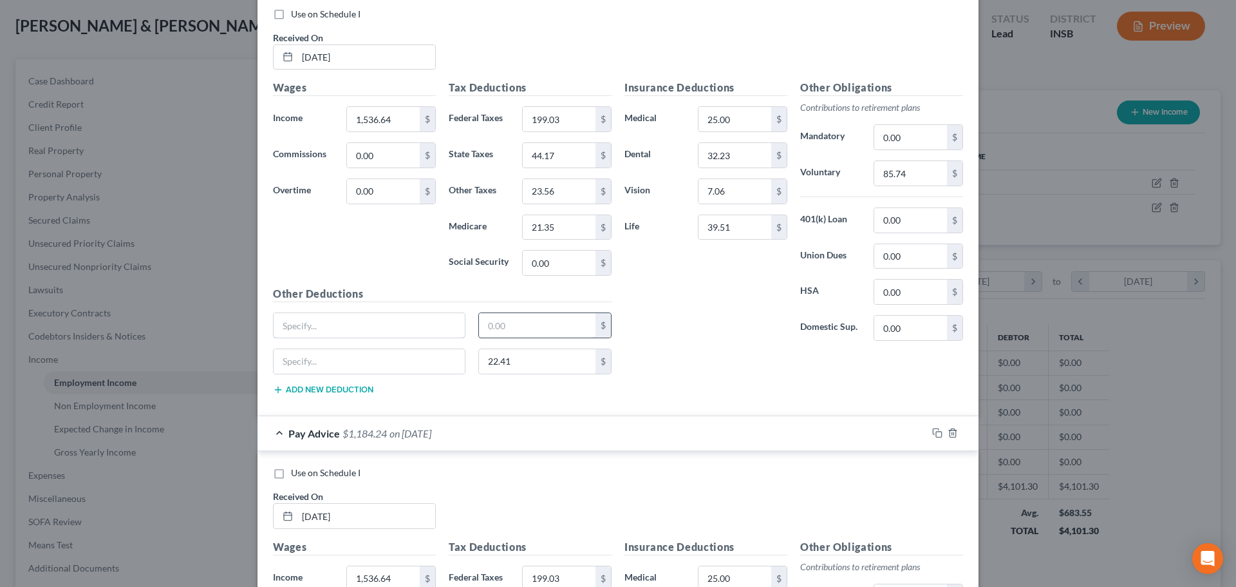
type input "17.10"
click at [531, 354] on input "22.41" at bounding box center [537, 361] width 117 height 24
click at [731, 372] on div "Insurance Deductions Medical 25.00 $ Dental 32.23 $ Vision 7.06 $ Life 39.51 $ …" at bounding box center [794, 242] width 352 height 324
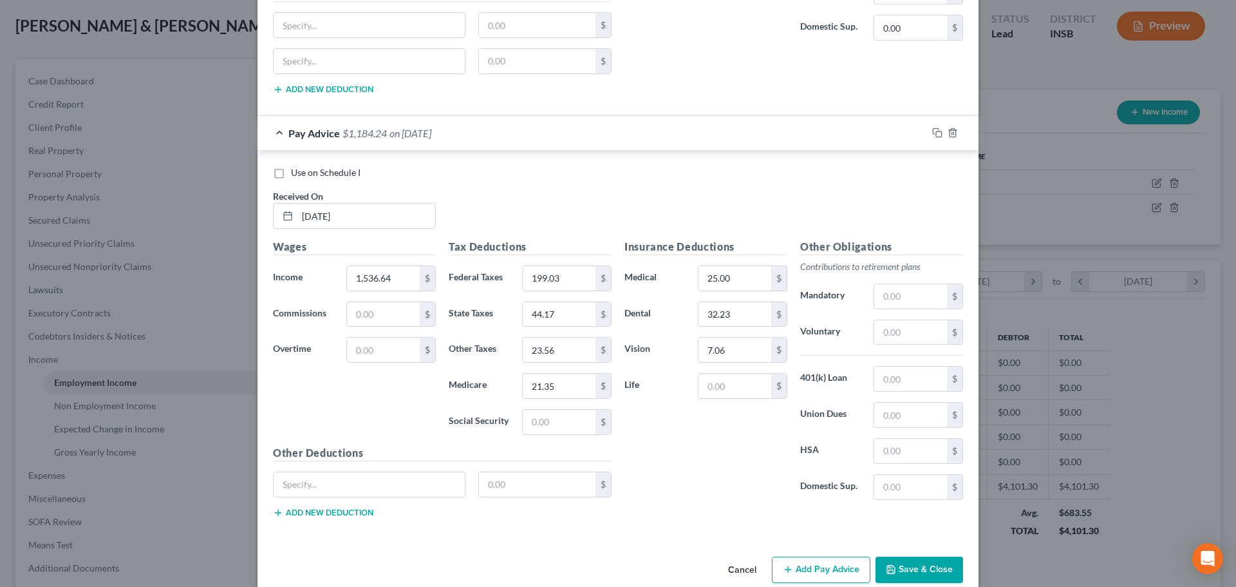
scroll to position [800, 0]
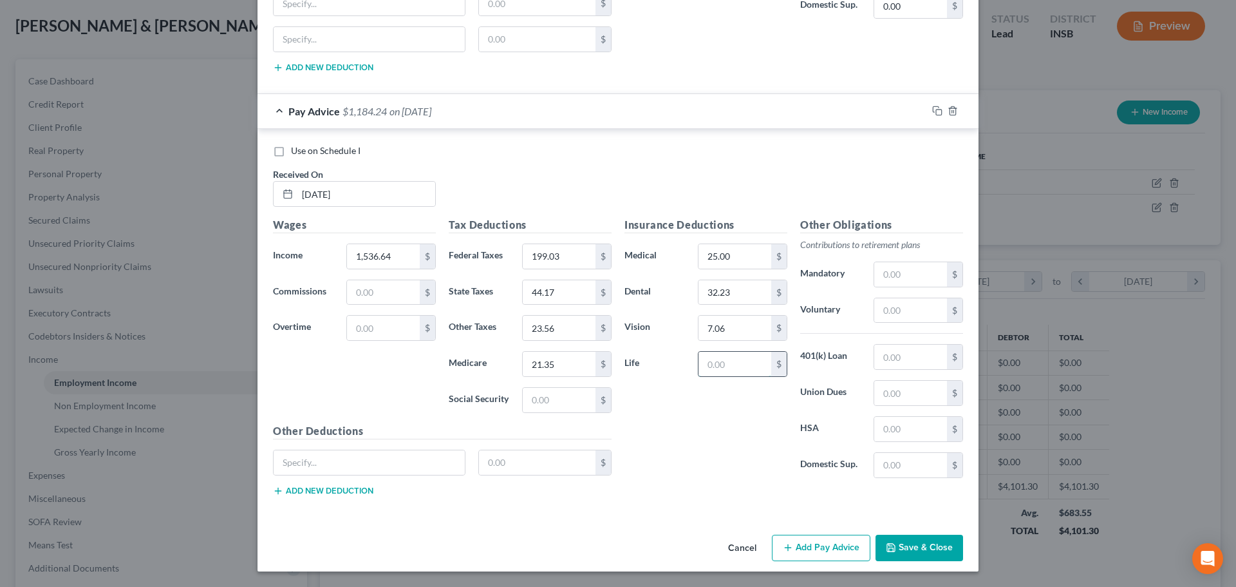
click at [733, 366] on input "text" at bounding box center [735, 364] width 73 height 24
type input "39.51"
click at [890, 312] on input "text" at bounding box center [910, 310] width 73 height 24
type input "85.74"
click at [921, 555] on button "Save & Close" at bounding box center [920, 547] width 88 height 27
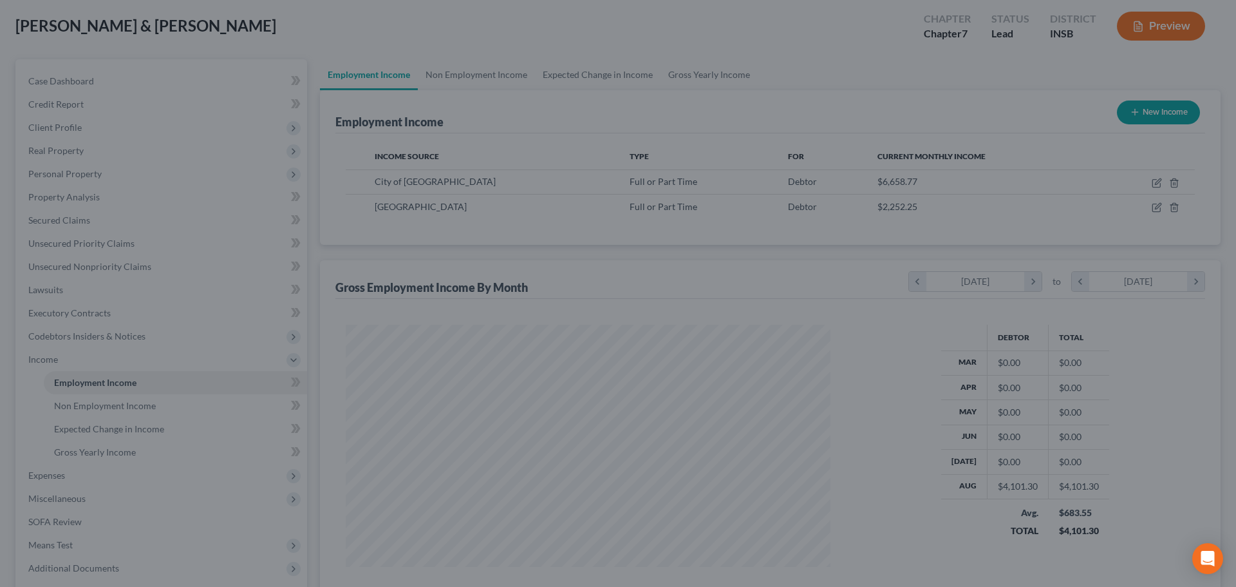
scroll to position [643608, 643343]
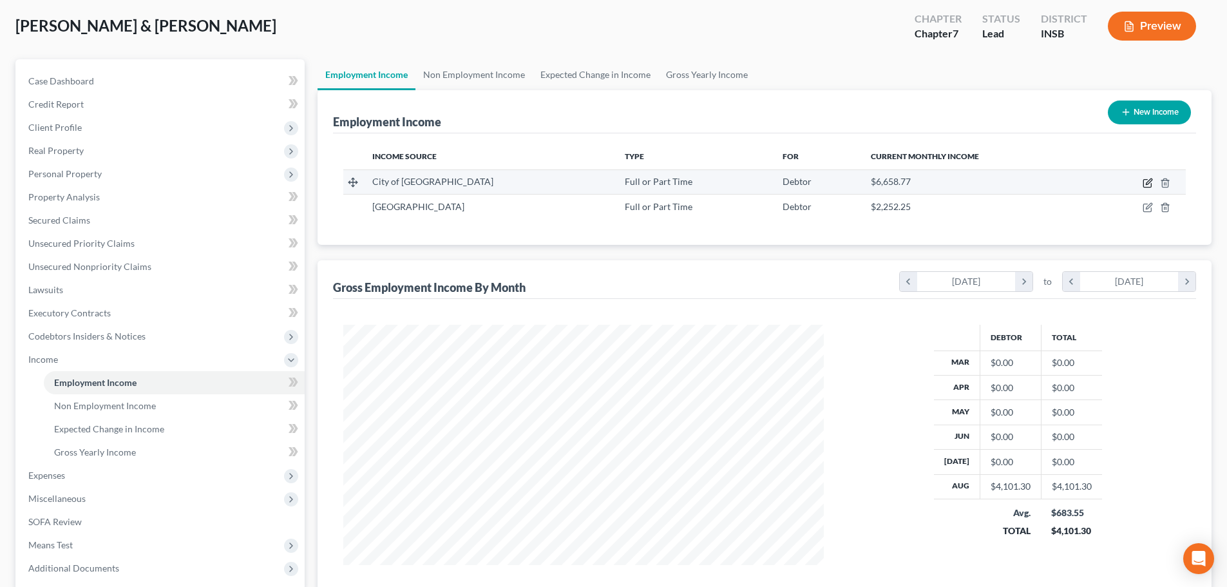
click at [1145, 178] on icon "button" at bounding box center [1147, 183] width 10 height 10
select select "0"
select select "15"
select select "3"
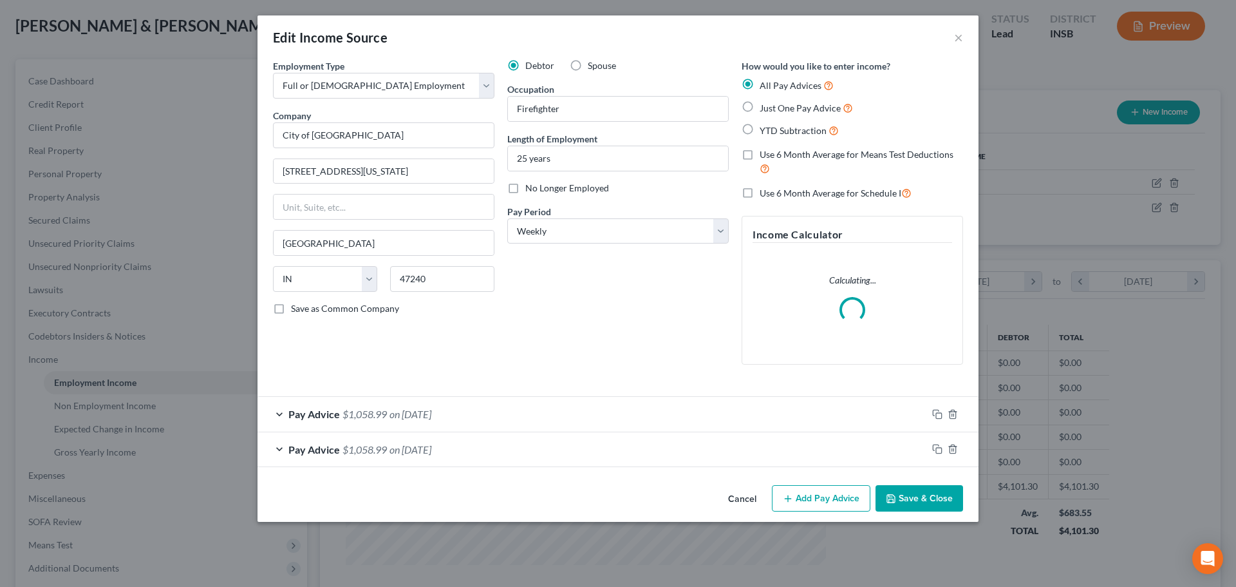
scroll to position [242, 511]
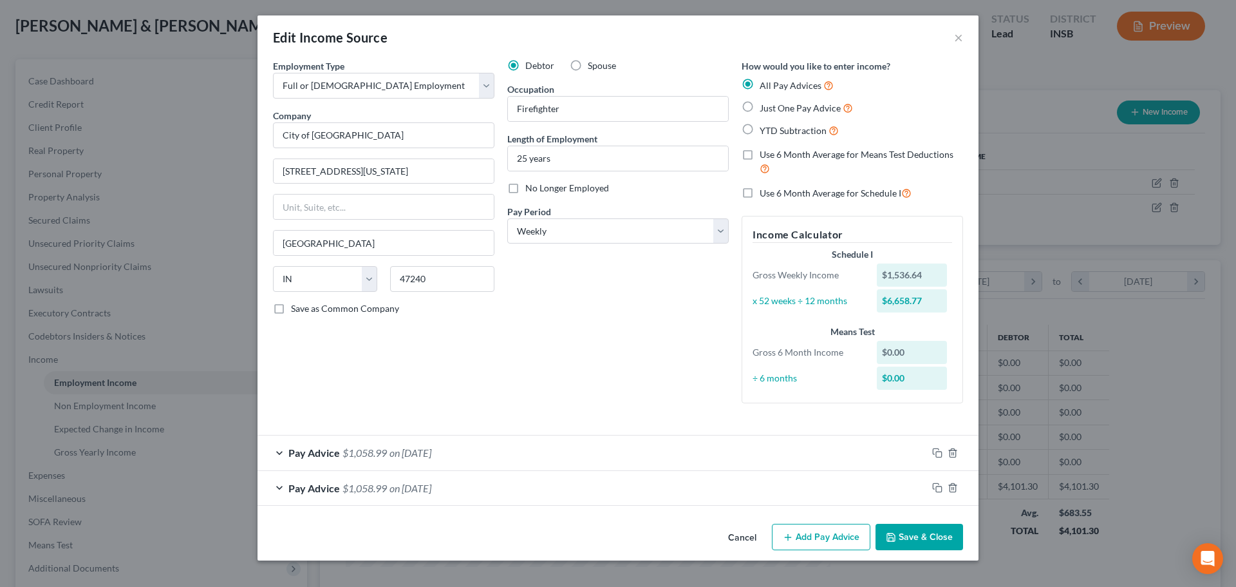
click at [829, 541] on button "Add Pay Advice" at bounding box center [821, 536] width 99 height 27
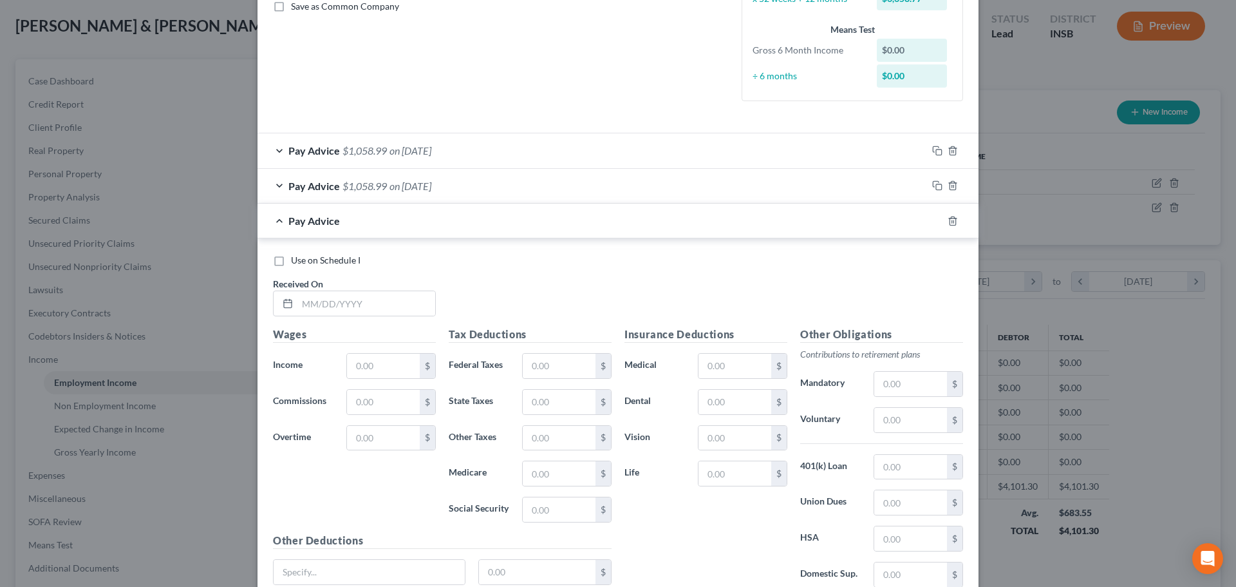
scroll to position [386, 0]
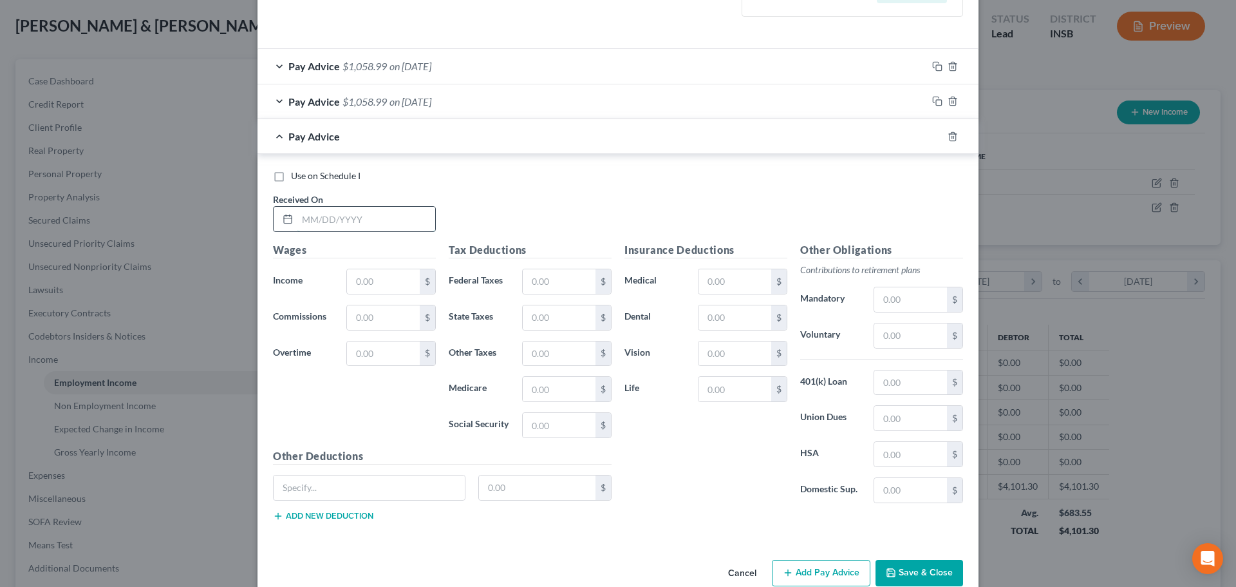
click at [340, 217] on input "text" at bounding box center [366, 219] width 138 height 24
type input "[DATE]"
click at [377, 280] on input "text" at bounding box center [383, 281] width 73 height 24
type input "1,536.64"
click at [541, 383] on input "text" at bounding box center [559, 389] width 73 height 24
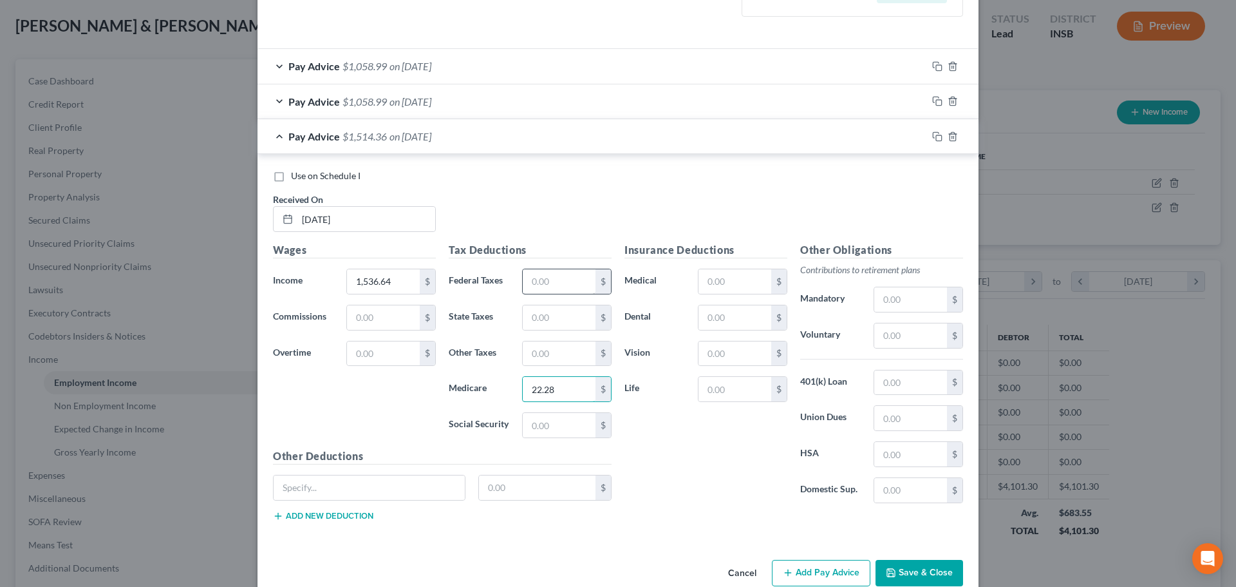
type input "22.28"
click at [545, 286] on input "text" at bounding box center [559, 281] width 73 height 24
type input "213.18"
click at [540, 317] on input "text" at bounding box center [559, 317] width 73 height 24
type input "46.10"
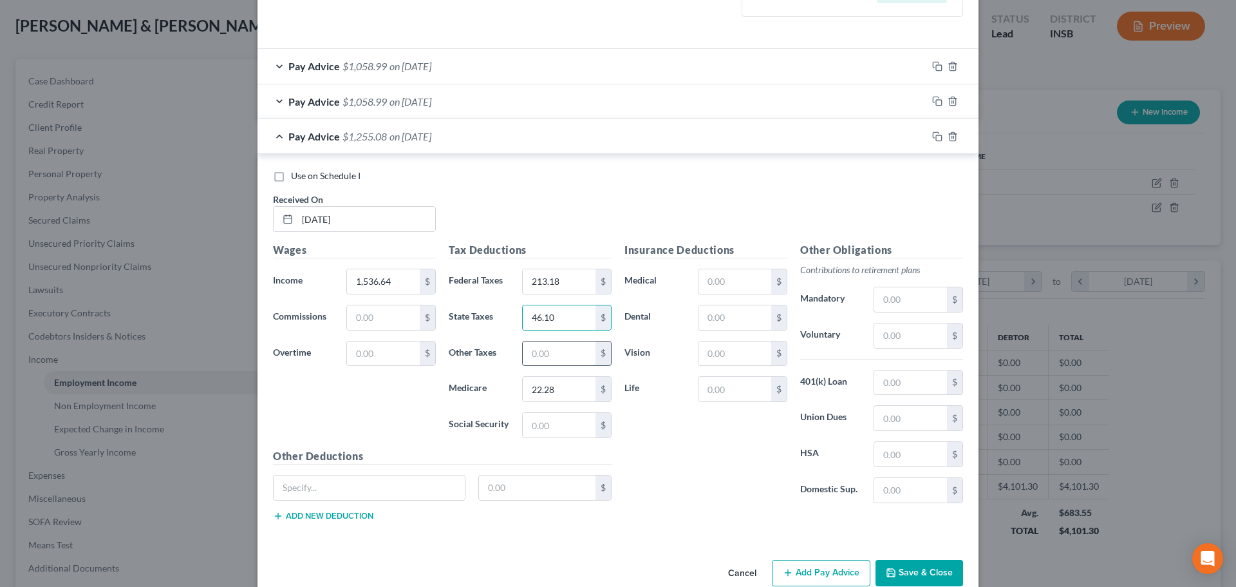
click at [546, 355] on input "text" at bounding box center [559, 353] width 73 height 24
type input "24.59"
click at [898, 330] on input "text" at bounding box center [910, 335] width 73 height 24
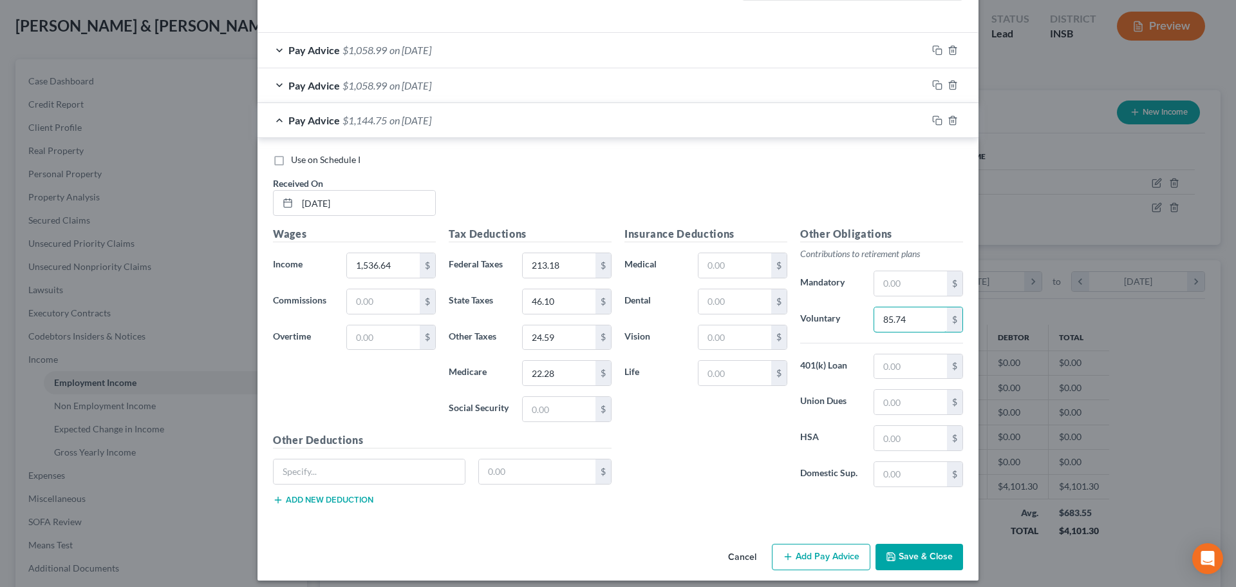
scroll to position [411, 0]
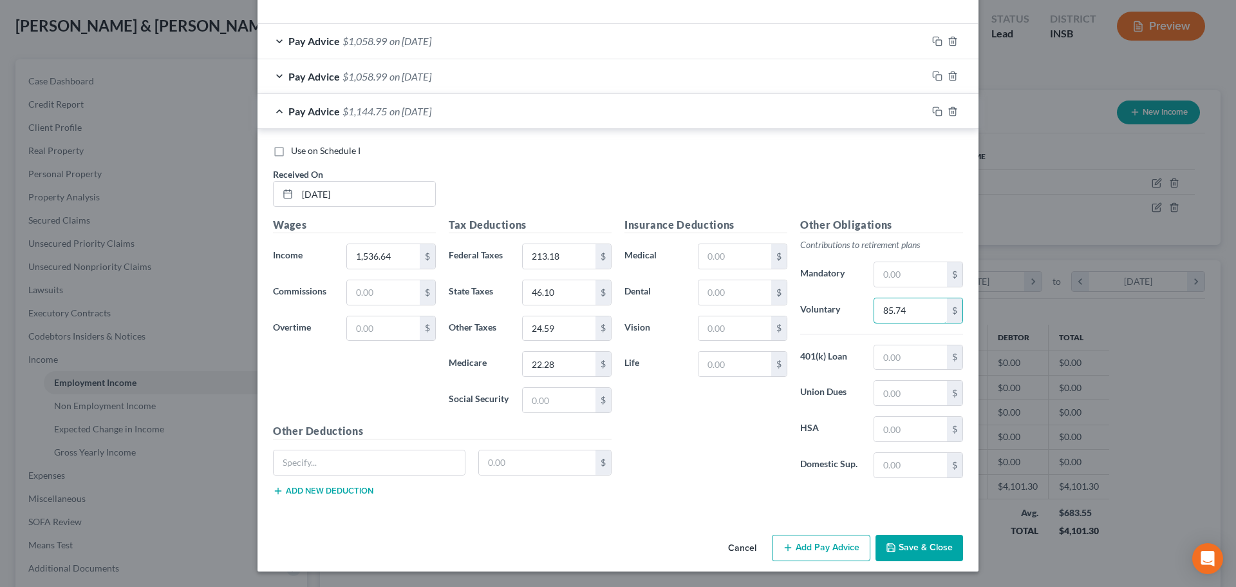
type input "85.74"
click at [820, 545] on button "Add Pay Advice" at bounding box center [821, 547] width 99 height 27
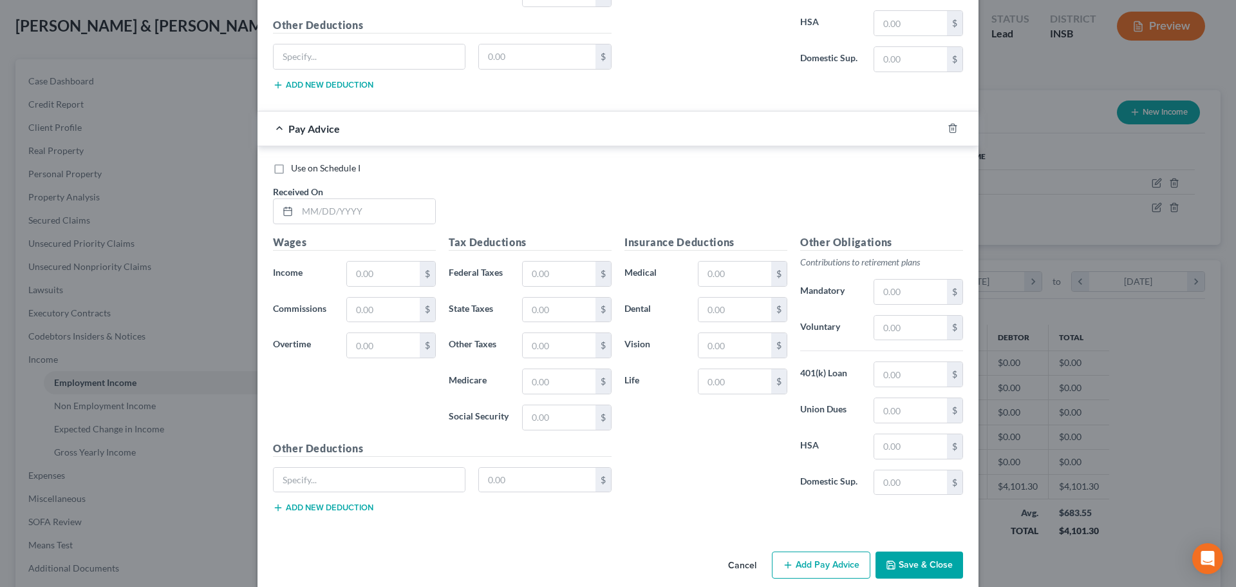
scroll to position [834, 0]
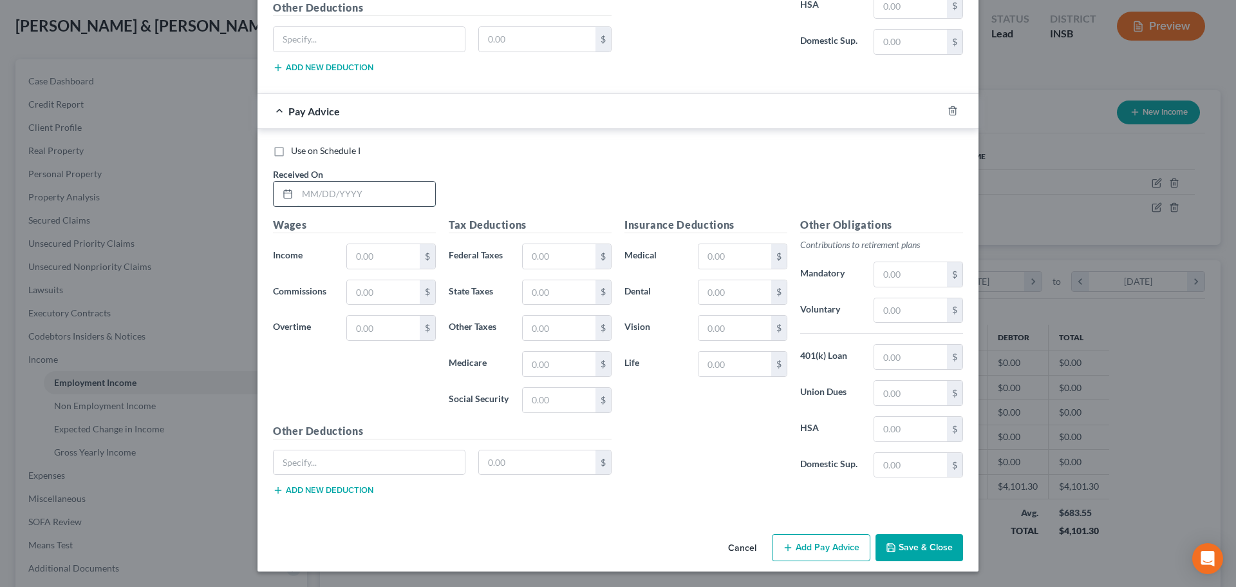
drag, startPoint x: 350, startPoint y: 191, endPoint x: 352, endPoint y: 204, distance: 13.1
click at [350, 191] on input "text" at bounding box center [366, 194] width 138 height 24
type input "[DATE]"
drag, startPoint x: 365, startPoint y: 238, endPoint x: 352, endPoint y: 254, distance: 21.1
click at [352, 252] on div "Wages Income * $ Commissions $ Overtime $" at bounding box center [355, 320] width 176 height 206
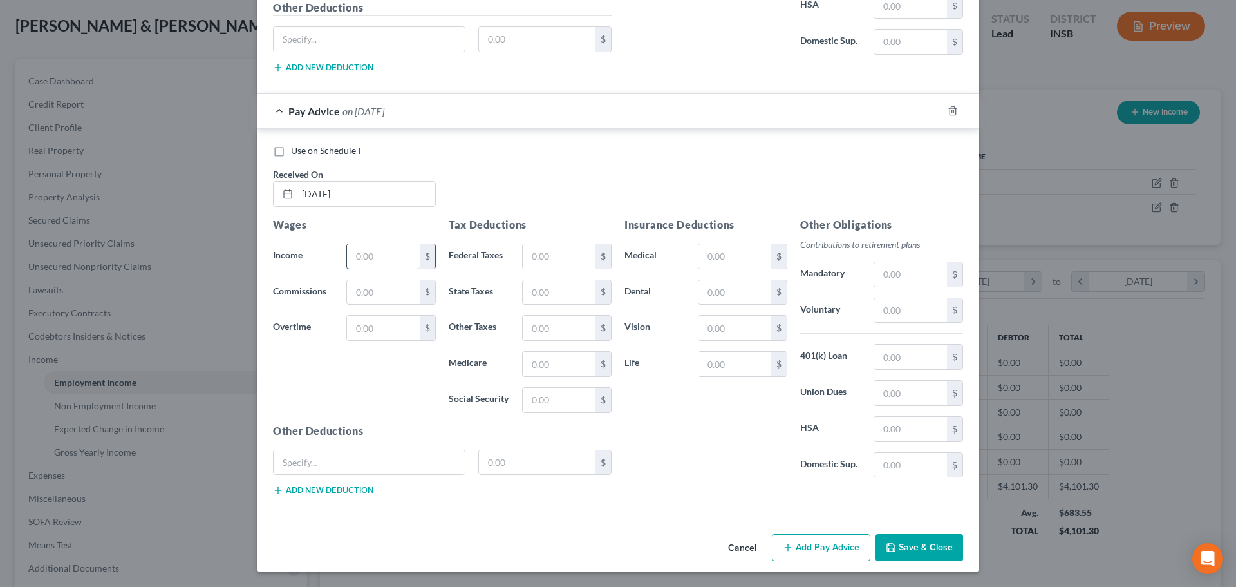
click at [352, 255] on input "text" at bounding box center [383, 256] width 73 height 24
type input "1,536.64"
click at [576, 260] on input "text" at bounding box center [559, 256] width 73 height 24
type input "199.04"
click at [551, 294] on input "text" at bounding box center [559, 292] width 73 height 24
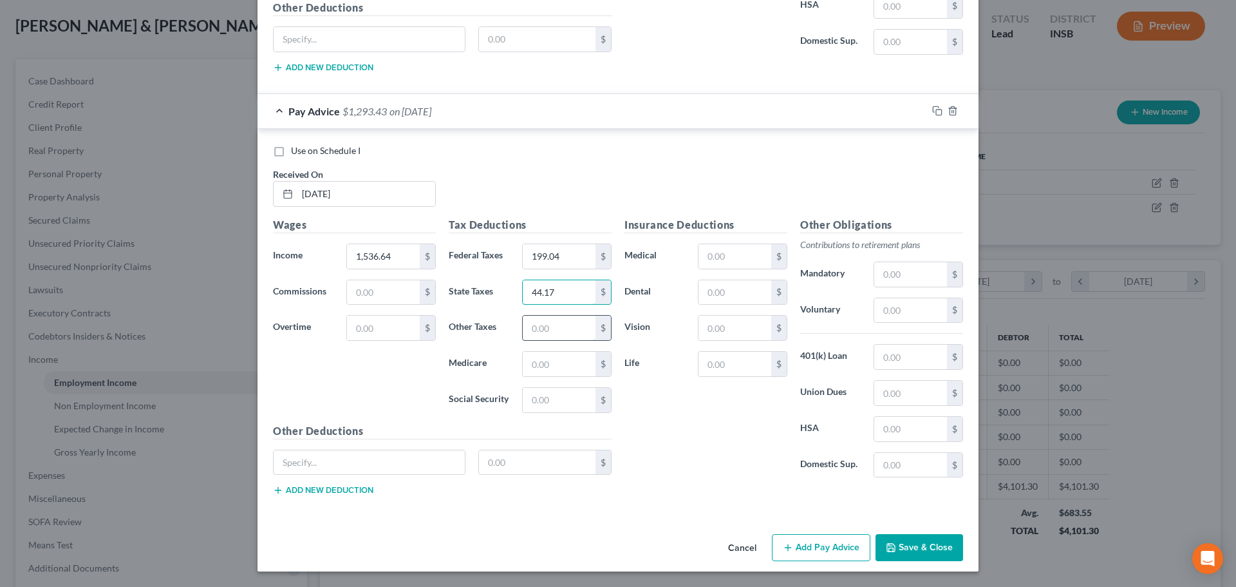
type input "44.17"
click at [549, 330] on input "text" at bounding box center [559, 327] width 73 height 24
type input "23.56"
click at [551, 361] on input "text" at bounding box center [559, 364] width 73 height 24
type input "21.35"
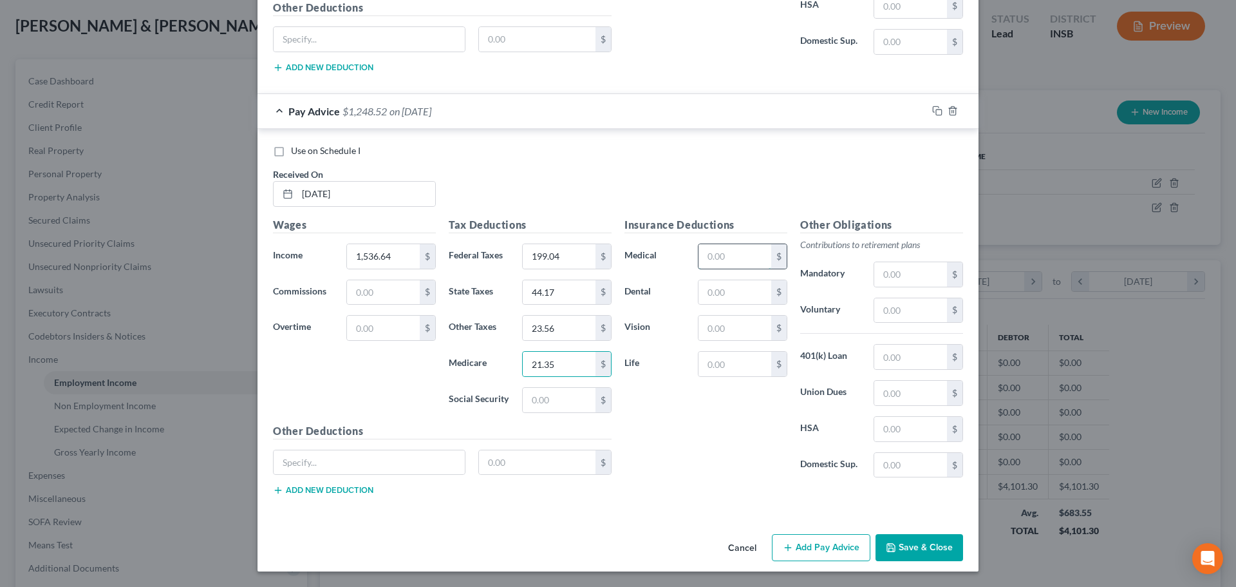
click at [733, 267] on input "text" at bounding box center [735, 256] width 73 height 24
type input "25.00"
click at [748, 294] on input "text" at bounding box center [735, 292] width 73 height 24
type input "32.23"
click at [731, 330] on input "text" at bounding box center [735, 327] width 73 height 24
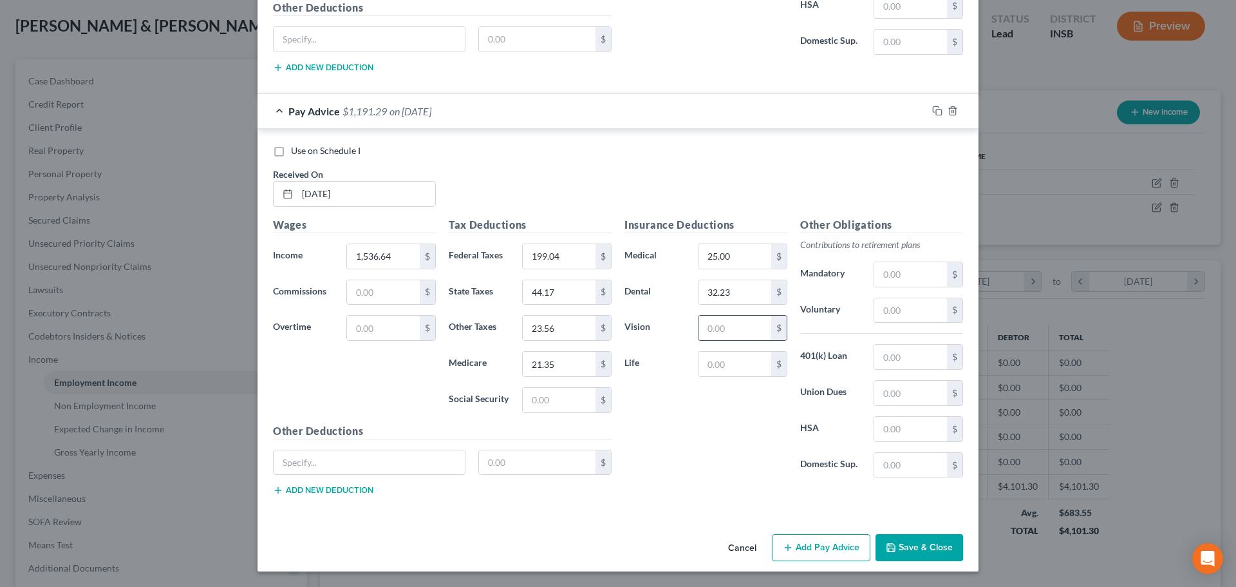
type input "7.06"
click at [719, 366] on input "text" at bounding box center [735, 364] width 73 height 24
type input "39.51"
click at [744, 366] on input "39.51" at bounding box center [735, 364] width 73 height 24
click at [890, 310] on input "text" at bounding box center [910, 310] width 73 height 24
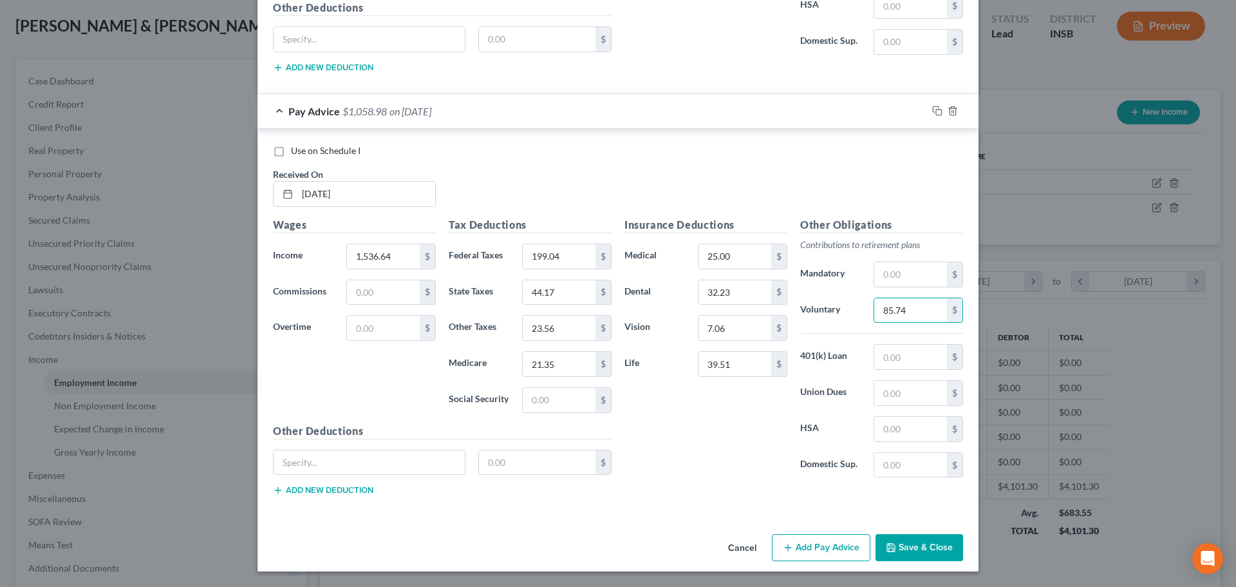
type input "85.74"
click at [705, 475] on div "Insurance Deductions Medical 25.00 $ Dental 32.23 $ Vision 7.06 $ Life 39.51 $" at bounding box center [706, 352] width 176 height 271
click at [805, 543] on button "Add Pay Advice" at bounding box center [821, 547] width 99 height 27
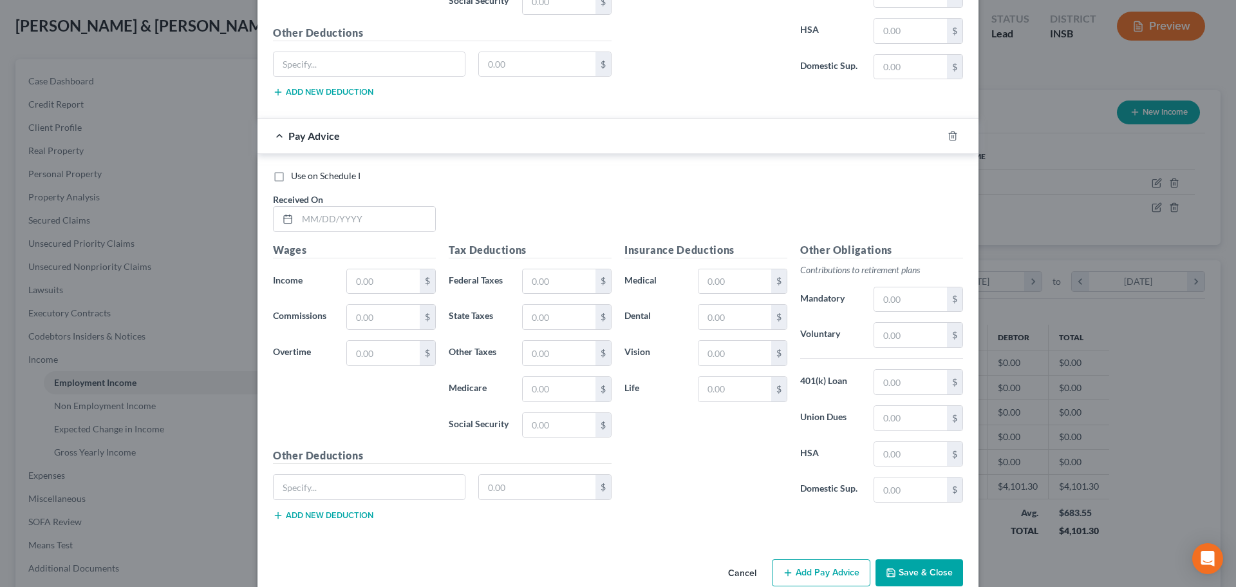
scroll to position [1257, 0]
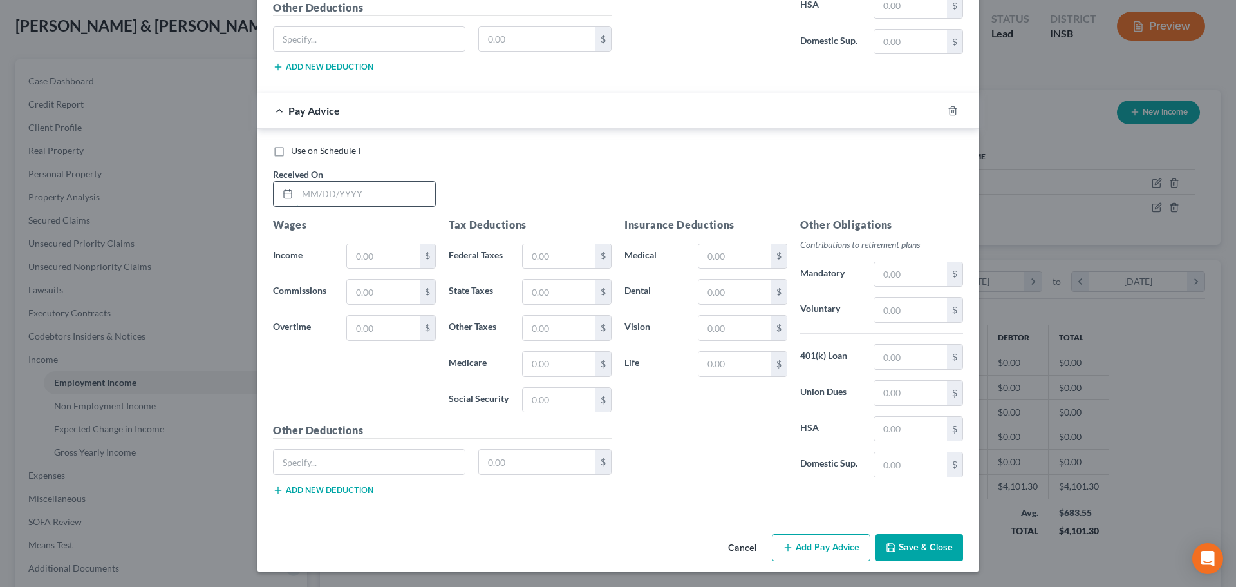
click at [343, 201] on input "text" at bounding box center [366, 194] width 138 height 24
type input "08/15/225"
click at [377, 261] on input "text" at bounding box center [383, 256] width 73 height 24
type input "1,536.64"
click at [545, 263] on input "text" at bounding box center [559, 256] width 73 height 24
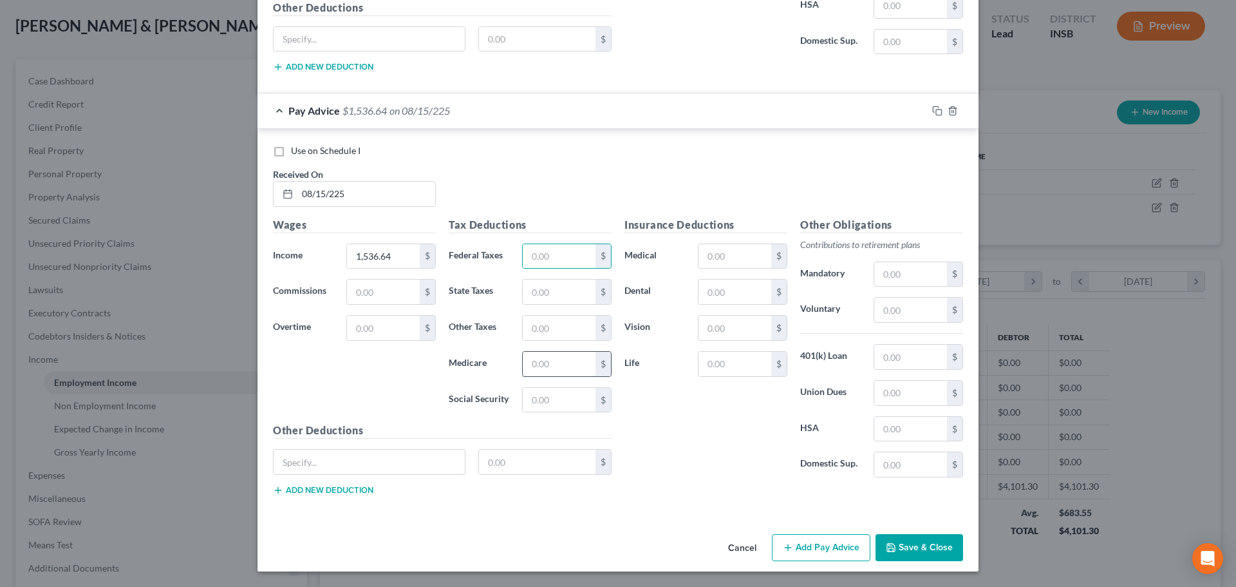
click at [525, 359] on input "text" at bounding box center [559, 364] width 73 height 24
type input "21.35"
click at [549, 264] on input "text" at bounding box center [559, 256] width 73 height 24
type input "199.03"
click at [562, 304] on input "text" at bounding box center [559, 291] width 73 height 24
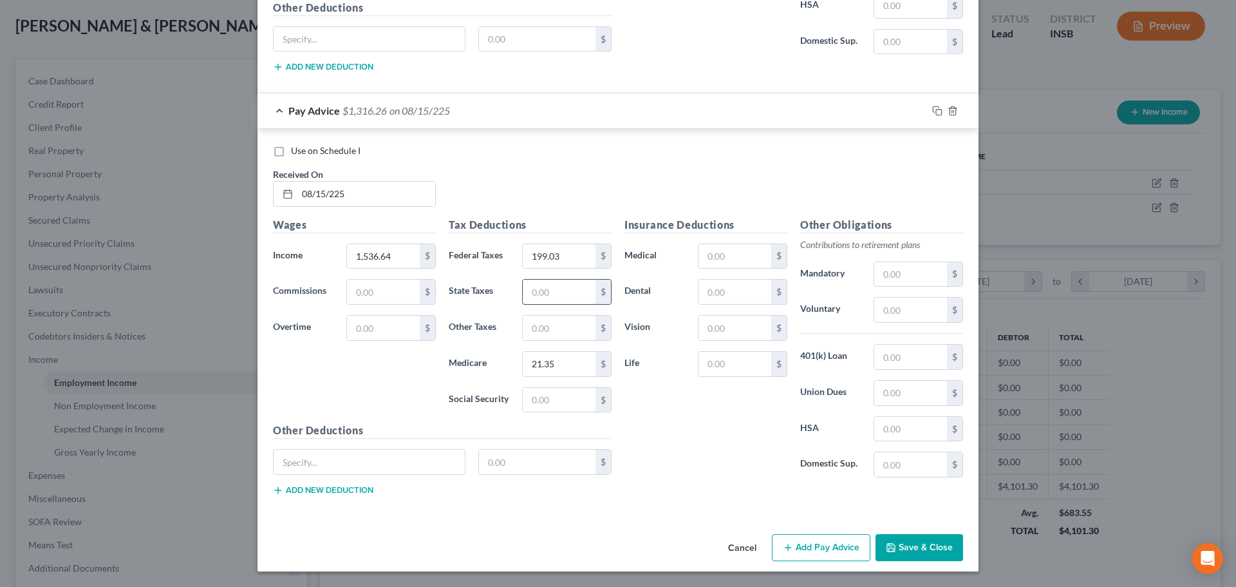
click at [544, 292] on input "text" at bounding box center [559, 291] width 73 height 24
type input "44.71"
click at [547, 321] on input "text" at bounding box center [559, 327] width 73 height 24
type input "23.56"
drag, startPoint x: 668, startPoint y: 470, endPoint x: 657, endPoint y: 487, distance: 20.0
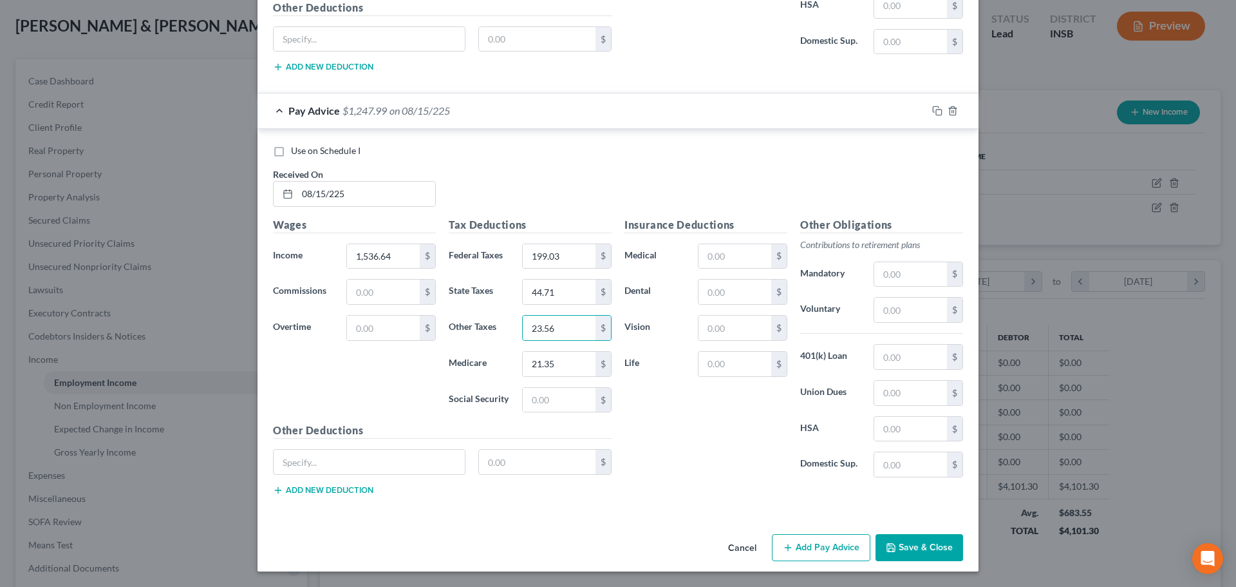
click at [668, 469] on div "Insurance Deductions Medical $ Dental $ Vision $ Life $" at bounding box center [706, 352] width 176 height 271
click at [731, 260] on input "text" at bounding box center [735, 256] width 73 height 24
type input "25.00"
click at [720, 287] on input "text" at bounding box center [735, 291] width 73 height 24
type input "32.23"
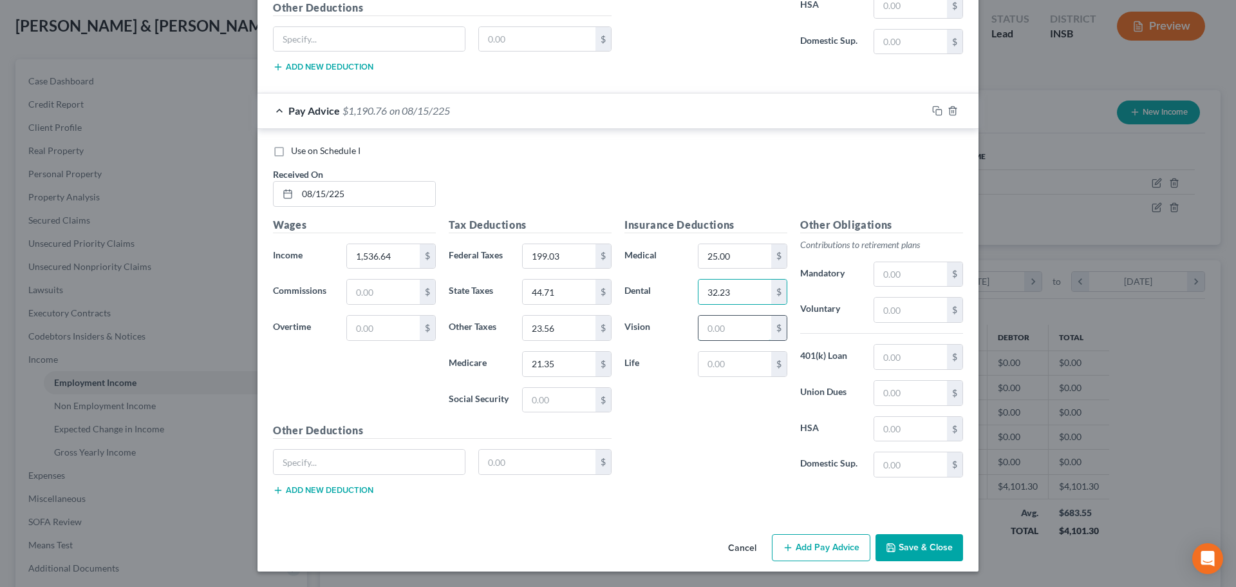
click at [715, 325] on input "text" at bounding box center [735, 327] width 73 height 24
type input "7.06"
drag, startPoint x: 724, startPoint y: 359, endPoint x: 732, endPoint y: 370, distance: 13.8
click at [724, 359] on input "text" at bounding box center [735, 364] width 73 height 24
type input "39.51"
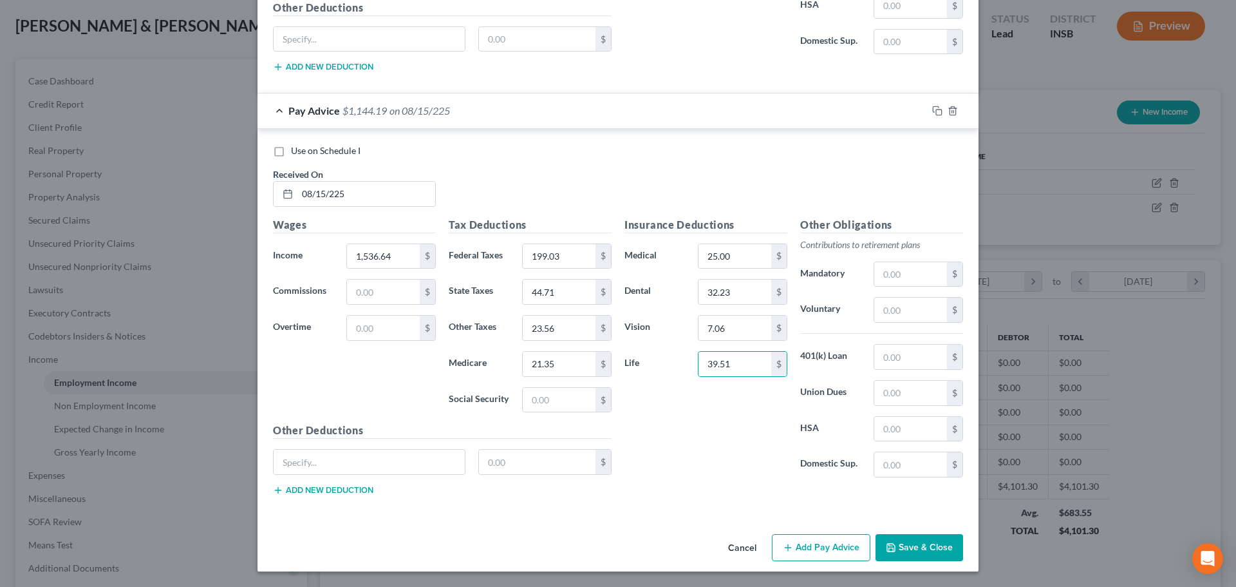
click at [708, 457] on div "Insurance Deductions Medical 25.00 $ Dental 32.23 $ Vision 7.06 $ Life 39.51 $" at bounding box center [706, 352] width 176 height 271
click at [890, 315] on input "text" at bounding box center [910, 309] width 73 height 24
type input "85.74"
click at [673, 493] on div "Insurance Deductions Medical 25.00 $ Dental 32.23 $ Vision 7.06 $ Life 39.51 $ …" at bounding box center [794, 361] width 352 height 289
click at [738, 296] on input "32.23" at bounding box center [735, 291] width 73 height 24
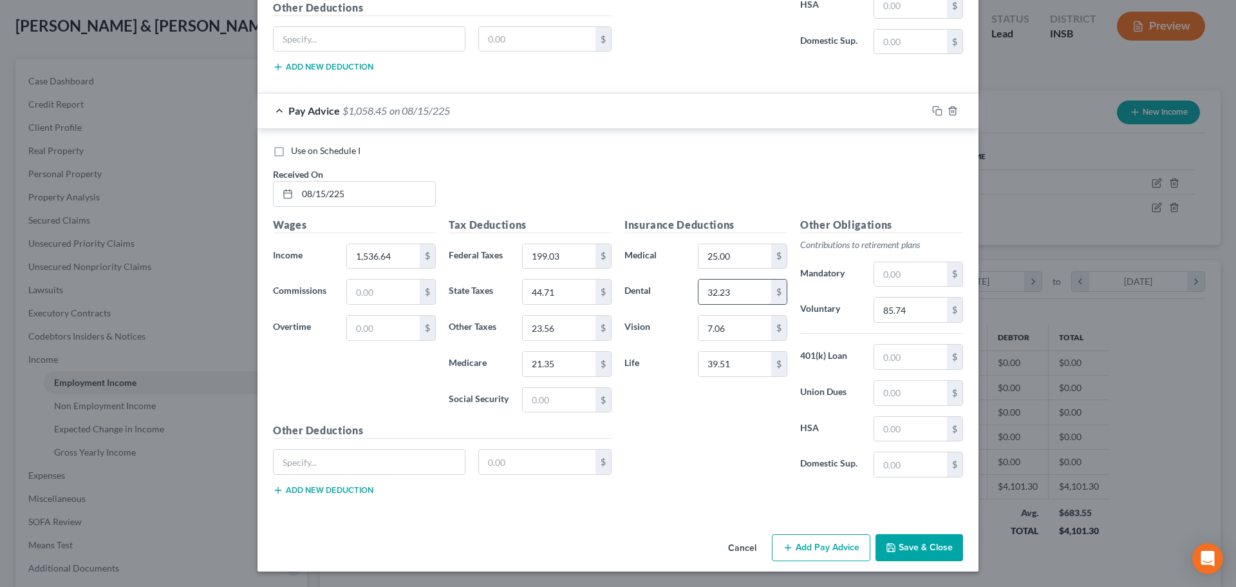
click at [738, 296] on input "32.23" at bounding box center [735, 291] width 73 height 24
click at [737, 290] on input "32.23" at bounding box center [735, 291] width 73 height 24
type input "32.24"
click at [560, 364] on input "21.35" at bounding box center [559, 364] width 73 height 24
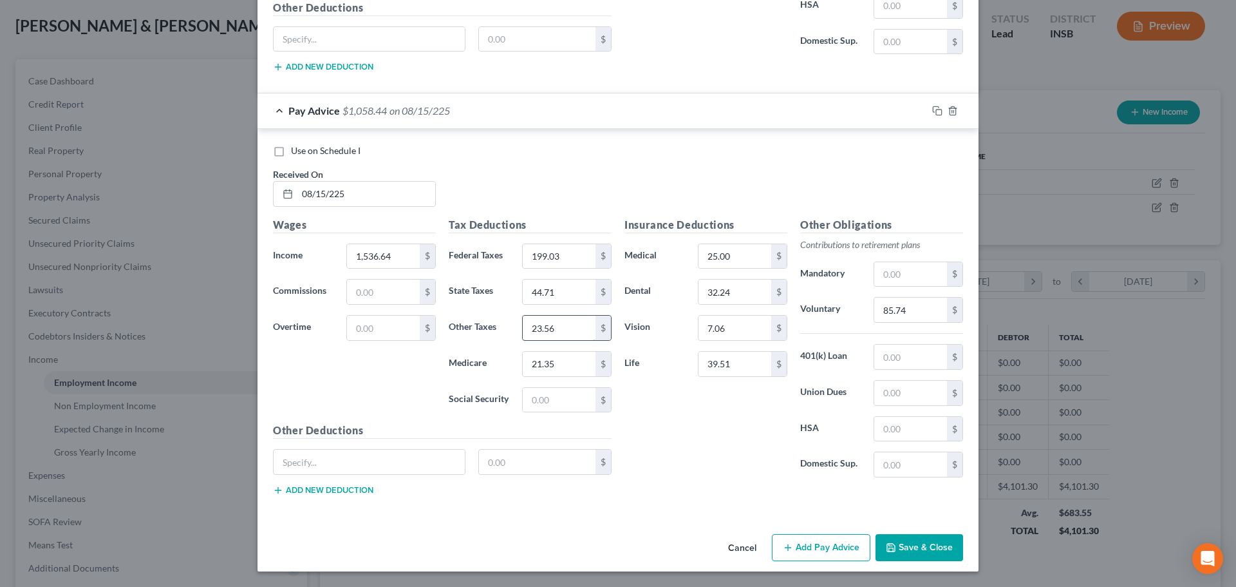
click at [563, 326] on input "23.56" at bounding box center [559, 327] width 73 height 24
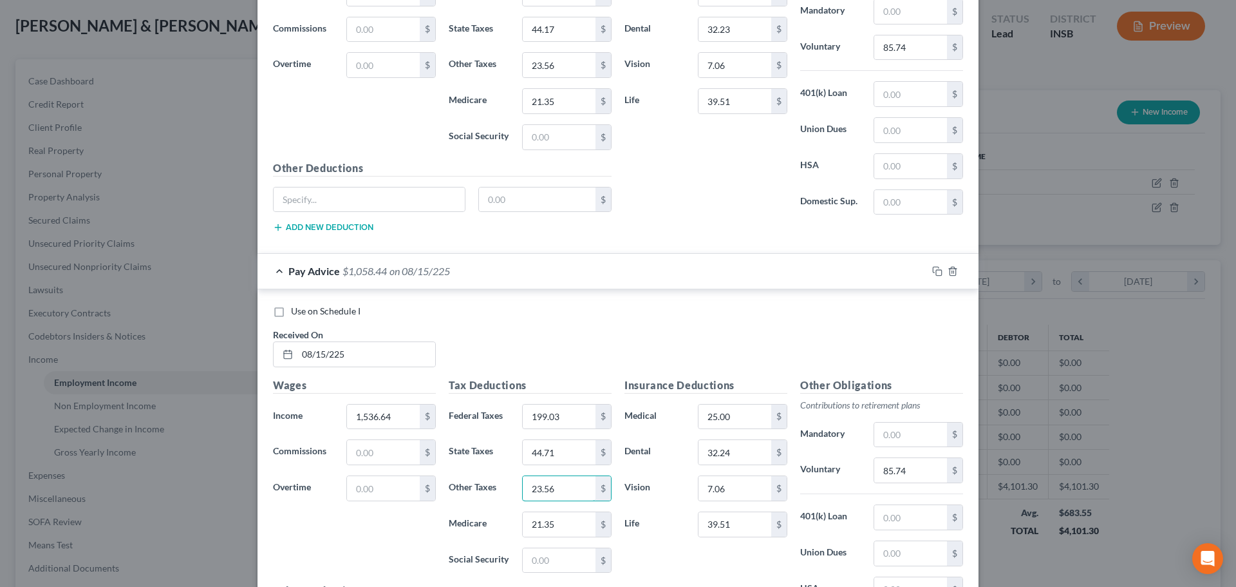
scroll to position [1129, 0]
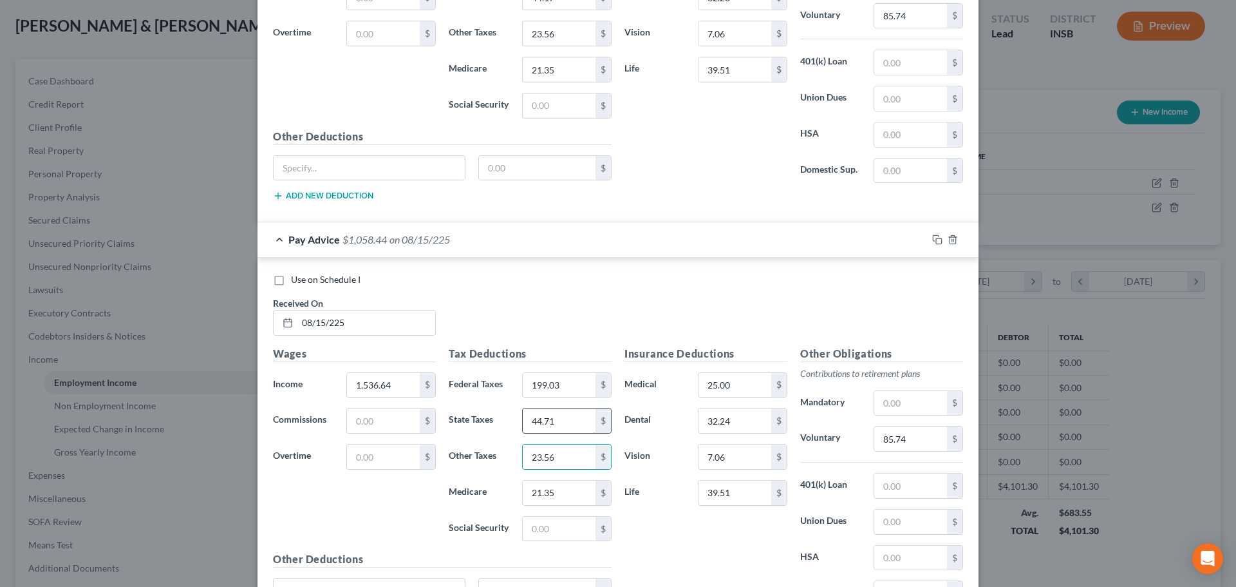
click at [569, 415] on input "44.71" at bounding box center [559, 420] width 73 height 24
click at [570, 413] on input "44.71" at bounding box center [559, 420] width 73 height 24
click at [571, 423] on input "44.71" at bounding box center [559, 420] width 73 height 24
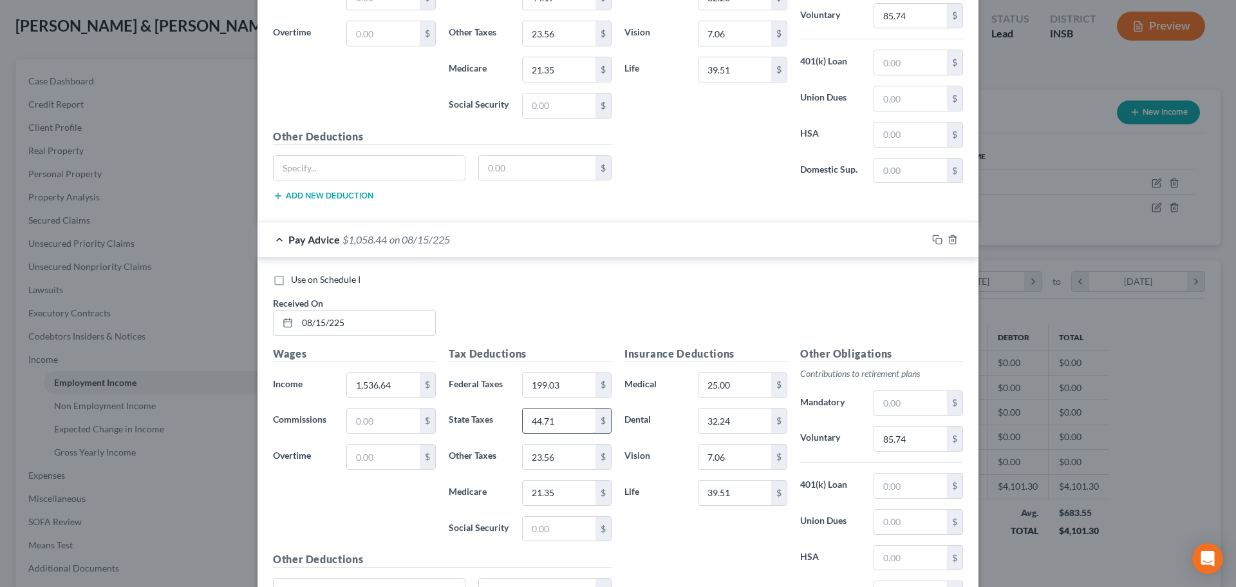
click at [571, 423] on input "44.71" at bounding box center [559, 420] width 73 height 24
click at [552, 426] on input "44.71" at bounding box center [559, 420] width 73 height 24
type input "44.17"
drag, startPoint x: 537, startPoint y: 310, endPoint x: 599, endPoint y: 324, distance: 63.9
click at [537, 308] on div "Use on Schedule I Received On * 08/15/225" at bounding box center [618, 309] width 703 height 73
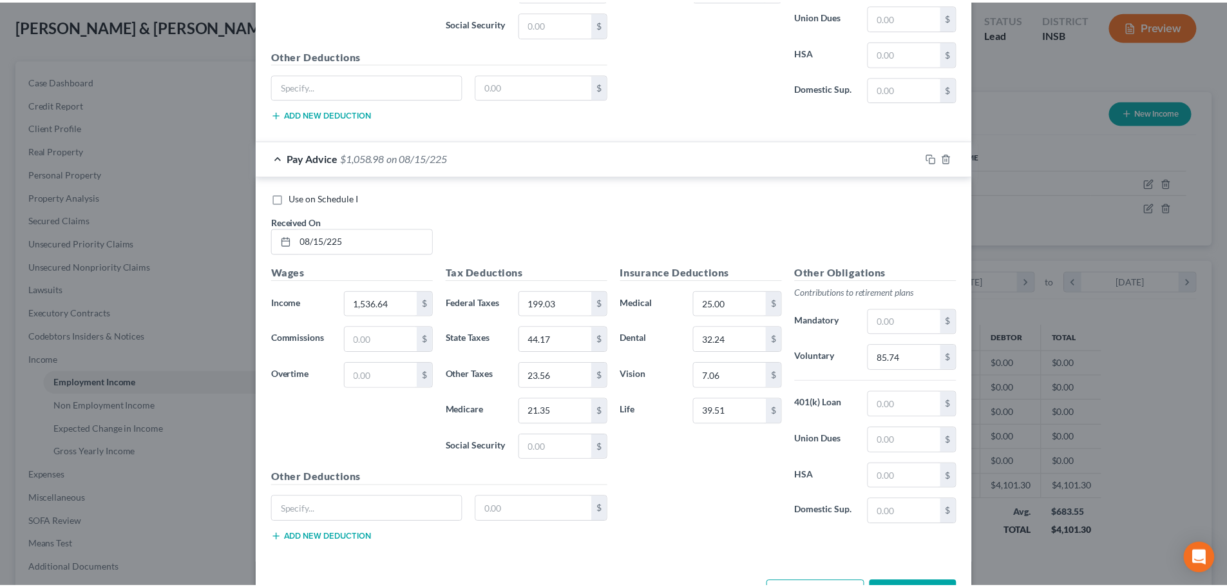
scroll to position [1257, 0]
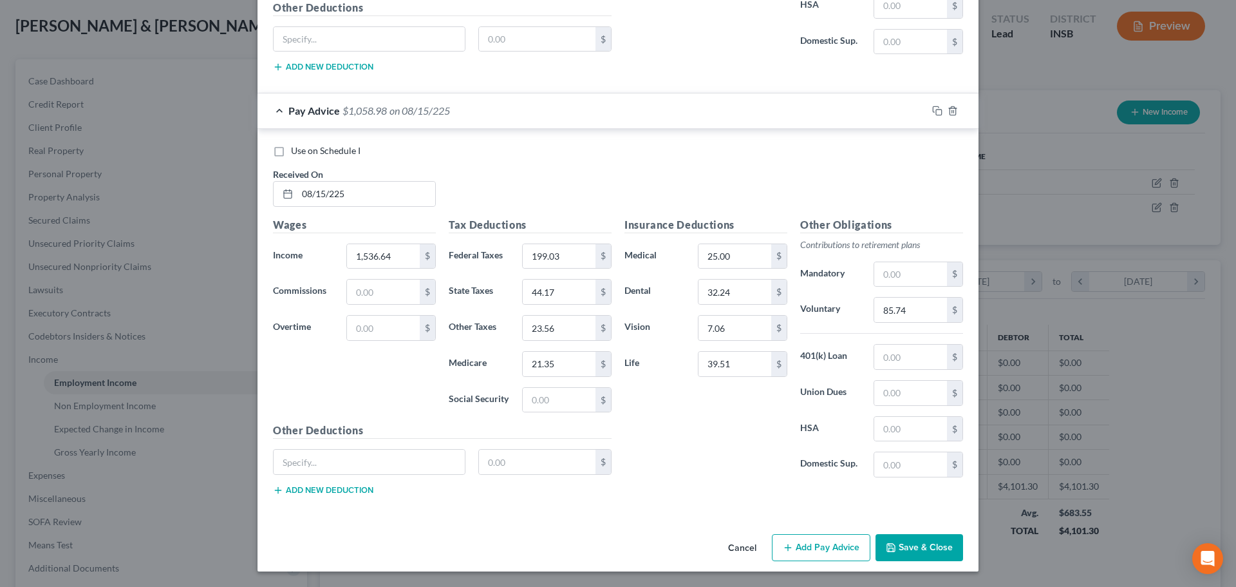
click at [914, 547] on button "Save & Close" at bounding box center [920, 547] width 88 height 27
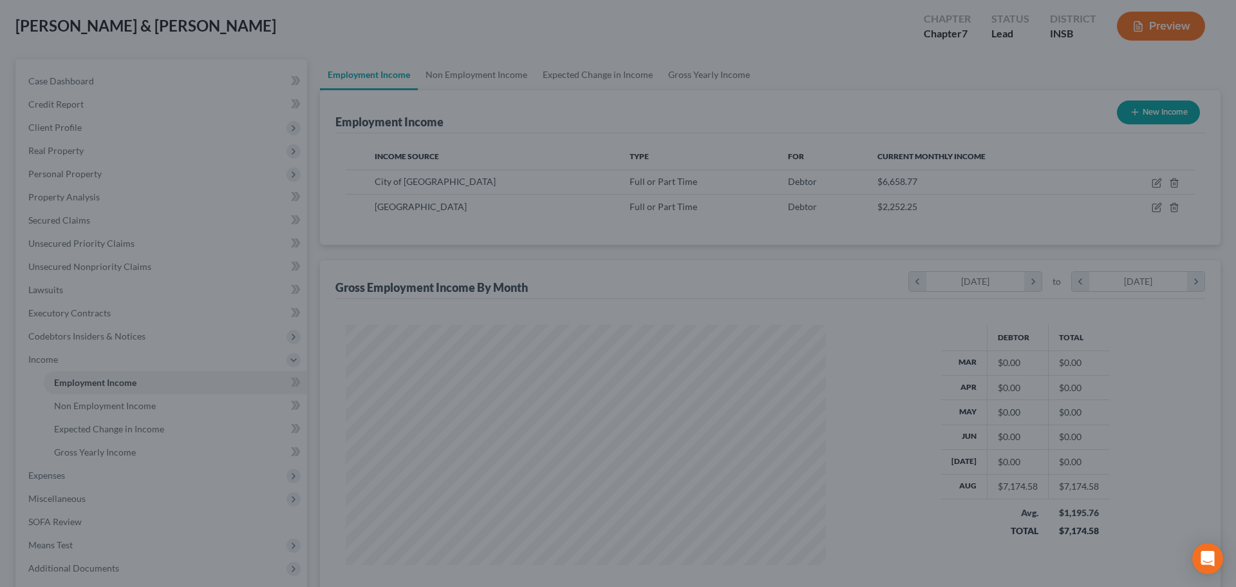
scroll to position [643608, 643343]
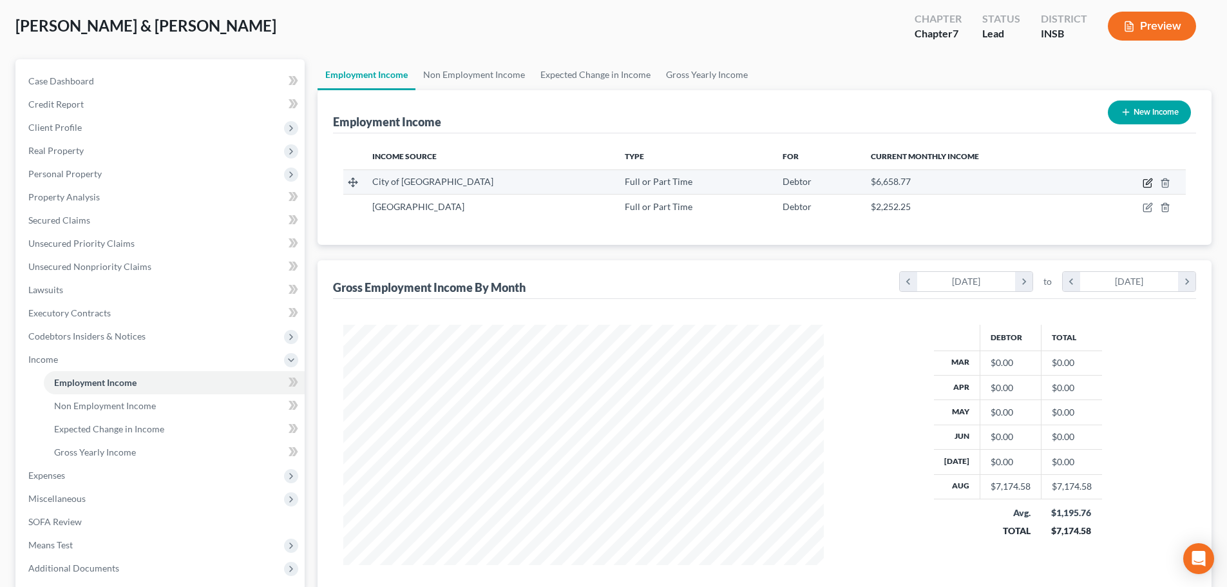
click at [1148, 182] on icon "button" at bounding box center [1148, 181] width 6 height 6
select select "0"
select select "15"
select select "3"
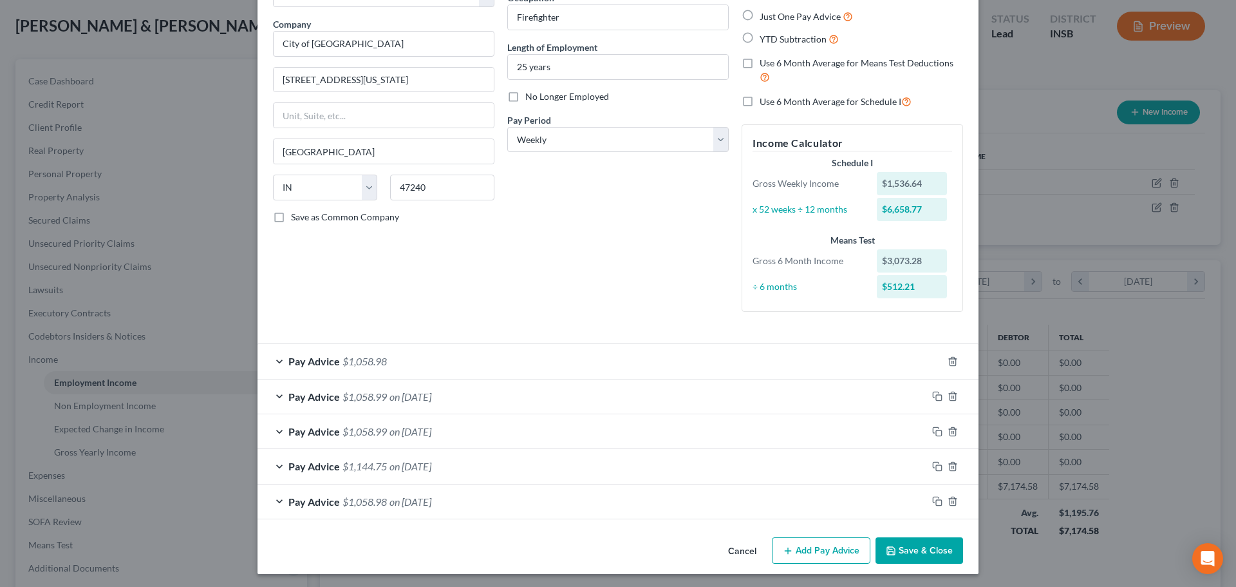
scroll to position [94, 0]
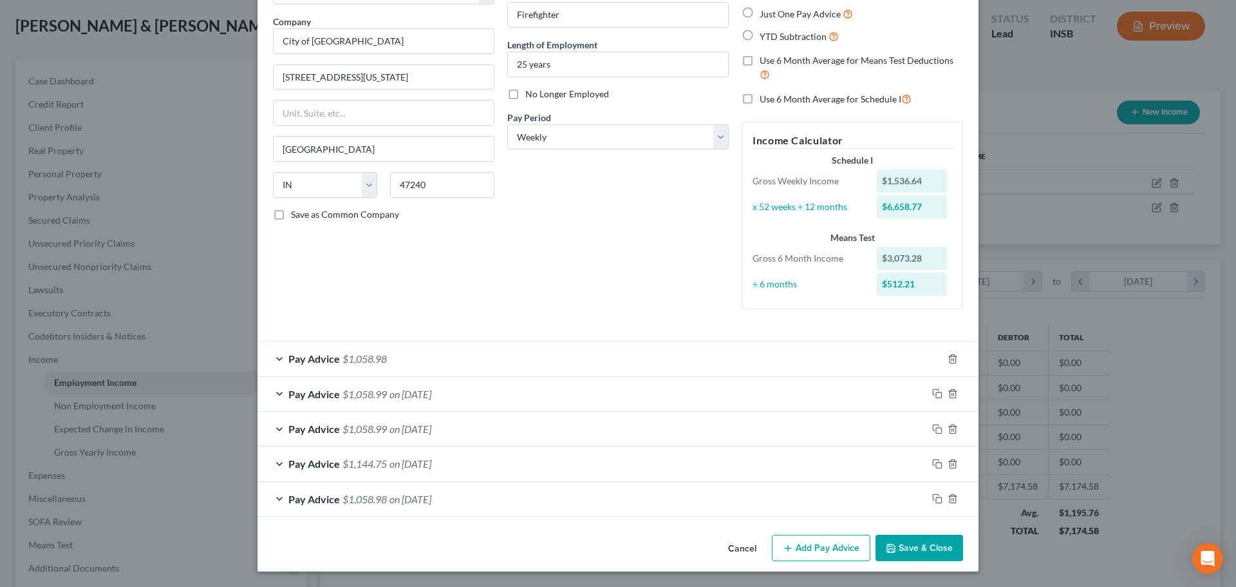
click at [814, 552] on button "Add Pay Advice" at bounding box center [821, 547] width 99 height 27
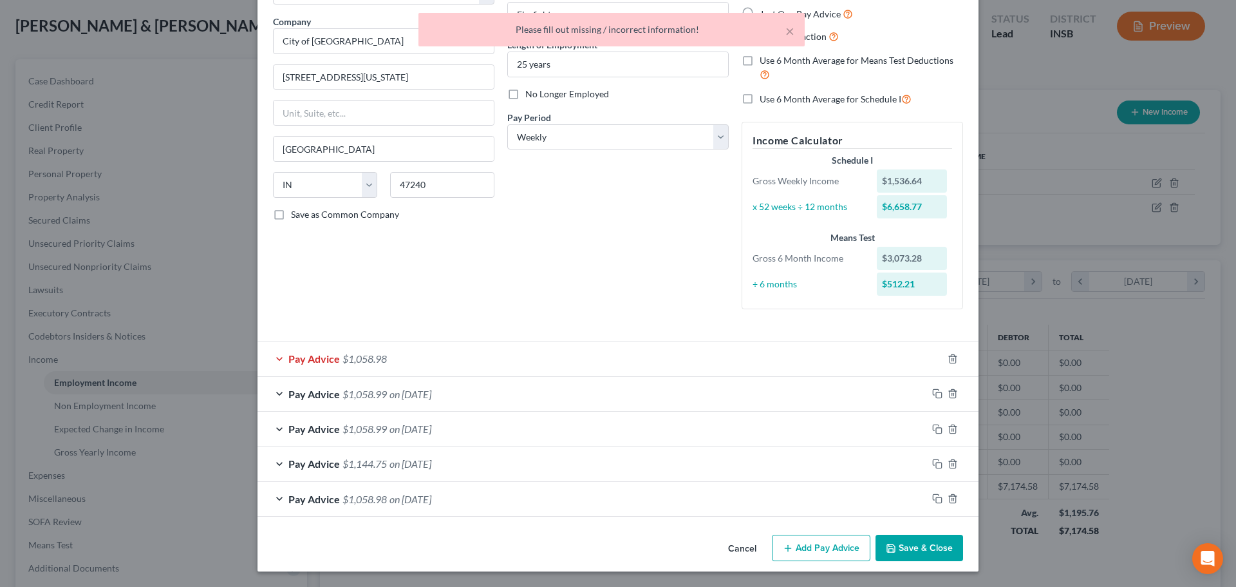
click at [835, 548] on button "Add Pay Advice" at bounding box center [821, 547] width 99 height 27
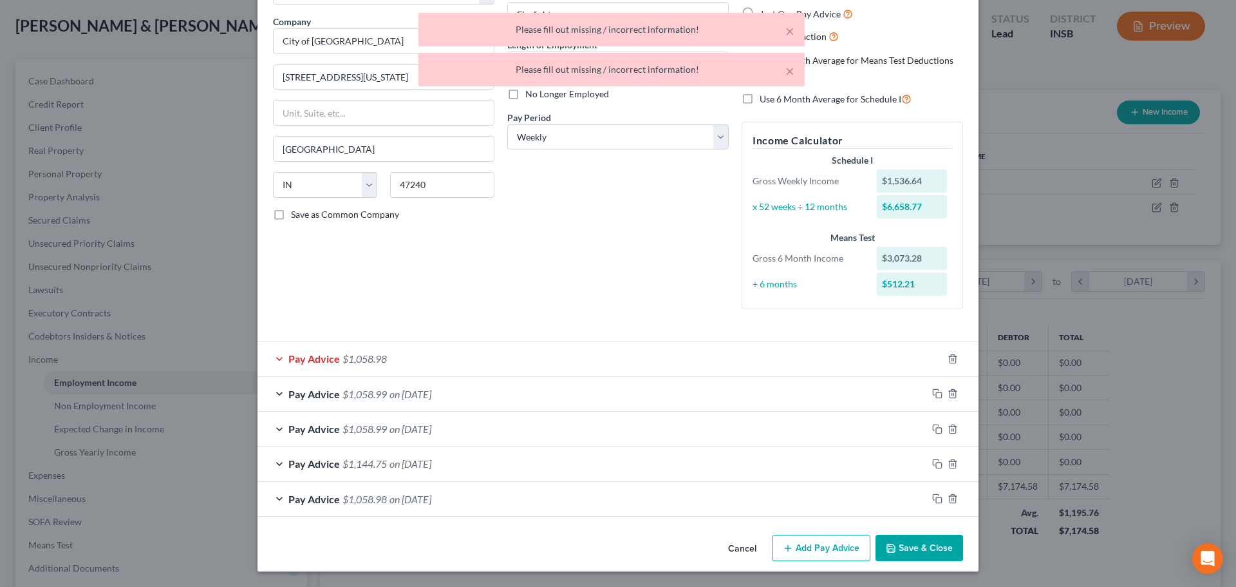
scroll to position [0, 0]
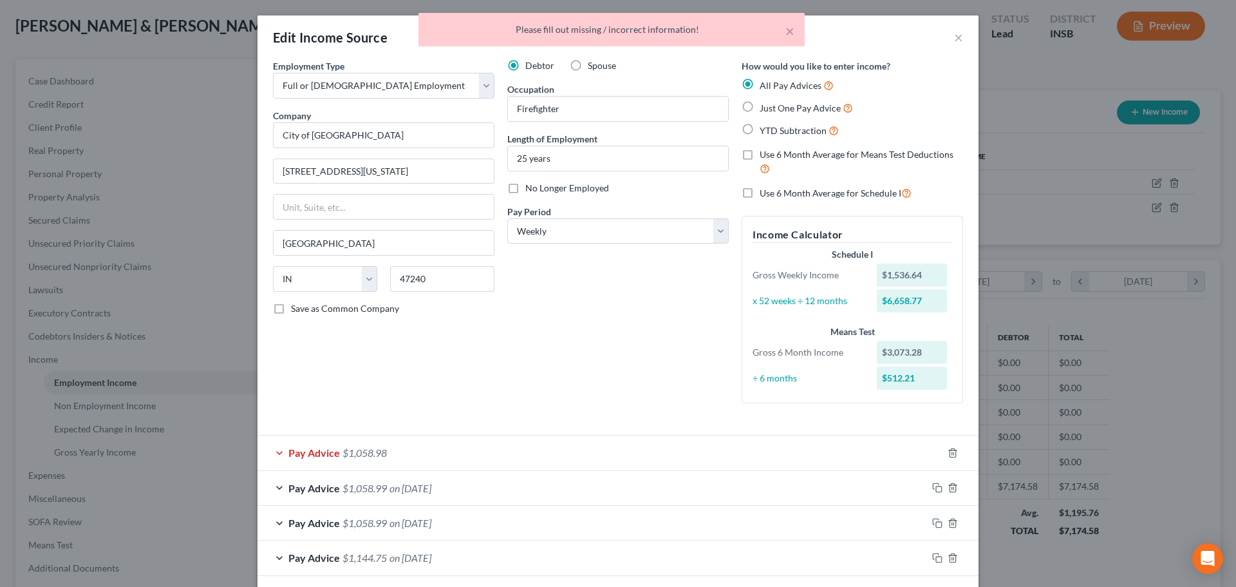
click at [948, 38] on div "× Please fill out missing / incorrect information!" at bounding box center [612, 33] width 1236 height 40
click at [951, 38] on div "× Please fill out missing / incorrect information!" at bounding box center [612, 33] width 1236 height 40
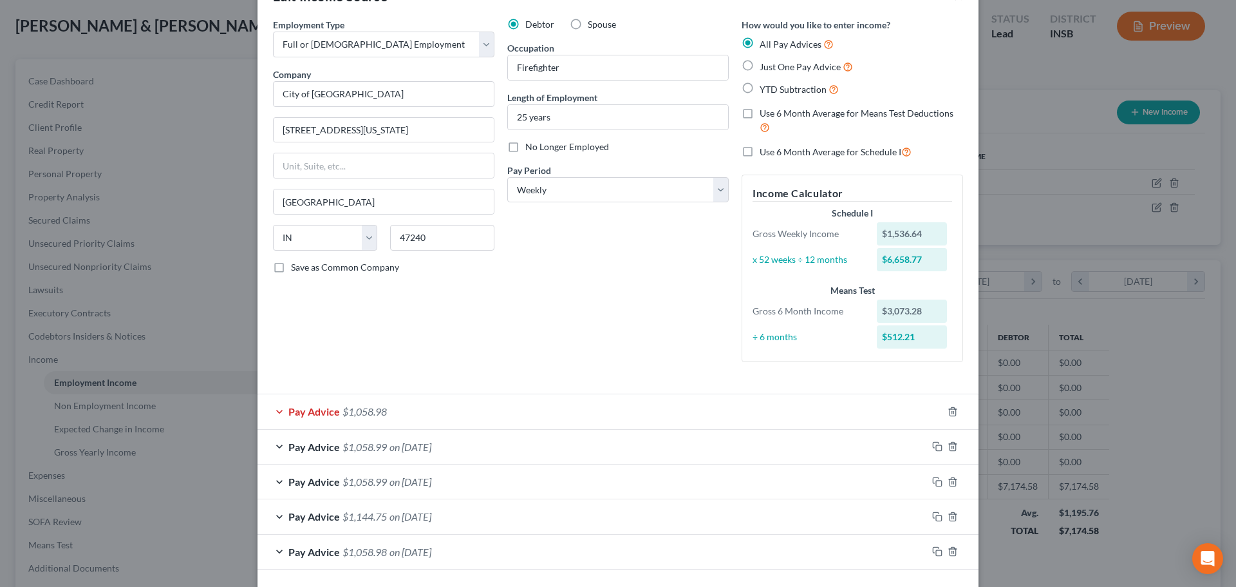
scroll to position [94, 0]
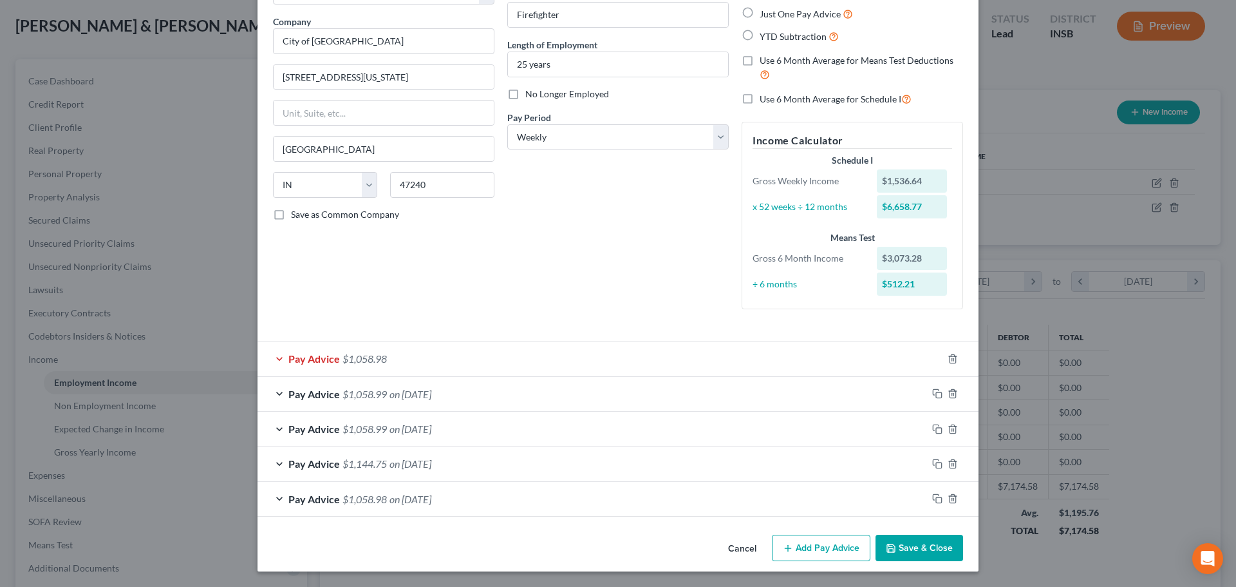
click at [434, 362] on div "Pay Advice $1,058.98" at bounding box center [600, 358] width 685 height 34
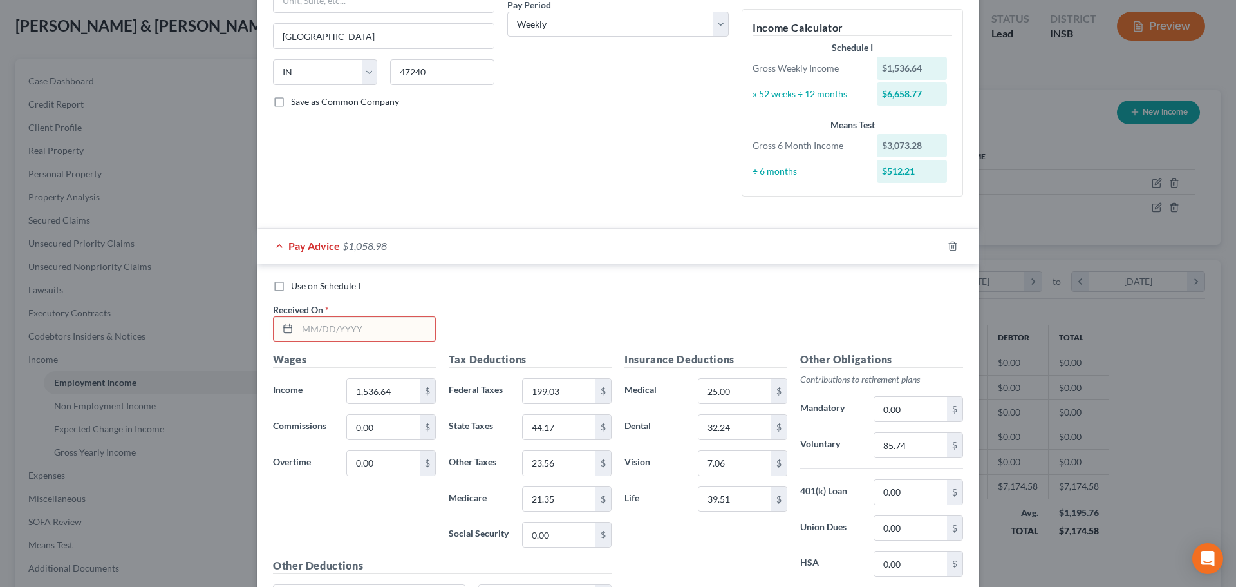
scroll to position [223, 0]
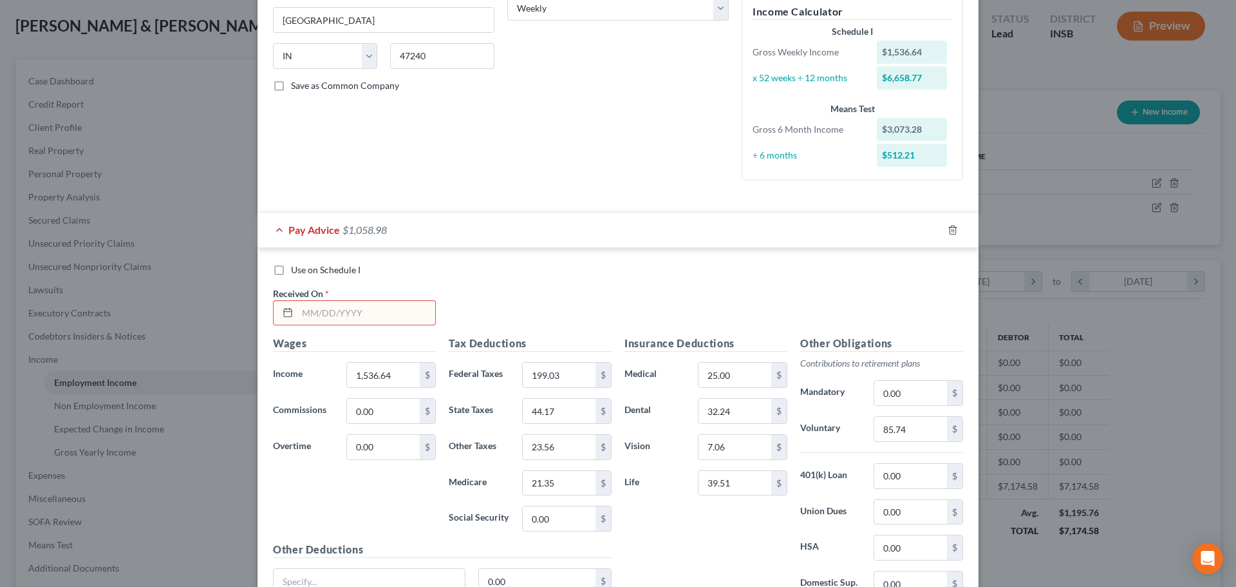
click at [393, 315] on input "text" at bounding box center [366, 313] width 138 height 24
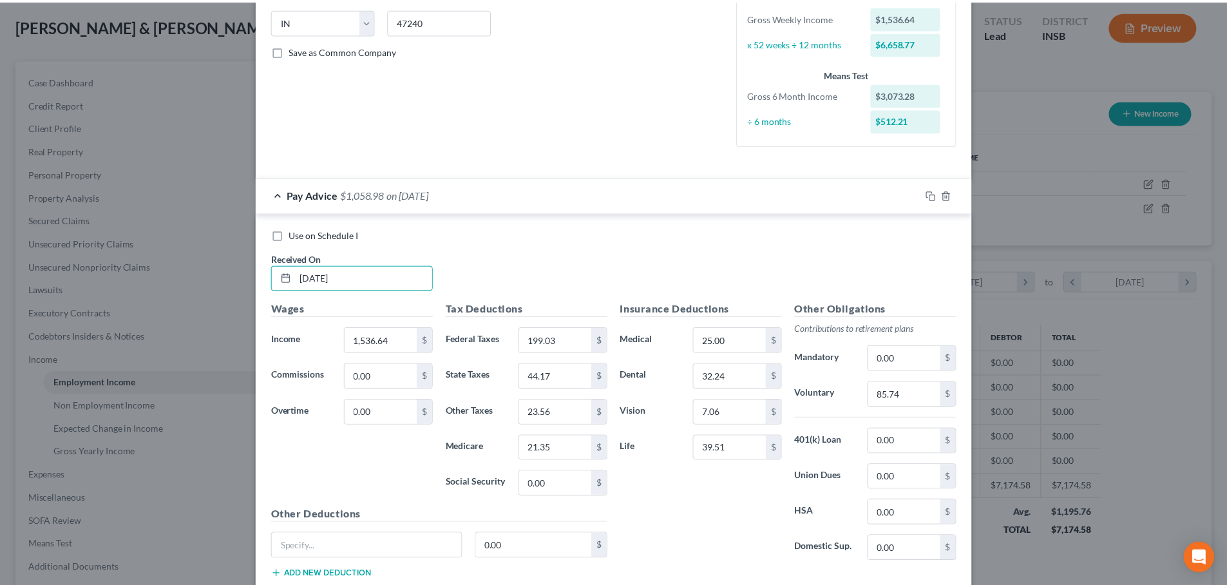
scroll to position [482, 0]
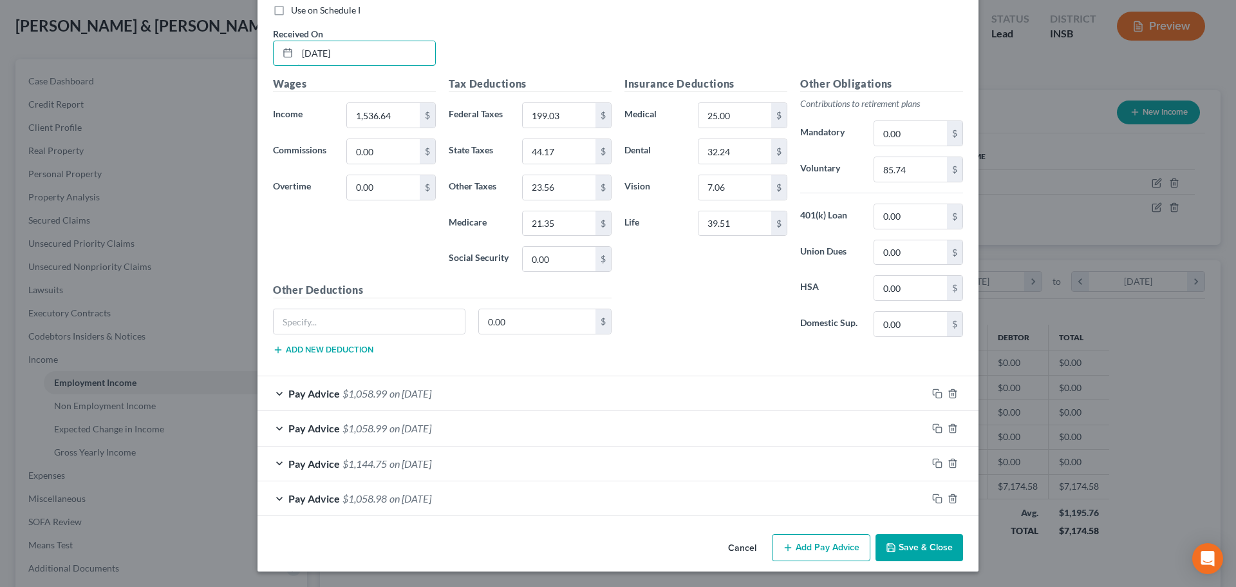
type input "[DATE]"
click at [923, 550] on button "Save & Close" at bounding box center [920, 547] width 88 height 27
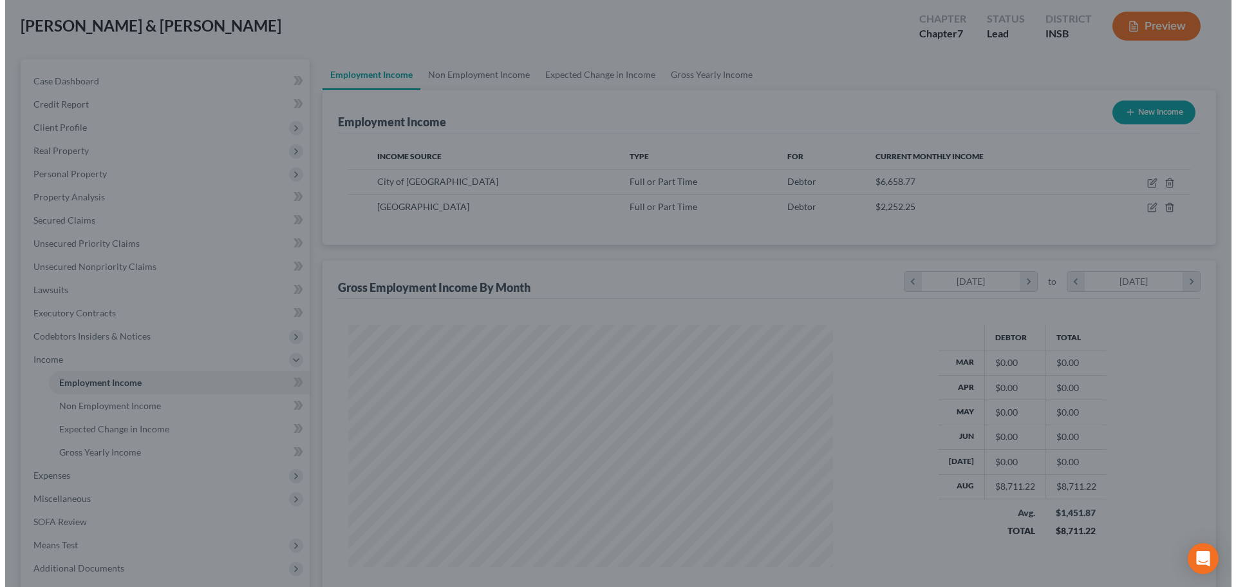
scroll to position [643608, 643343]
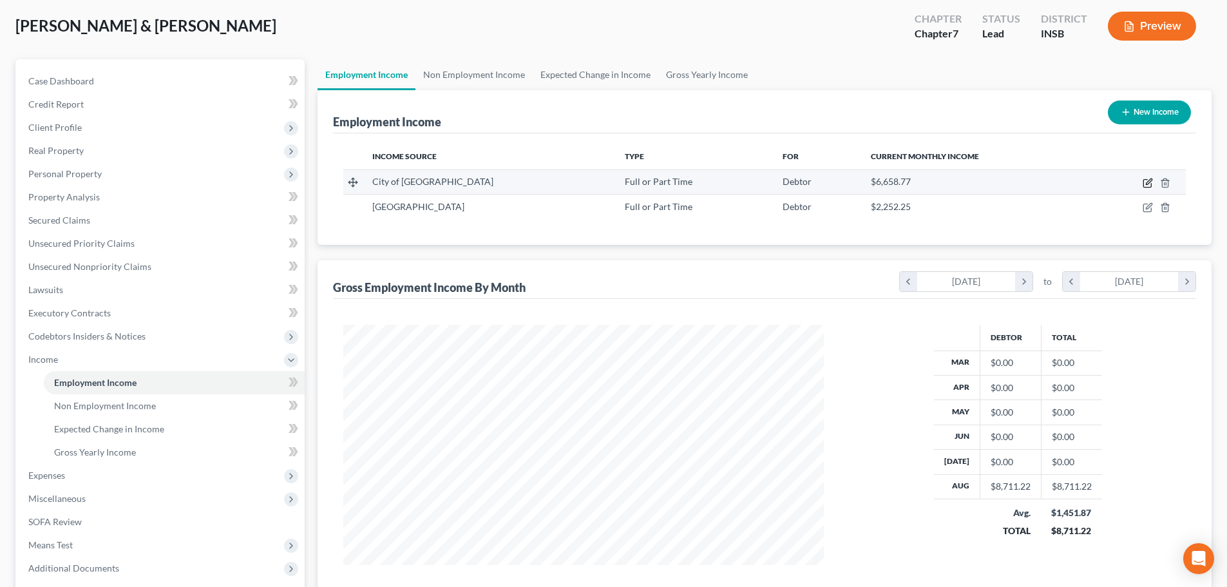
click at [1147, 180] on icon "button" at bounding box center [1147, 184] width 8 height 8
select select "0"
select select "15"
select select "3"
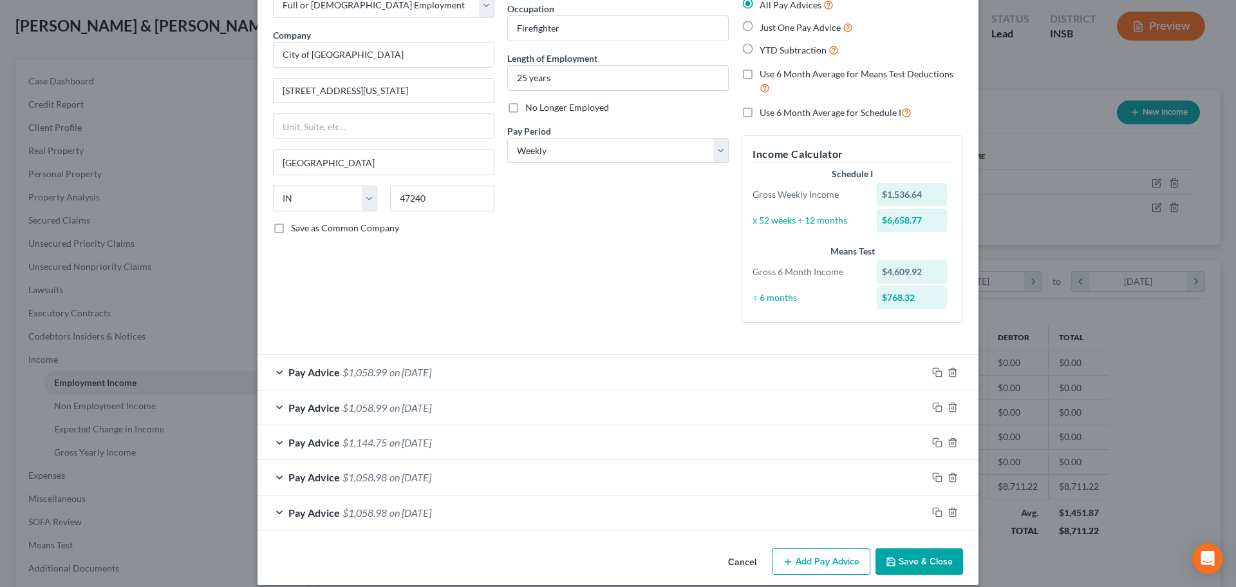
scroll to position [94, 0]
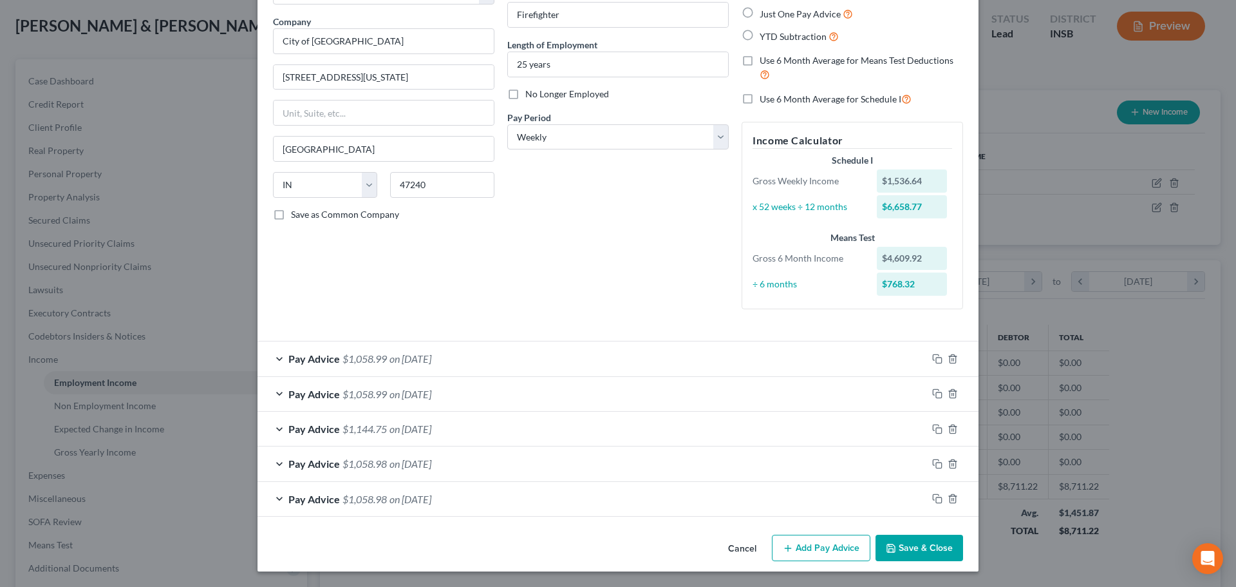
click at [805, 537] on button "Add Pay Advice" at bounding box center [821, 547] width 99 height 27
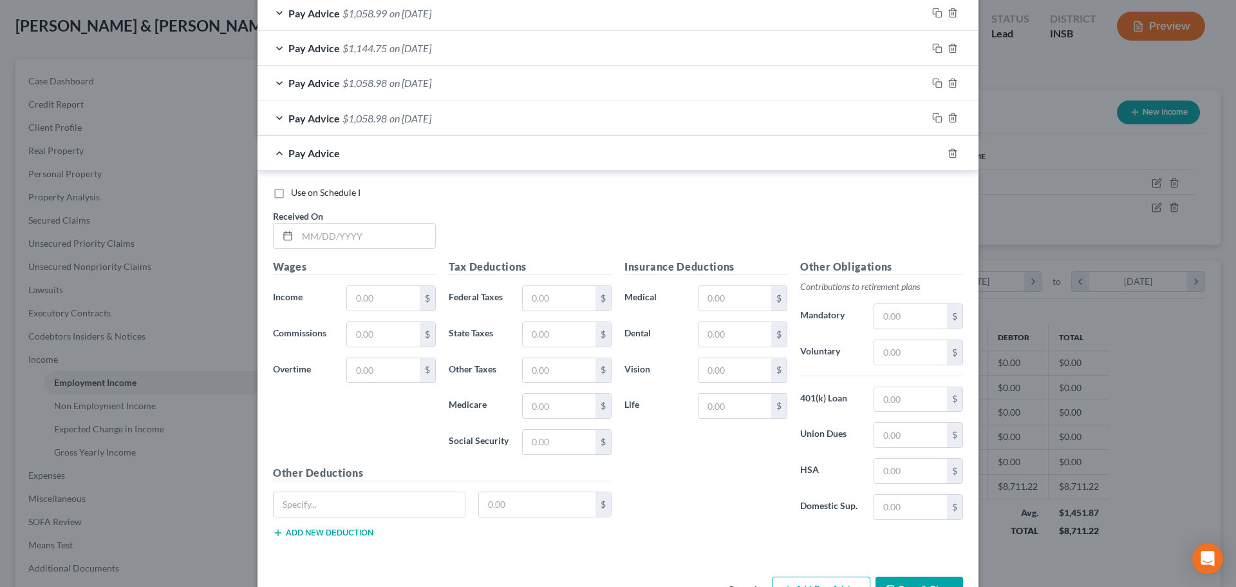
scroll to position [516, 0]
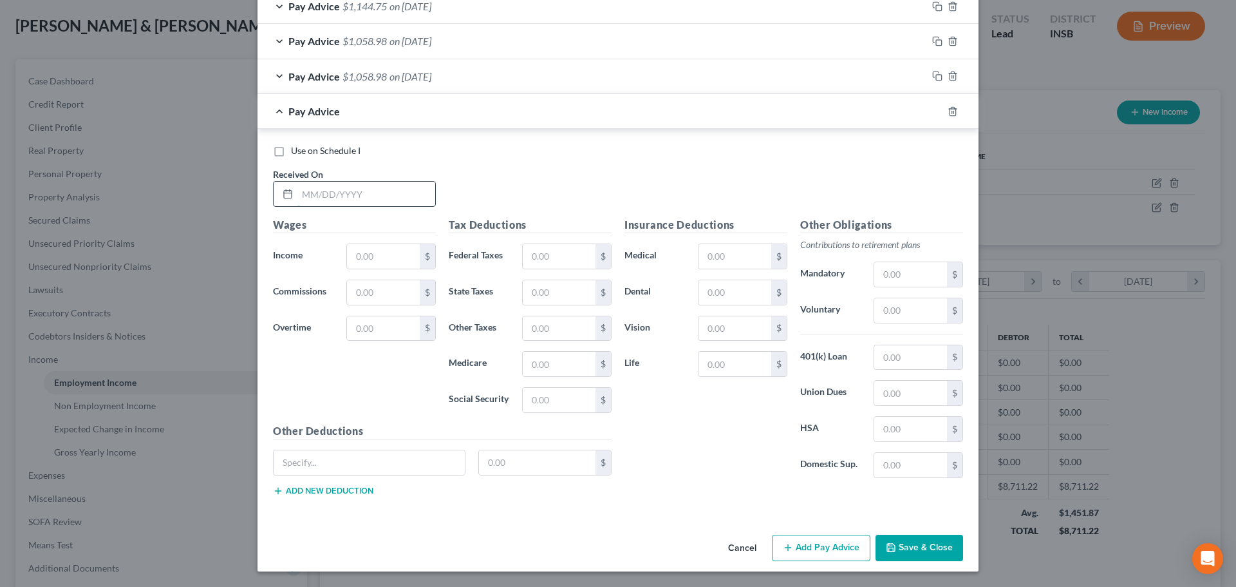
click at [396, 195] on input "text" at bounding box center [366, 194] width 138 height 24
type input "[DATE]"
click at [362, 253] on input "text" at bounding box center [383, 256] width 73 height 24
type input "1,536.64"
click at [556, 254] on input "text" at bounding box center [559, 256] width 73 height 24
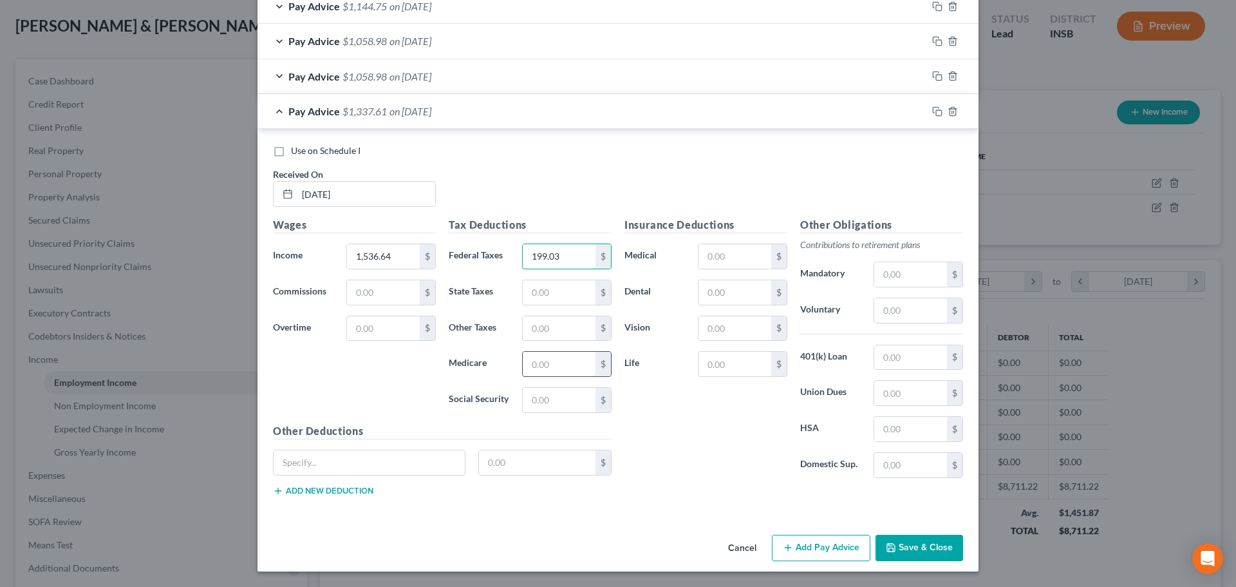
type input "199.03"
click at [552, 367] on input "text" at bounding box center [559, 364] width 73 height 24
click at [541, 294] on input "text" at bounding box center [559, 292] width 73 height 24
click at [535, 334] on input "text" at bounding box center [559, 328] width 73 height 24
click at [738, 260] on input "text" at bounding box center [735, 256] width 73 height 24
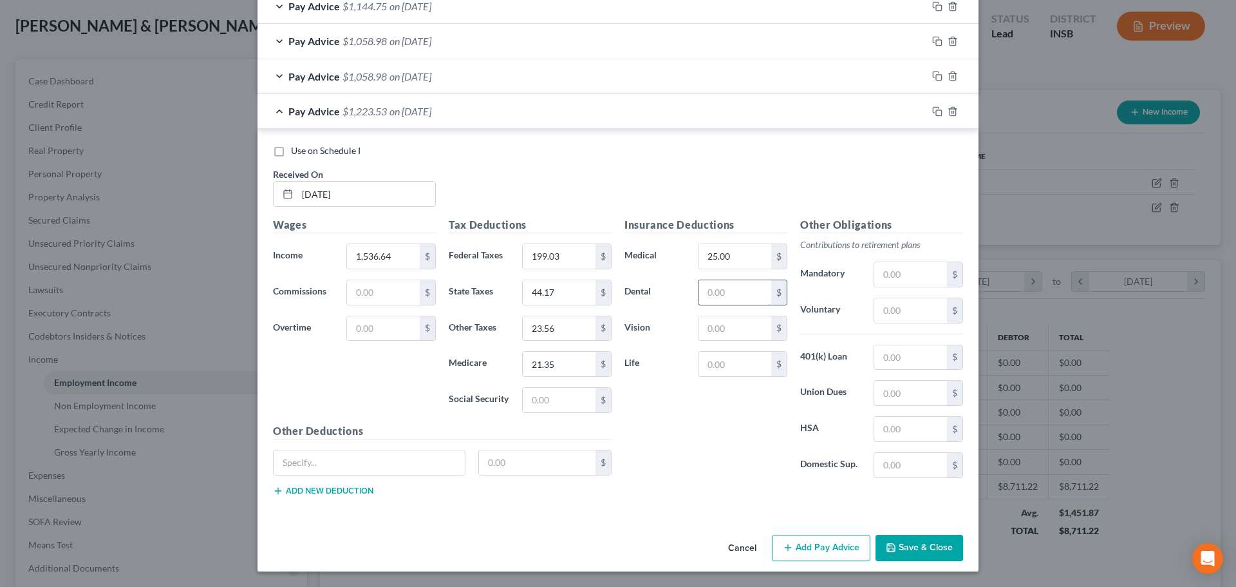
click at [720, 291] on input "text" at bounding box center [735, 292] width 73 height 24
click at [734, 328] on input "text" at bounding box center [735, 328] width 73 height 24
click at [724, 366] on input "text" at bounding box center [735, 364] width 73 height 24
click at [887, 314] on input "text" at bounding box center [910, 310] width 73 height 24
click at [718, 444] on div "Insurance Deductions Medical 25.00 $ Dental 32.23 $ Vision 7.06 $ Life 39.51 $" at bounding box center [706, 352] width 176 height 271
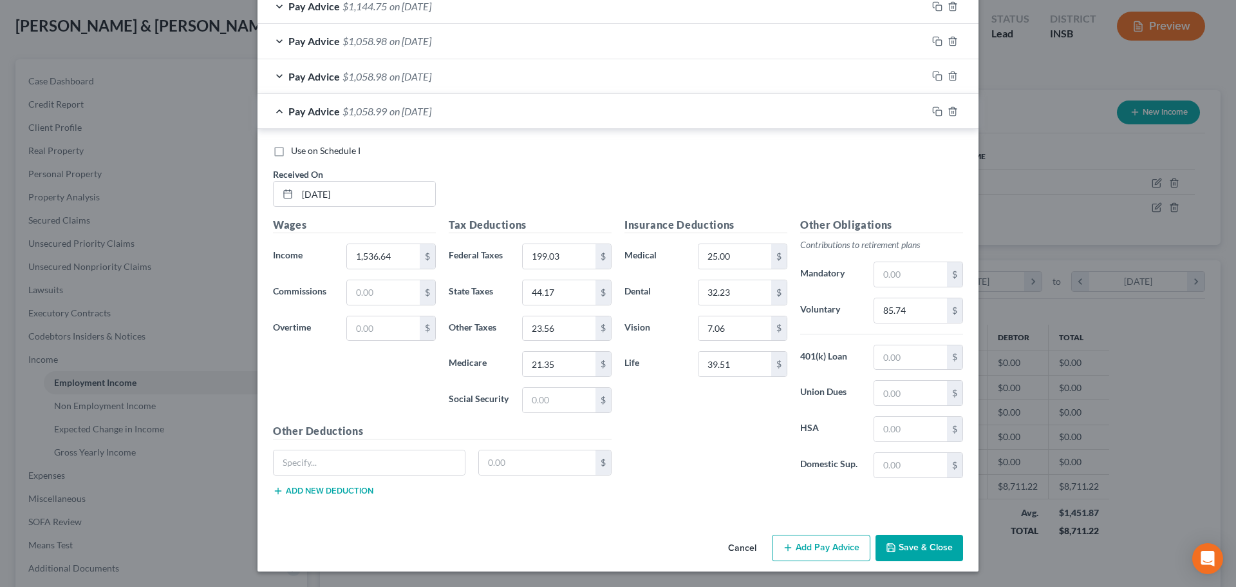
click at [834, 544] on button "Add Pay Advice" at bounding box center [821, 547] width 99 height 27
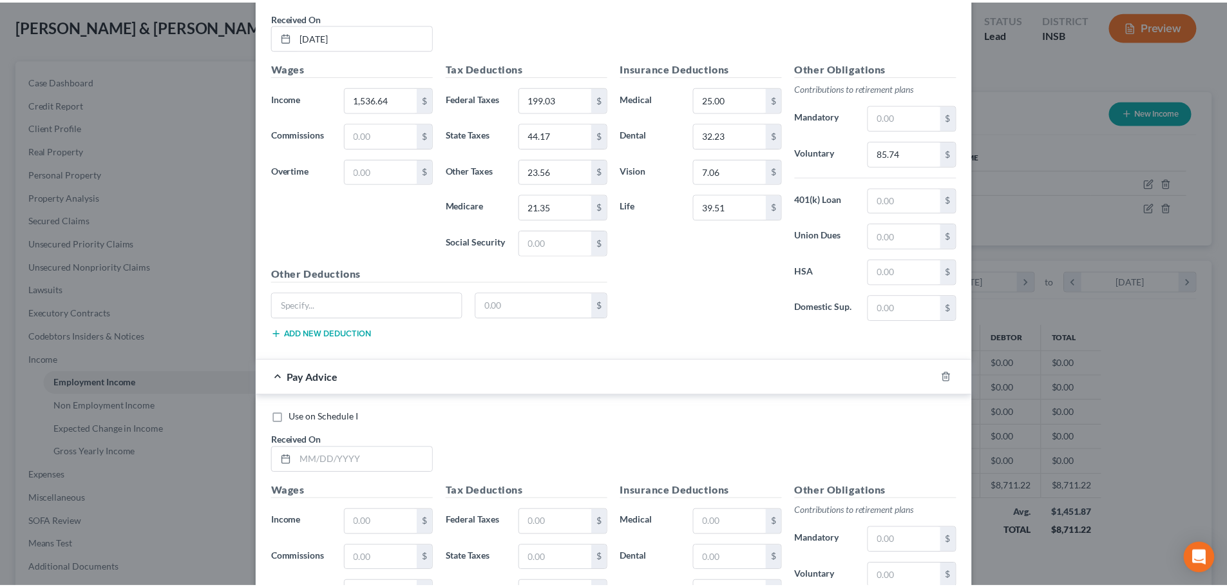
scroll to position [939, 0]
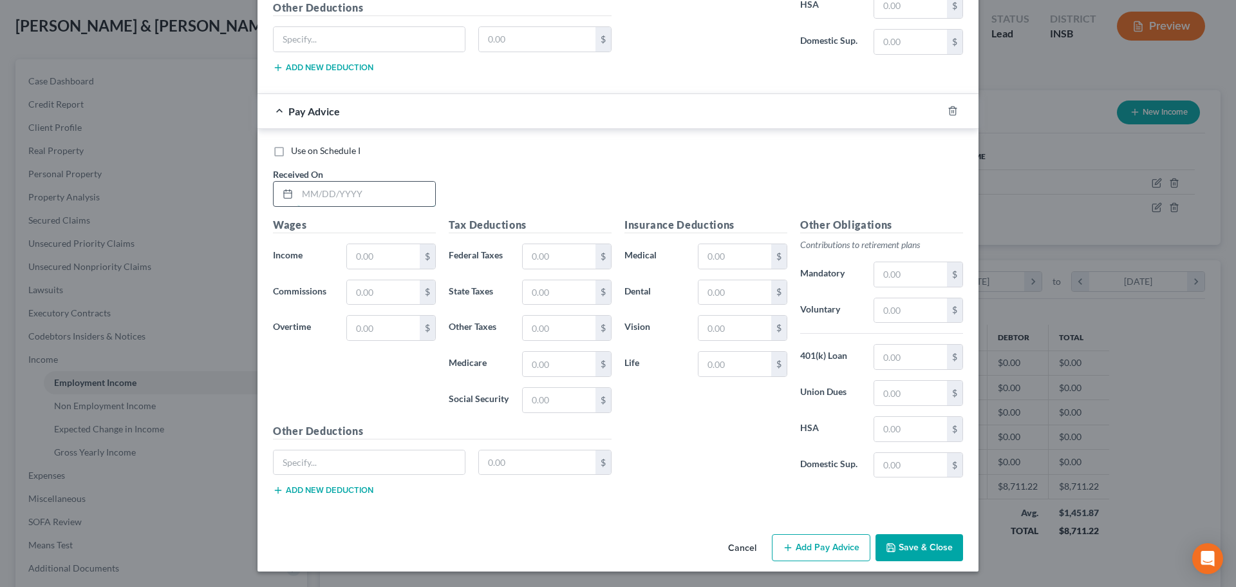
click at [321, 192] on input "text" at bounding box center [366, 194] width 138 height 24
click at [366, 260] on input "text" at bounding box center [383, 256] width 73 height 24
click at [557, 368] on input "text" at bounding box center [559, 364] width 73 height 24
click at [569, 261] on input "text" at bounding box center [559, 256] width 73 height 24
click at [558, 290] on input "text" at bounding box center [559, 292] width 73 height 24
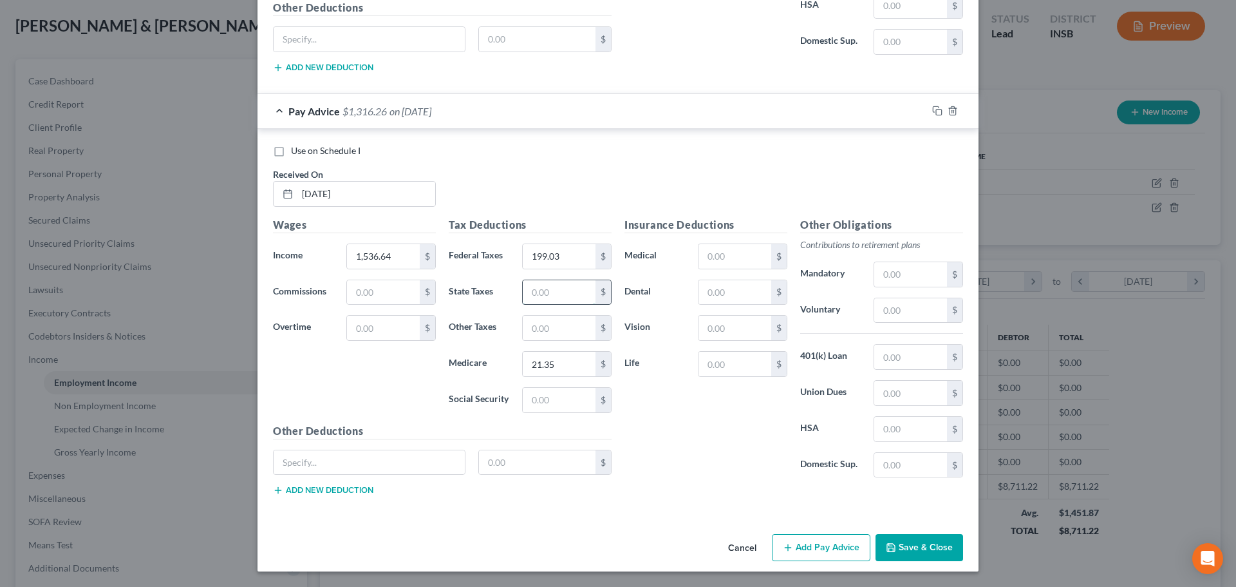
click at [552, 285] on input "text" at bounding box center [559, 292] width 73 height 24
click at [565, 322] on input "text" at bounding box center [559, 327] width 73 height 24
click at [713, 256] on input "text" at bounding box center [735, 256] width 73 height 24
click at [730, 292] on input "text" at bounding box center [735, 292] width 73 height 24
click at [741, 329] on input "text" at bounding box center [735, 327] width 73 height 24
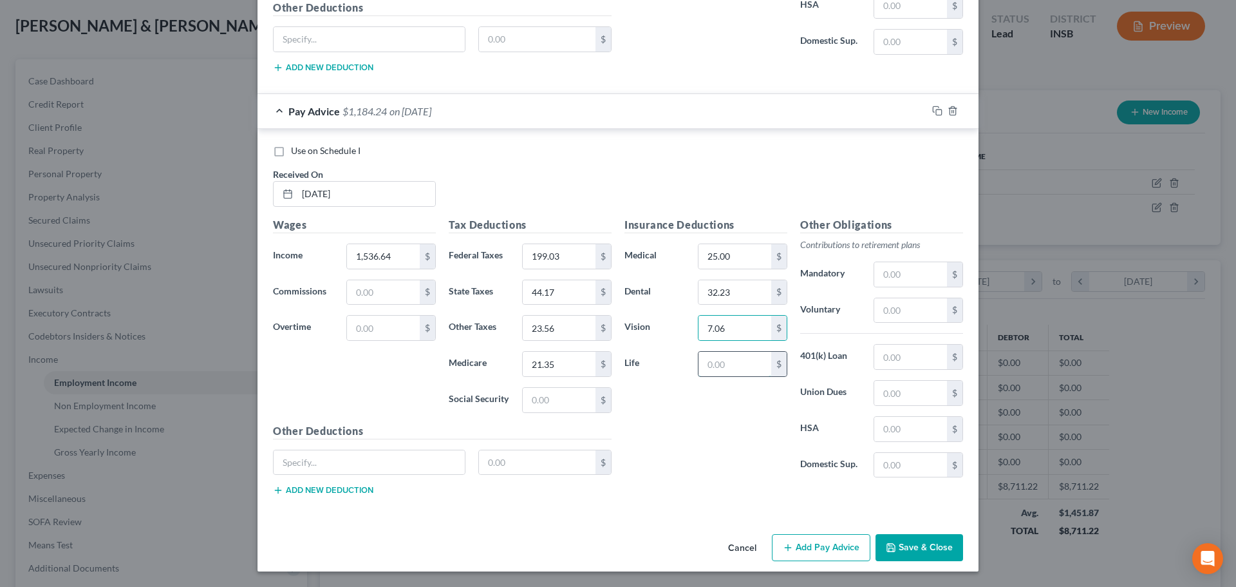
click at [726, 366] on input "text" at bounding box center [735, 364] width 73 height 24
click at [876, 309] on input "text" at bounding box center [910, 310] width 73 height 24
click at [724, 423] on div "Insurance Deductions Medical 25.00 $ Dental 32.23 $ Vision 7.06 $ Life 39.51 $" at bounding box center [706, 352] width 176 height 271
click at [925, 549] on button "Save & Close" at bounding box center [920, 547] width 88 height 27
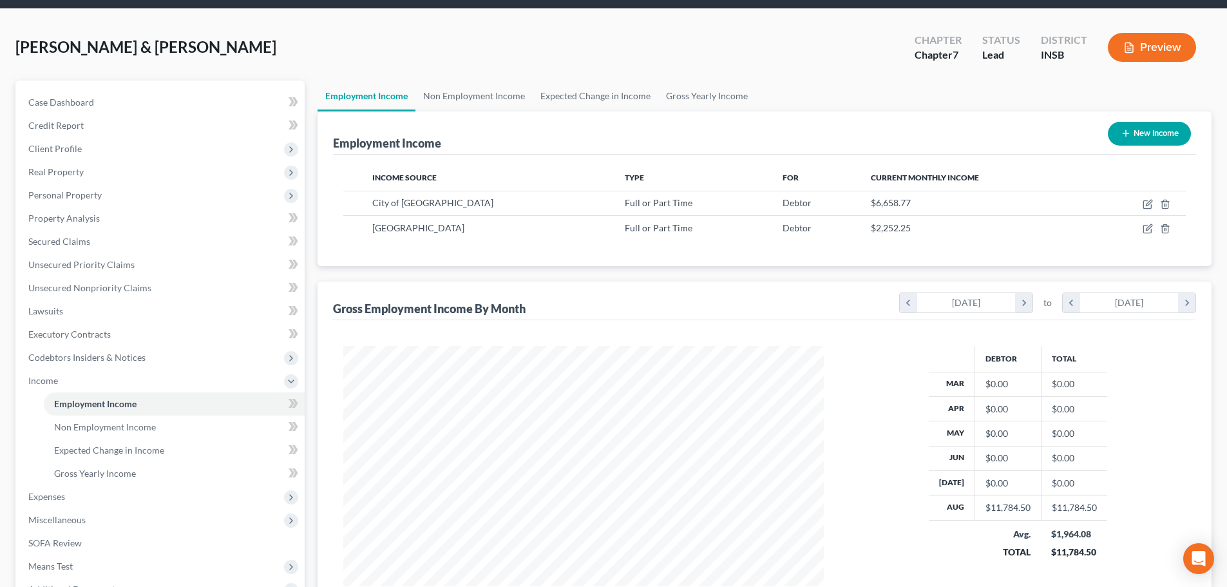
scroll to position [0, 0]
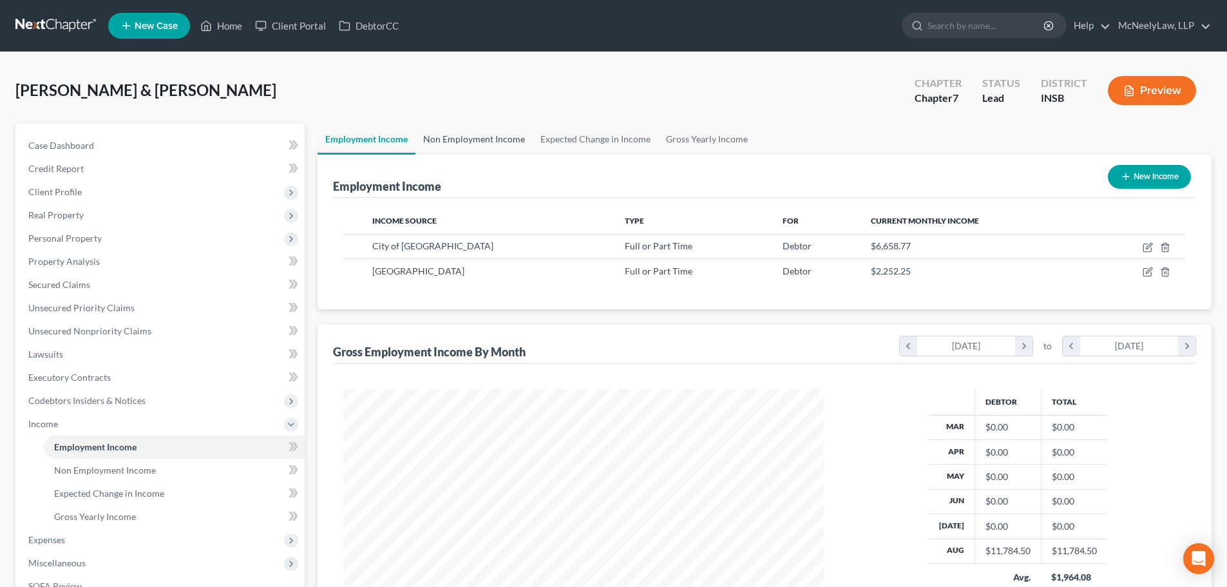
drag, startPoint x: 460, startPoint y: 138, endPoint x: 458, endPoint y: 148, distance: 9.8
click at [460, 138] on link "Non Employment Income" at bounding box center [473, 139] width 117 height 31
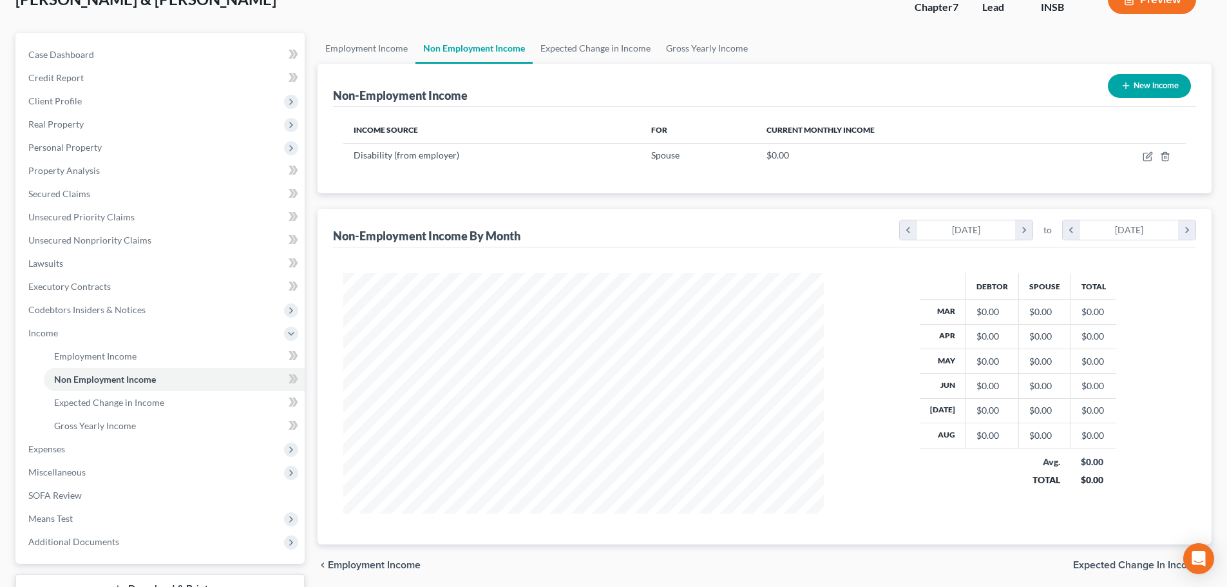
scroll to position [191, 0]
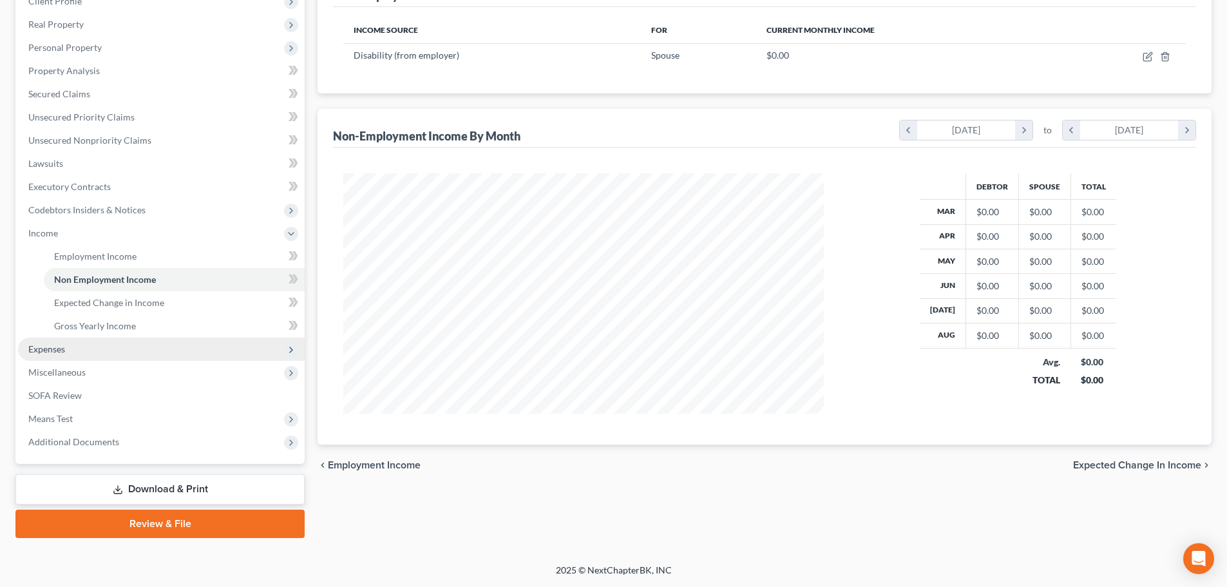
click at [131, 339] on span "Expenses" at bounding box center [161, 348] width 287 height 23
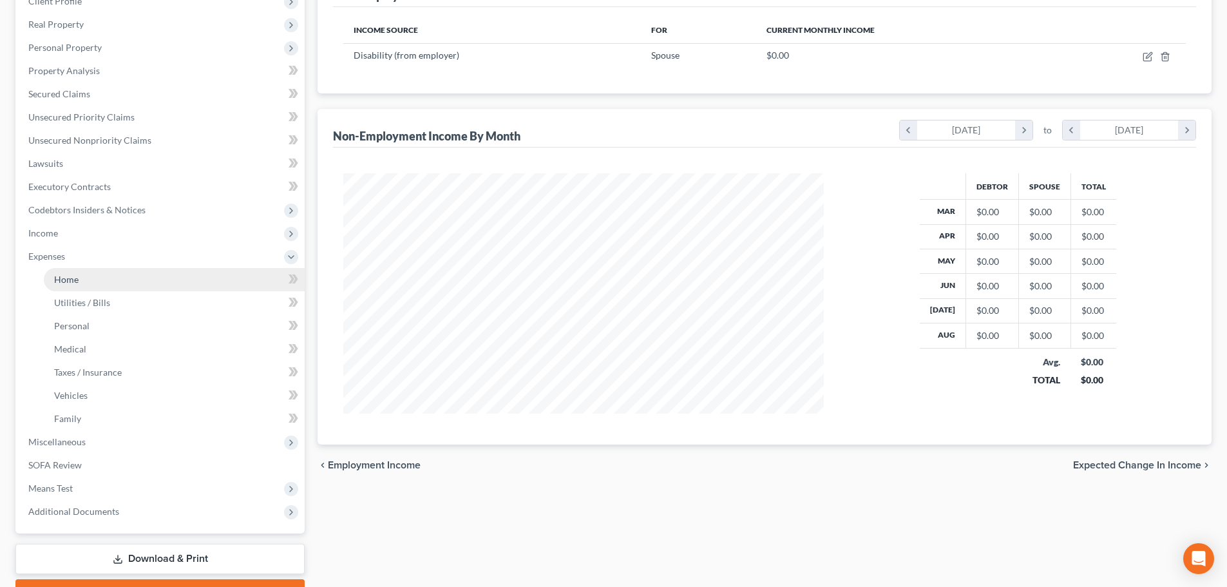
click at [117, 281] on link "Home" at bounding box center [174, 279] width 261 height 23
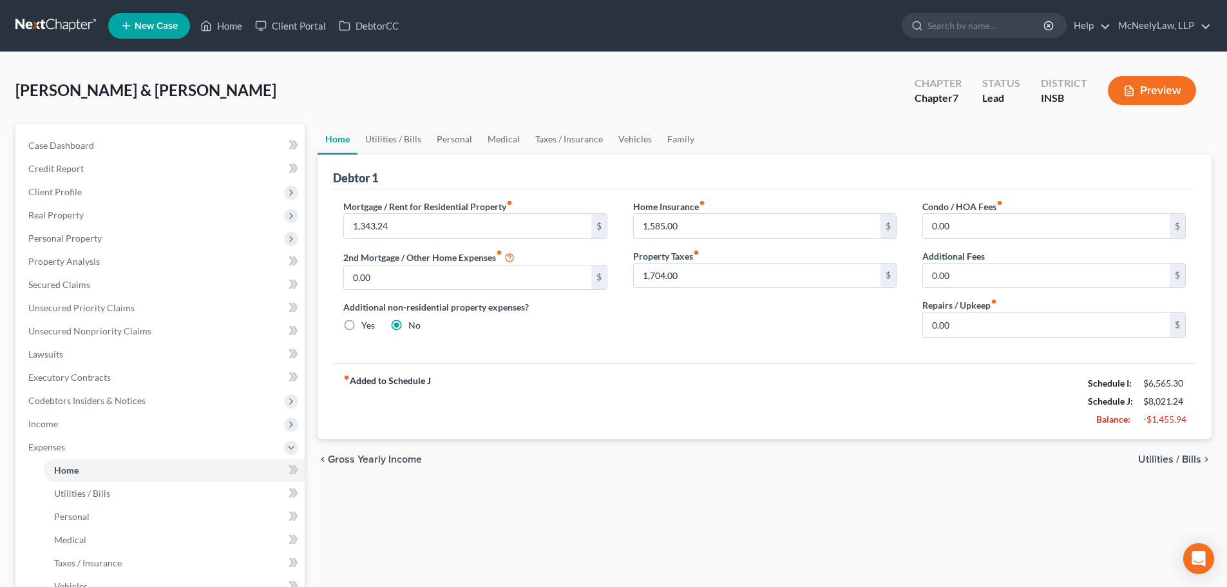
click at [1174, 456] on span "Utilities / Bills" at bounding box center [1169, 459] width 63 height 10
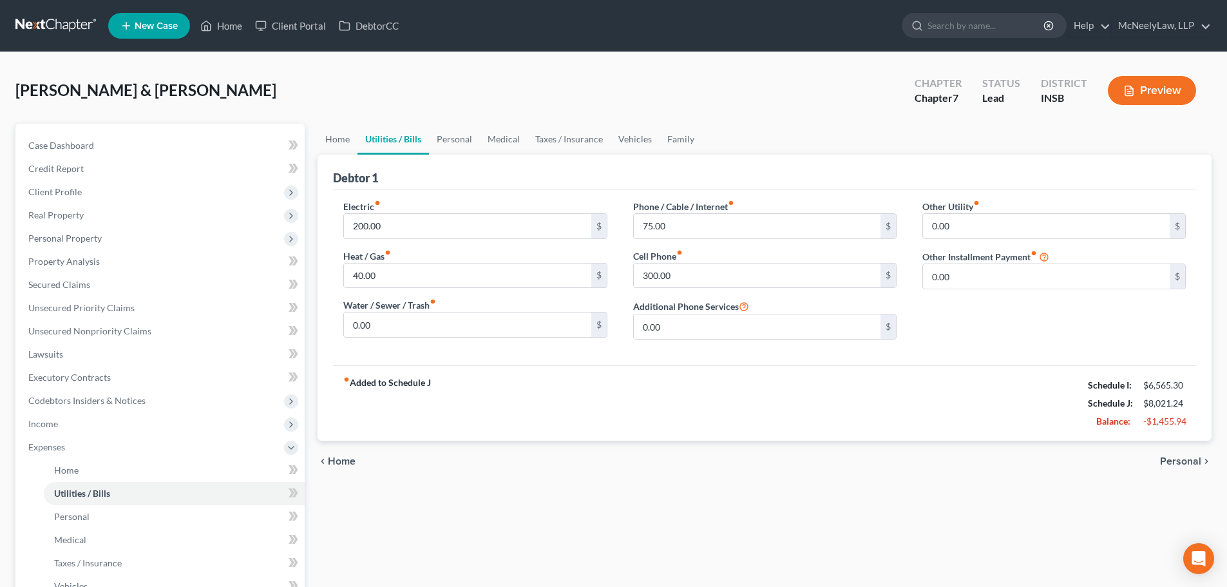
click at [1174, 456] on span "Personal" at bounding box center [1180, 461] width 41 height 10
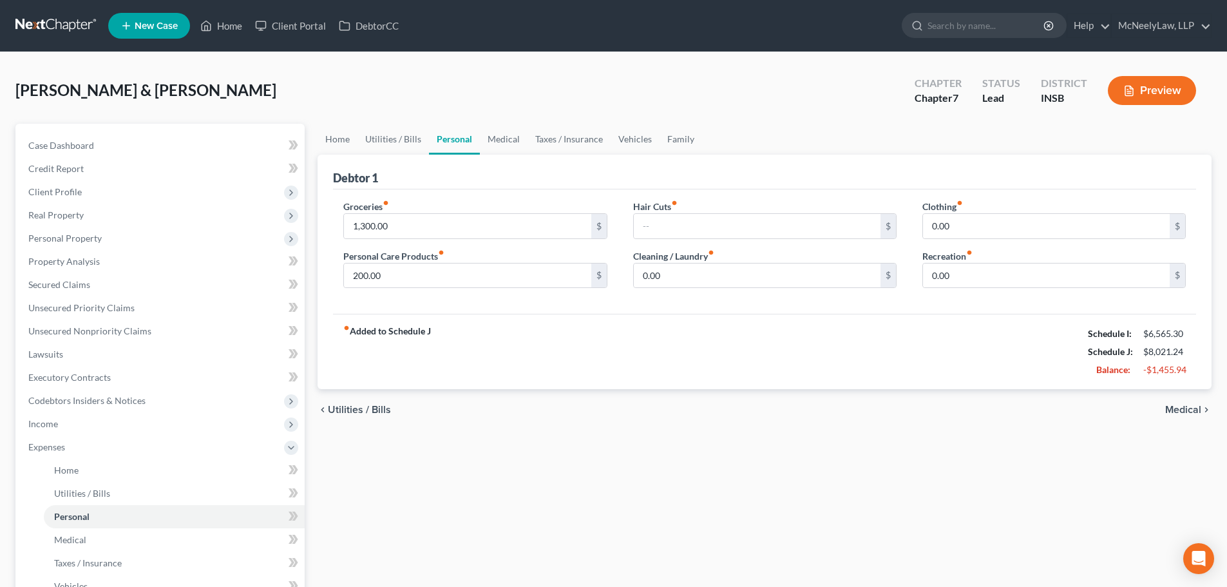
click at [1178, 409] on span "Medical" at bounding box center [1183, 409] width 36 height 10
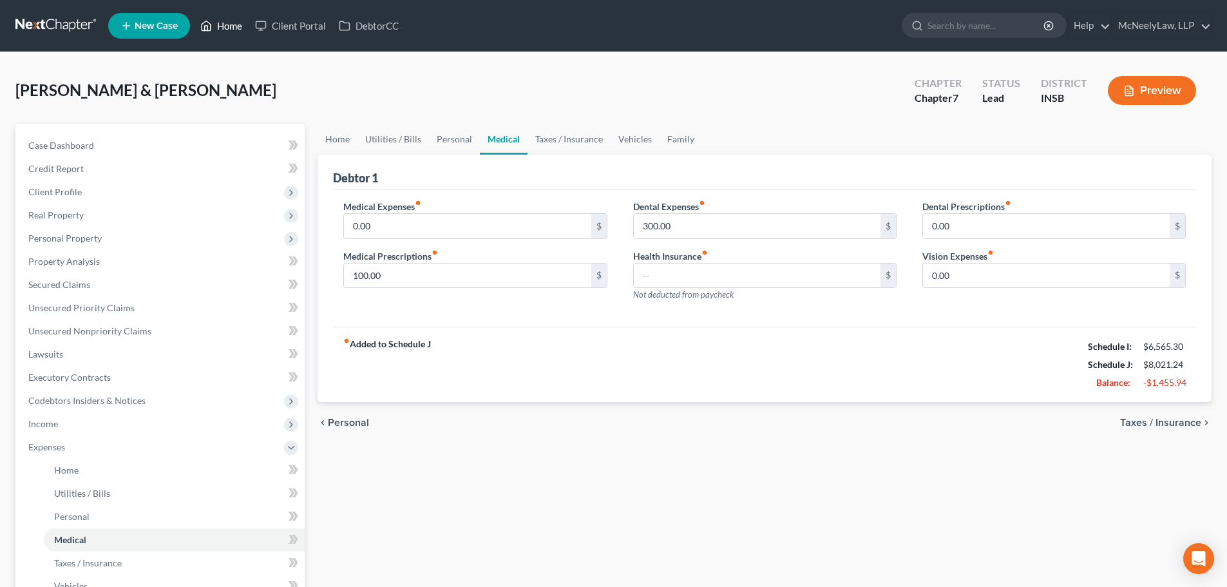
click at [212, 31] on icon at bounding box center [206, 25] width 12 height 15
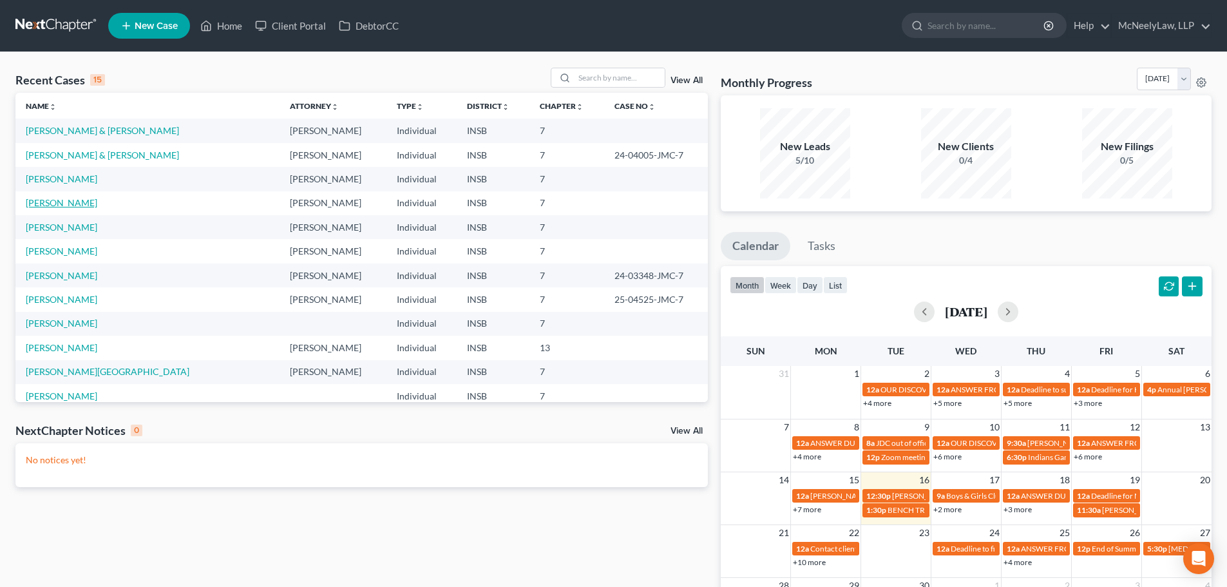
click at [62, 200] on link "[PERSON_NAME]" at bounding box center [61, 202] width 71 height 11
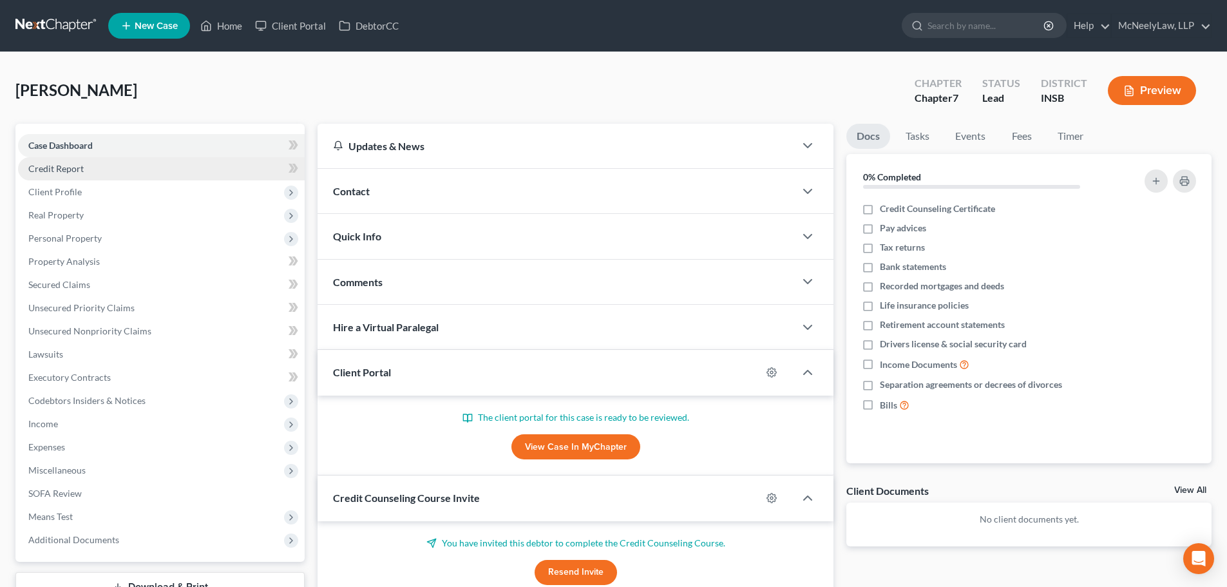
click at [105, 169] on link "Credit Report" at bounding box center [161, 168] width 287 height 23
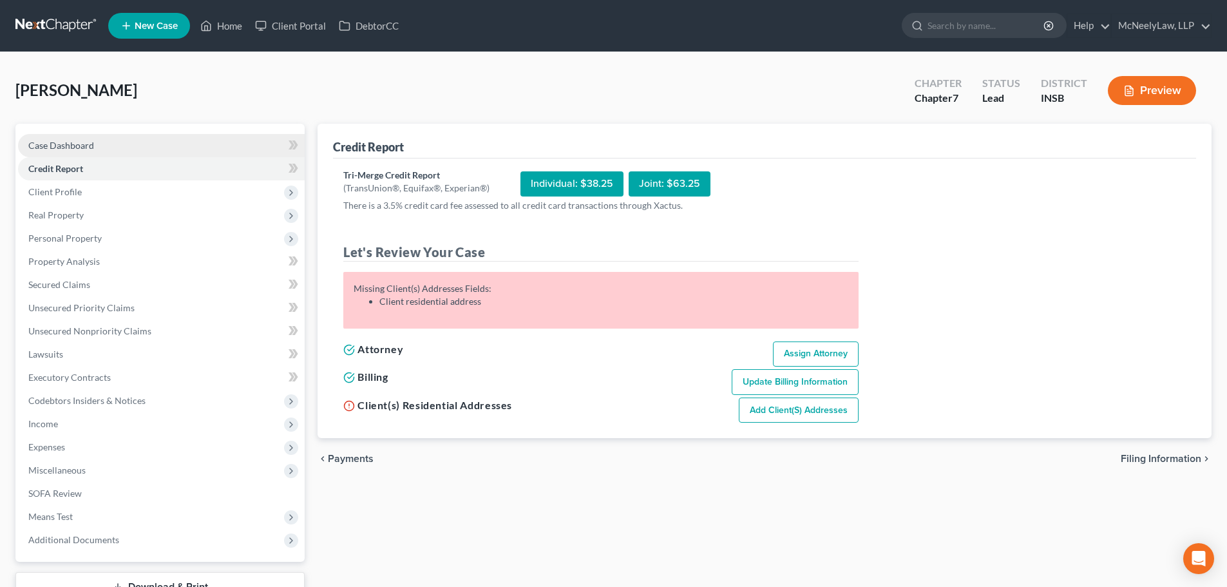
click at [106, 143] on link "Case Dashboard" at bounding box center [161, 145] width 287 height 23
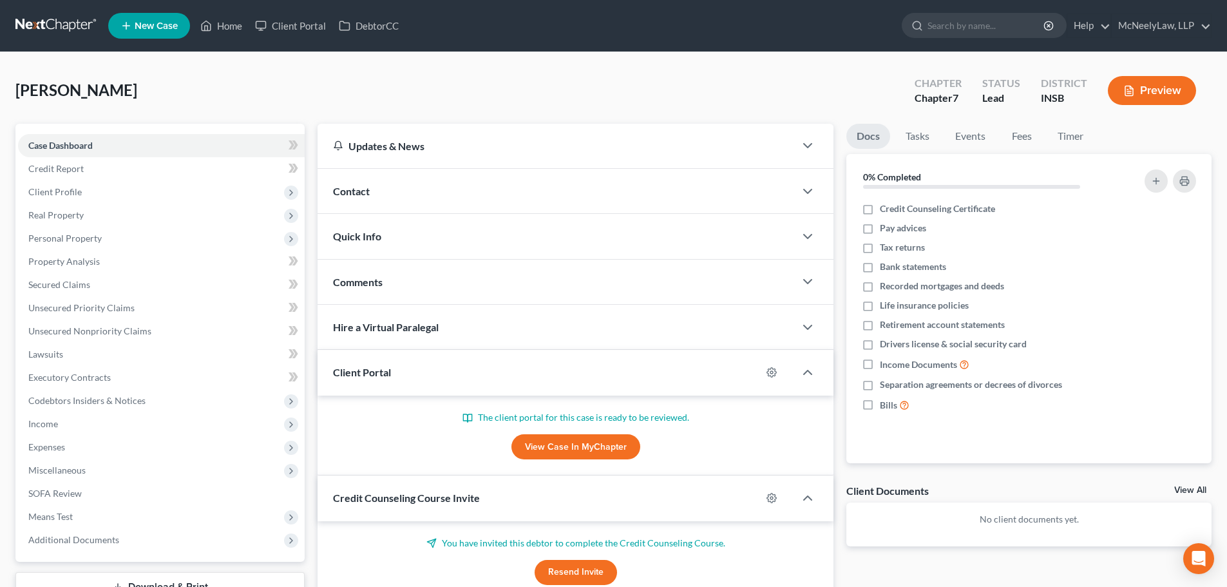
scroll to position [64, 0]
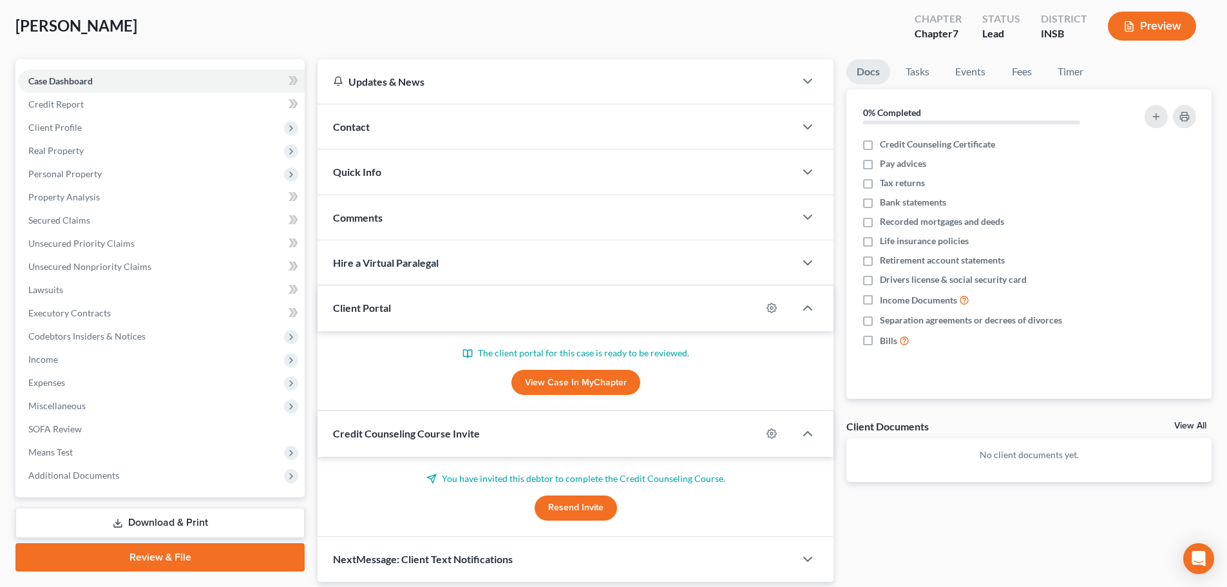
click at [603, 388] on link "View Case in MyChapter" at bounding box center [575, 383] width 129 height 26
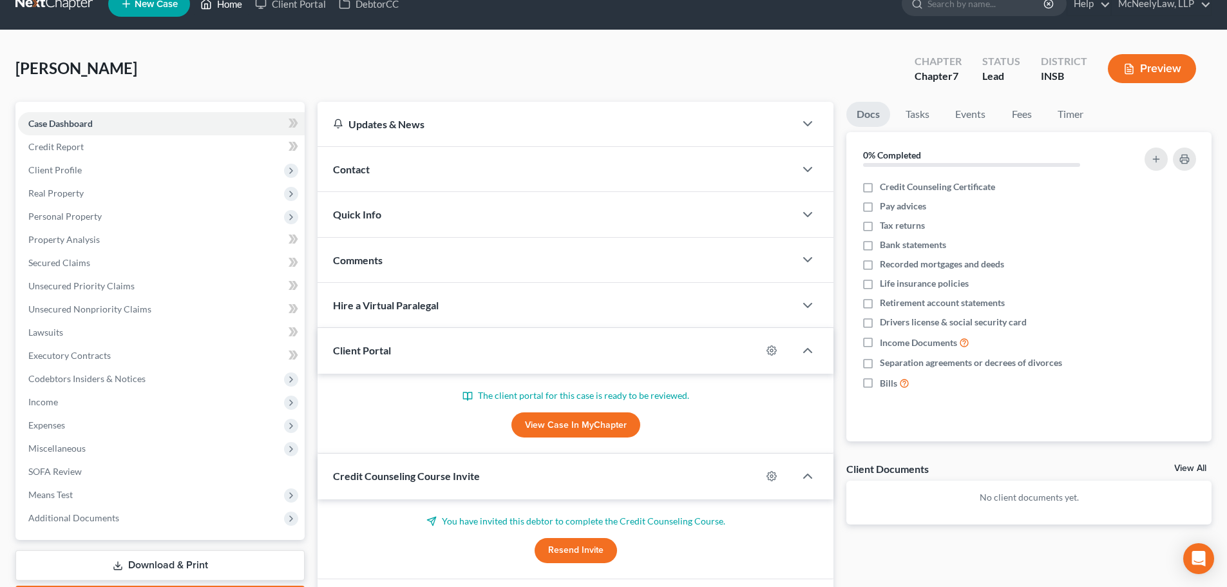
scroll to position [0, 0]
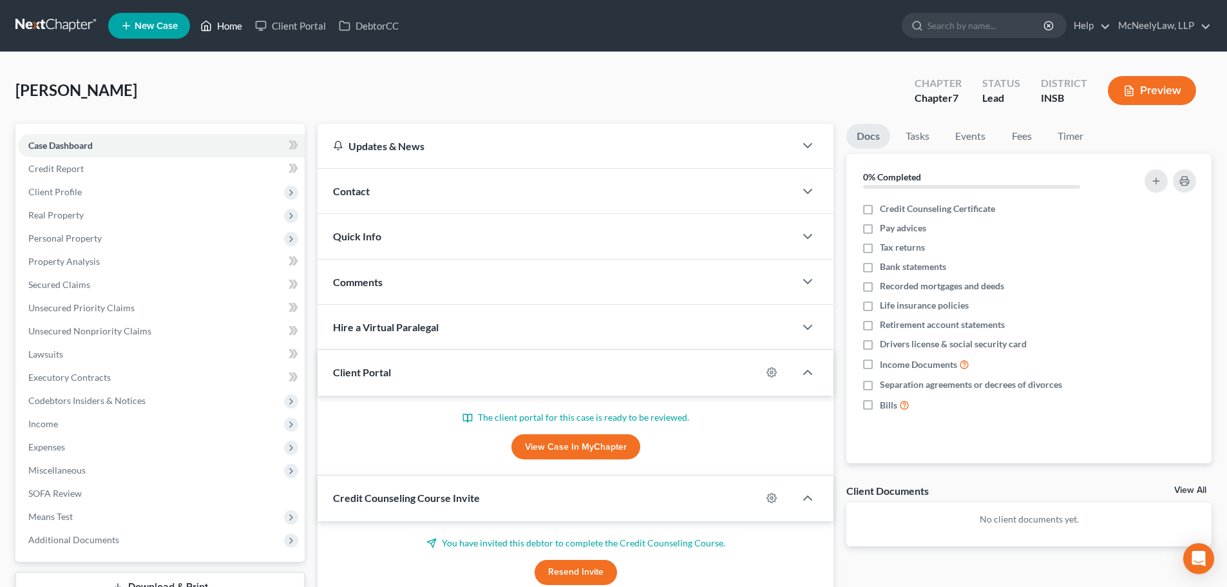
click at [227, 26] on link "Home" at bounding box center [221, 25] width 55 height 23
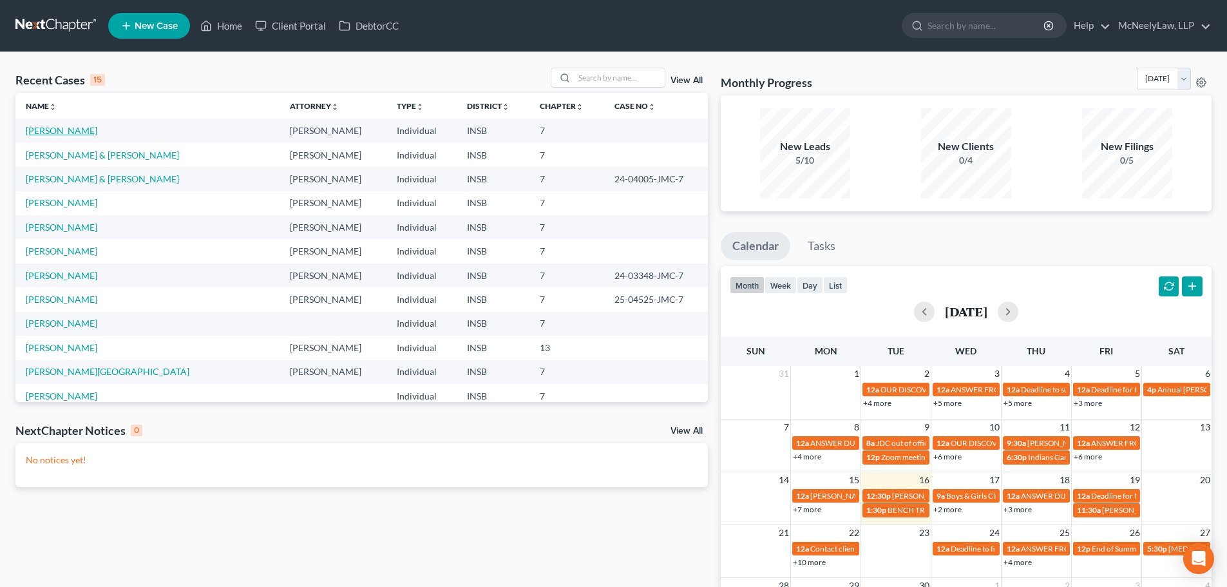
click at [57, 129] on link "[PERSON_NAME]" at bounding box center [61, 130] width 71 height 11
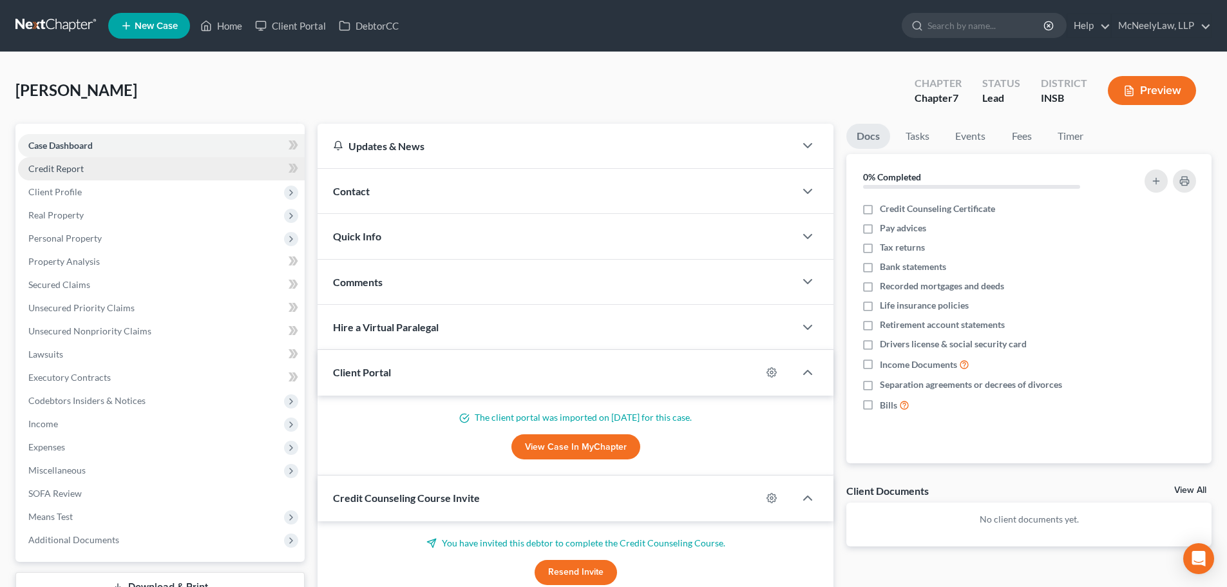
click at [90, 175] on link "Credit Report" at bounding box center [161, 168] width 287 height 23
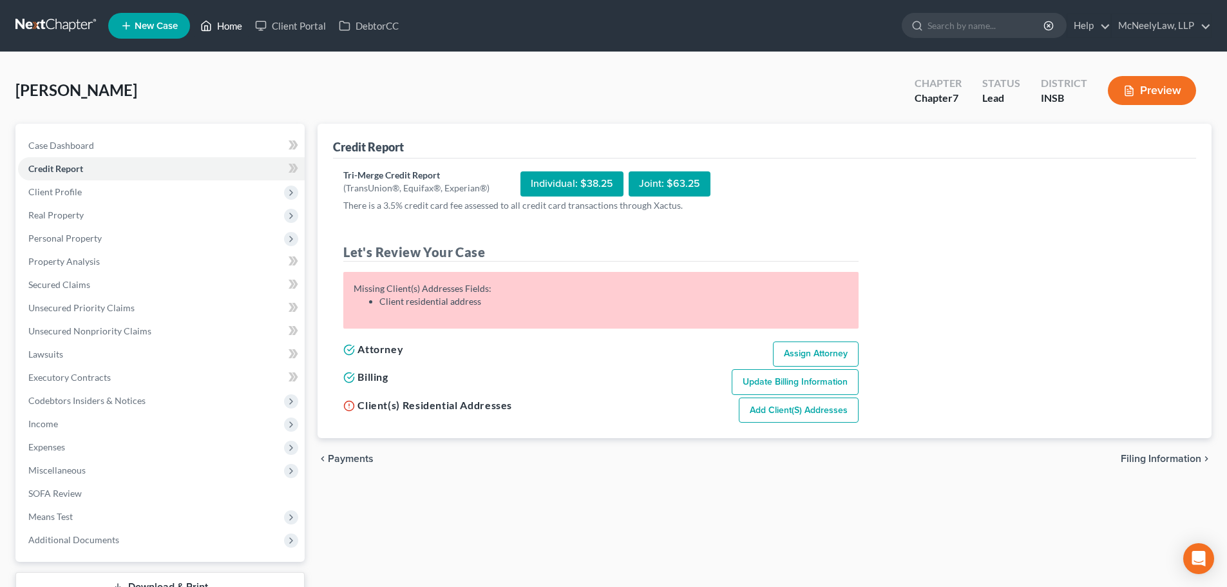
click at [220, 26] on link "Home" at bounding box center [221, 25] width 55 height 23
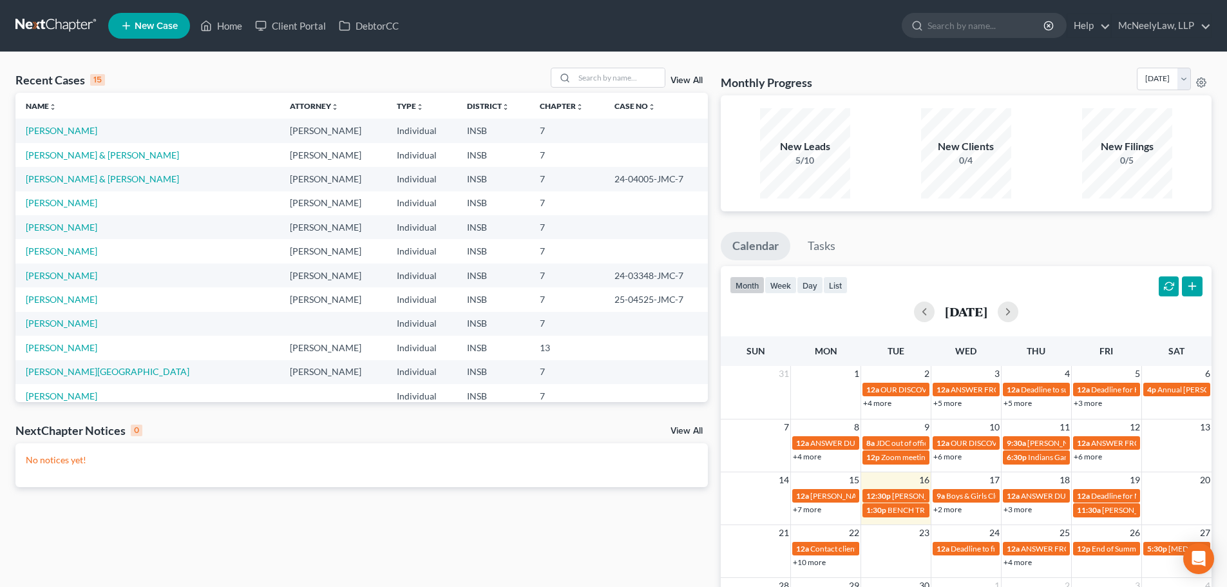
click at [69, 124] on td "[PERSON_NAME]" at bounding box center [147, 130] width 264 height 24
click at [71, 124] on td "[PERSON_NAME]" at bounding box center [147, 130] width 264 height 24
click at [68, 128] on link "[PERSON_NAME]" at bounding box center [61, 130] width 71 height 11
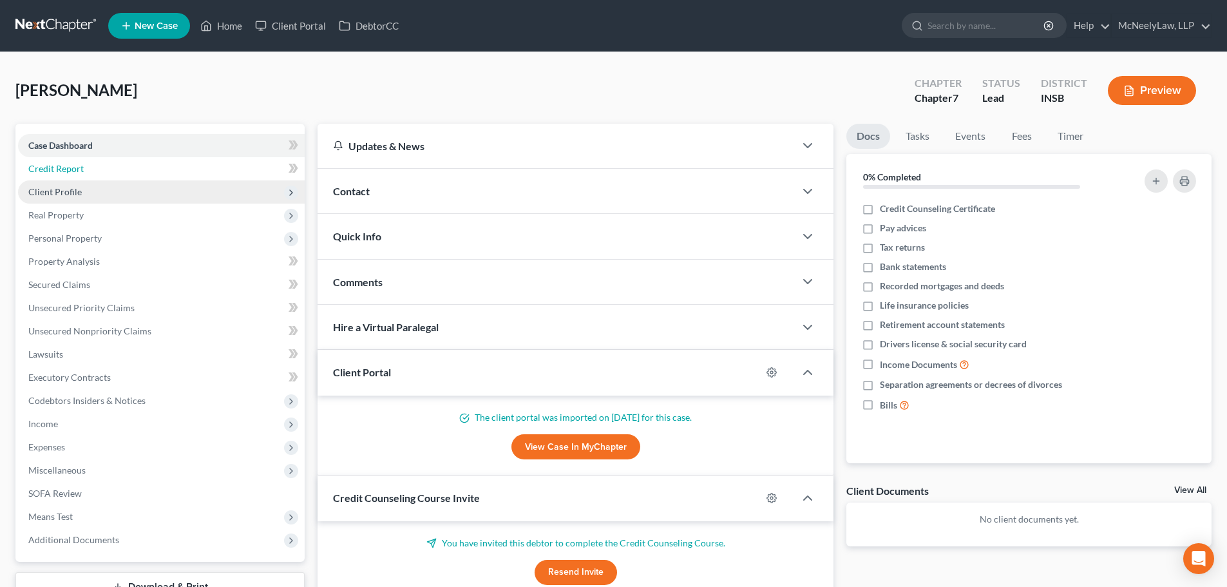
drag, startPoint x: 93, startPoint y: 163, endPoint x: 106, endPoint y: 189, distance: 29.7
click at [92, 163] on link "Credit Report" at bounding box center [161, 168] width 287 height 23
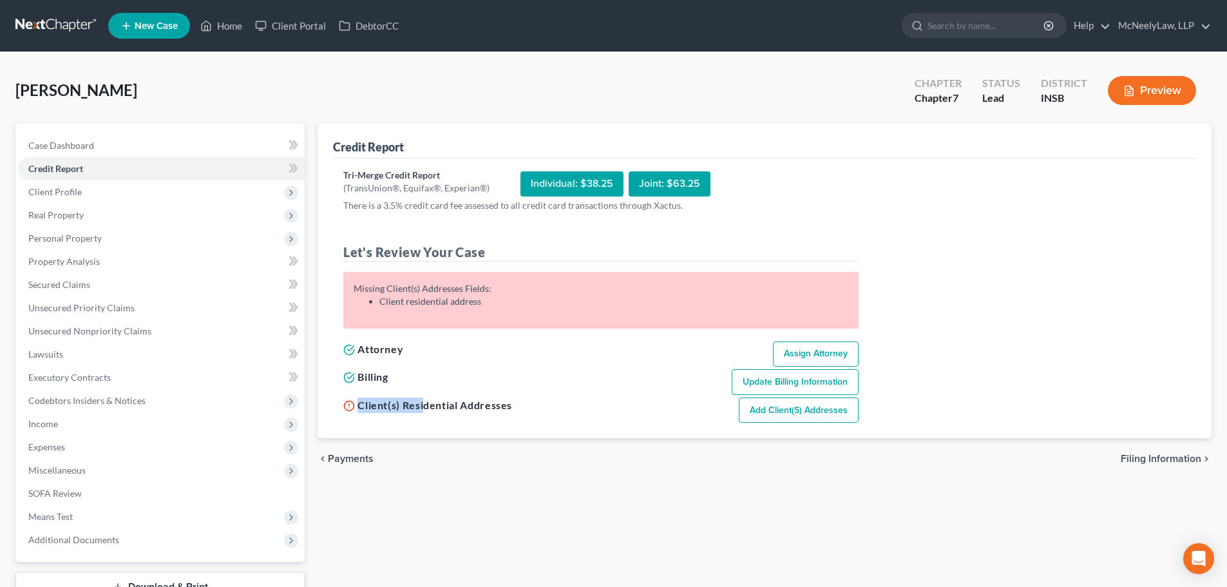
drag, startPoint x: 426, startPoint y: 401, endPoint x: 518, endPoint y: 407, distance: 92.3
click at [518, 407] on div "Client(s) Residential Addresses Add Client(s) Addresses" at bounding box center [601, 409] width 528 height 28
click at [510, 409] on h5 "Client(s) Residential Addresses" at bounding box center [427, 404] width 169 height 15
click at [111, 193] on span "Client Profile" at bounding box center [161, 191] width 287 height 23
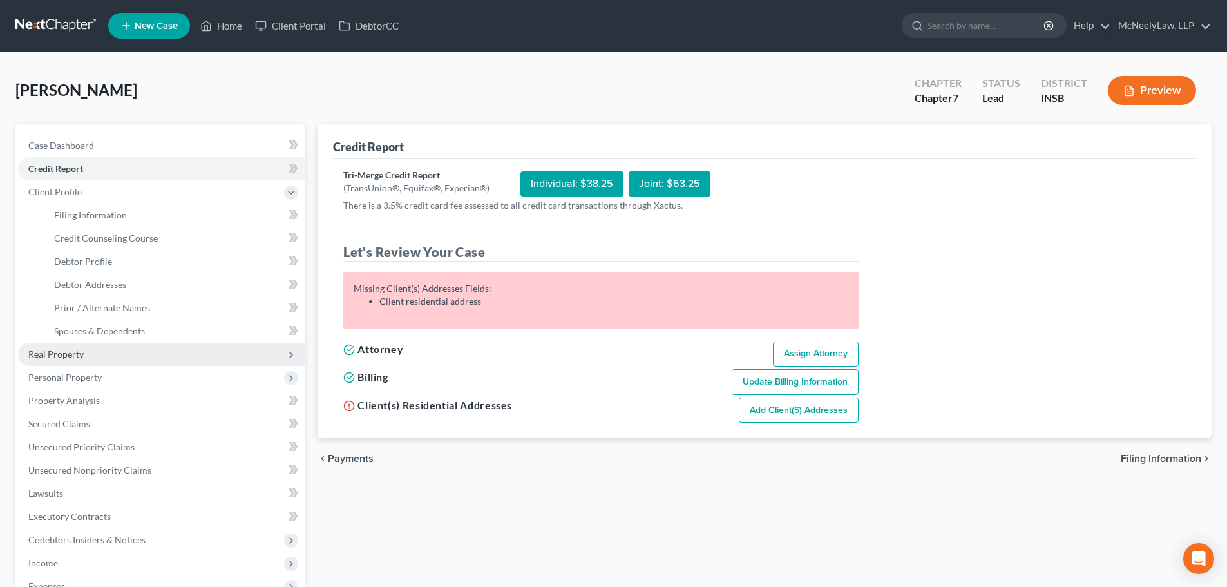
click at [109, 358] on span "Real Property" at bounding box center [161, 354] width 287 height 23
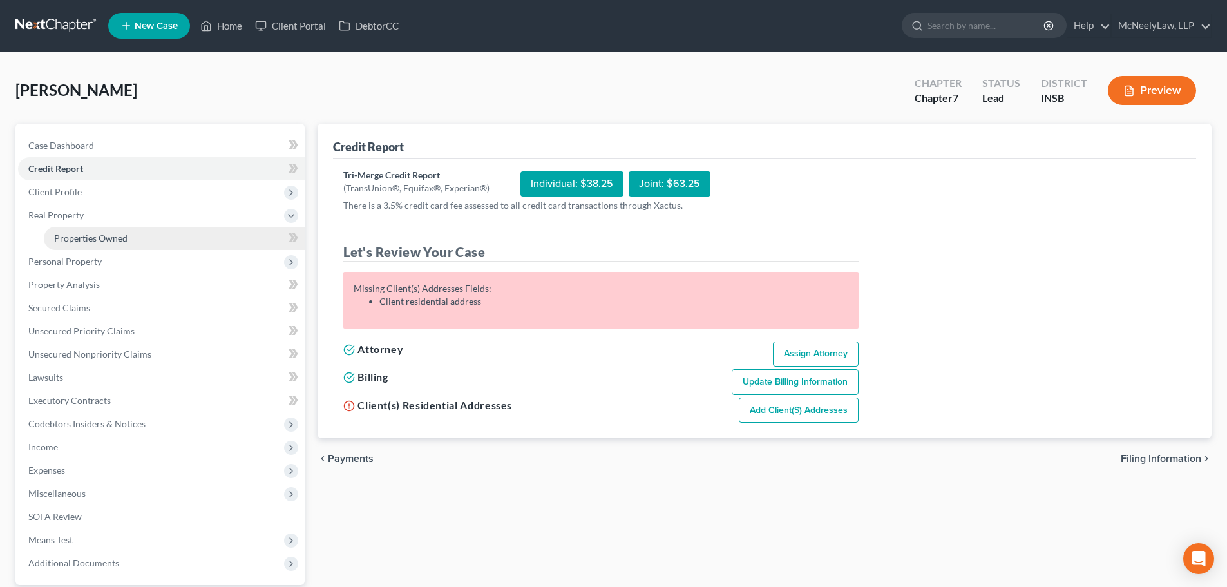
click at [109, 241] on span "Properties Owned" at bounding box center [90, 237] width 73 height 11
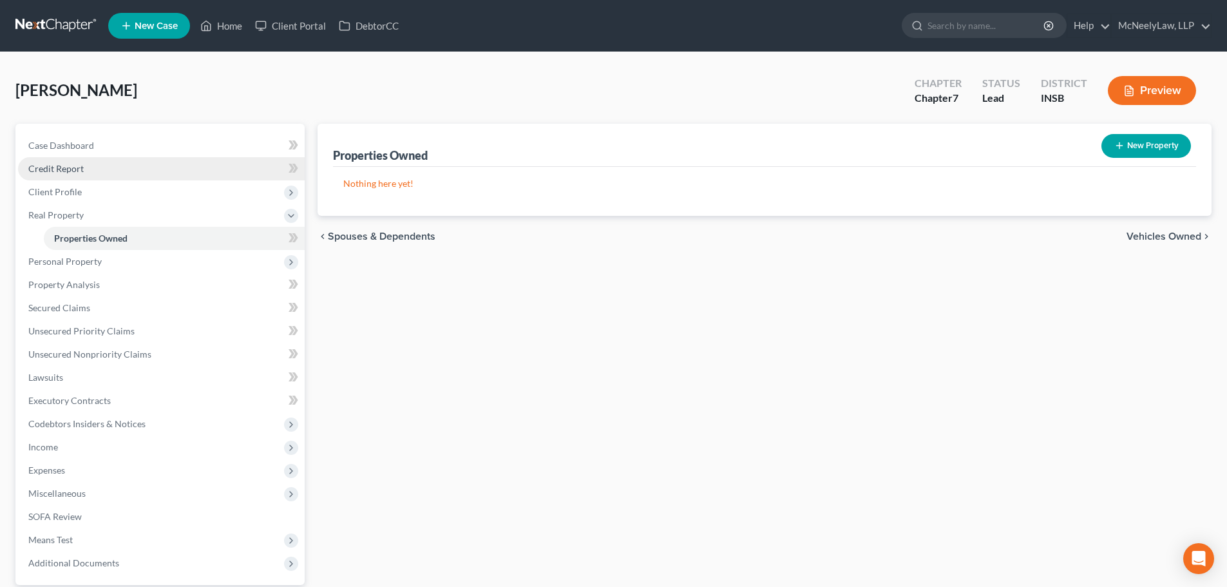
click at [99, 165] on link "Credit Report" at bounding box center [161, 168] width 287 height 23
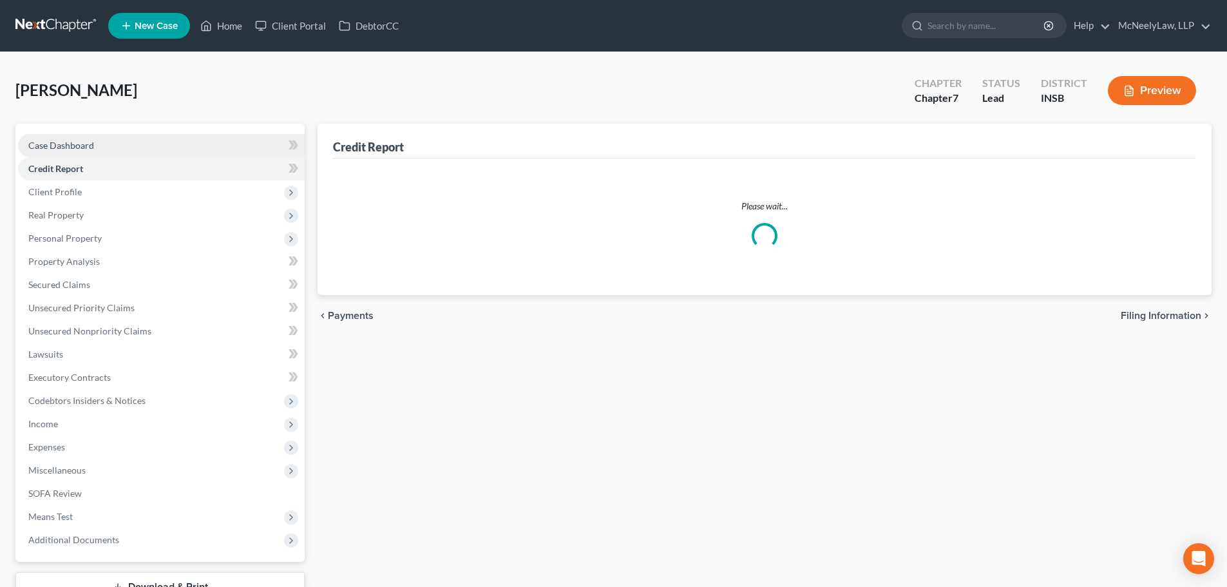
click at [99, 140] on link "Case Dashboard" at bounding box center [161, 145] width 287 height 23
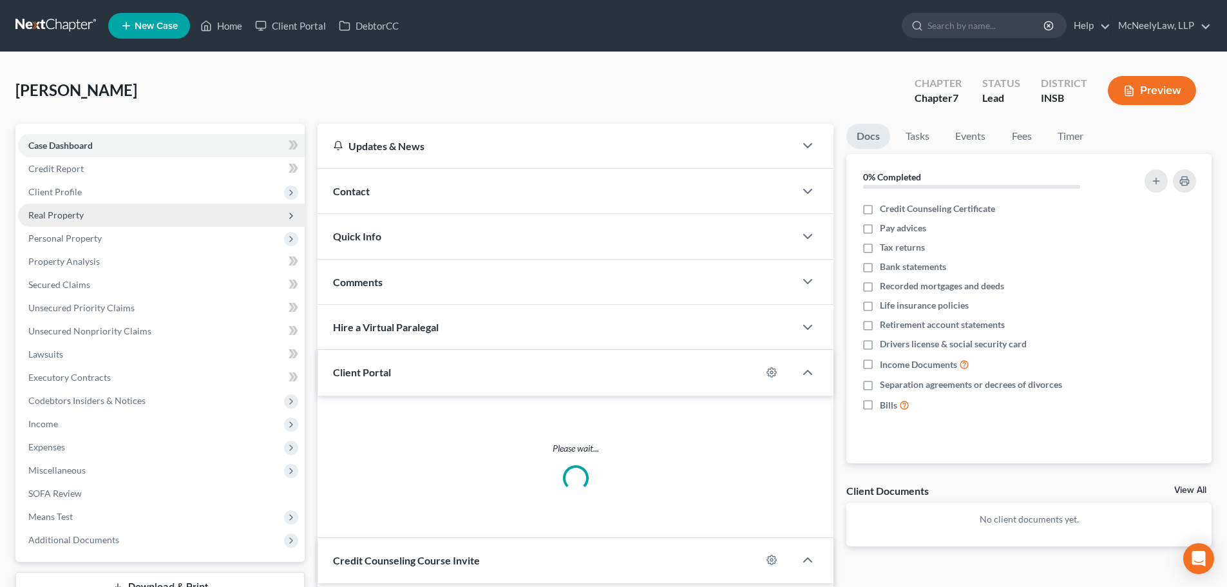
click at [111, 206] on span "Real Property" at bounding box center [161, 214] width 287 height 23
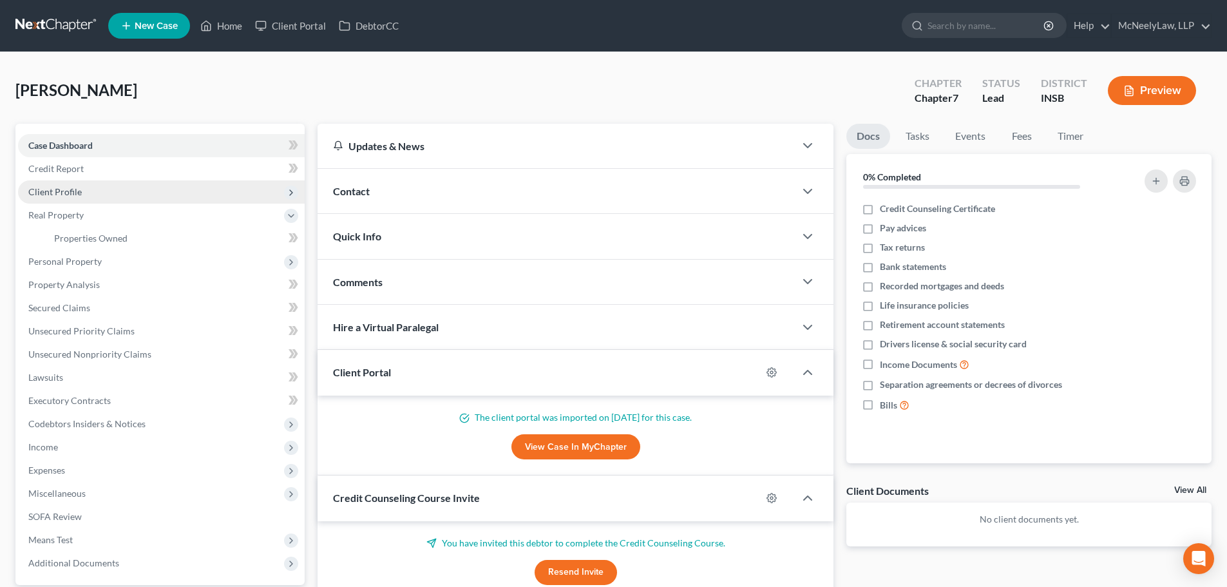
click at [109, 197] on span "Client Profile" at bounding box center [161, 191] width 287 height 23
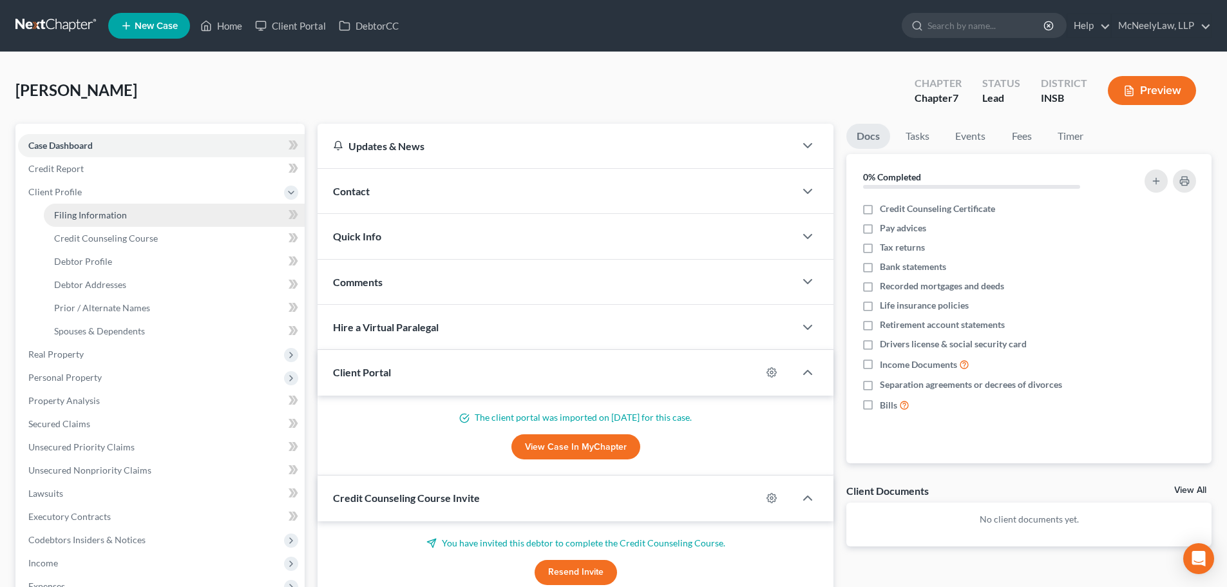
click at [129, 223] on link "Filing Information" at bounding box center [174, 214] width 261 height 23
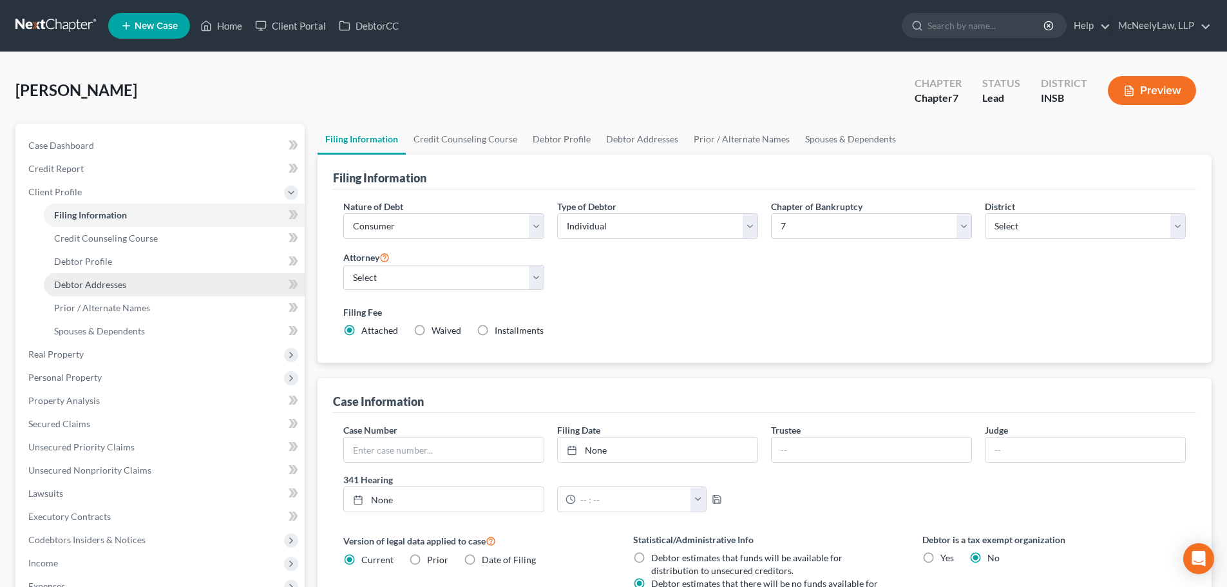
click at [81, 279] on span "Debtor Addresses" at bounding box center [90, 284] width 72 height 11
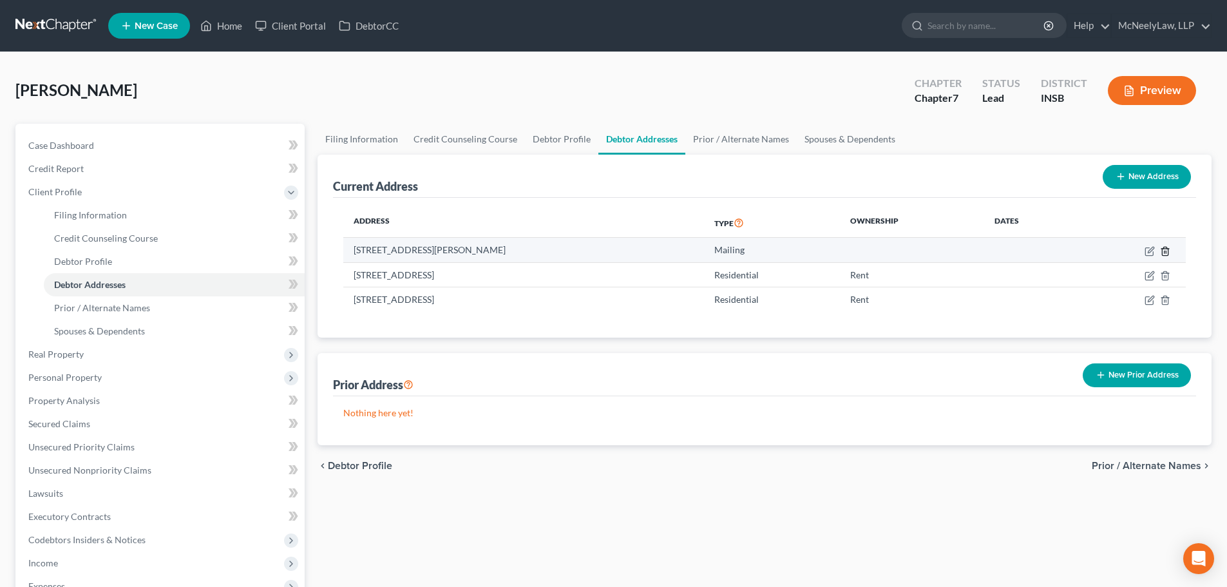
click at [1167, 252] on icon "button" at bounding box center [1165, 251] width 6 height 8
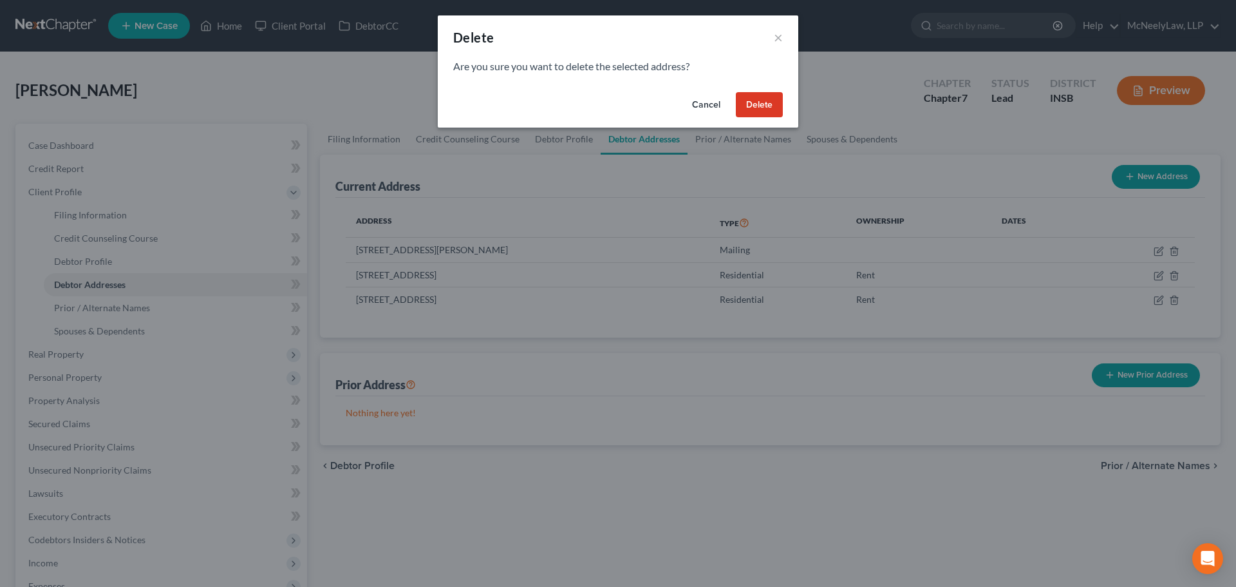
click at [775, 110] on button "Delete" at bounding box center [759, 105] width 47 height 26
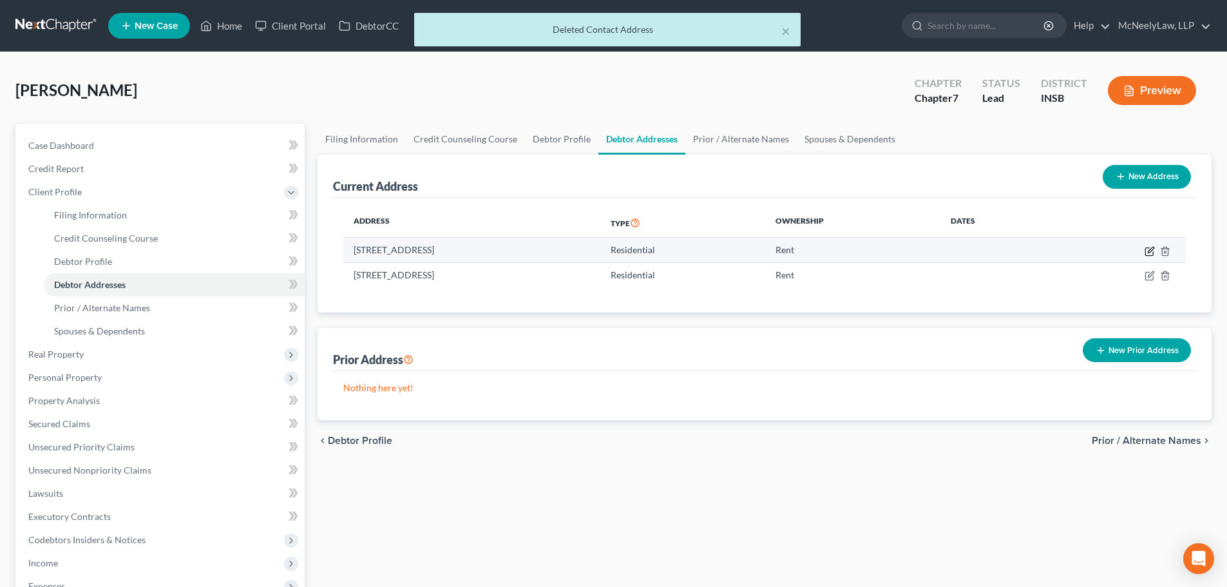
click at [1149, 249] on icon "button" at bounding box center [1150, 250] width 6 height 6
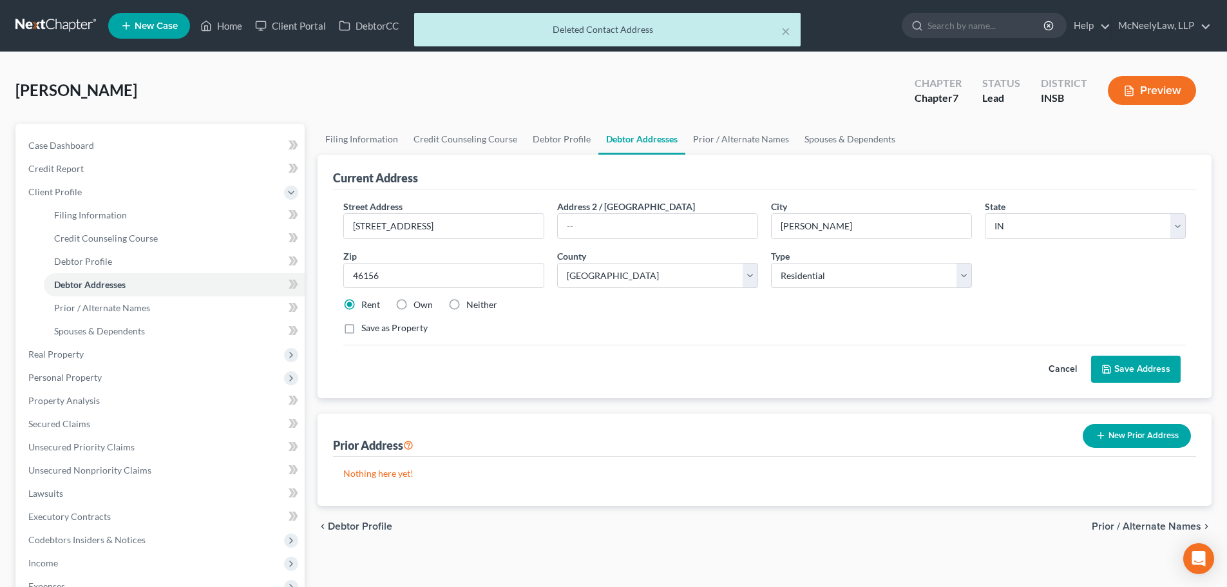
click at [361, 305] on label "Rent" at bounding box center [370, 304] width 19 height 13
click at [366, 305] on input "Rent" at bounding box center [370, 302] width 8 height 8
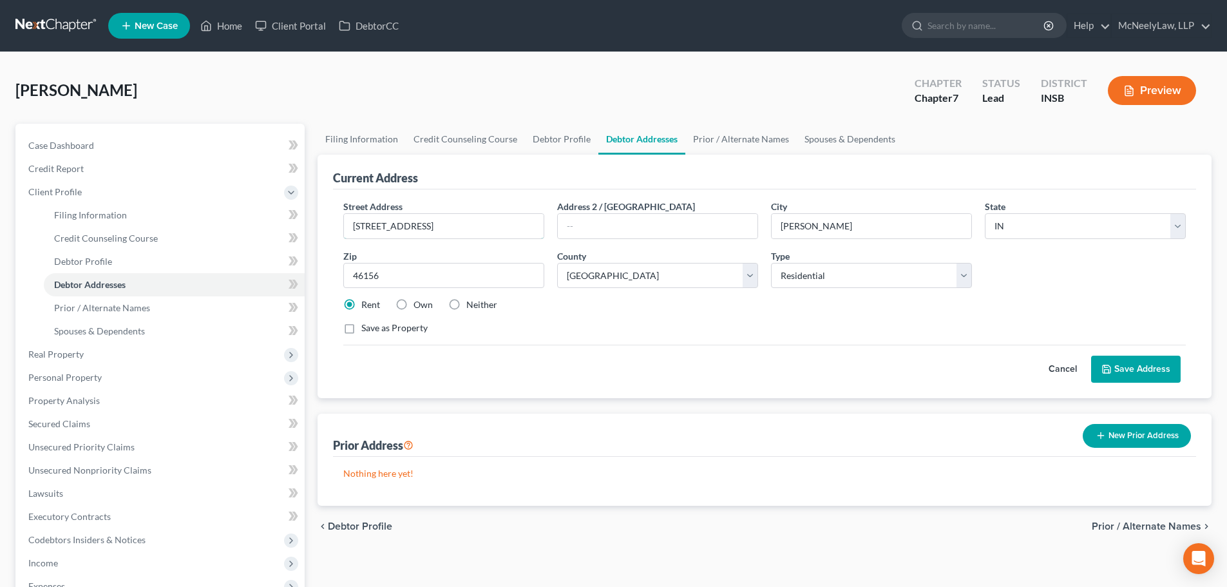
drag, startPoint x: 387, startPoint y: 229, endPoint x: 382, endPoint y: 302, distance: 73.6
click at [387, 229] on input "[STREET_ADDRESS]" at bounding box center [444, 226] width 200 height 24
click at [653, 341] on div "Street Address * [STREET_ADDRESS] * [PERSON_NAME] State * State [US_STATE] AK A…" at bounding box center [764, 273] width 855 height 146
click at [831, 270] on select "Select Residential Mailing Rental Business" at bounding box center [871, 276] width 201 height 26
click at [771, 263] on select "Select Residential Mailing Rental Business" at bounding box center [871, 276] width 201 height 26
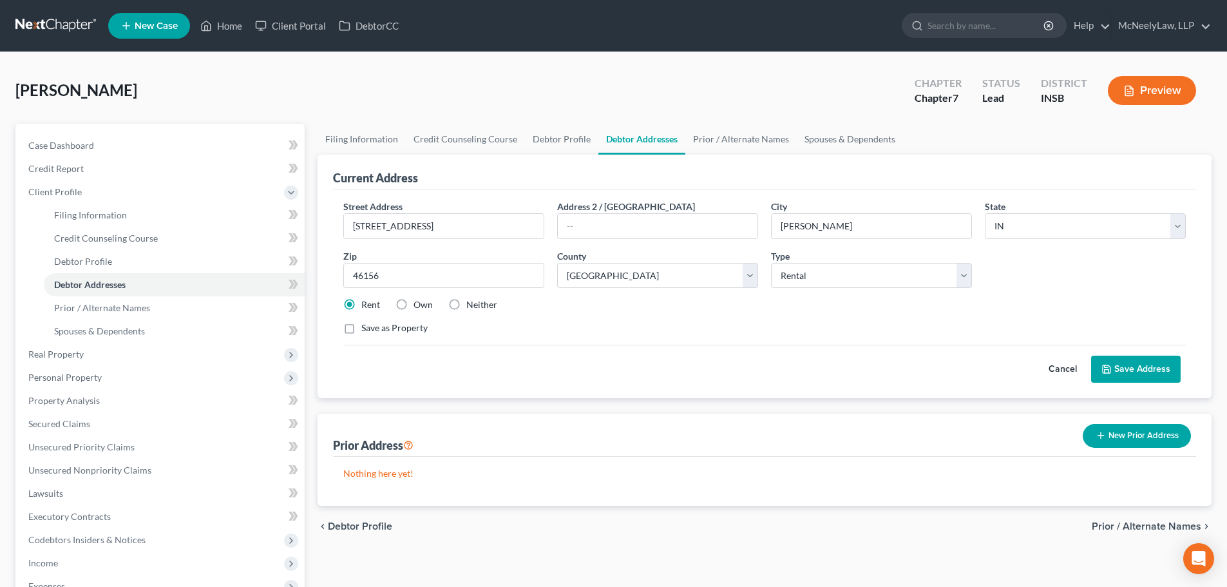
click at [820, 301] on div "Rent Own Neither" at bounding box center [764, 304] width 855 height 13
click at [623, 274] on select "County [GEOGRAPHIC_DATA] [GEOGRAPHIC_DATA] [GEOGRAPHIC_DATA] [GEOGRAPHIC_DATA] …" at bounding box center [657, 276] width 201 height 26
click at [557, 263] on select "County [GEOGRAPHIC_DATA] [GEOGRAPHIC_DATA] [GEOGRAPHIC_DATA] [GEOGRAPHIC_DATA] …" at bounding box center [657, 276] width 201 height 26
click at [680, 343] on div "Street Address * [STREET_ADDRESS] * [PERSON_NAME] State * State [US_STATE] AK A…" at bounding box center [764, 273] width 855 height 146
click at [1135, 372] on button "Save Address" at bounding box center [1135, 368] width 89 height 27
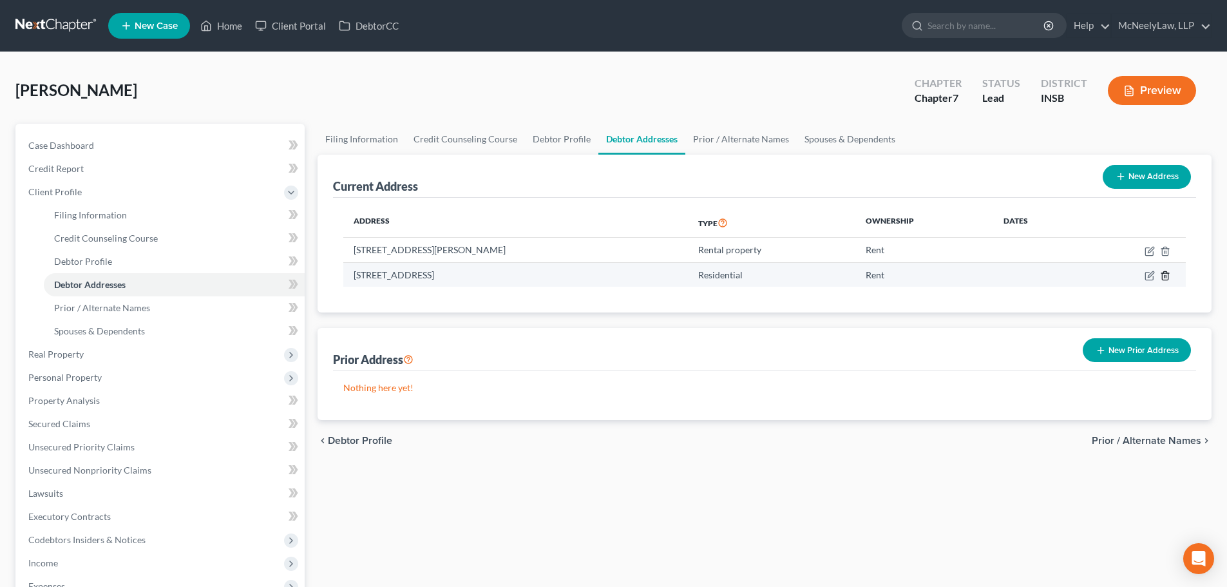
click at [1167, 277] on icon "button" at bounding box center [1165, 275] width 10 height 10
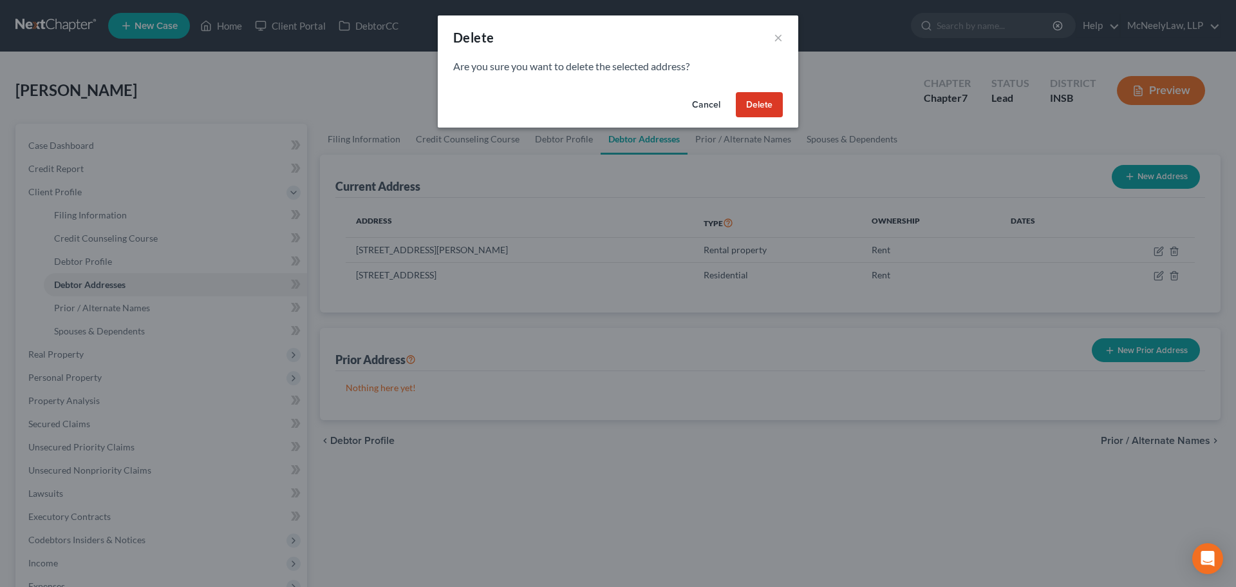
click at [772, 111] on button "Delete" at bounding box center [759, 105] width 47 height 26
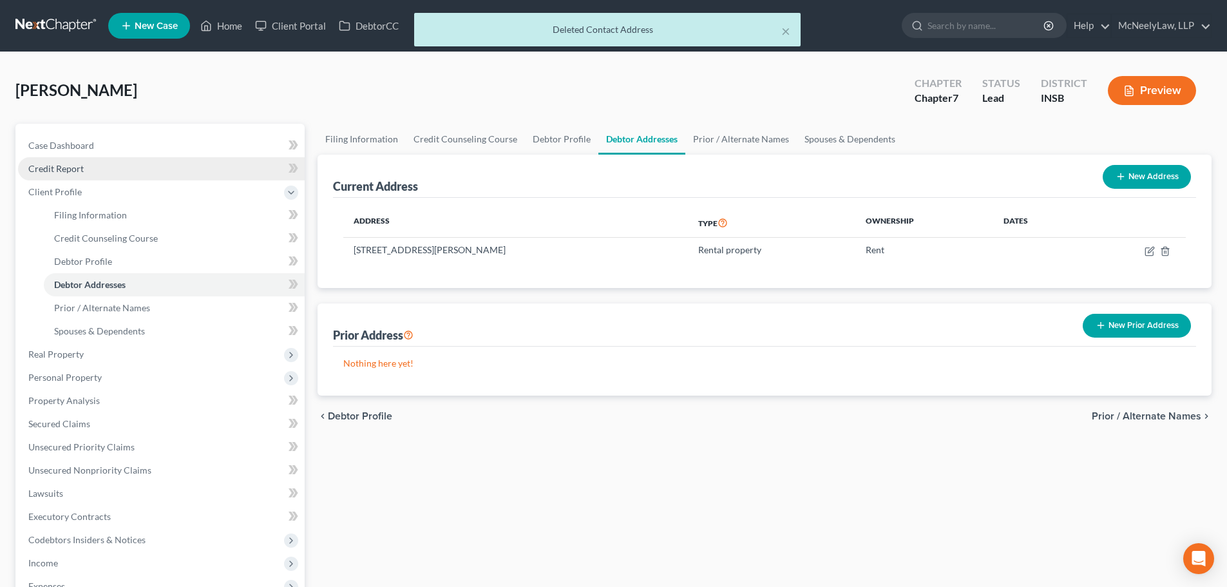
click at [75, 169] on span "Credit Report" at bounding box center [55, 168] width 55 height 11
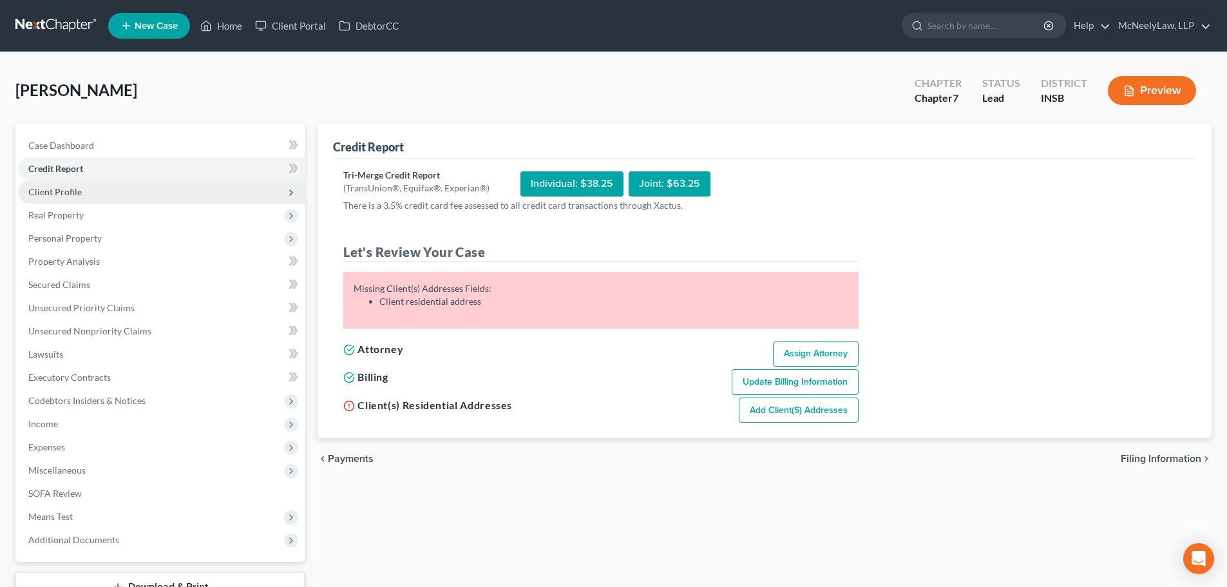
click at [79, 191] on span "Client Profile" at bounding box center [54, 191] width 53 height 11
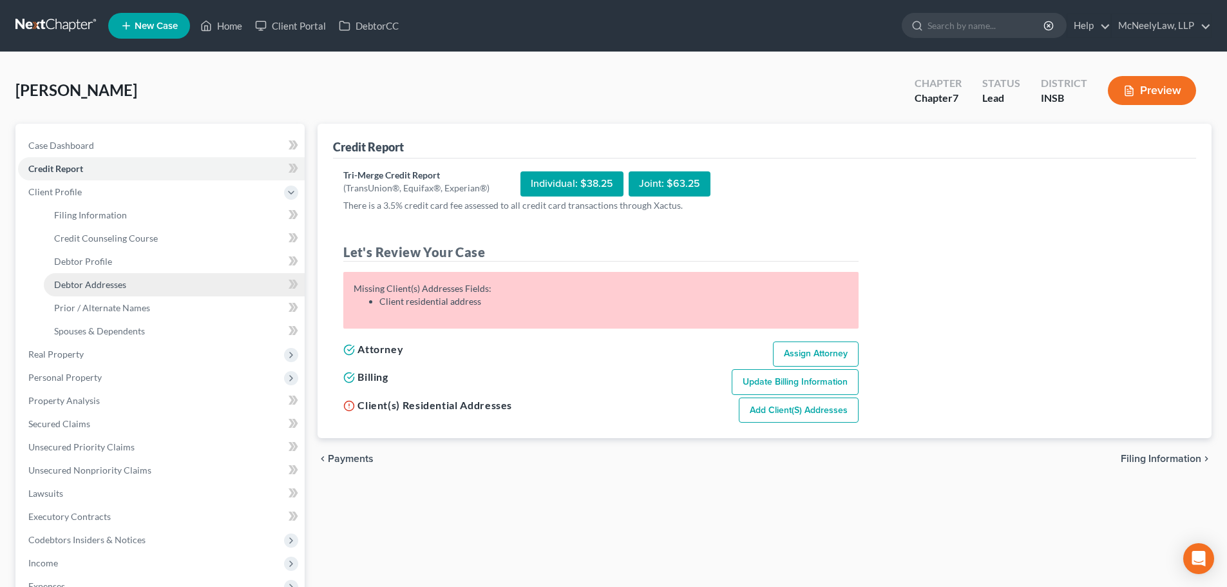
click at [126, 285] on link "Debtor Addresses" at bounding box center [174, 284] width 261 height 23
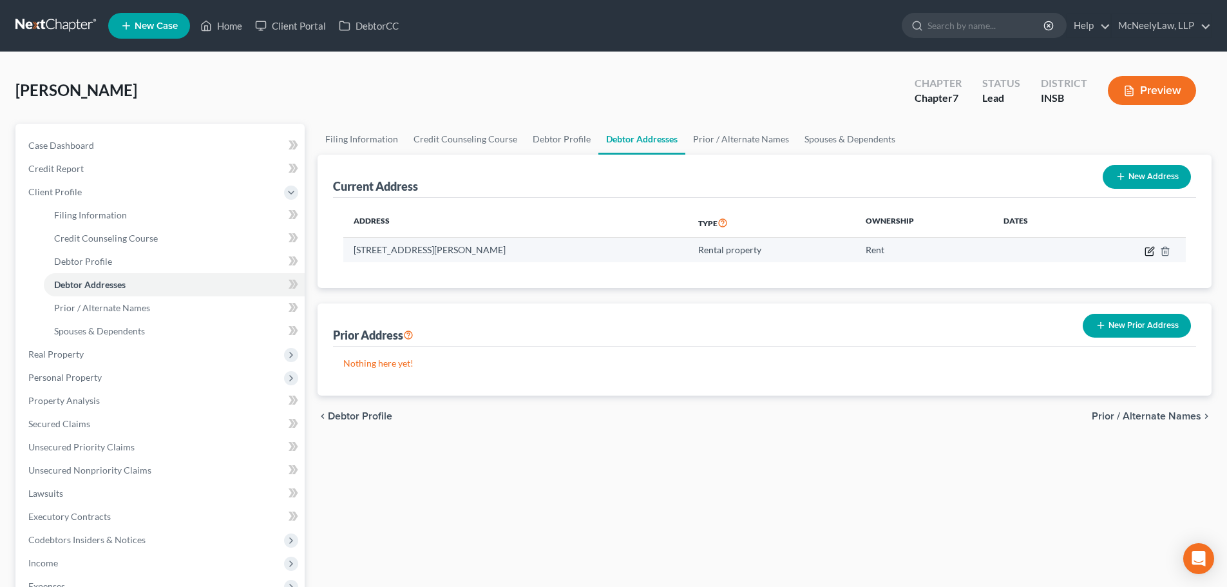
click at [1150, 252] on icon "button" at bounding box center [1150, 250] width 6 height 6
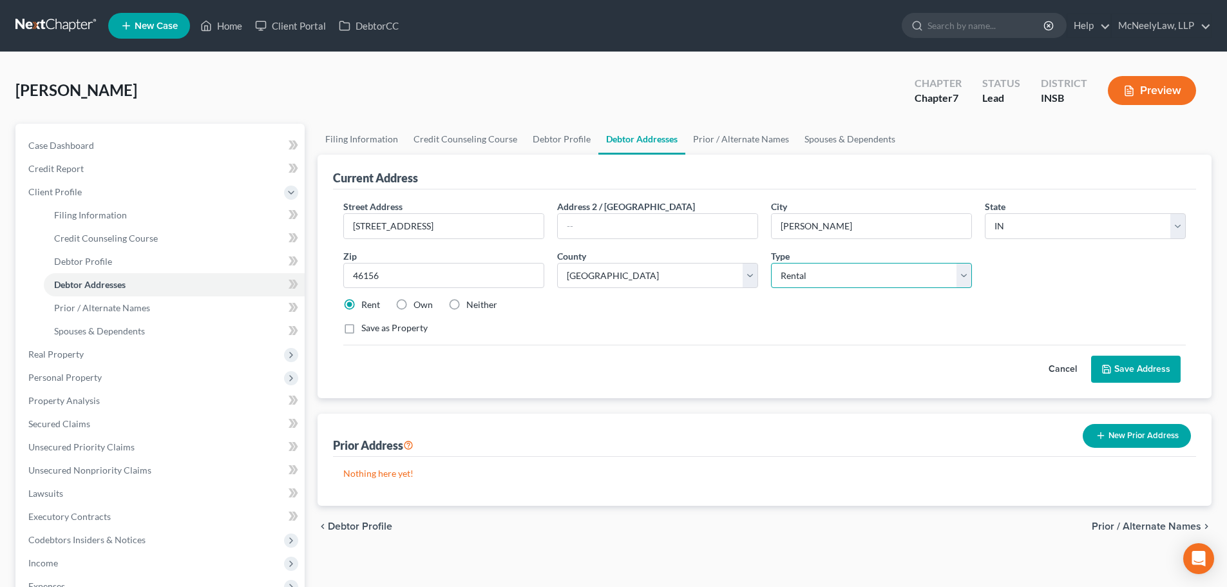
click at [821, 276] on select "Select Residential Mailing Rental Business" at bounding box center [871, 276] width 201 height 26
click at [771, 263] on select "Select Residential Mailing Rental Business" at bounding box center [871, 276] width 201 height 26
click at [1134, 373] on button "Save Address" at bounding box center [1135, 368] width 89 height 27
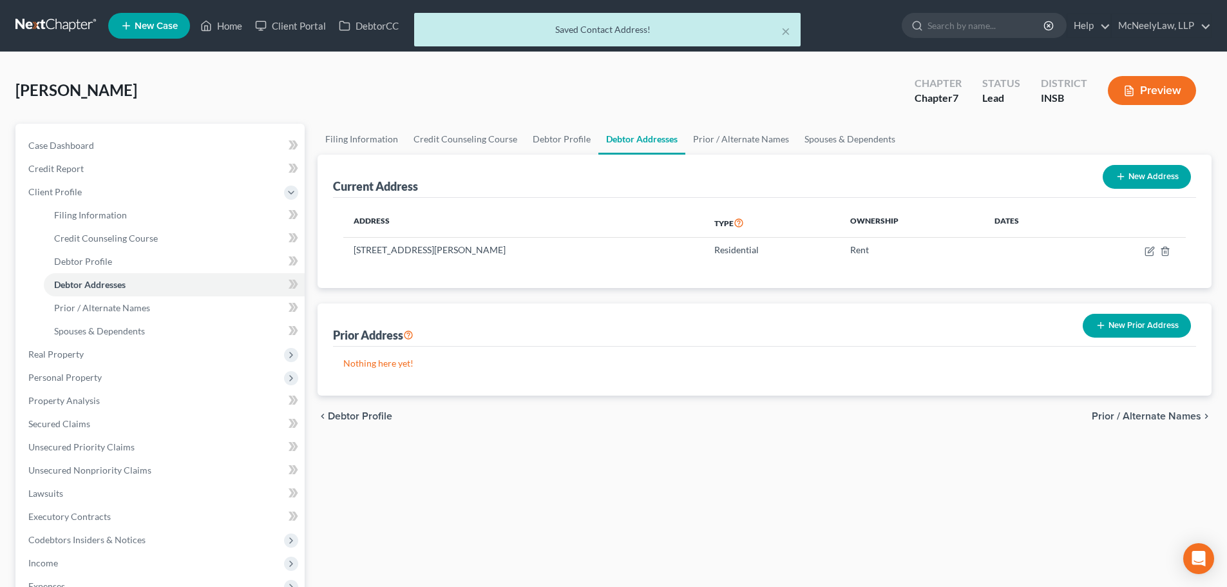
click at [1147, 413] on span "Prior / Alternate Names" at bounding box center [1145, 416] width 109 height 10
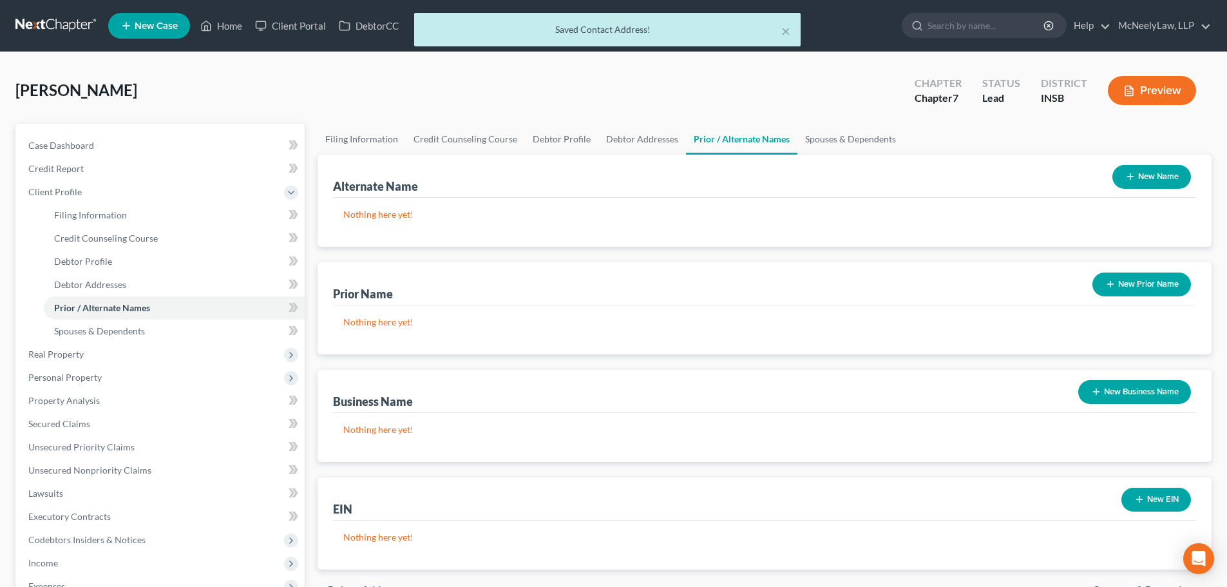
scroll to position [237, 0]
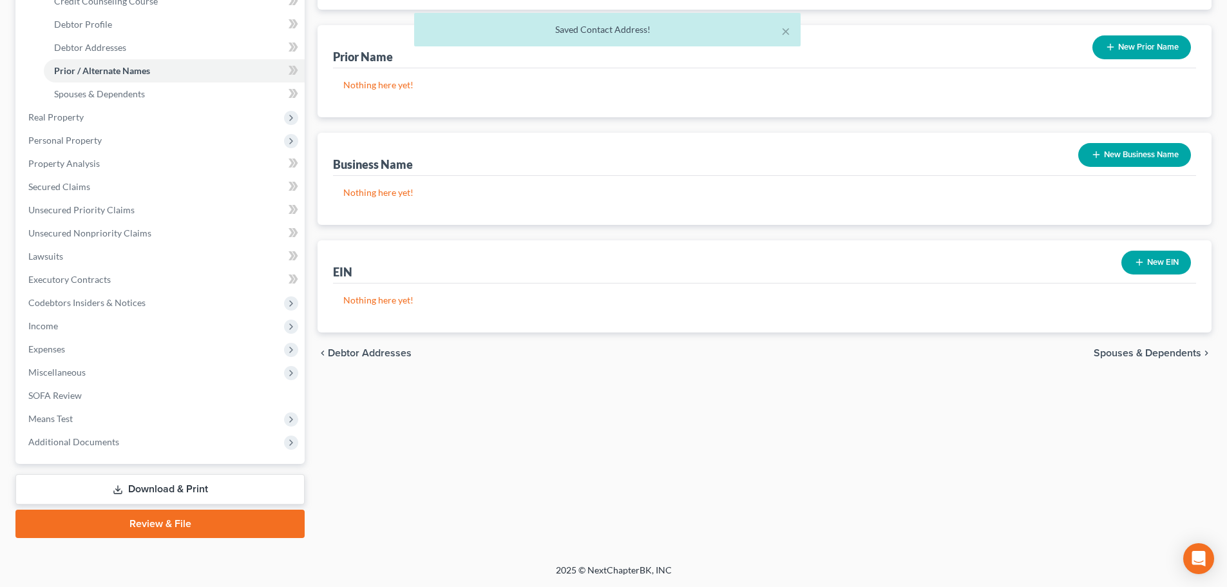
click at [1161, 353] on span "Spouses & Dependents" at bounding box center [1147, 353] width 108 height 10
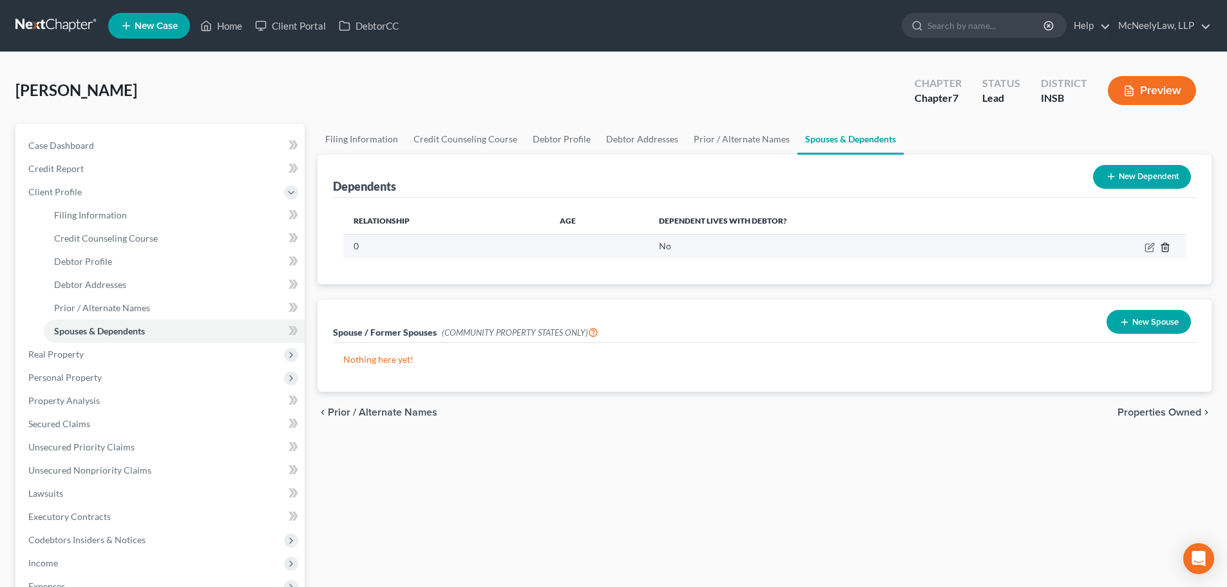
click at [1164, 249] on line "button" at bounding box center [1164, 248] width 0 height 3
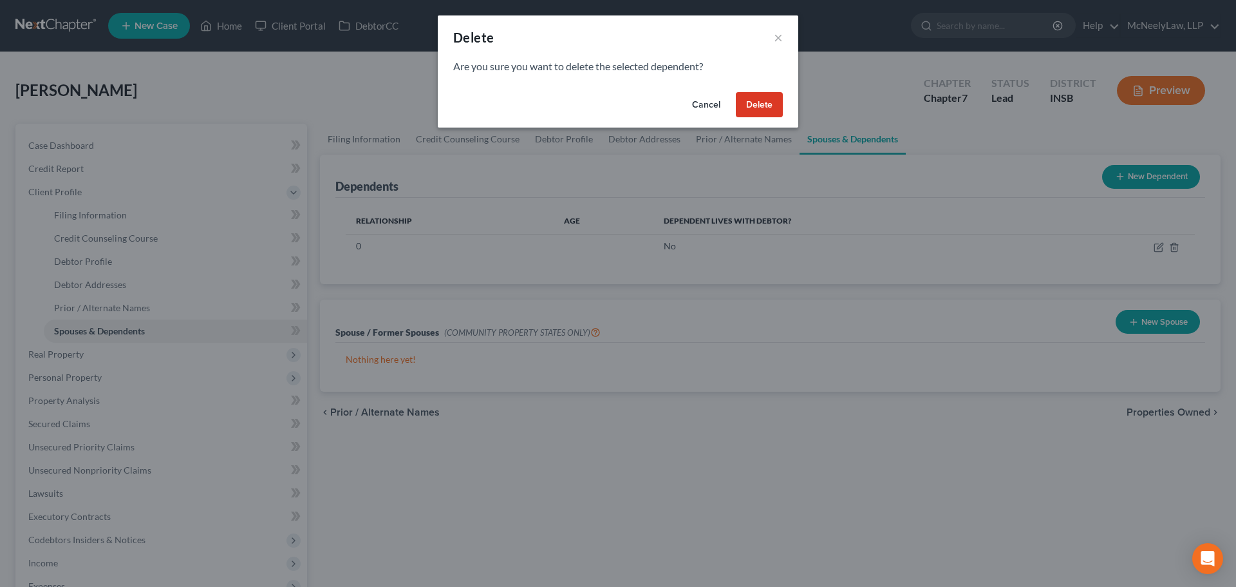
click at [758, 103] on button "Delete" at bounding box center [759, 105] width 47 height 26
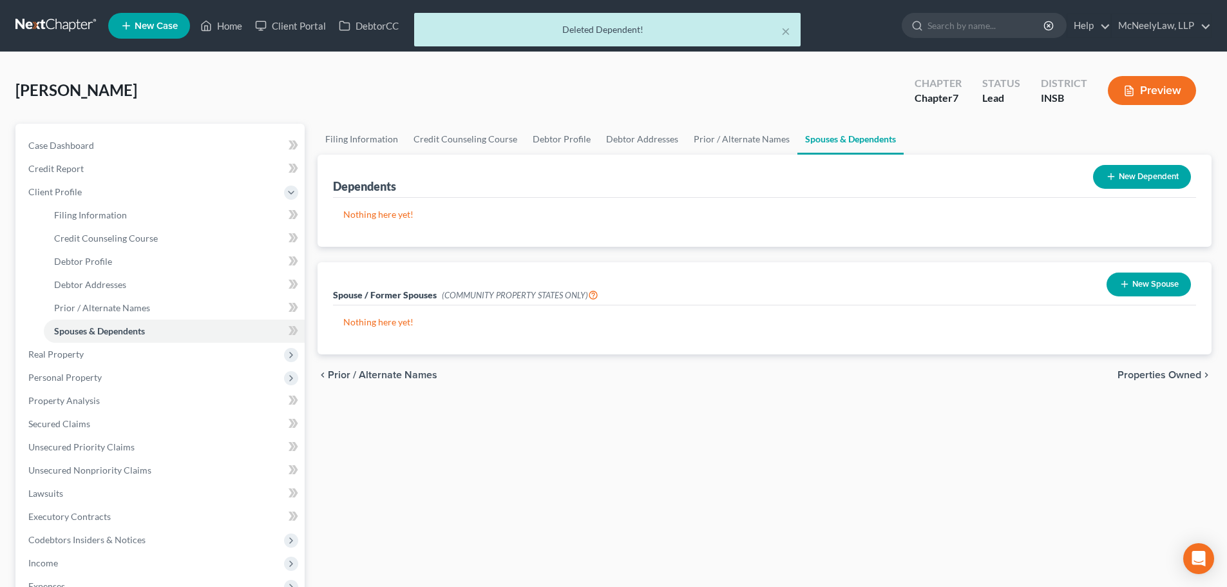
click at [1165, 375] on span "Properties Owned" at bounding box center [1159, 375] width 84 height 10
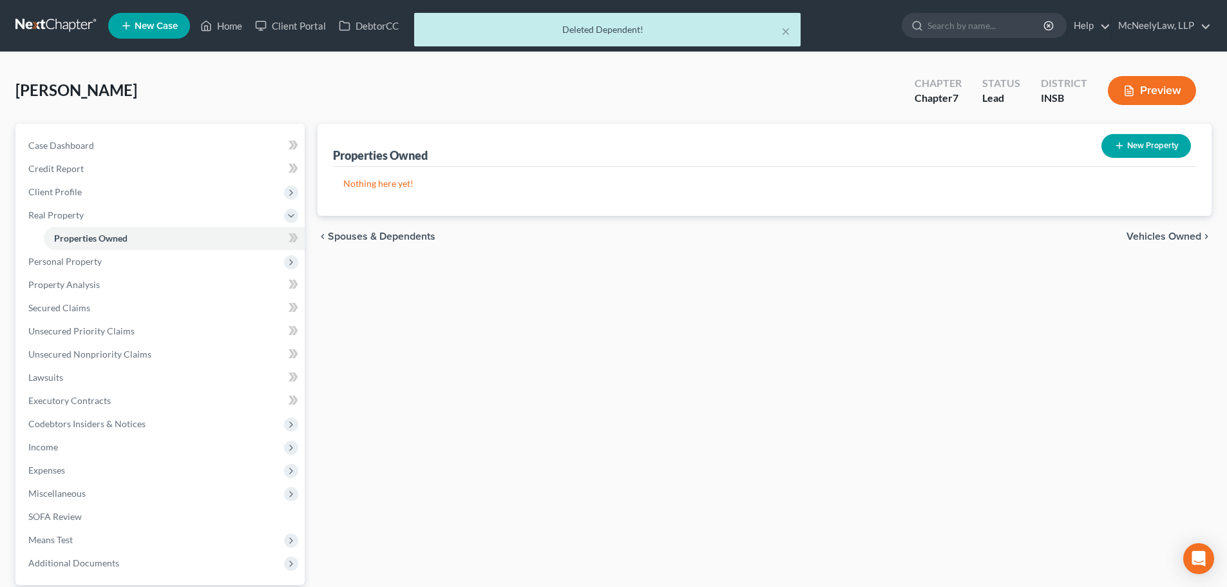
click at [1172, 240] on span "Vehicles Owned" at bounding box center [1163, 236] width 75 height 10
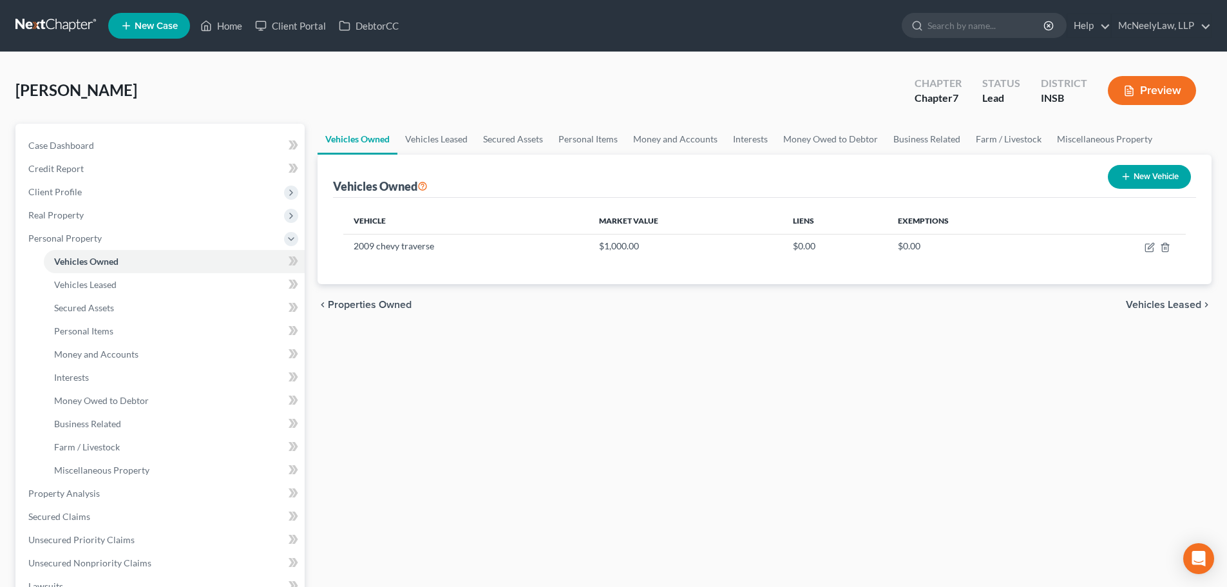
click at [1162, 304] on span "Vehicles Leased" at bounding box center [1162, 304] width 75 height 10
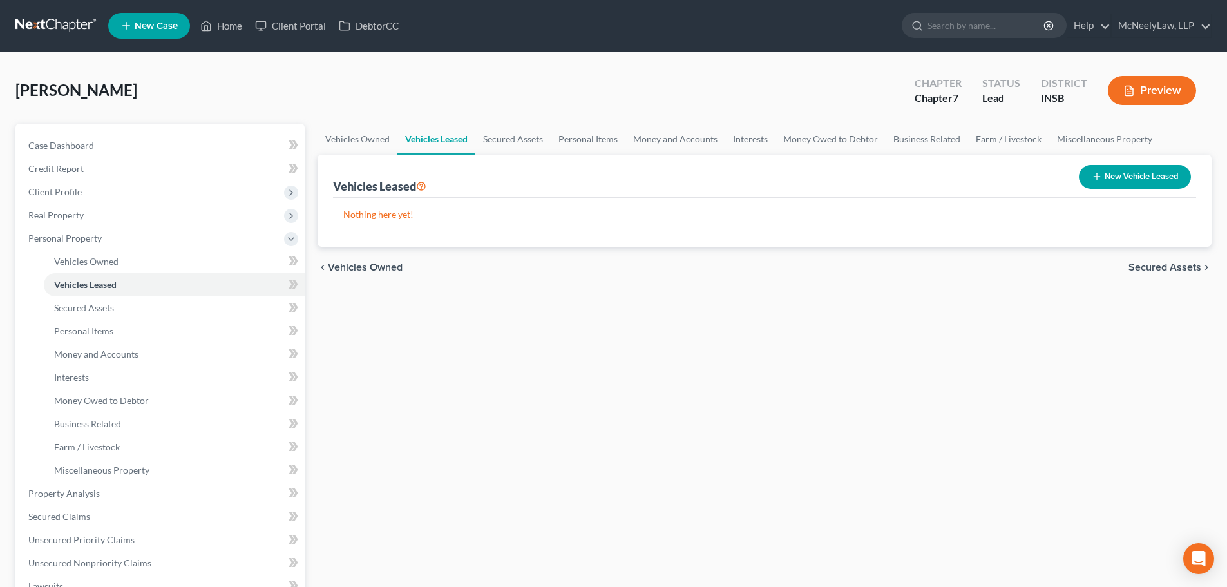
click at [1178, 265] on span "Secured Assets" at bounding box center [1164, 267] width 73 height 10
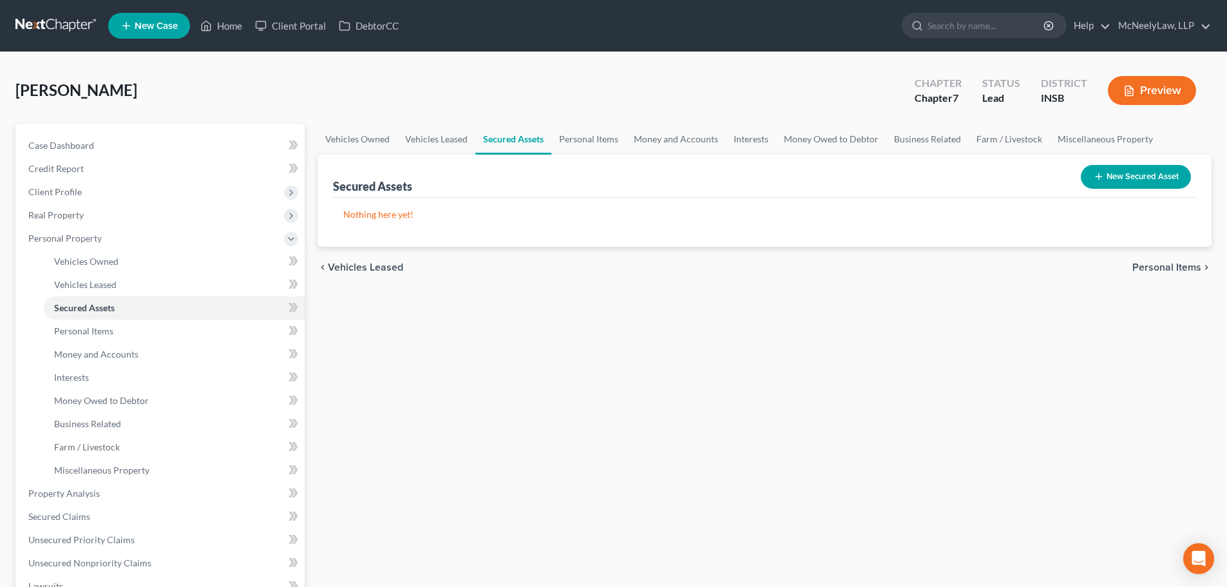
click at [1178, 265] on span "Personal Items" at bounding box center [1166, 267] width 69 height 10
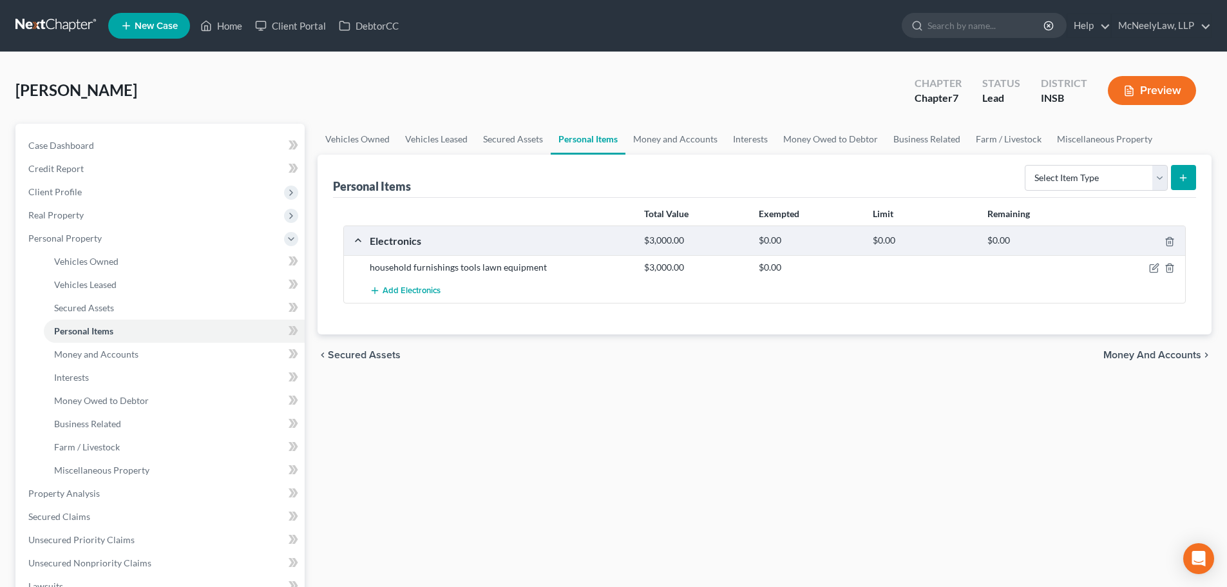
click at [1152, 357] on span "Money and Accounts" at bounding box center [1152, 355] width 98 height 10
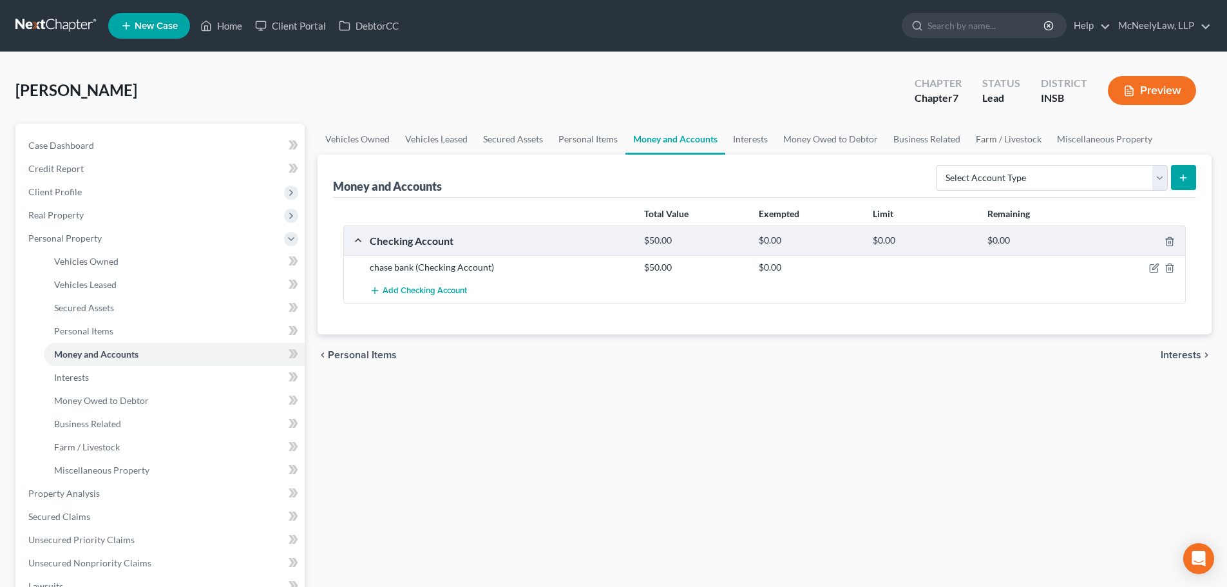
click at [1173, 353] on span "Interests" at bounding box center [1180, 355] width 41 height 10
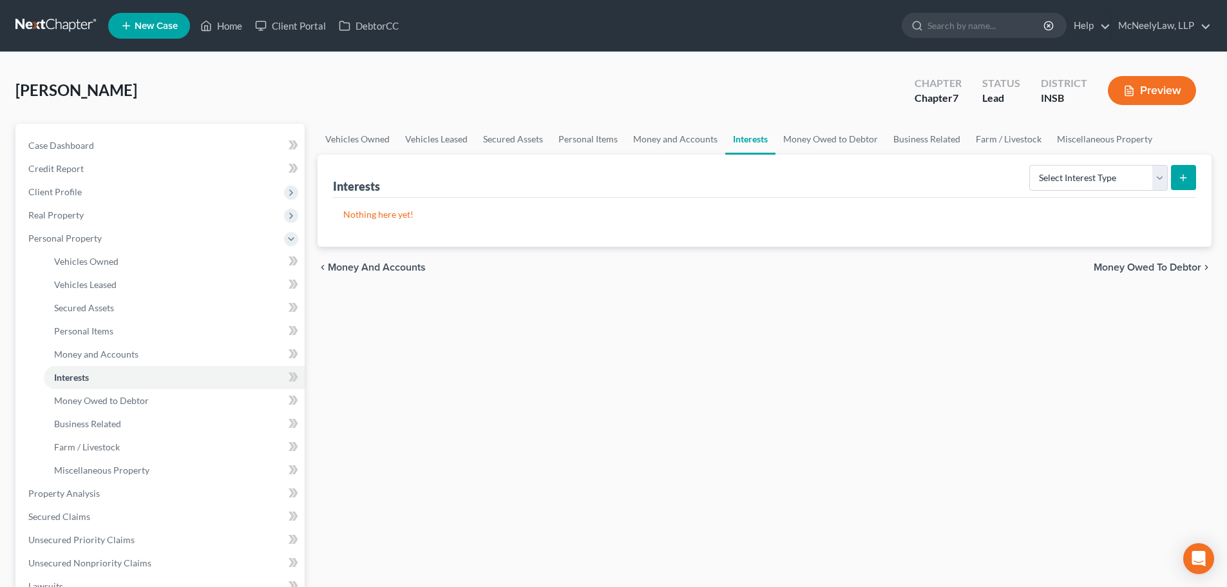
click at [1171, 263] on span "Money Owed to Debtor" at bounding box center [1147, 267] width 108 height 10
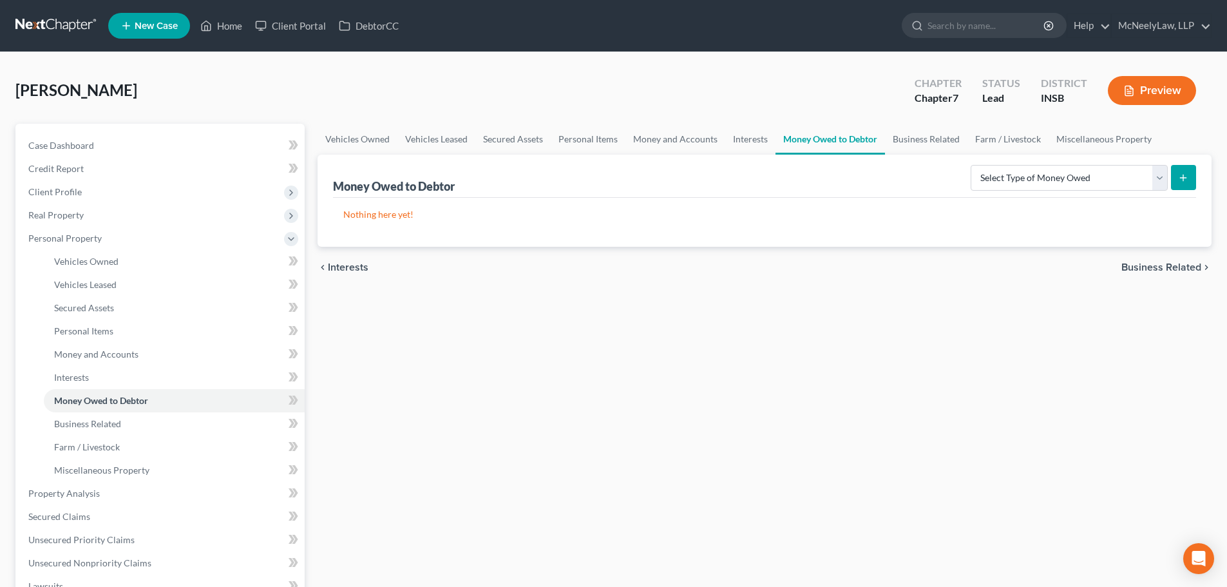
click at [1162, 262] on span "Business Related" at bounding box center [1161, 267] width 80 height 10
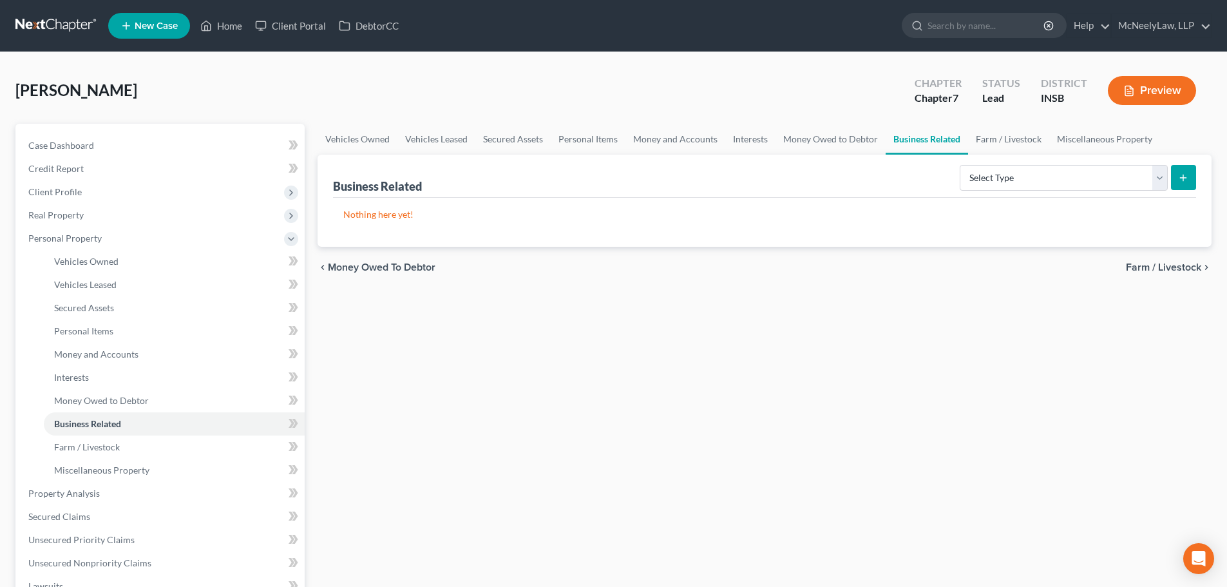
click at [1164, 270] on span "Farm / Livestock" at bounding box center [1162, 267] width 75 height 10
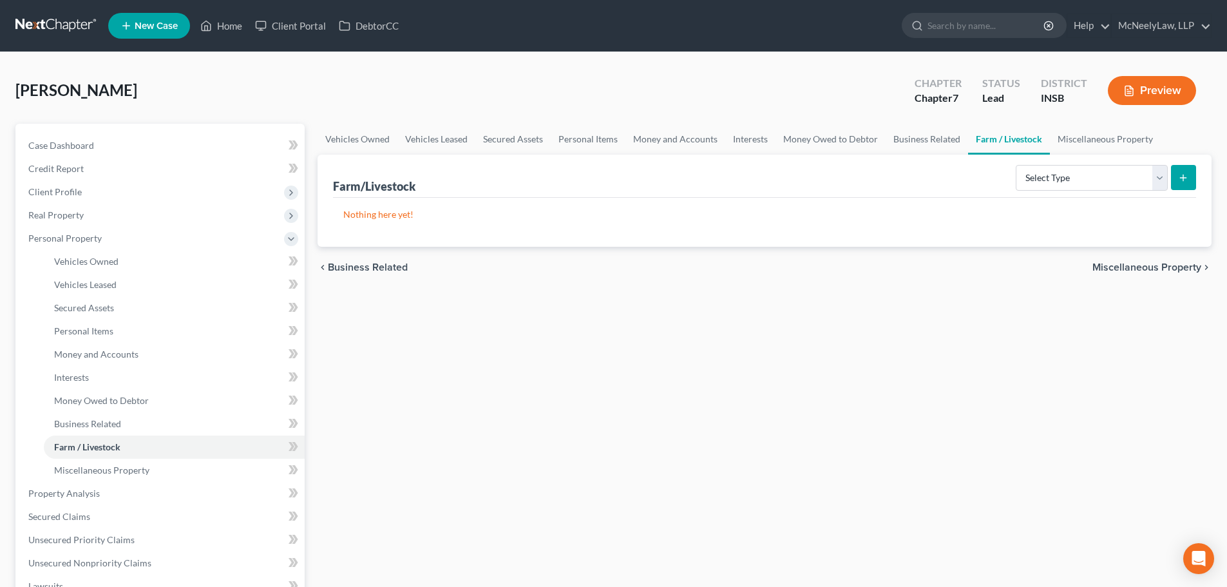
click at [1164, 270] on span "Miscellaneous Property" at bounding box center [1146, 267] width 109 height 10
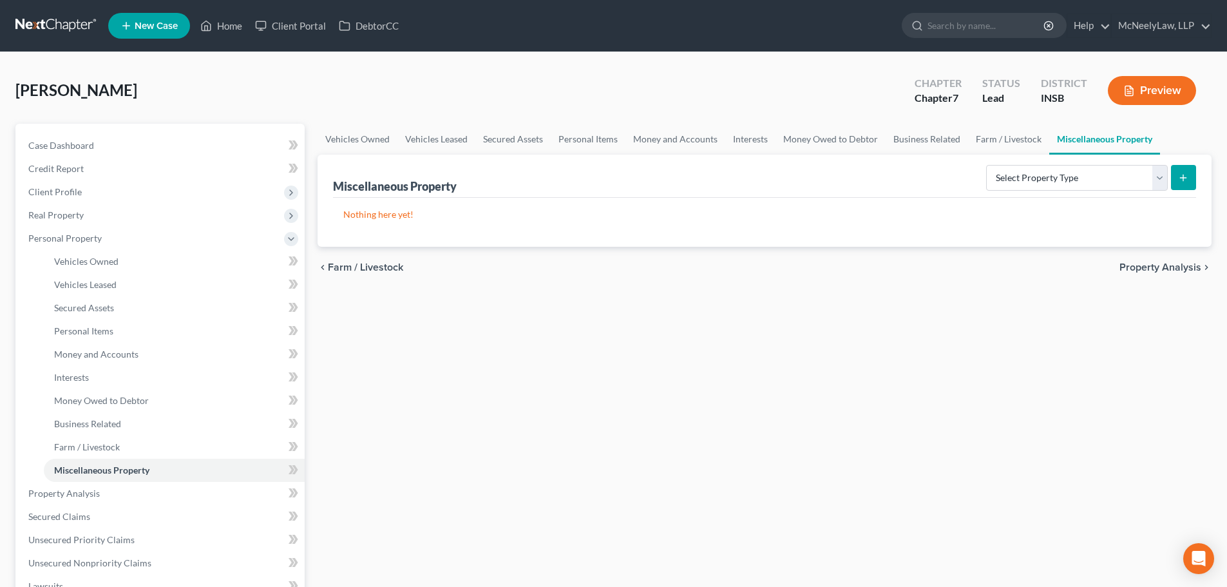
click at [1164, 270] on span "Property Analysis" at bounding box center [1160, 267] width 82 height 10
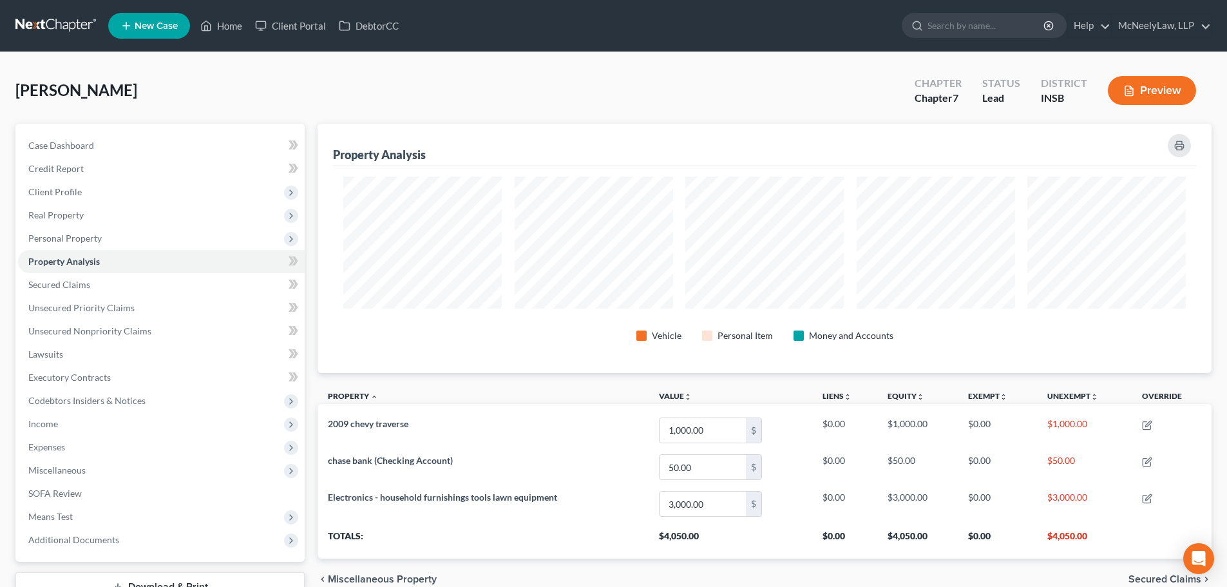
scroll to position [249, 894]
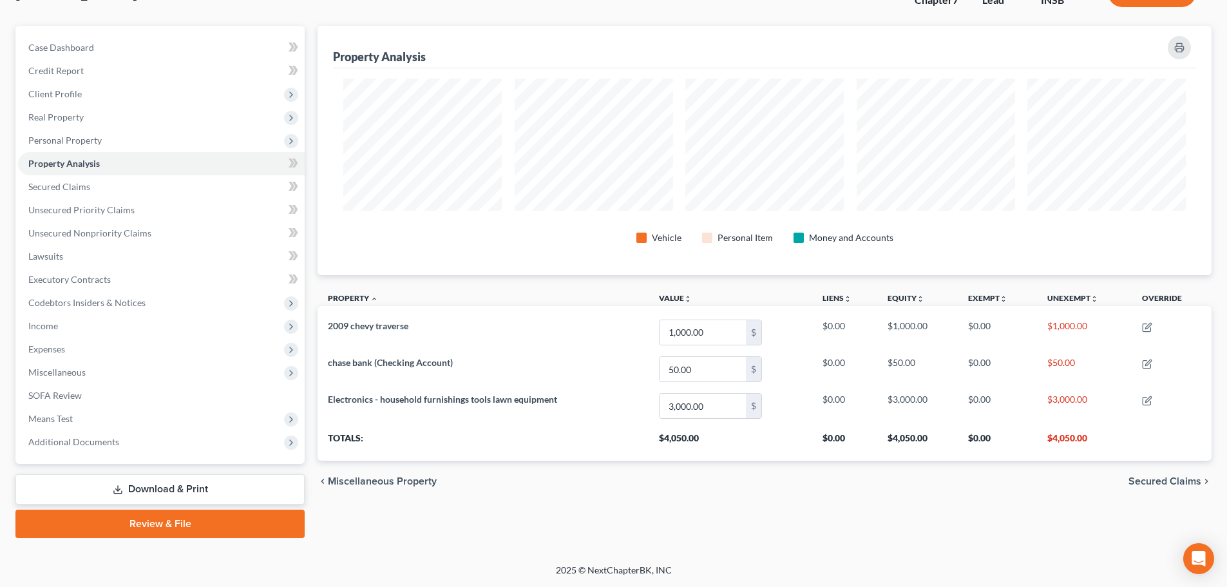
click at [1188, 476] on span "Secured Claims" at bounding box center [1164, 481] width 73 height 10
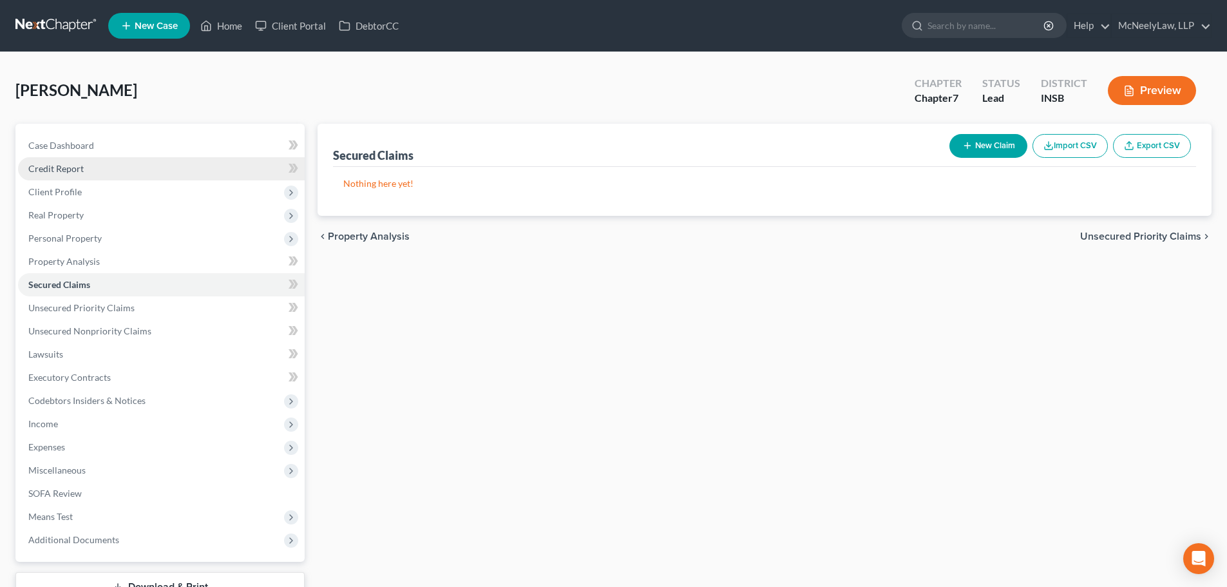
click at [91, 163] on link "Credit Report" at bounding box center [161, 168] width 287 height 23
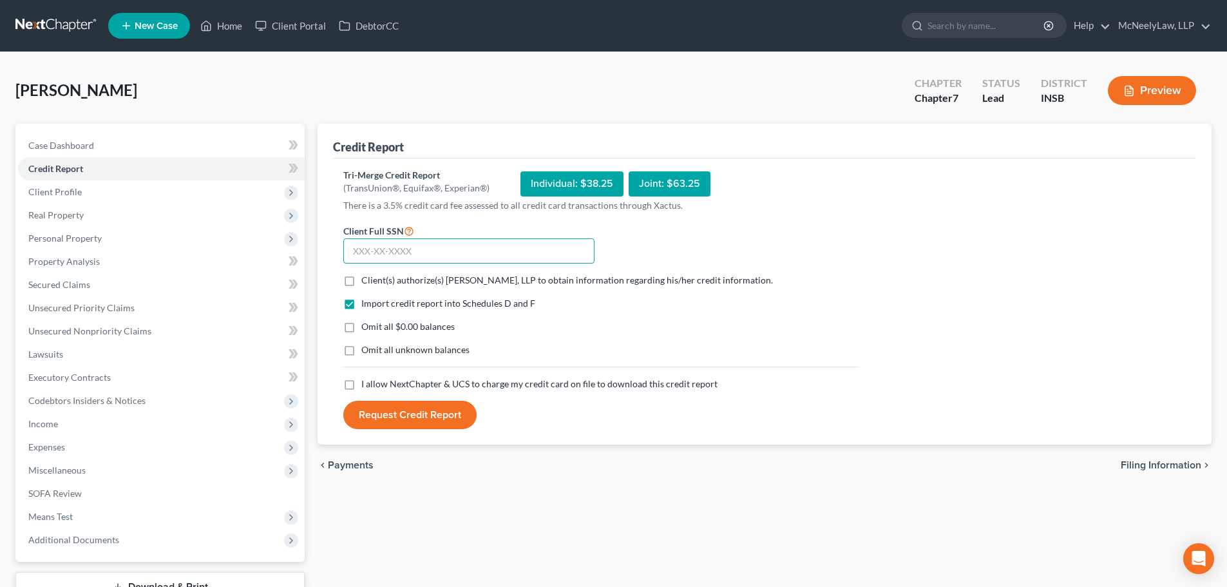
click at [396, 251] on input "text" at bounding box center [468, 251] width 251 height 26
click at [361, 278] on label "Client(s) authorize(s) [PERSON_NAME], LLP to obtain information regarding his/h…" at bounding box center [566, 280] width 411 height 13
click at [366, 278] on input "Client(s) authorize(s) [PERSON_NAME], LLP to obtain information regarding his/h…" at bounding box center [370, 278] width 8 height 8
click at [361, 387] on label "I allow NextChapter & UCS to charge my credit card on file to download this cre…" at bounding box center [539, 383] width 356 height 13
click at [366, 386] on input "I allow NextChapter & UCS to charge my credit card on file to download this cre…" at bounding box center [370, 381] width 8 height 8
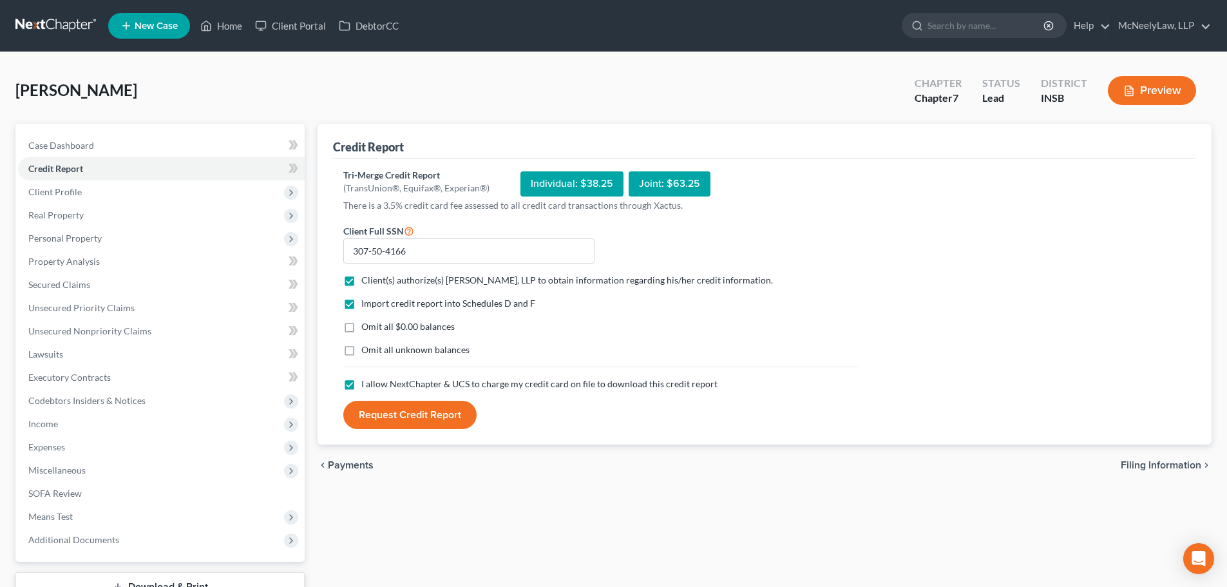
drag, startPoint x: 413, startPoint y: 417, endPoint x: 408, endPoint y: 423, distance: 7.9
click at [410, 418] on button "Request Credit Report" at bounding box center [409, 414] width 133 height 28
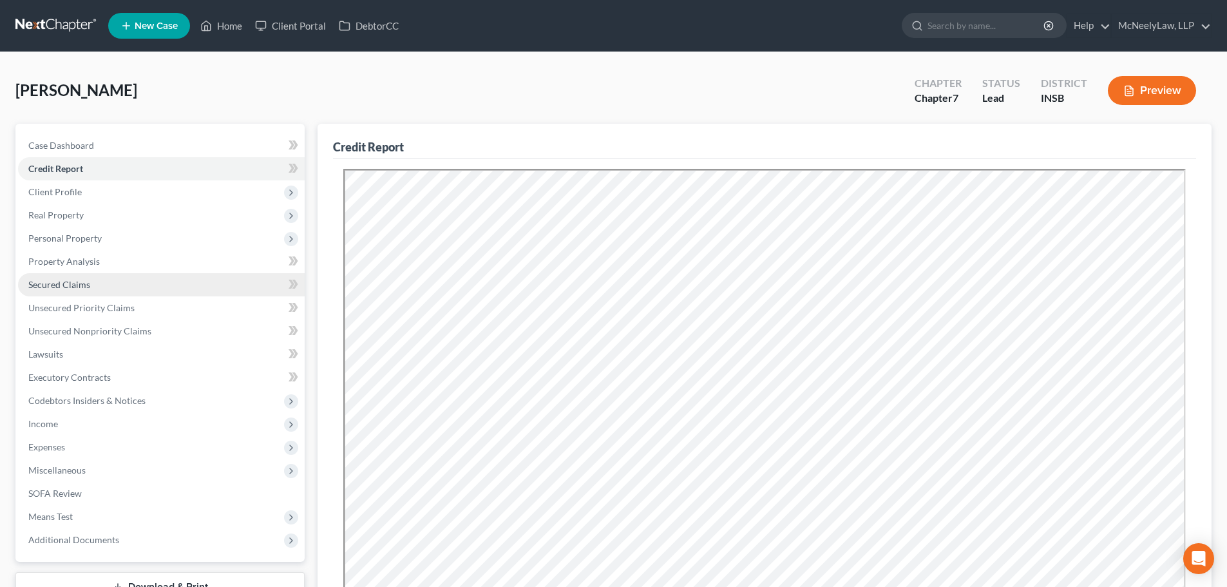
click at [102, 284] on link "Secured Claims" at bounding box center [161, 284] width 287 height 23
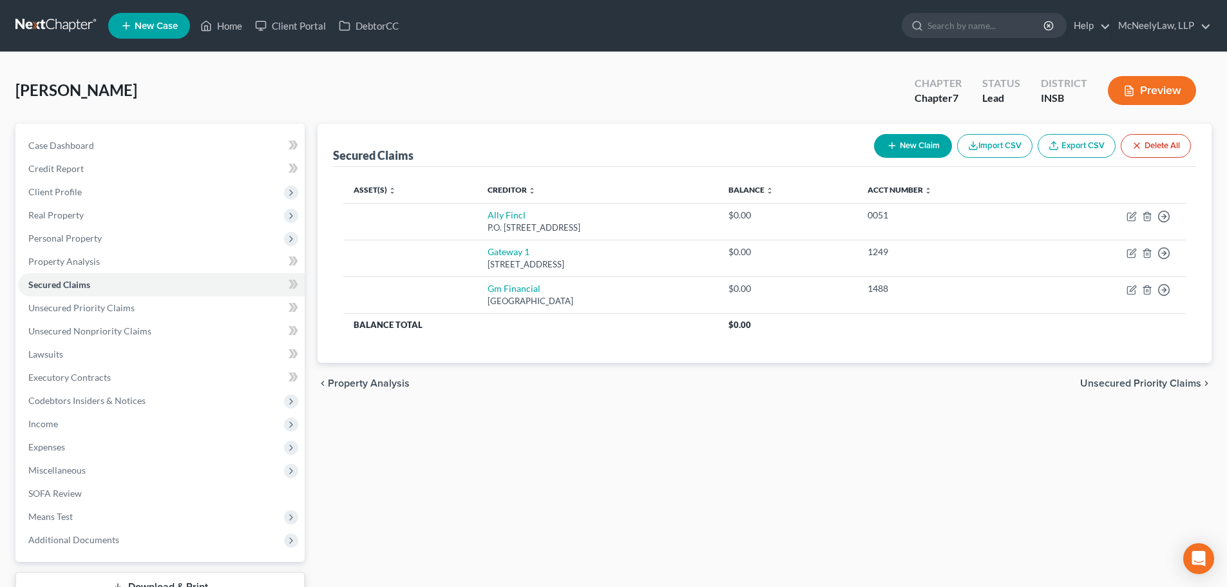
click at [1124, 381] on span "Unsecured Priority Claims" at bounding box center [1140, 383] width 121 height 10
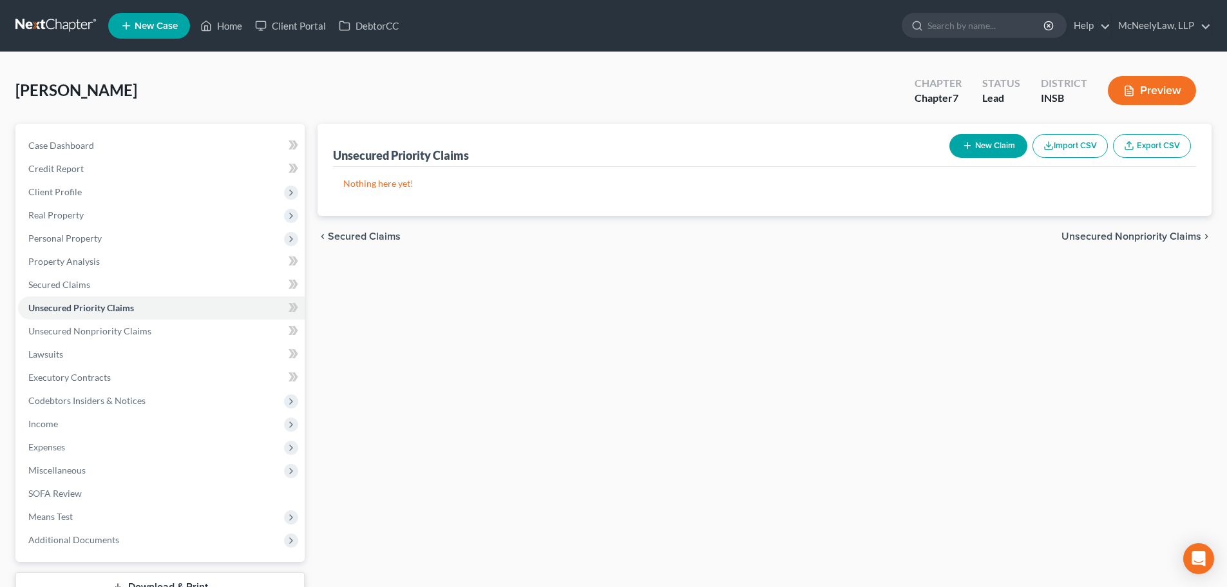
click at [1125, 236] on span "Unsecured Nonpriority Claims" at bounding box center [1131, 236] width 140 height 10
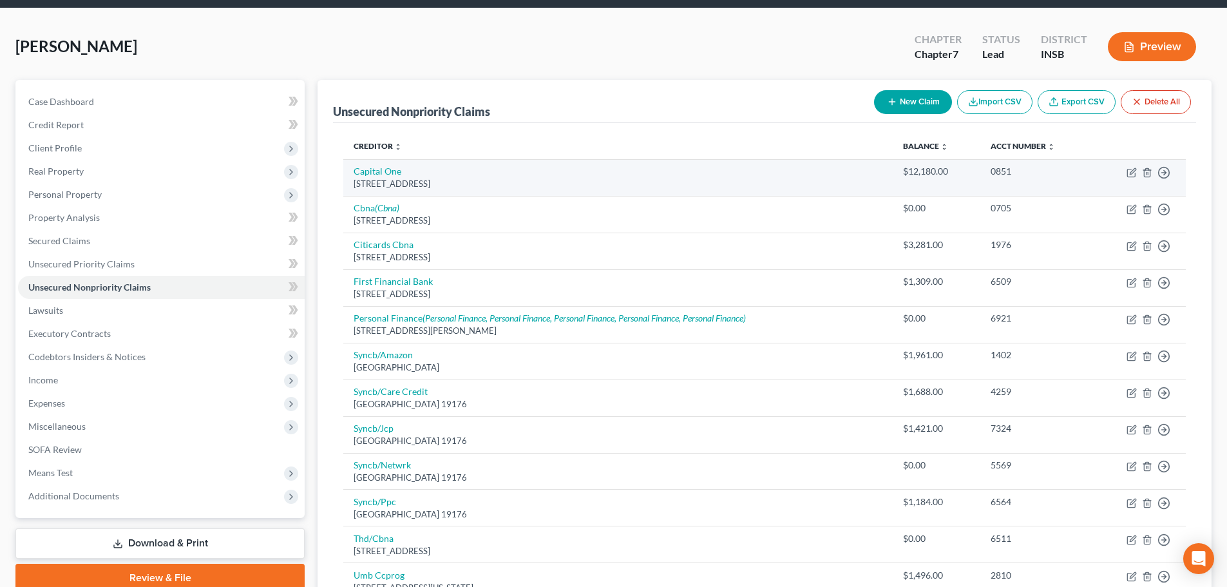
scroll to position [64, 0]
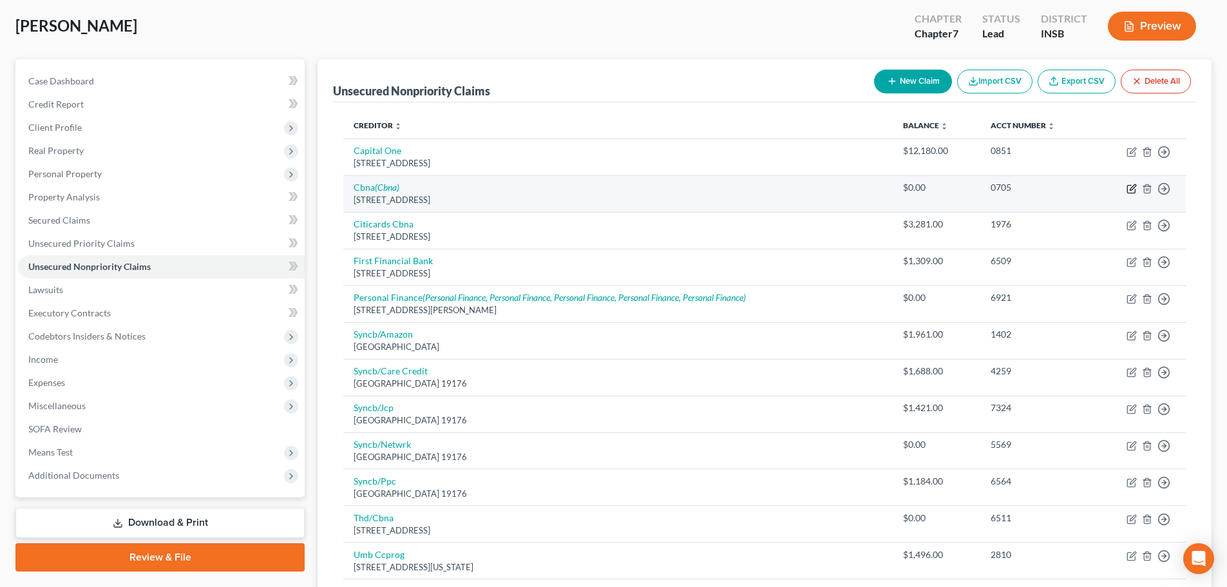
click at [1133, 191] on icon "button" at bounding box center [1131, 188] width 10 height 10
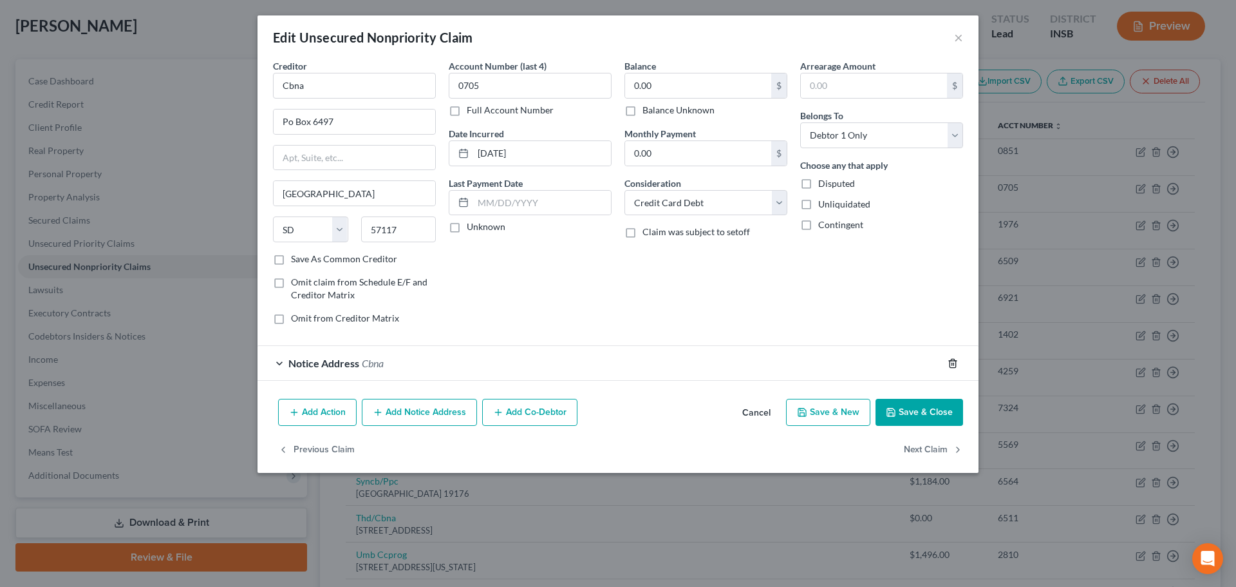
click at [954, 362] on line "button" at bounding box center [954, 363] width 0 height 3
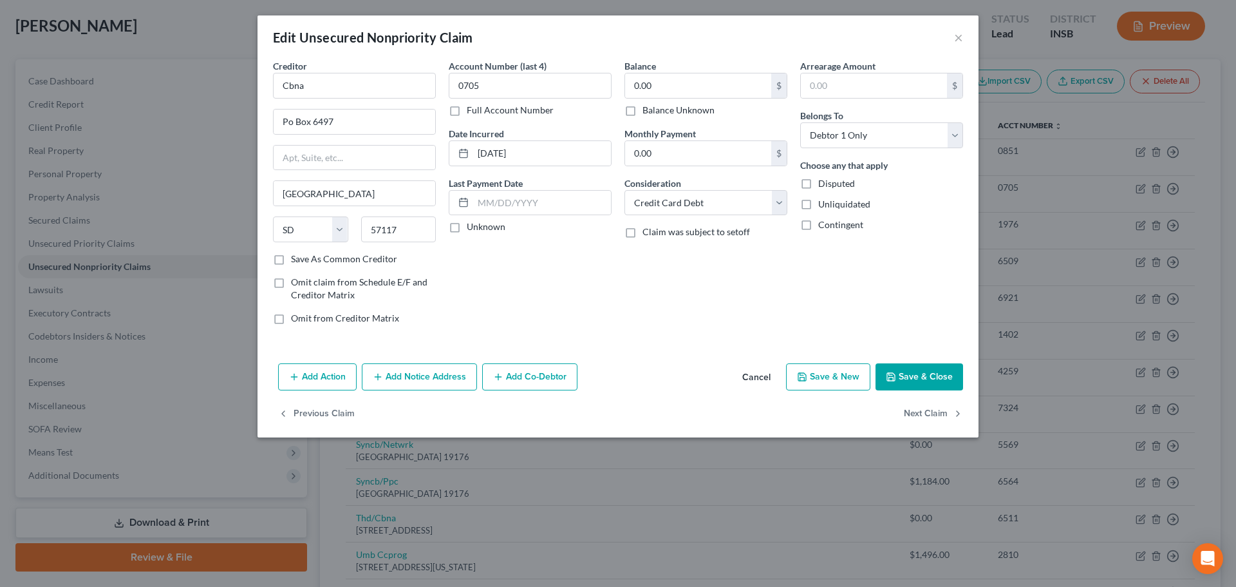
click at [931, 377] on button "Save & Close" at bounding box center [920, 376] width 88 height 27
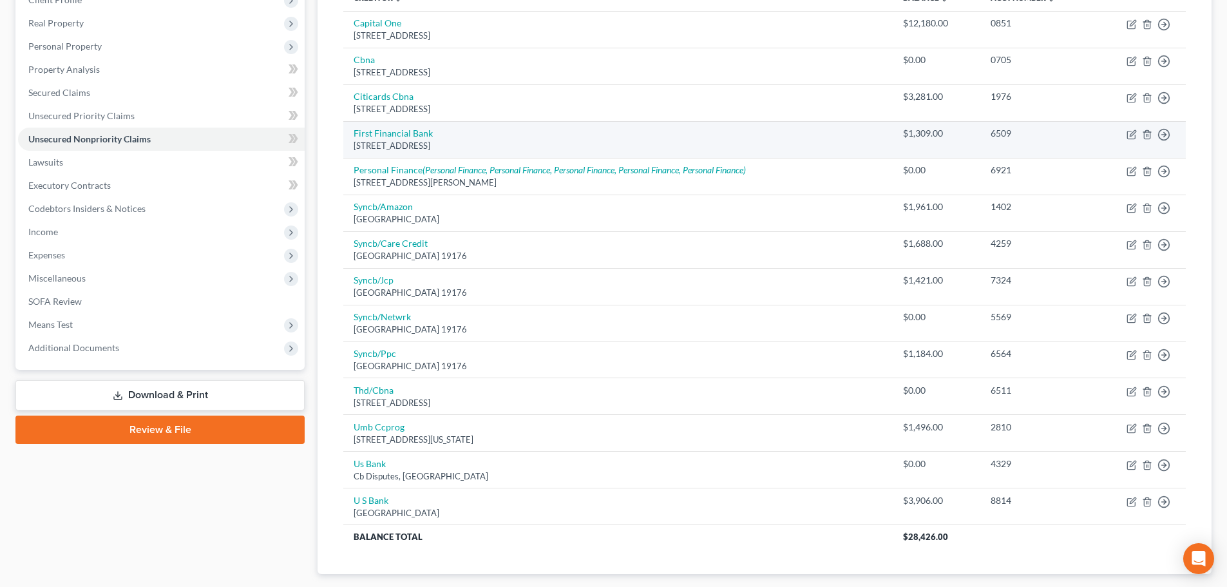
scroll to position [193, 0]
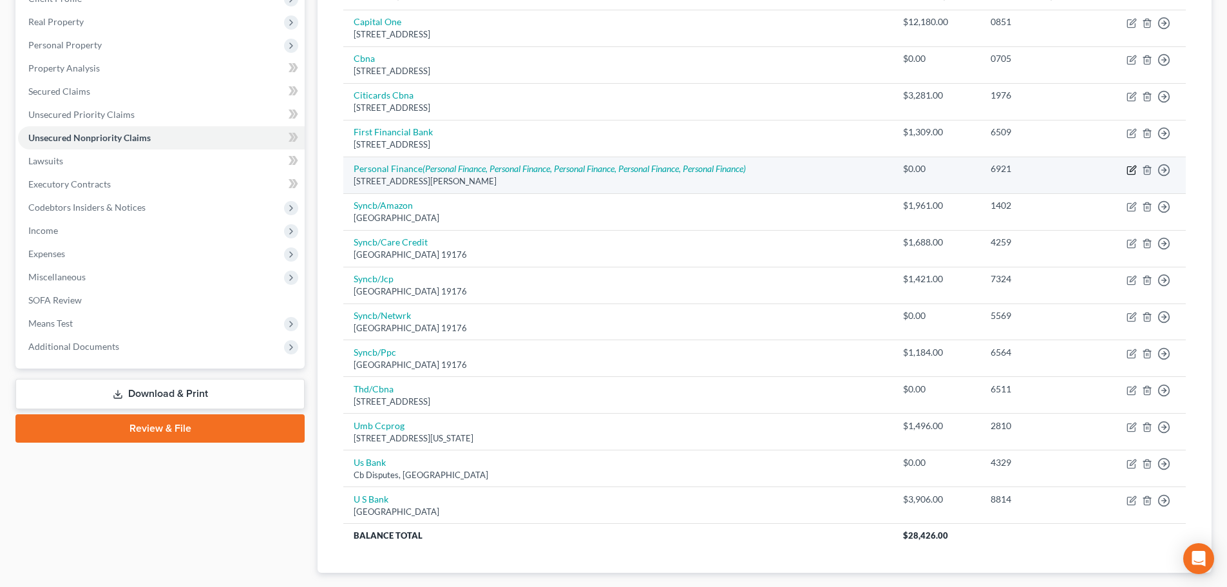
click at [1129, 172] on icon "button" at bounding box center [1131, 170] width 10 height 10
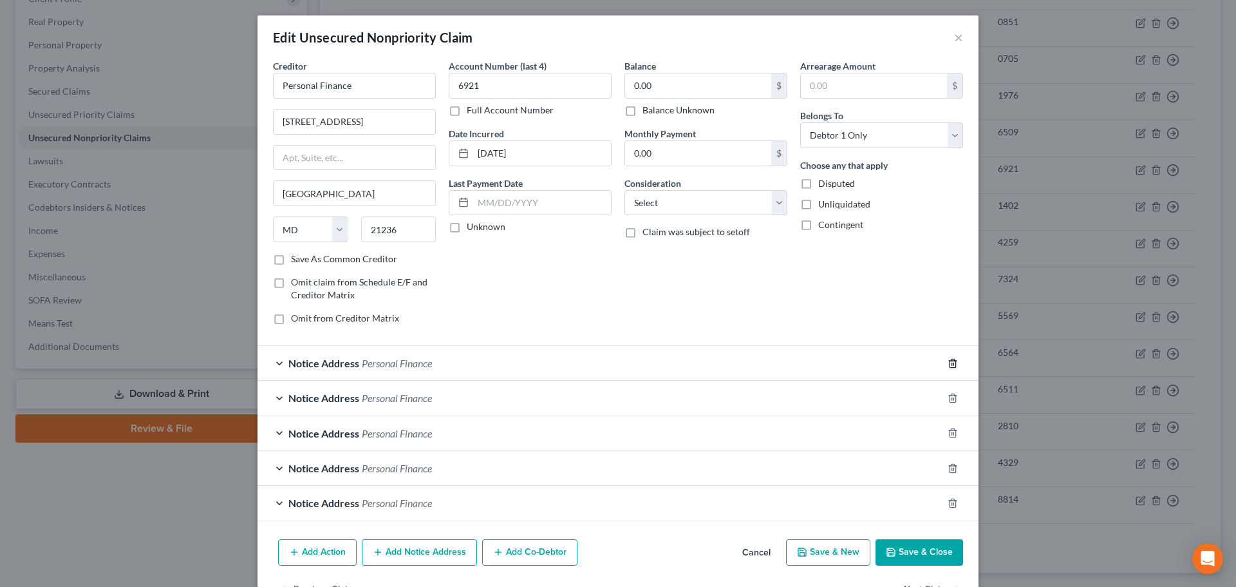
click at [948, 369] on div at bounding box center [961, 363] width 36 height 21
click at [946, 370] on div at bounding box center [961, 363] width 36 height 21
click at [949, 366] on icon "button" at bounding box center [953, 363] width 10 height 10
click at [949, 393] on icon "button" at bounding box center [953, 398] width 10 height 10
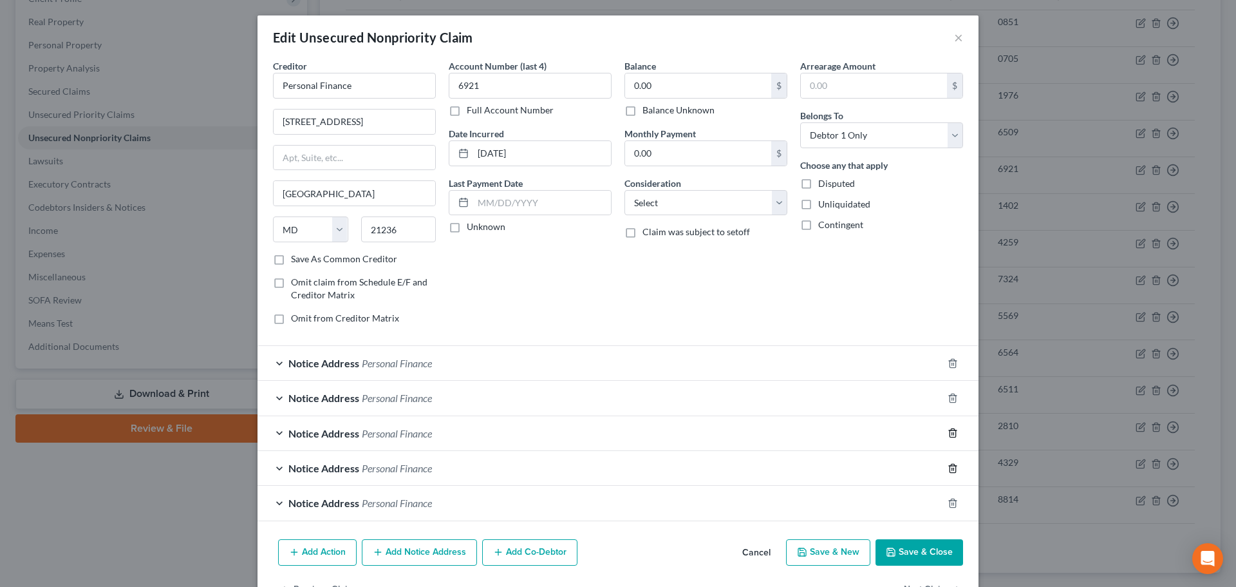
click at [949, 428] on icon "button" at bounding box center [953, 433] width 10 height 10
click at [949, 463] on icon "button" at bounding box center [953, 468] width 10 height 10
click at [949, 498] on icon "button" at bounding box center [953, 503] width 10 height 10
click at [949, 539] on button "Save & Close" at bounding box center [920, 552] width 88 height 27
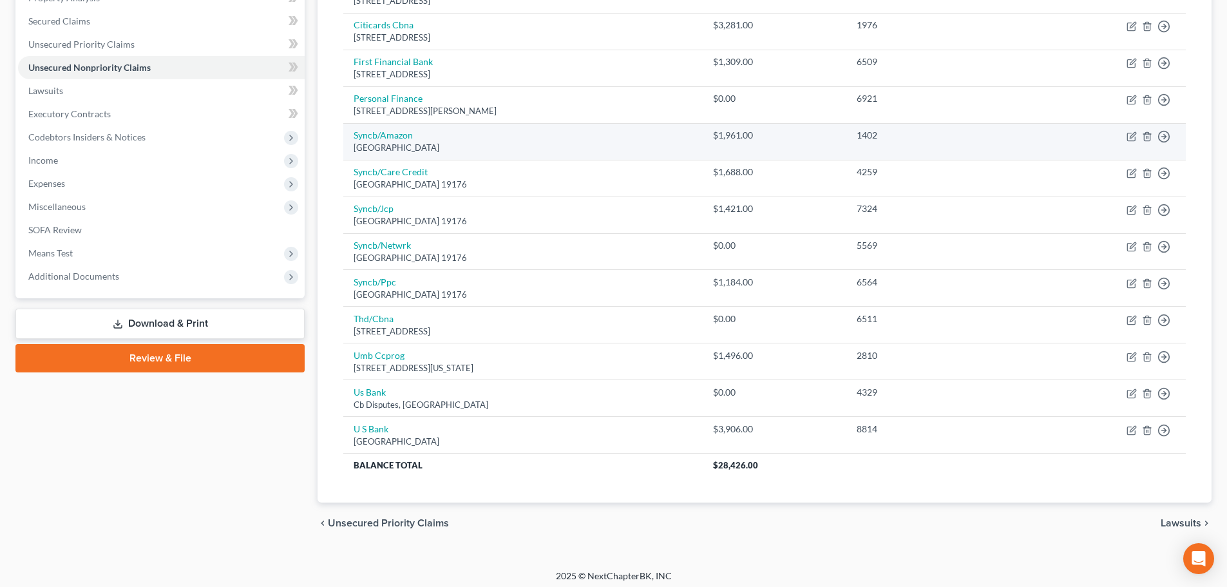
scroll to position [269, 0]
